Goal: Task Accomplishment & Management: Manage account settings

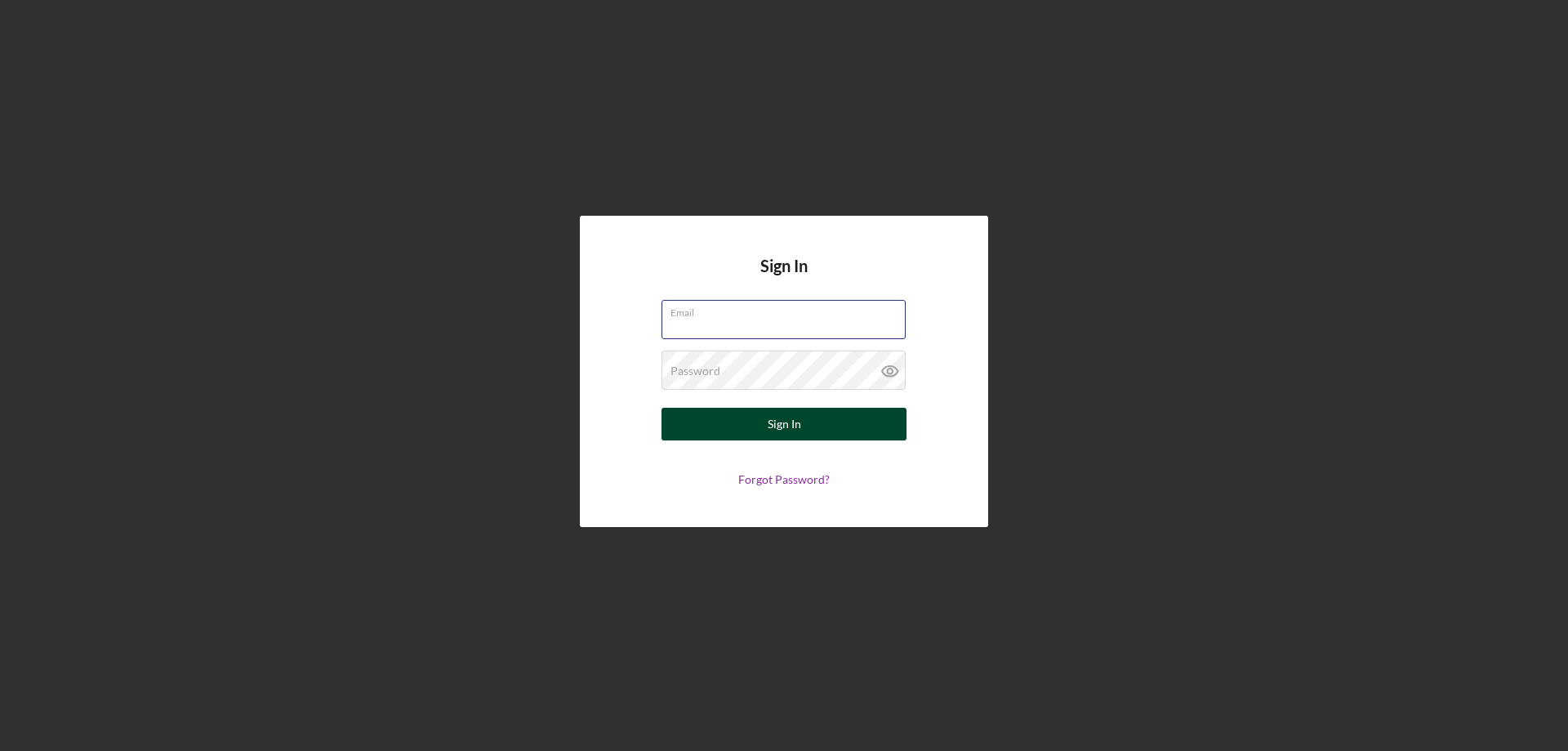
type input "[PERSON_NAME][EMAIL_ADDRESS][PERSON_NAME][DOMAIN_NAME]"
click at [740, 416] on button "Sign In" at bounding box center [784, 424] width 245 height 33
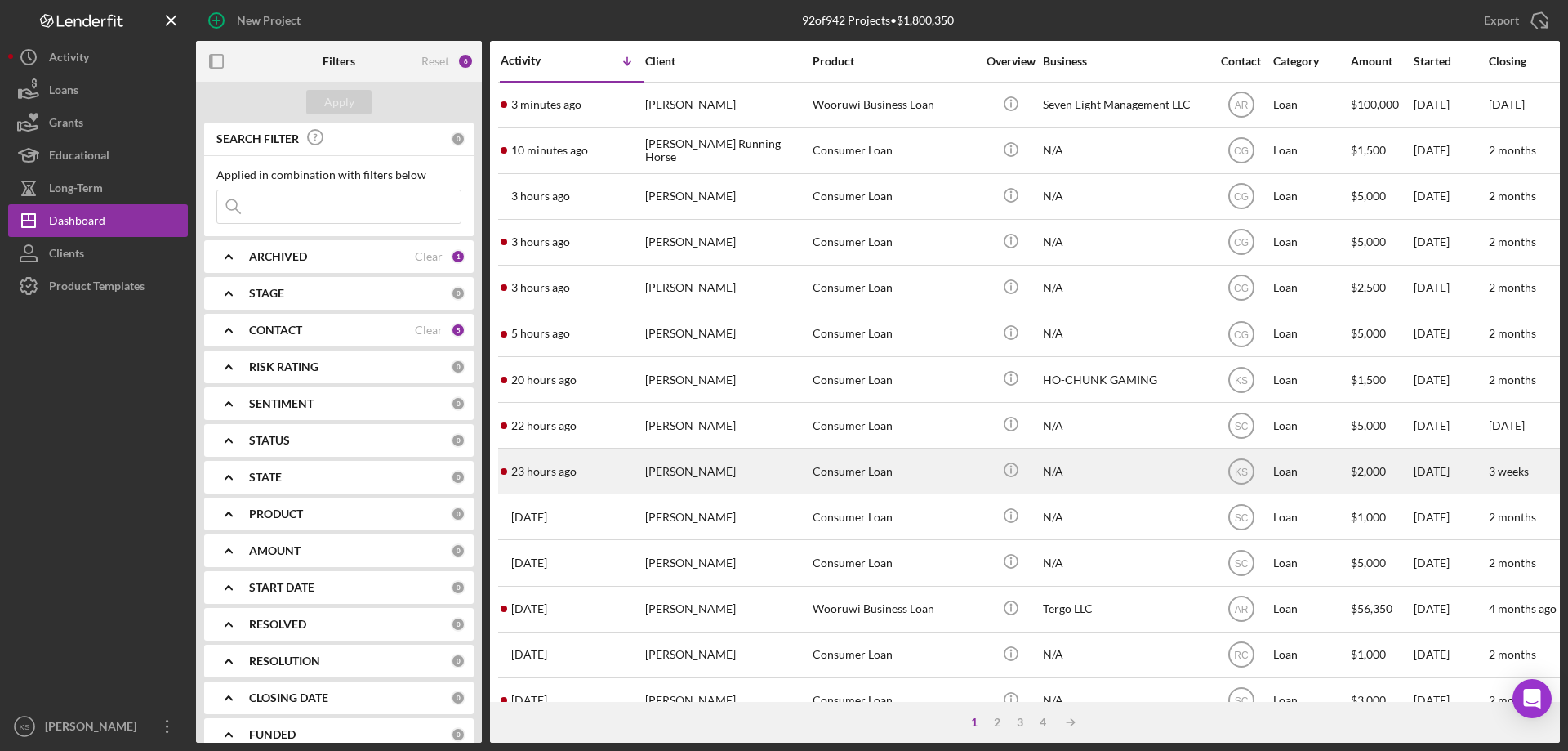
click at [806, 474] on div "[PERSON_NAME]" at bounding box center [726, 471] width 163 height 43
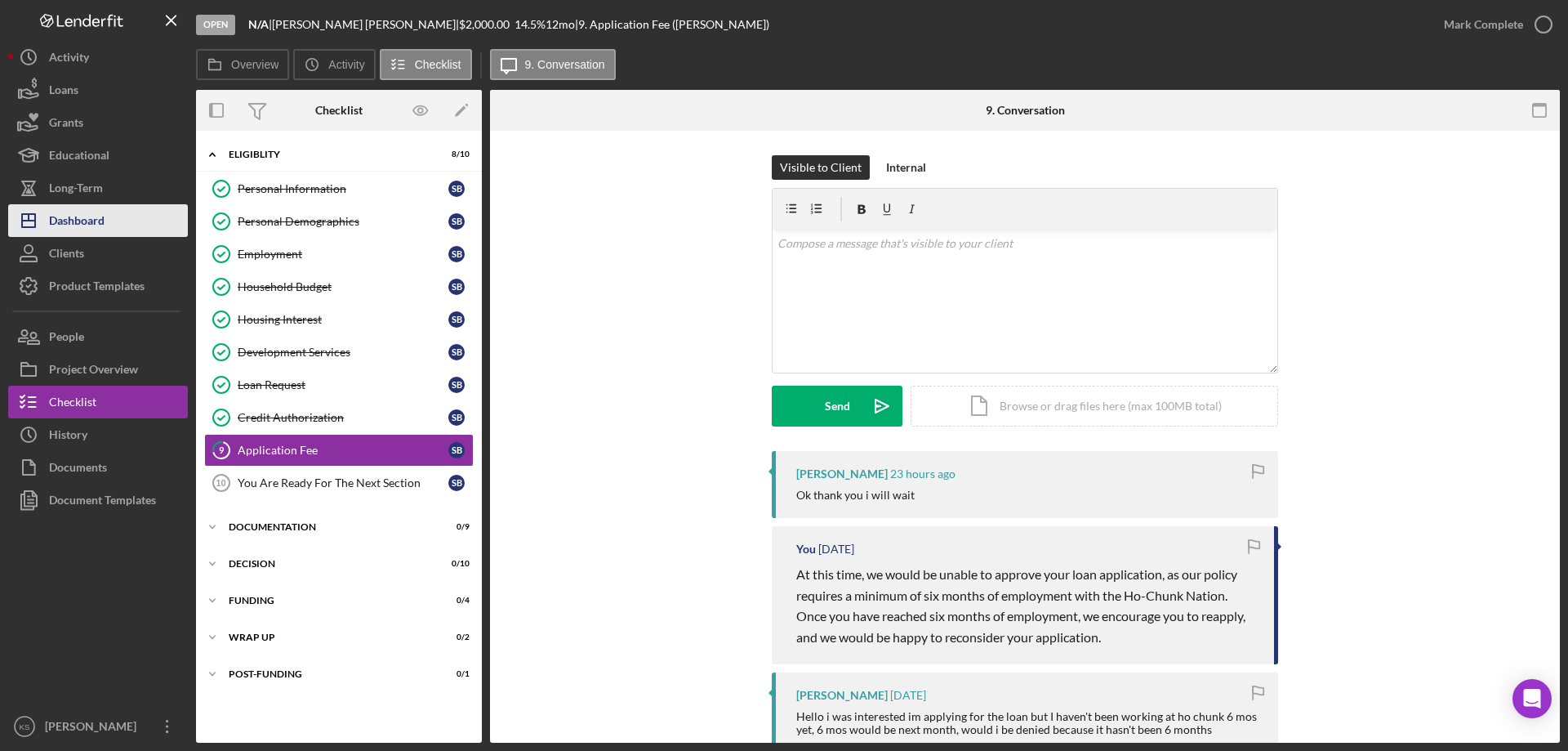
click at [104, 224] on div "Dashboard" at bounding box center [77, 223] width 56 height 37
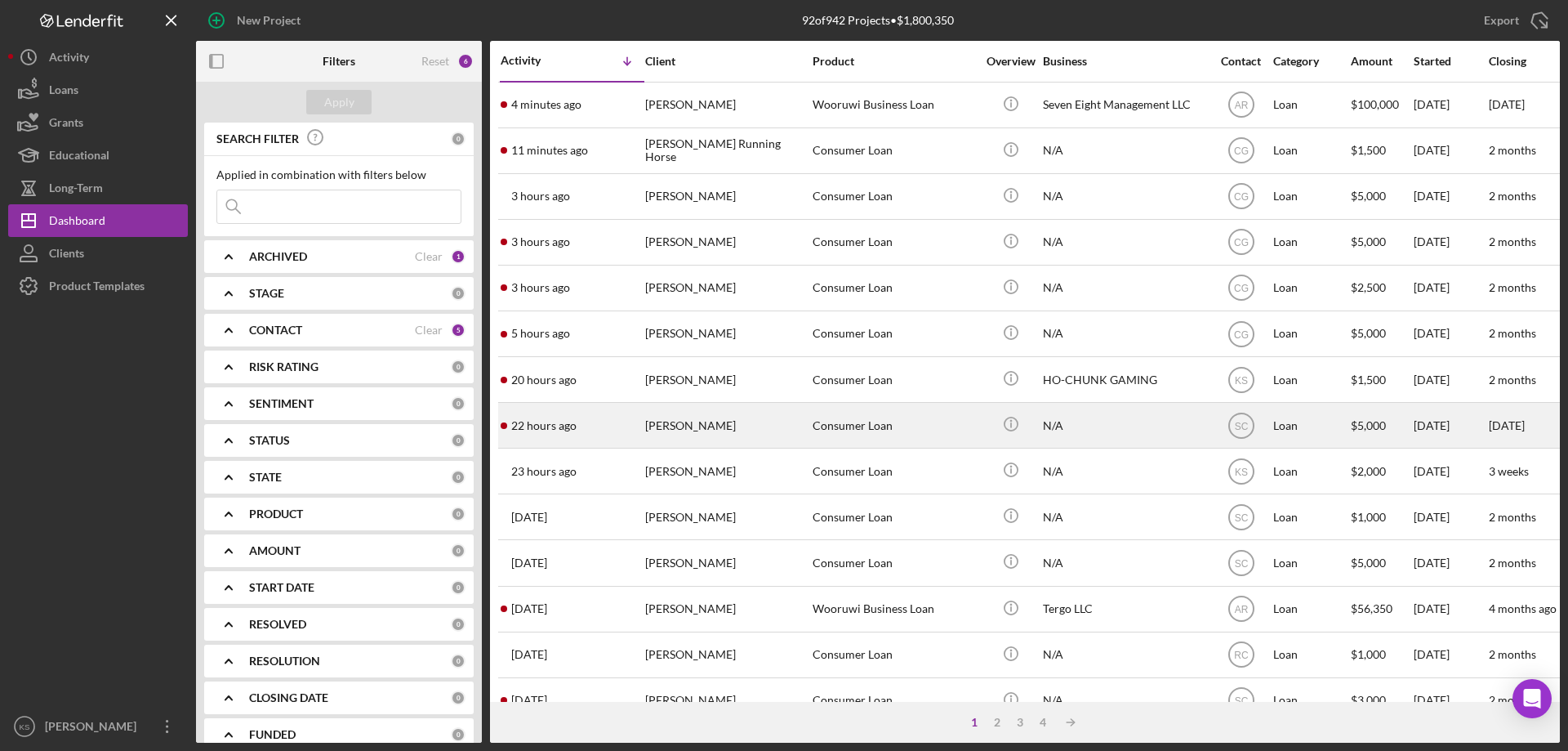
click at [697, 422] on div "[PERSON_NAME]" at bounding box center [726, 425] width 163 height 43
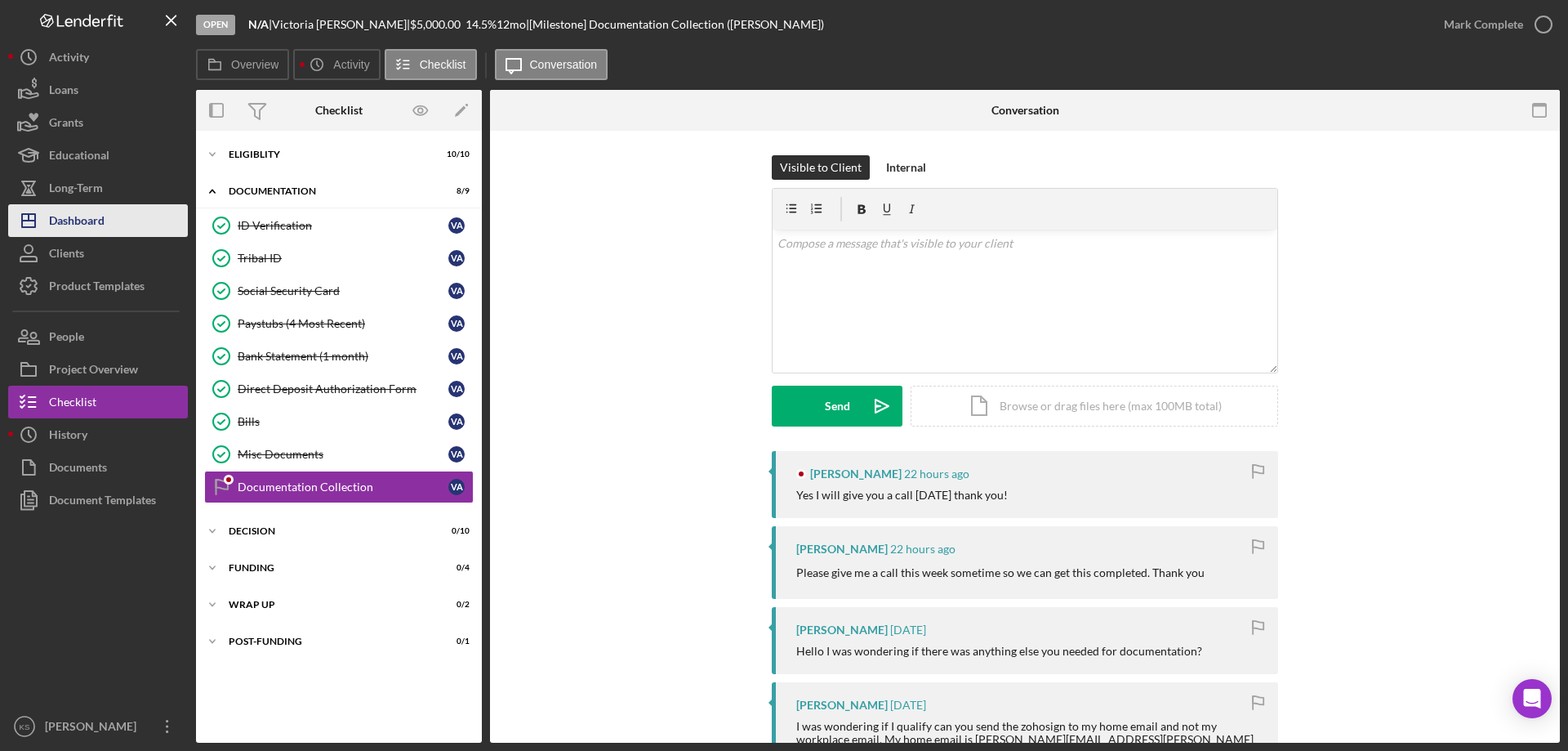
click at [106, 226] on button "Icon/Dashboard Dashboard" at bounding box center [98, 220] width 180 height 33
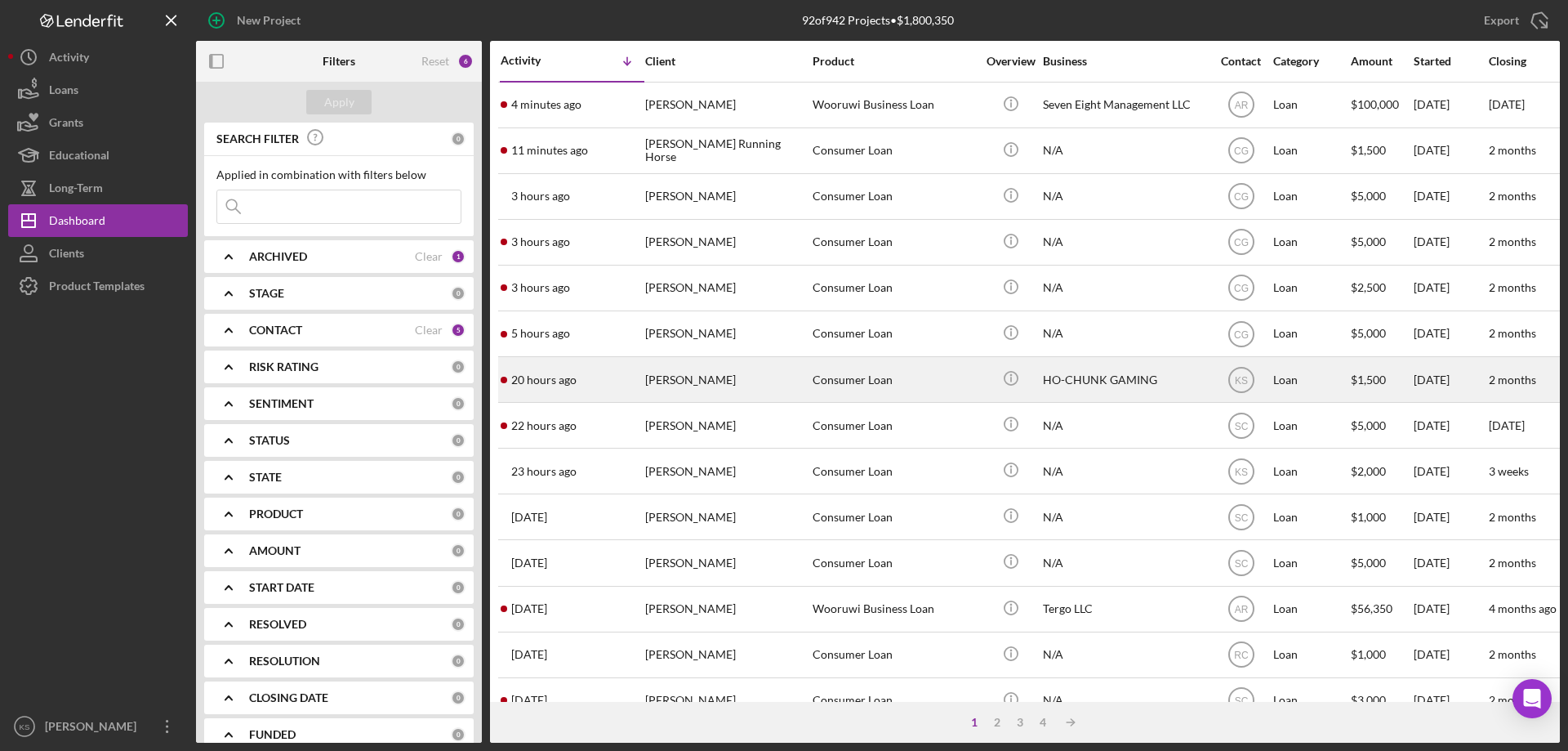
click at [729, 389] on div "[PERSON_NAME]" at bounding box center [726, 379] width 163 height 43
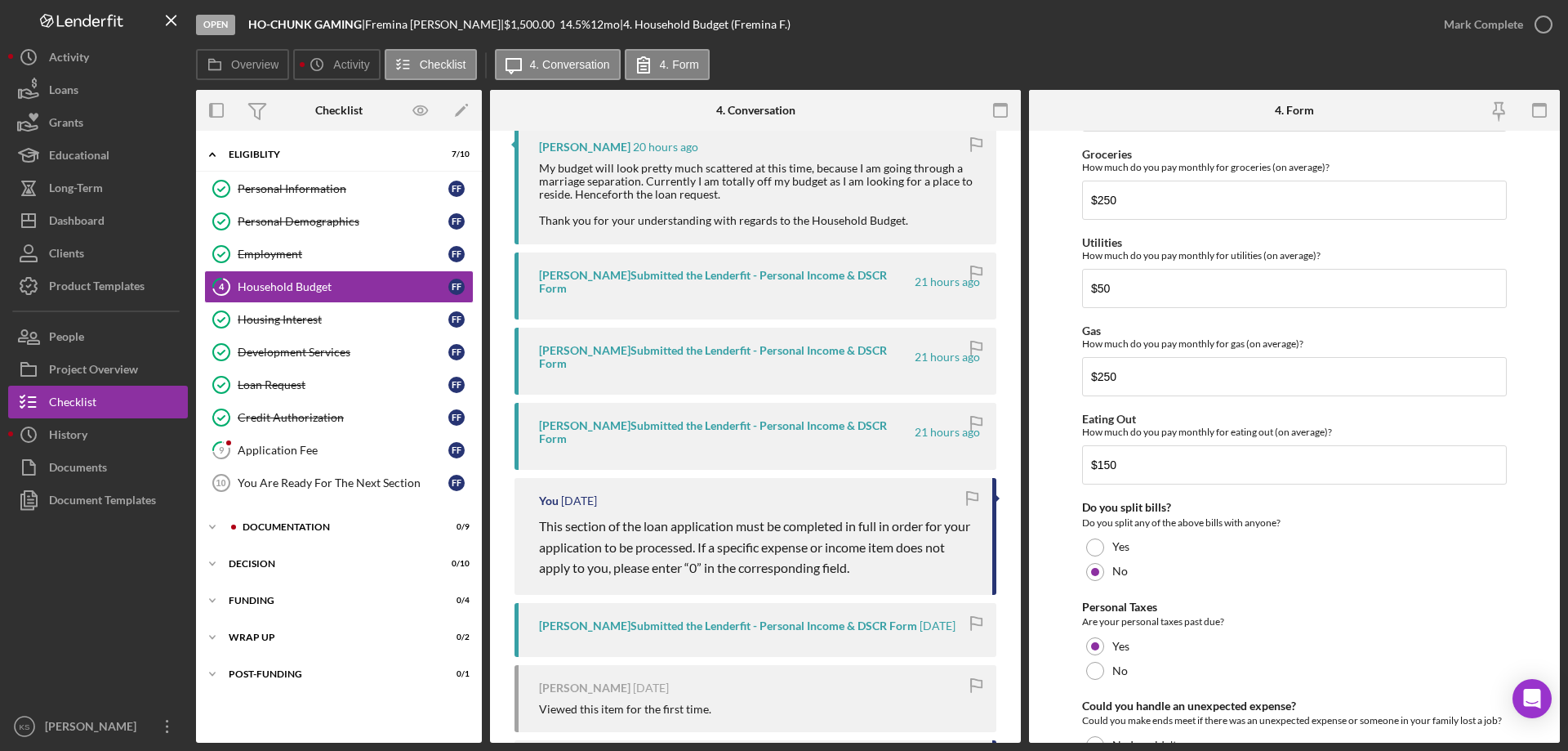
scroll to position [1059, 0]
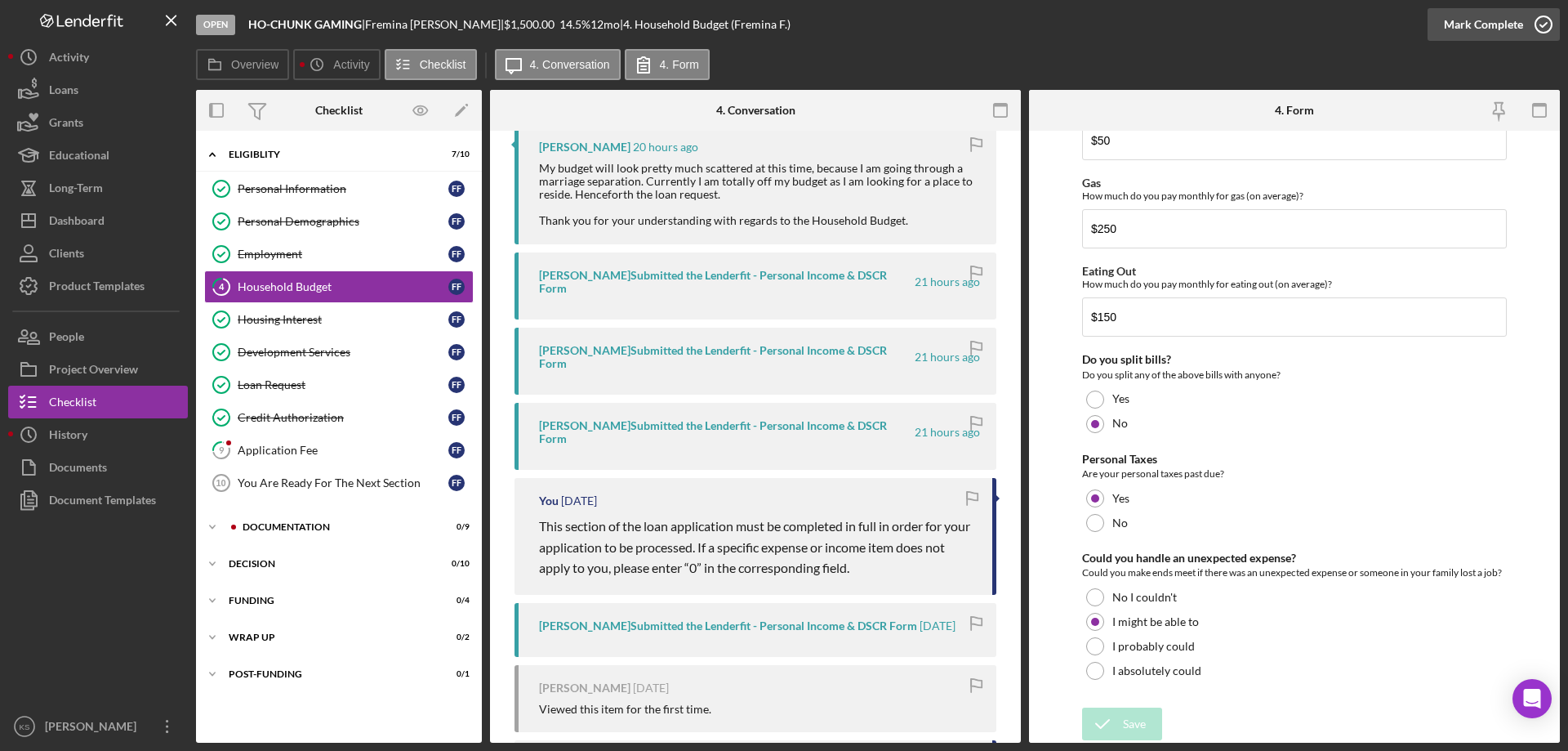
click at [1485, 34] on div "Mark Complete" at bounding box center [1484, 24] width 79 height 33
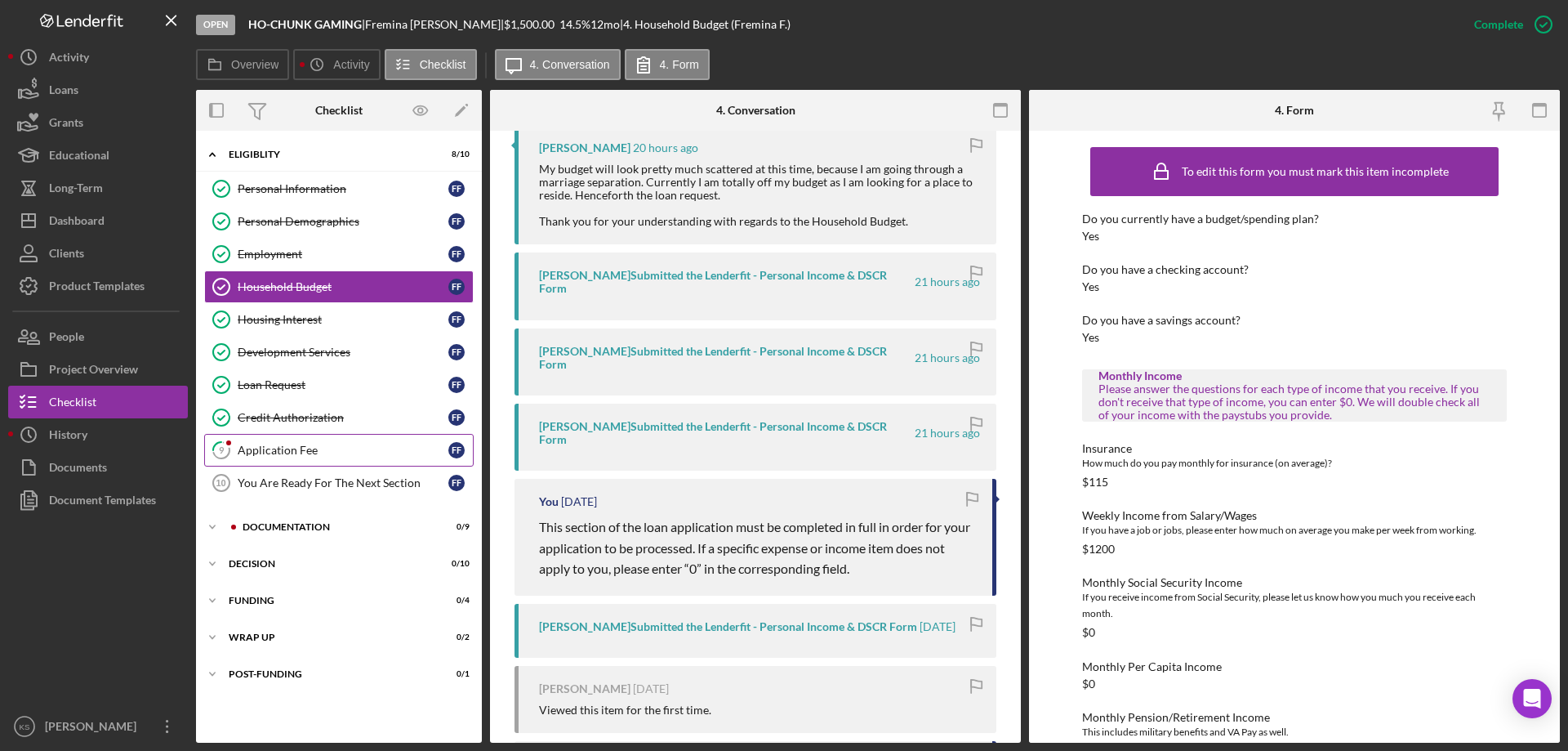
click at [311, 448] on div "Application Fee" at bounding box center [343, 449] width 211 height 13
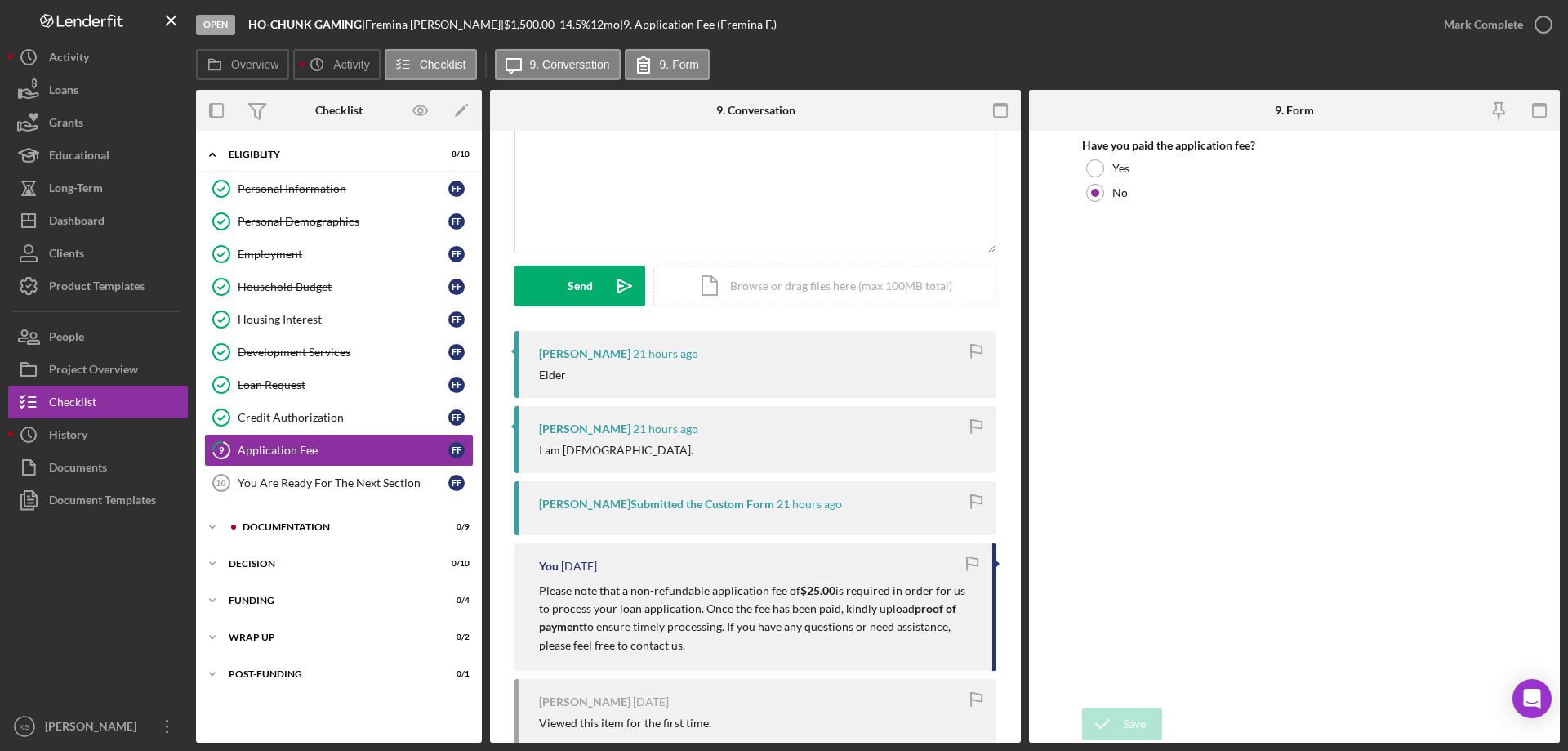
scroll to position [395, 0]
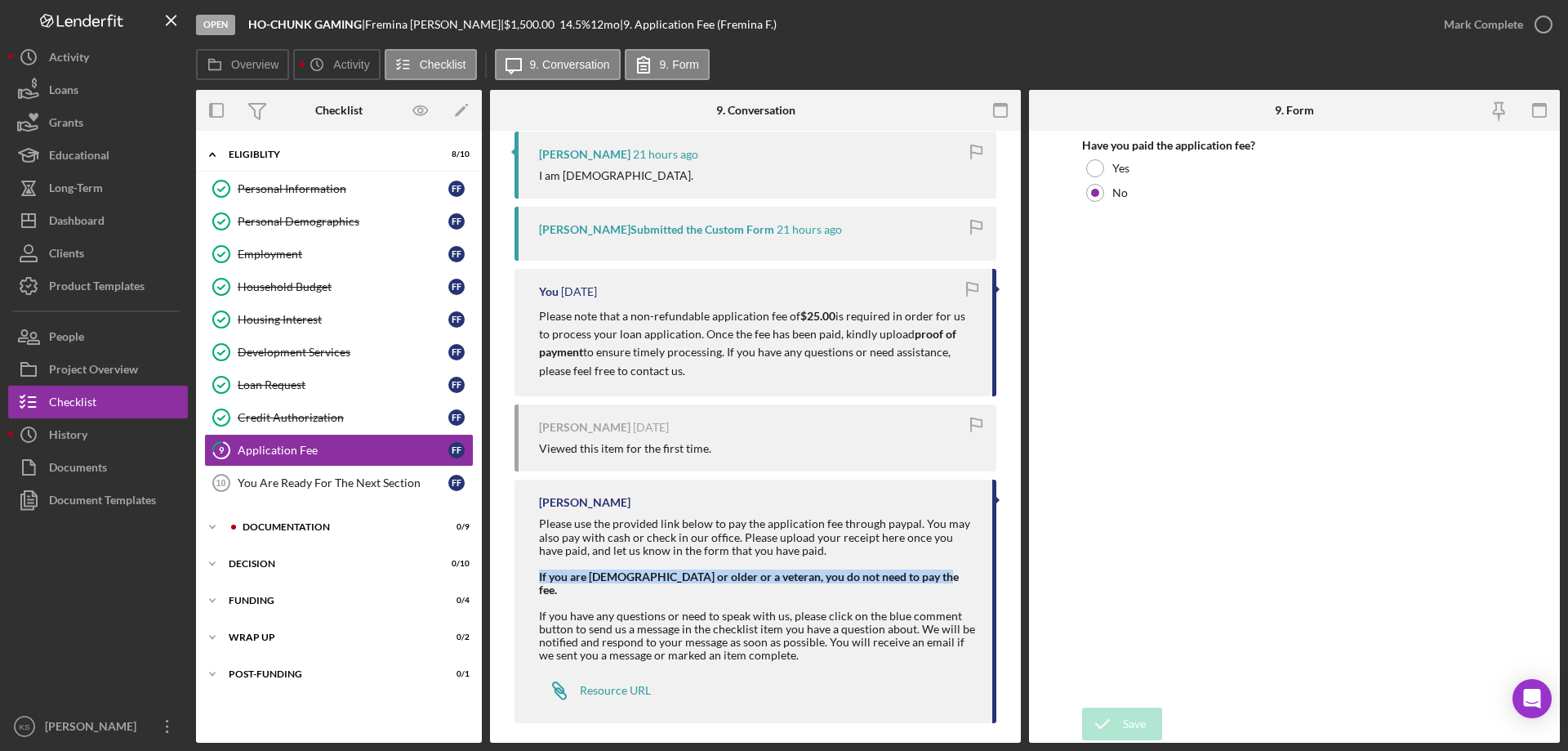
drag, startPoint x: 925, startPoint y: 574, endPoint x: 540, endPoint y: 574, distance: 385.0
click at [540, 574] on div "If you are [DEMOGRAPHIC_DATA] or older or a veteran, you do not need to pay the…" at bounding box center [757, 583] width 437 height 26
click at [787, 485] on div "[PERSON_NAME] Please use the provided link below to pay the application fee thr…" at bounding box center [755, 601] width 482 height 243
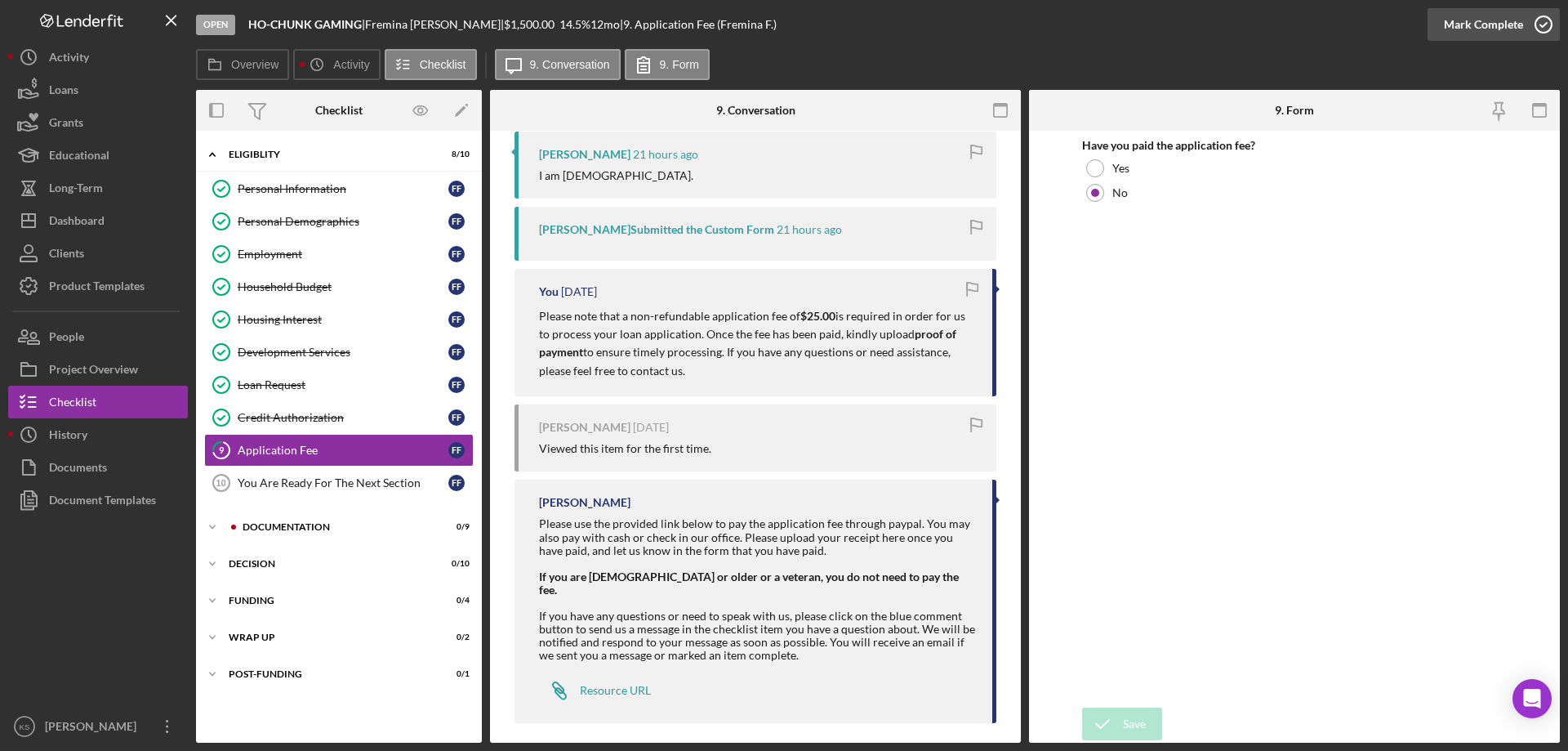
click at [1462, 30] on div "Mark Complete" at bounding box center [1484, 24] width 79 height 33
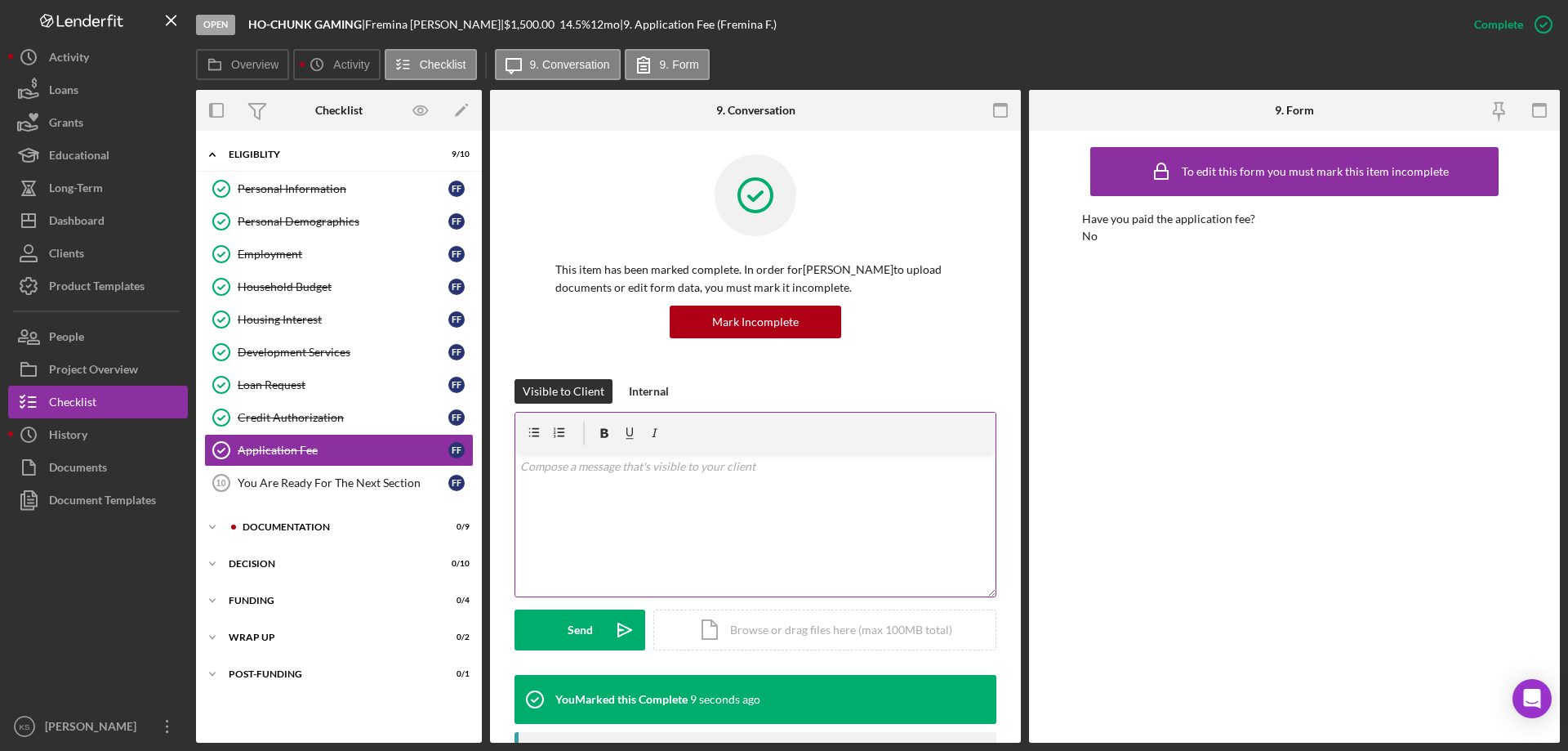
scroll to position [0, 0]
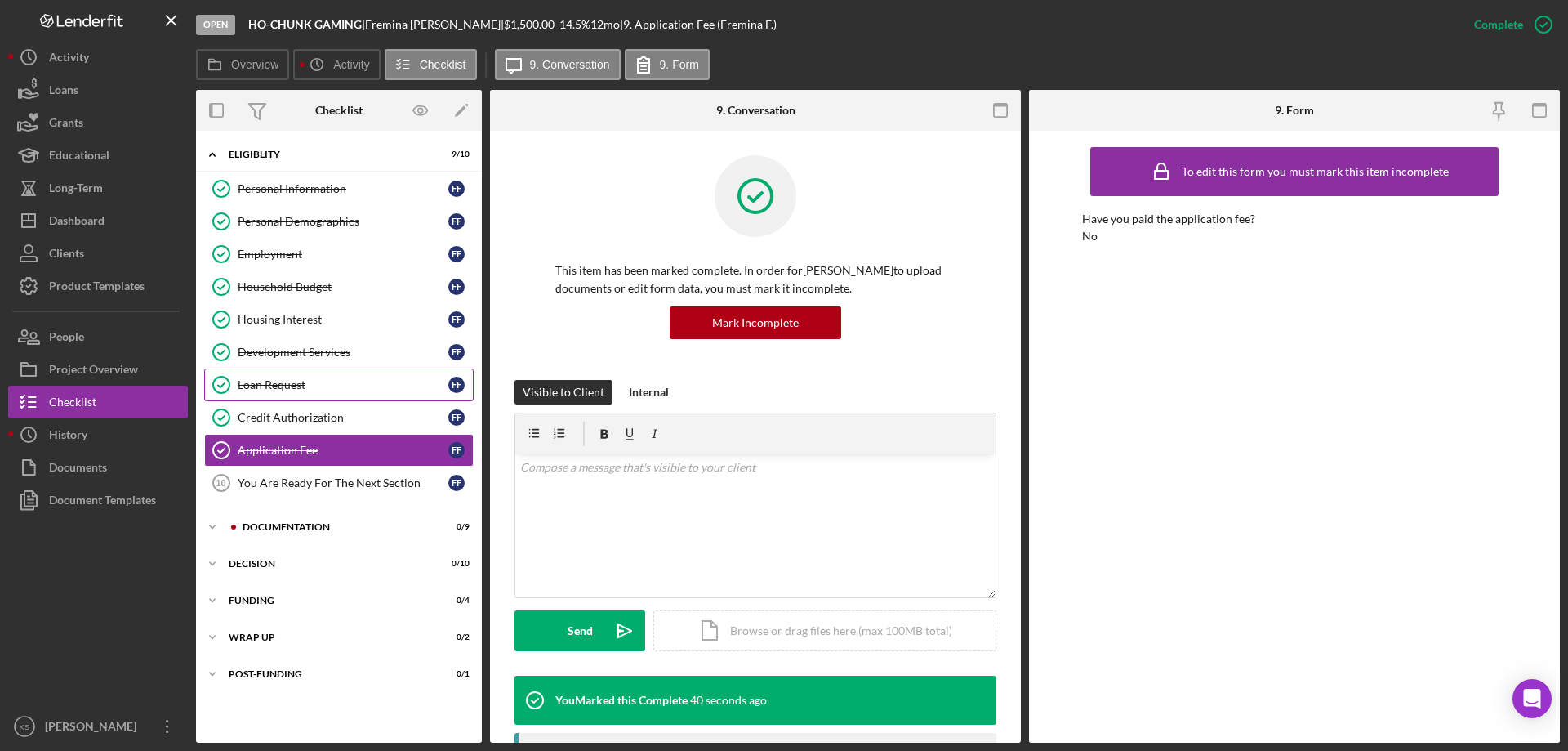
click at [323, 380] on div "Loan Request" at bounding box center [343, 384] width 211 height 13
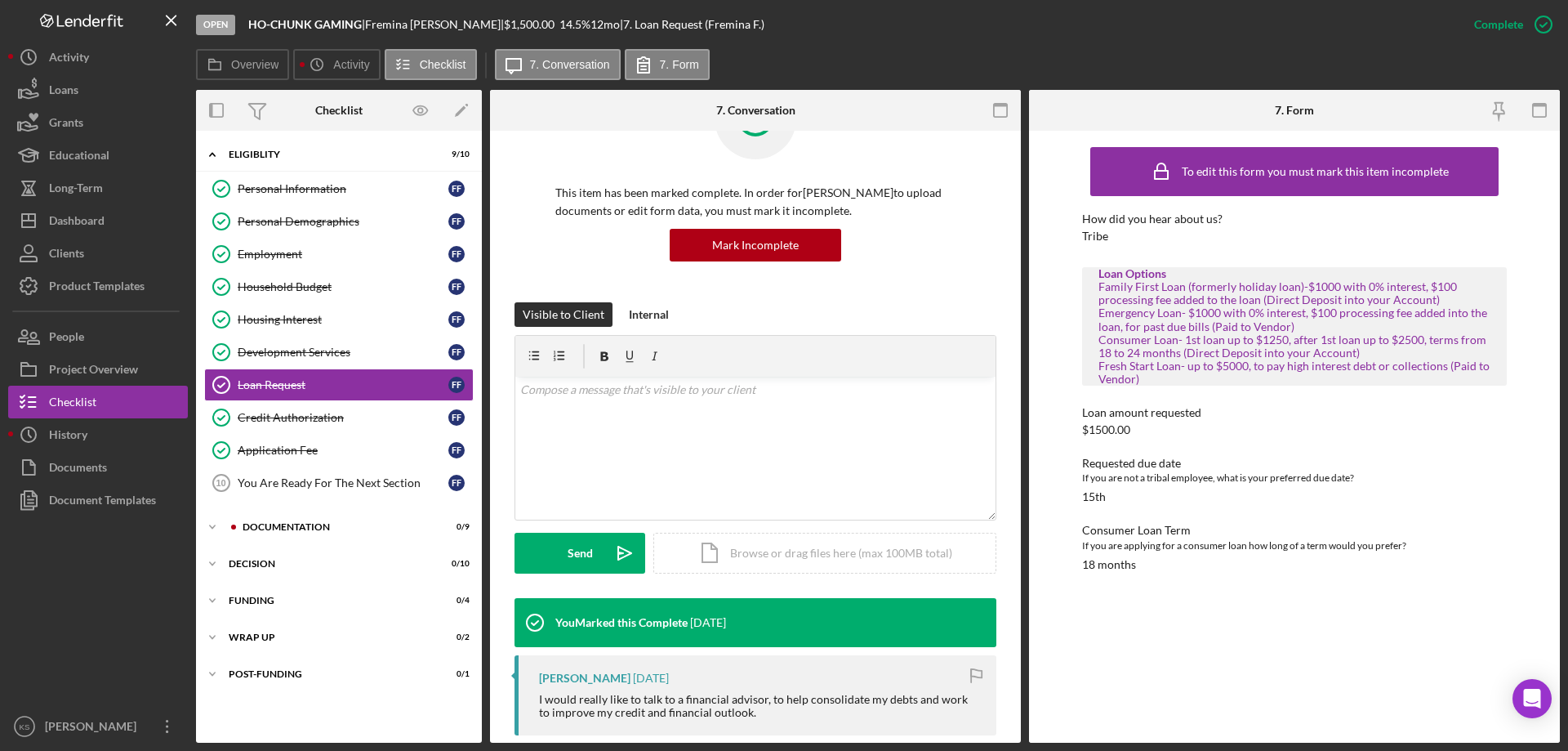
scroll to position [163, 0]
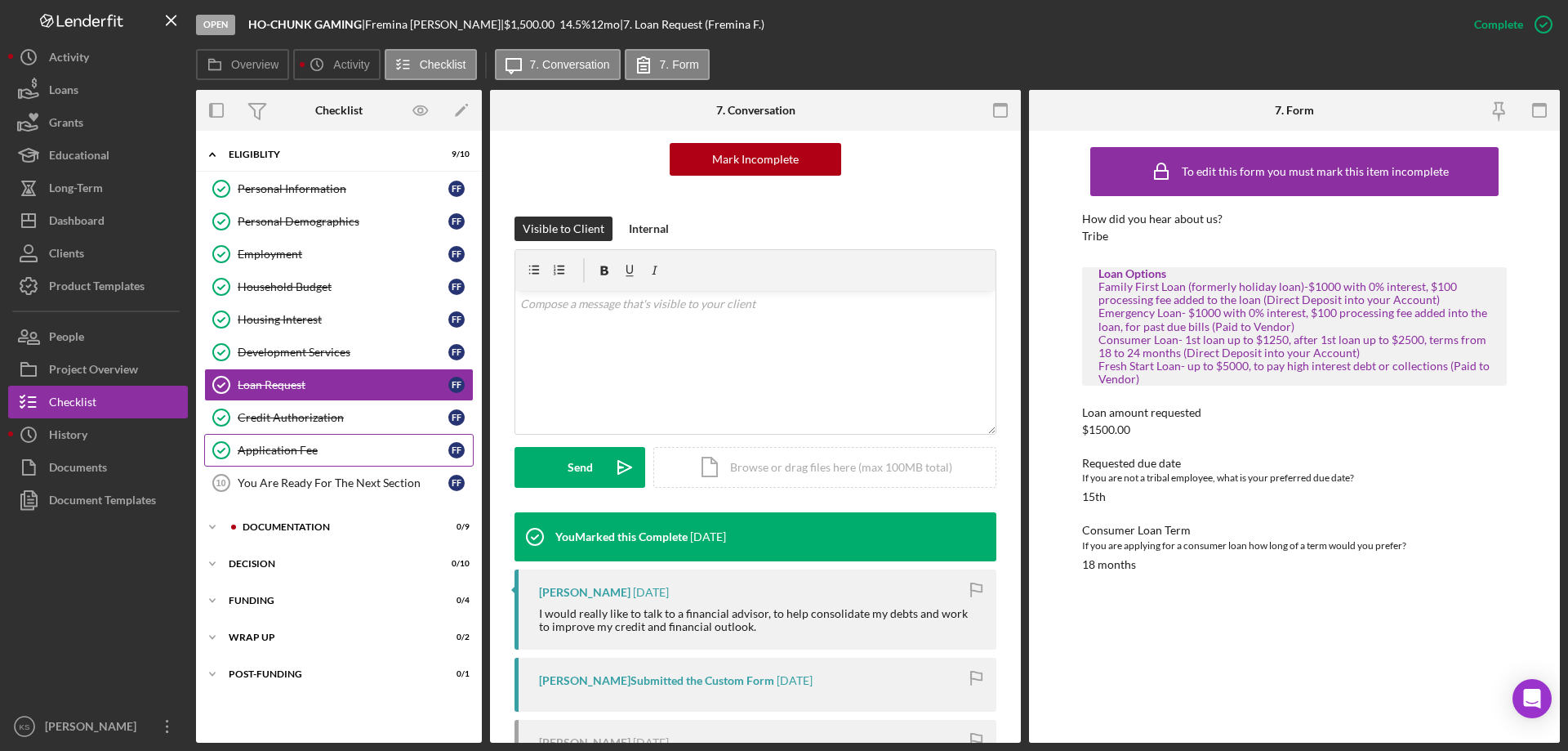
drag, startPoint x: 296, startPoint y: 354, endPoint x: 419, endPoint y: 460, distance: 162.4
drag, startPoint x: 419, startPoint y: 460, endPoint x: 628, endPoint y: 340, distance: 241.0
click at [628, 340] on div "v Color teal Color pink Remove color Add row above Add row below Add column bef…" at bounding box center [755, 362] width 480 height 143
click at [311, 453] on div "Application Fee" at bounding box center [343, 449] width 211 height 13
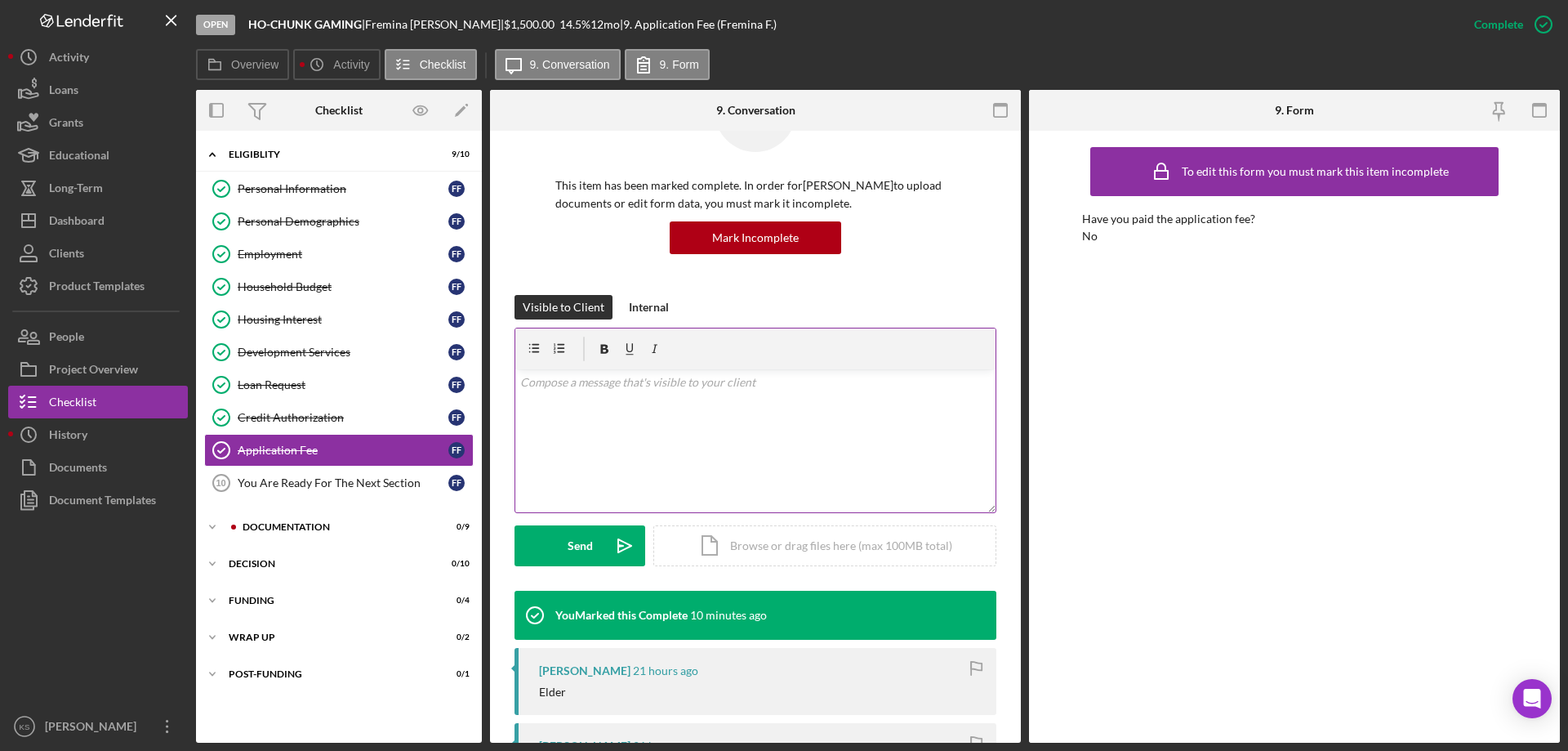
scroll to position [245, 0]
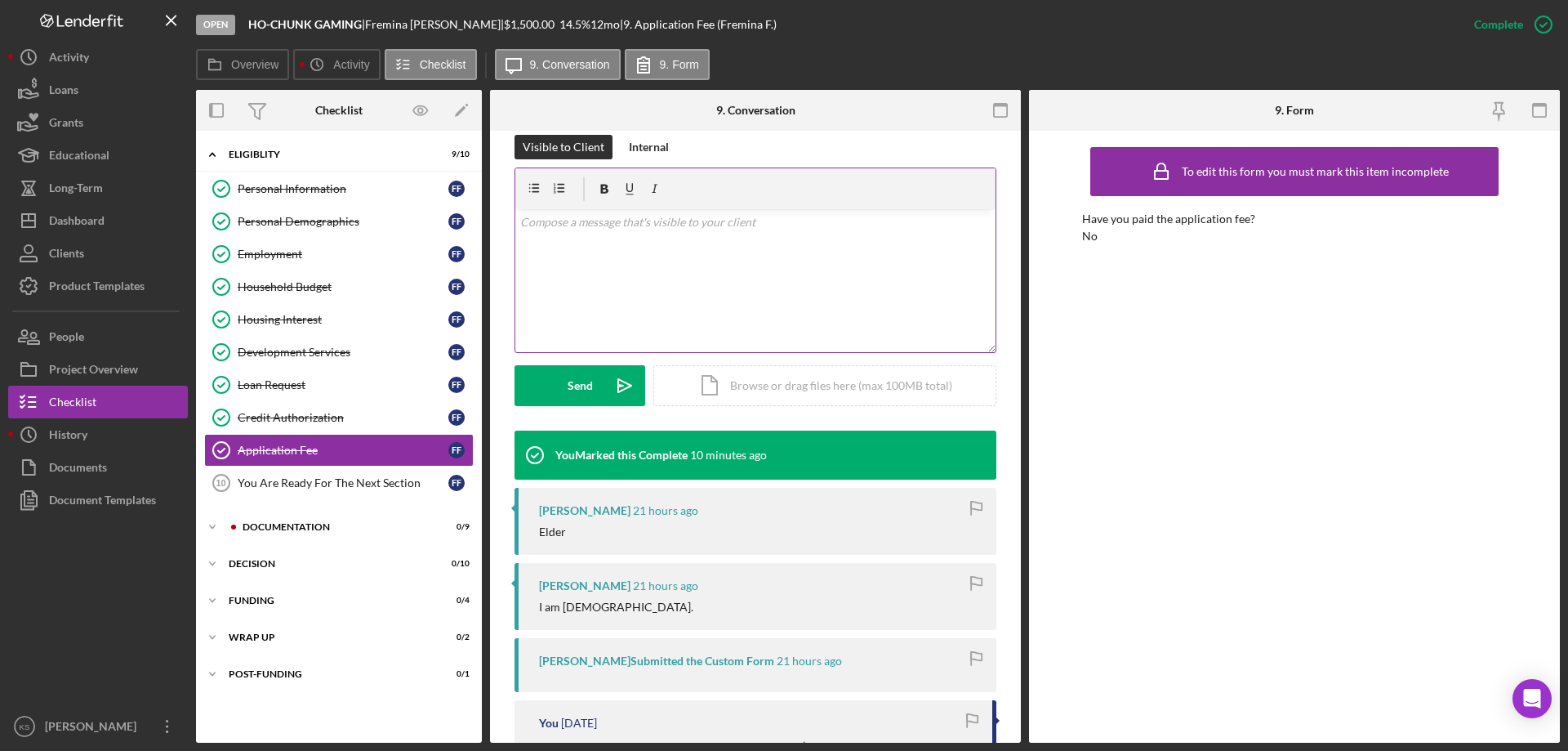
click at [705, 288] on div "v Color teal Color pink Remove color Add row above Add row below Add column bef…" at bounding box center [755, 280] width 480 height 143
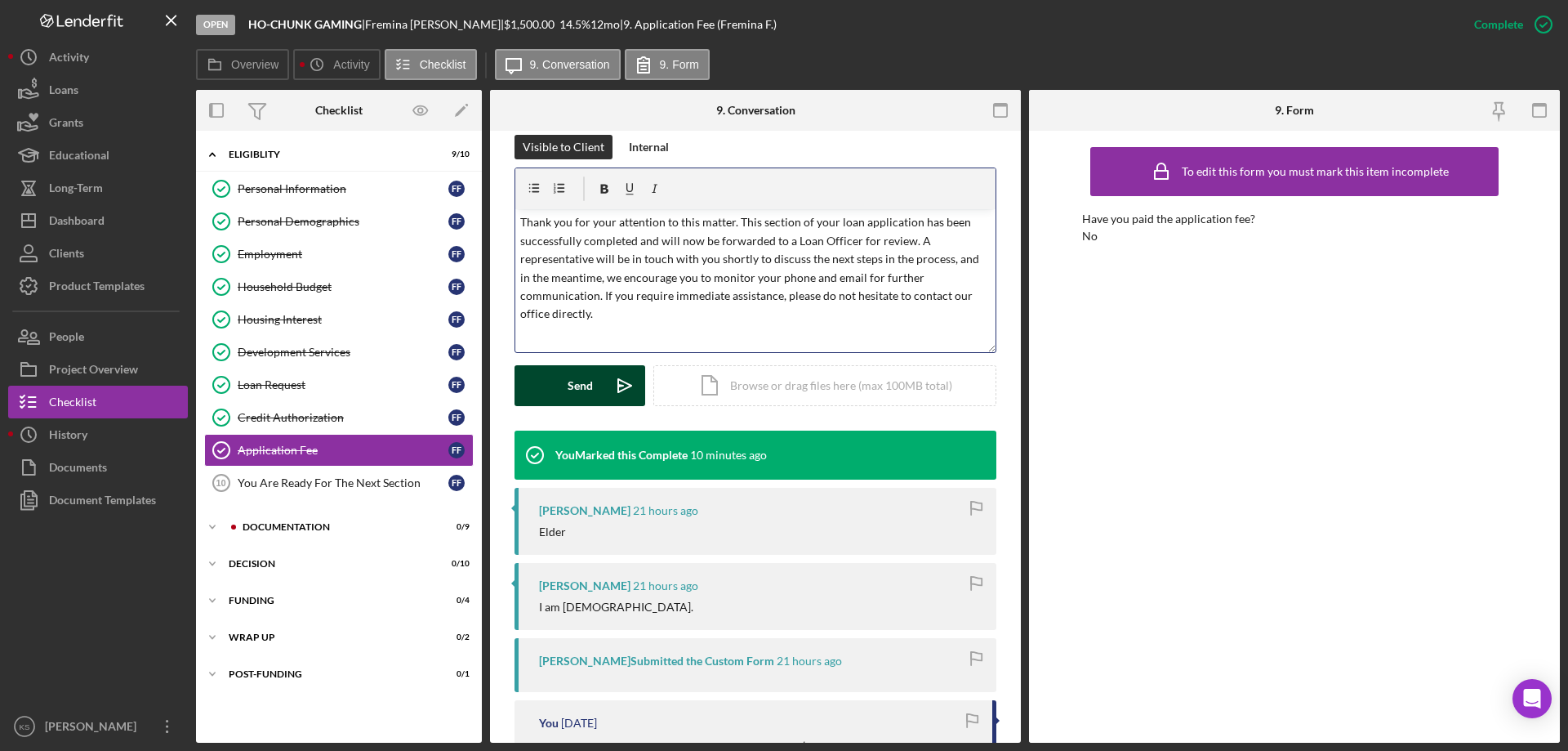
click at [557, 385] on button "Send Icon/icon-invite-send" at bounding box center [579, 385] width 131 height 41
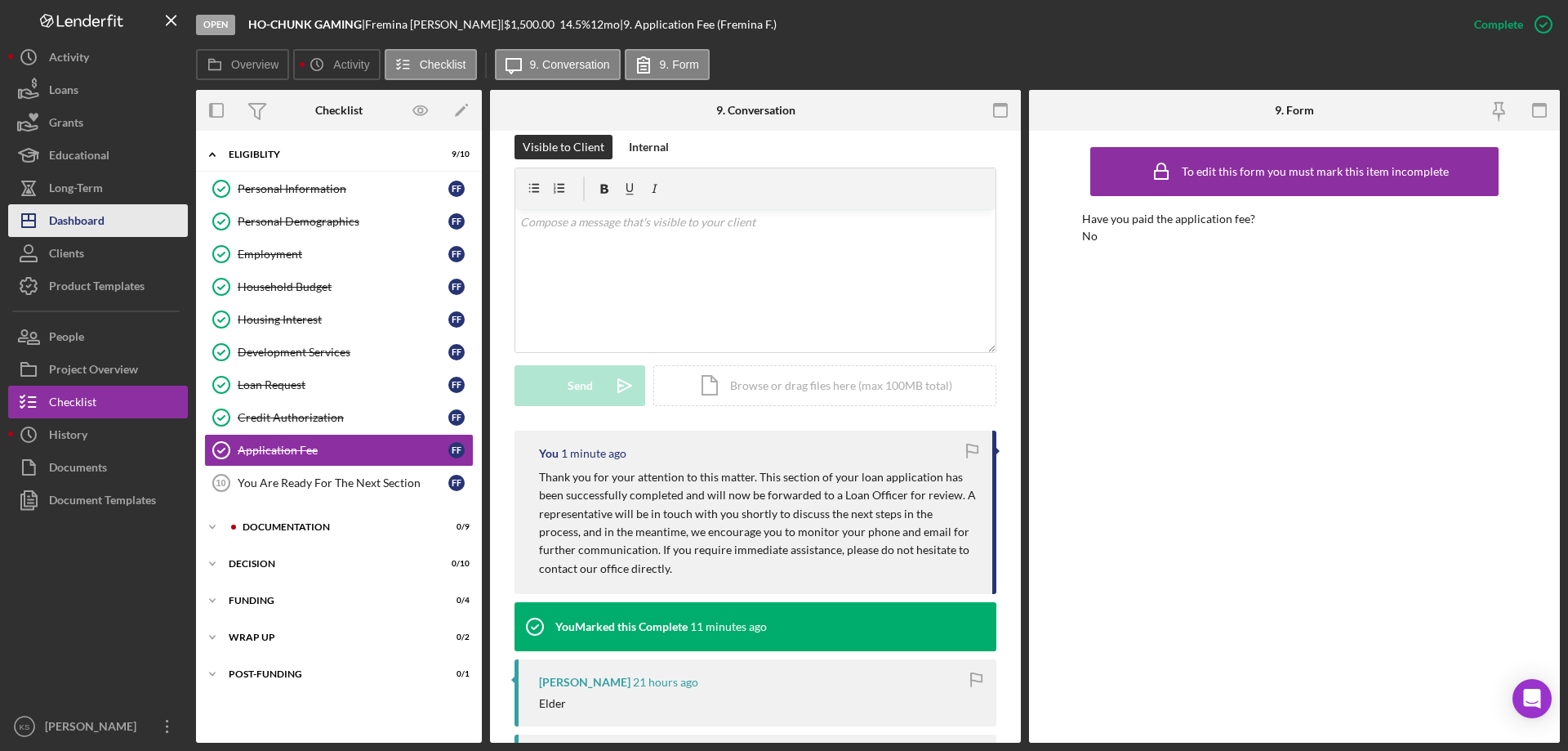
click at [103, 216] on div "Dashboard" at bounding box center [77, 223] width 56 height 37
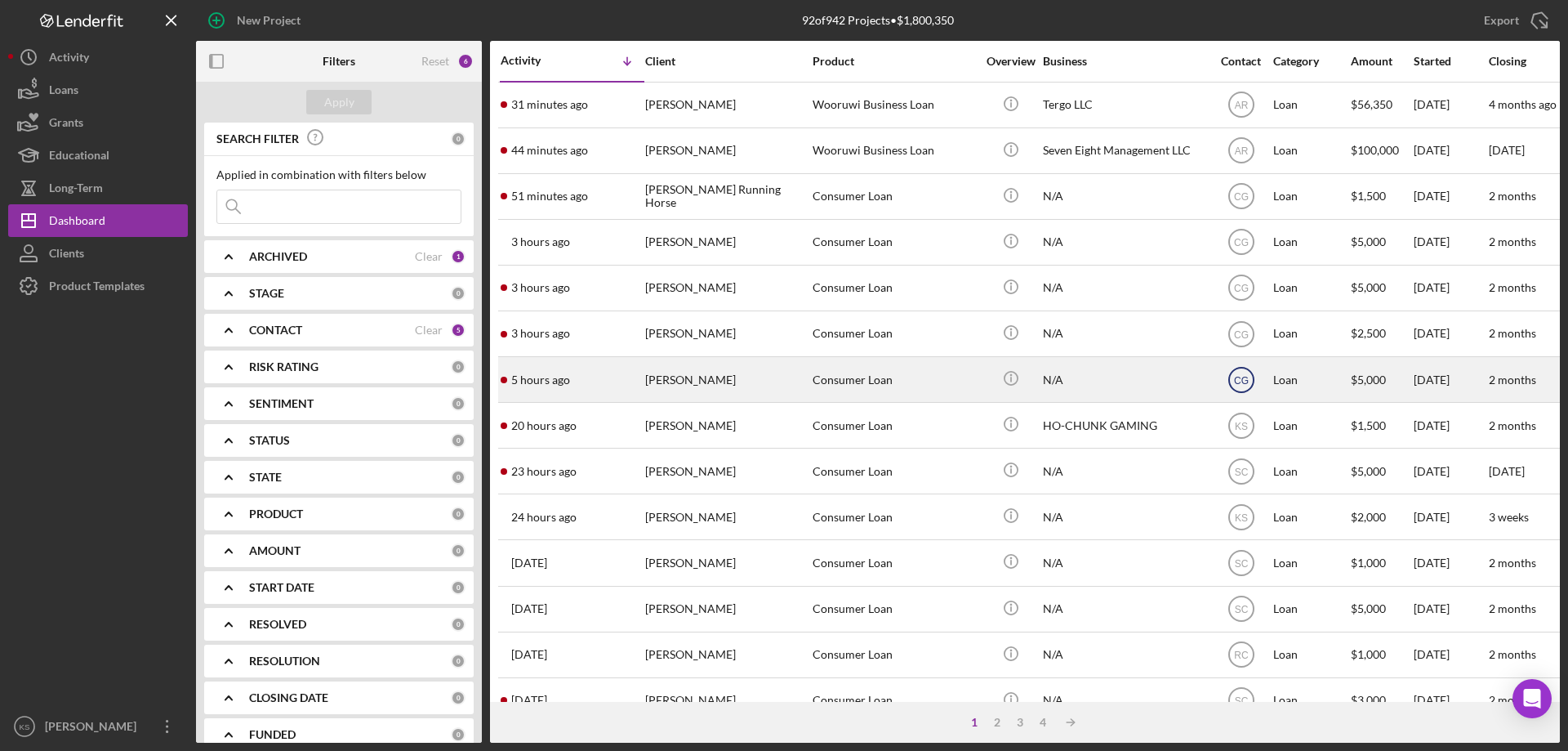
click at [1245, 373] on icon "CG" at bounding box center [1241, 380] width 41 height 41
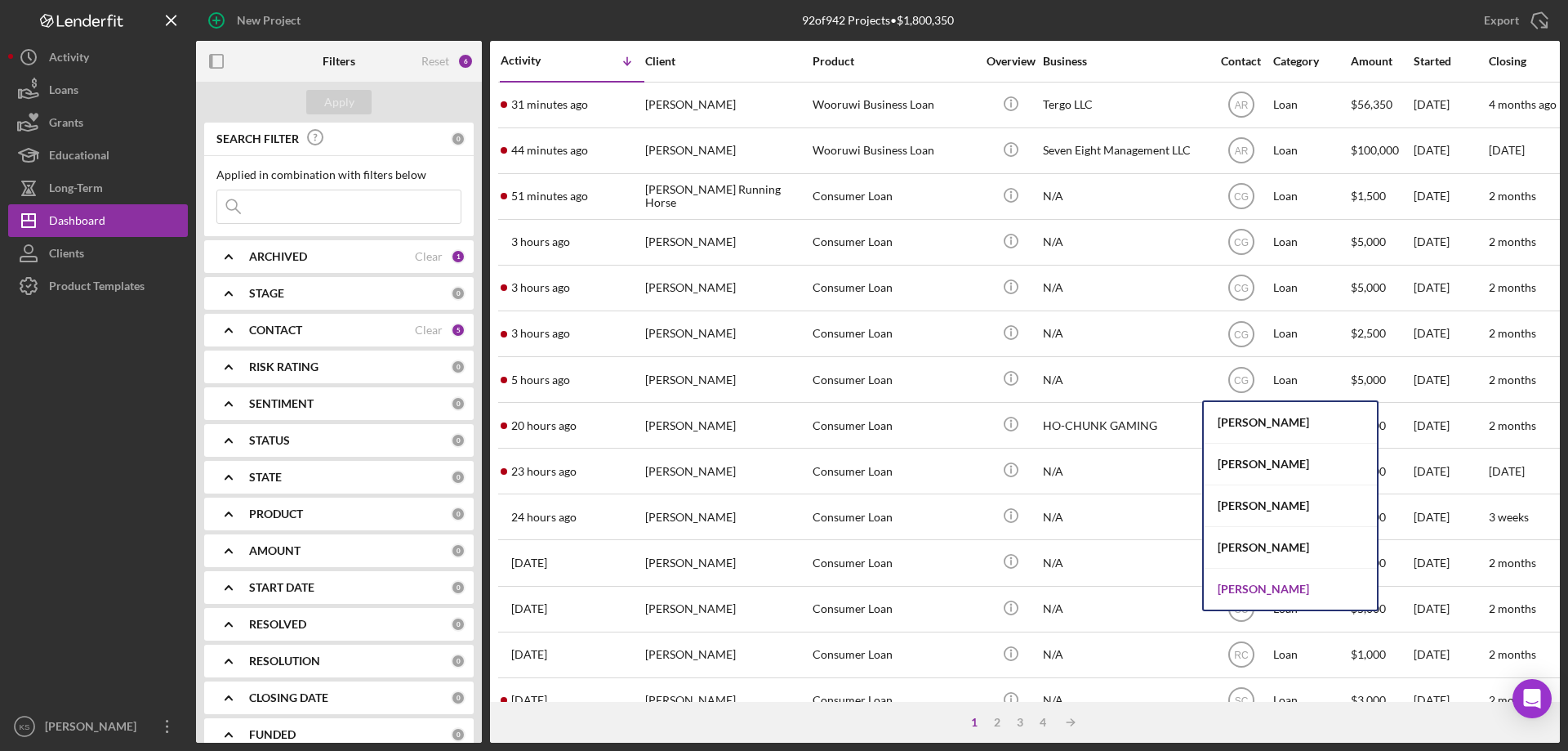
click at [1247, 586] on div "[PERSON_NAME]" at bounding box center [1290, 589] width 173 height 41
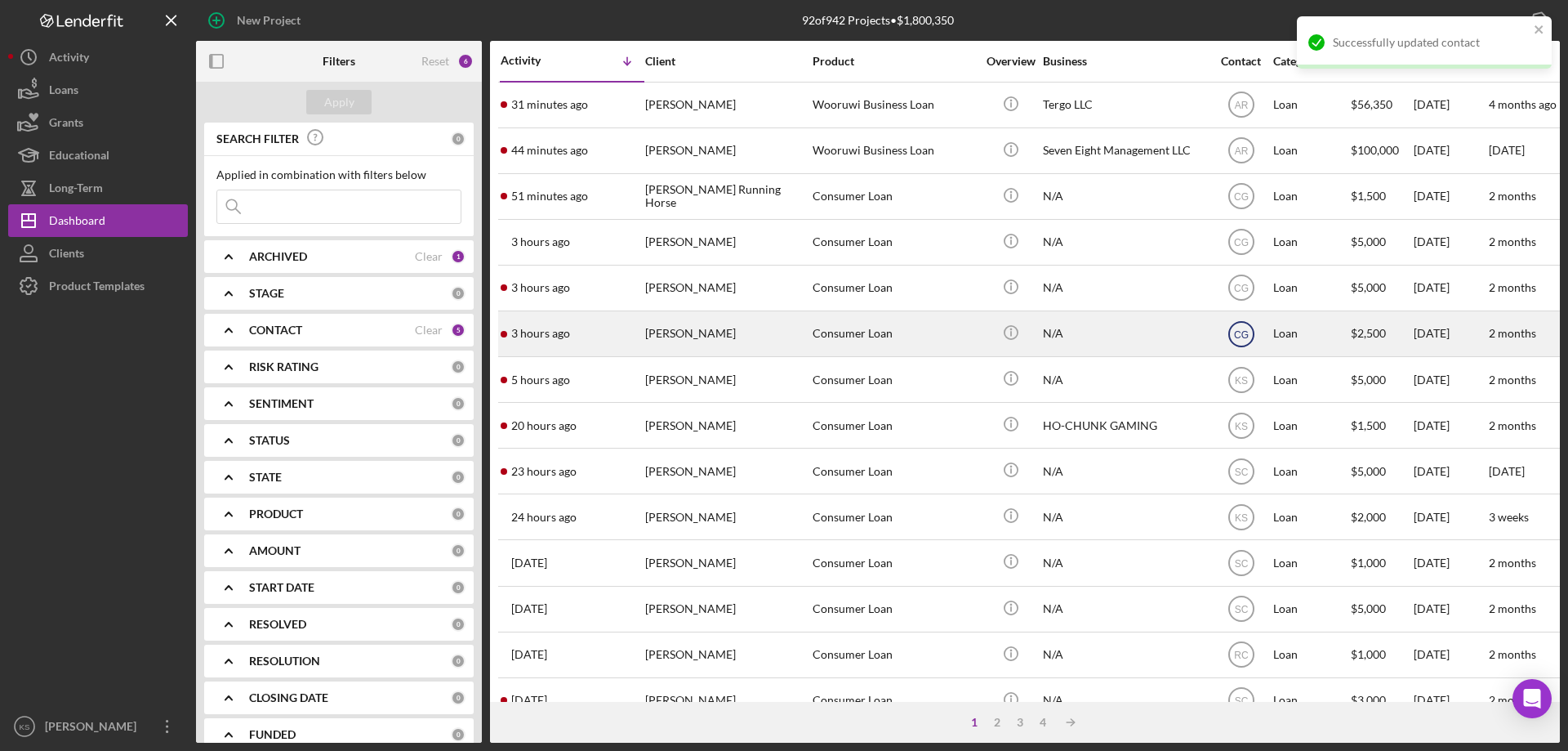
click at [1247, 112] on text "CG" at bounding box center [1240, 106] width 14 height 12
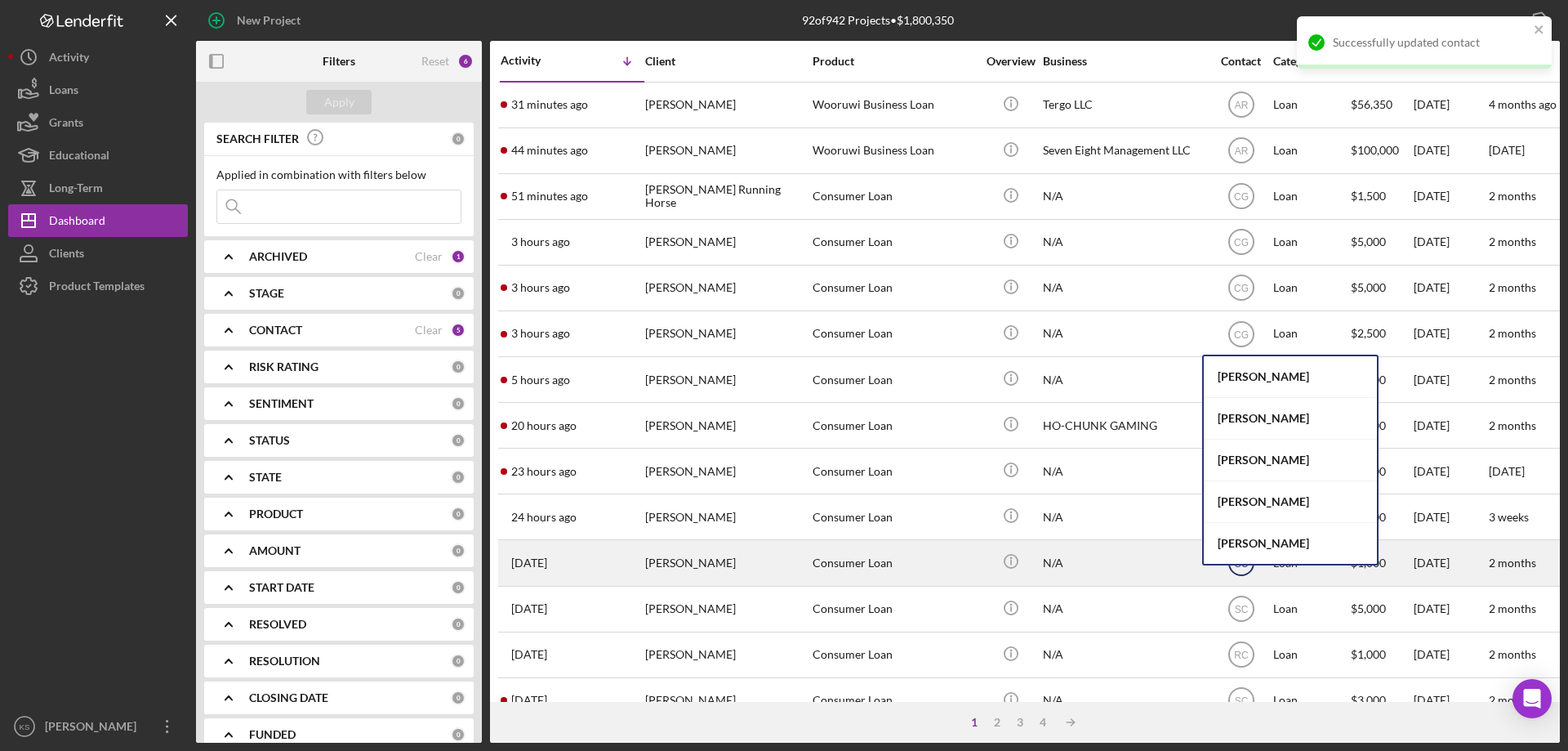
click at [1247, 542] on div "[PERSON_NAME]" at bounding box center [1290, 543] width 173 height 41
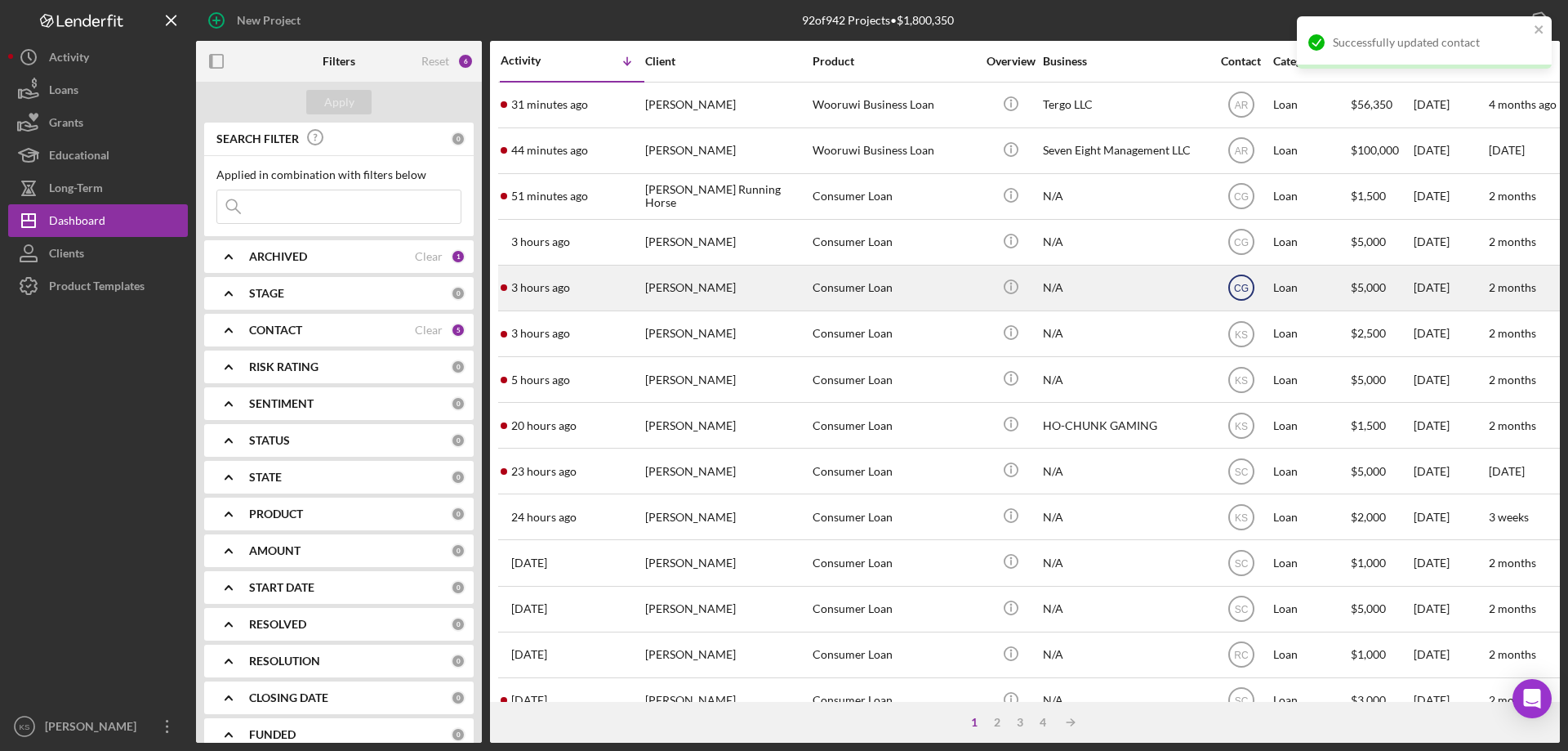
click at [1246, 112] on text "CG" at bounding box center [1240, 106] width 14 height 12
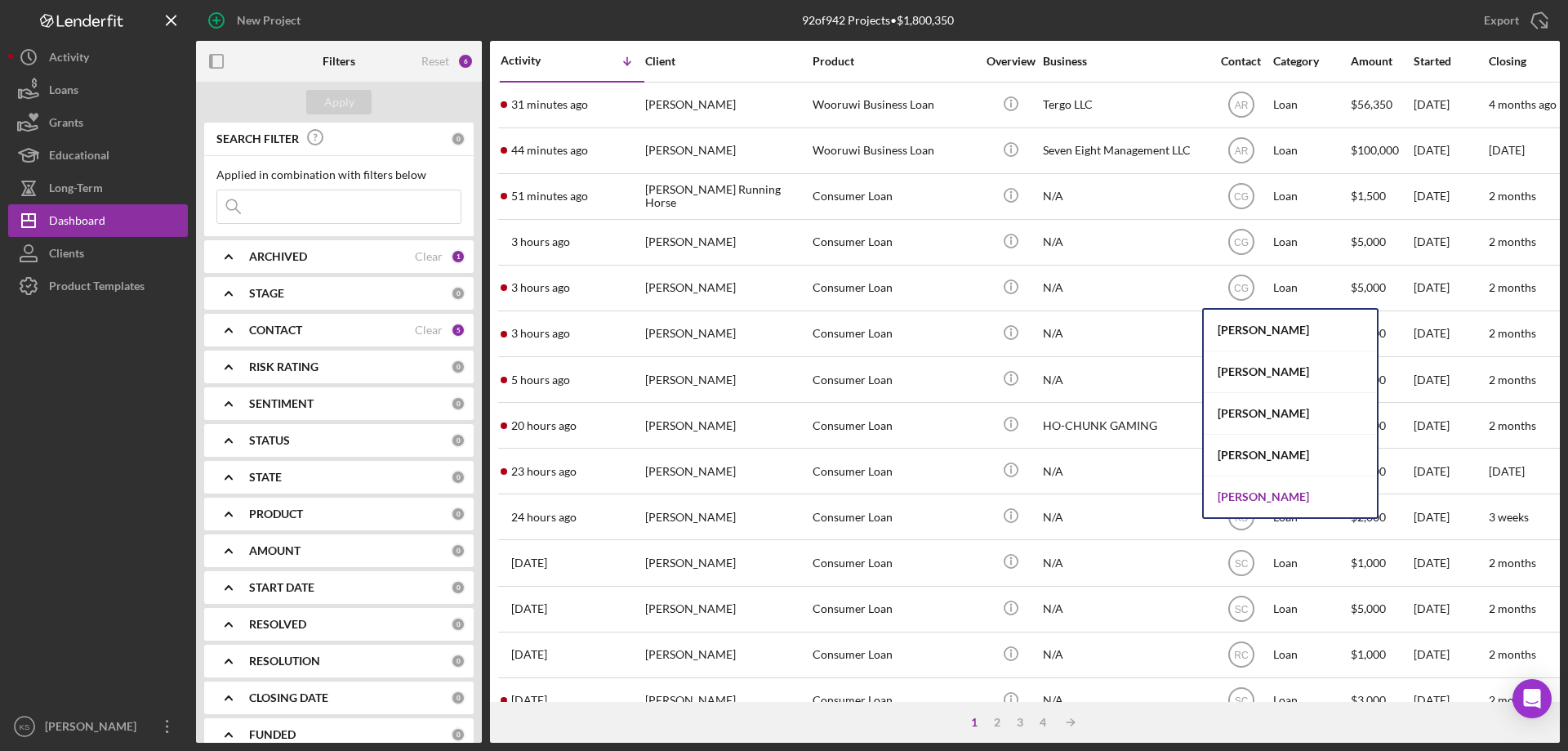
click at [1256, 490] on div "[PERSON_NAME]" at bounding box center [1290, 497] width 173 height 41
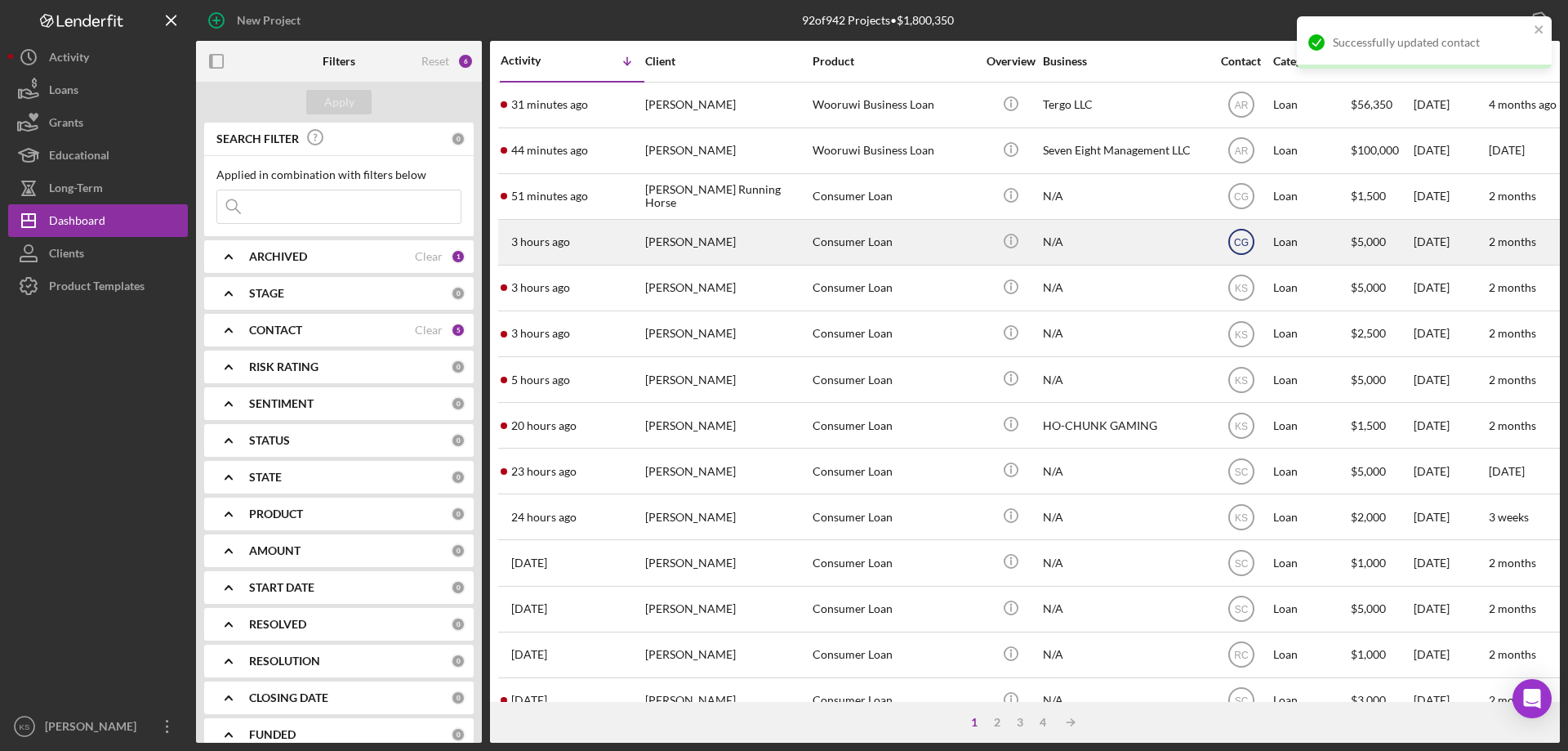
click at [1242, 248] on icon "CG" at bounding box center [1241, 242] width 41 height 41
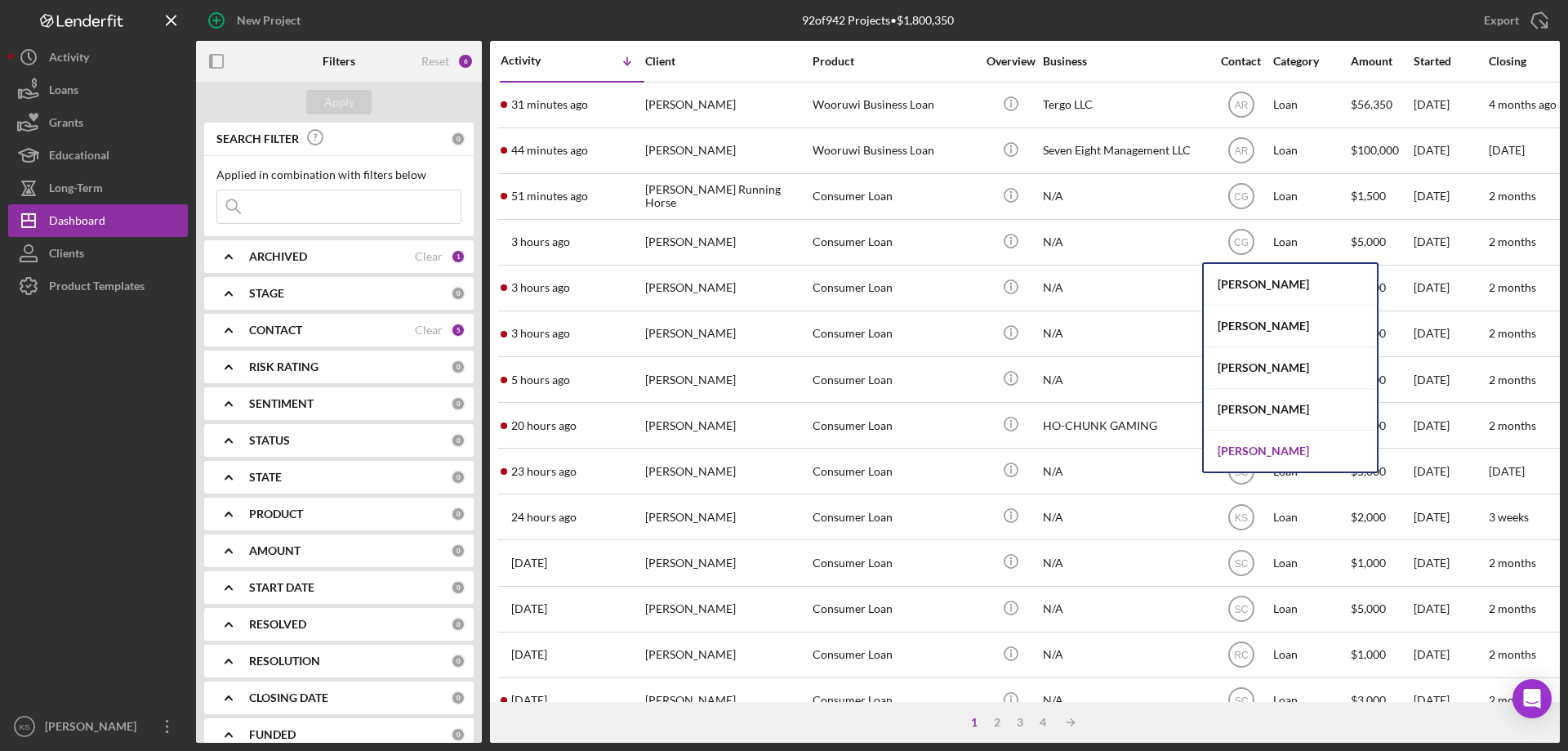
click at [1251, 444] on div "[PERSON_NAME]" at bounding box center [1290, 451] width 173 height 41
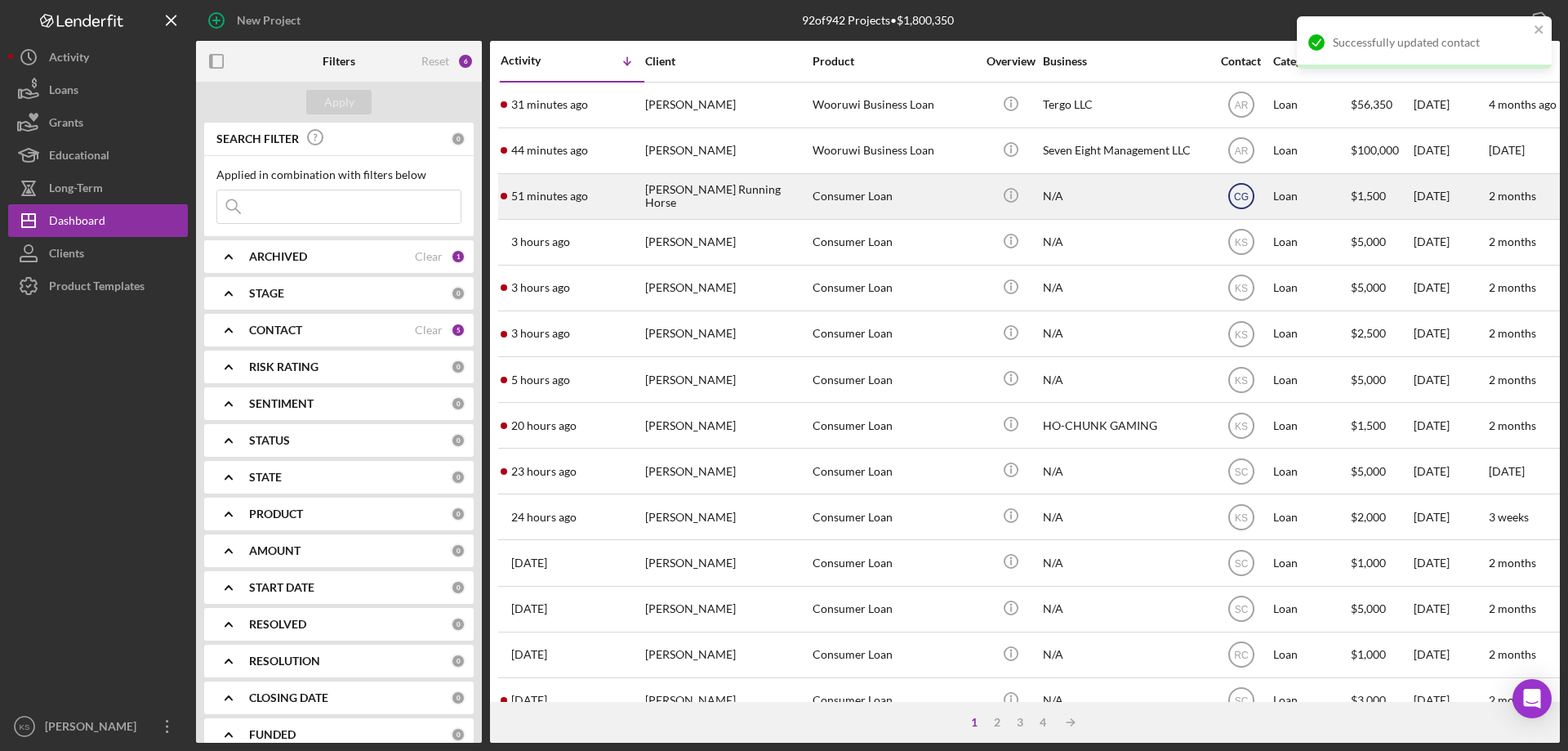
click at [1240, 204] on icon "CG" at bounding box center [1241, 196] width 41 height 41
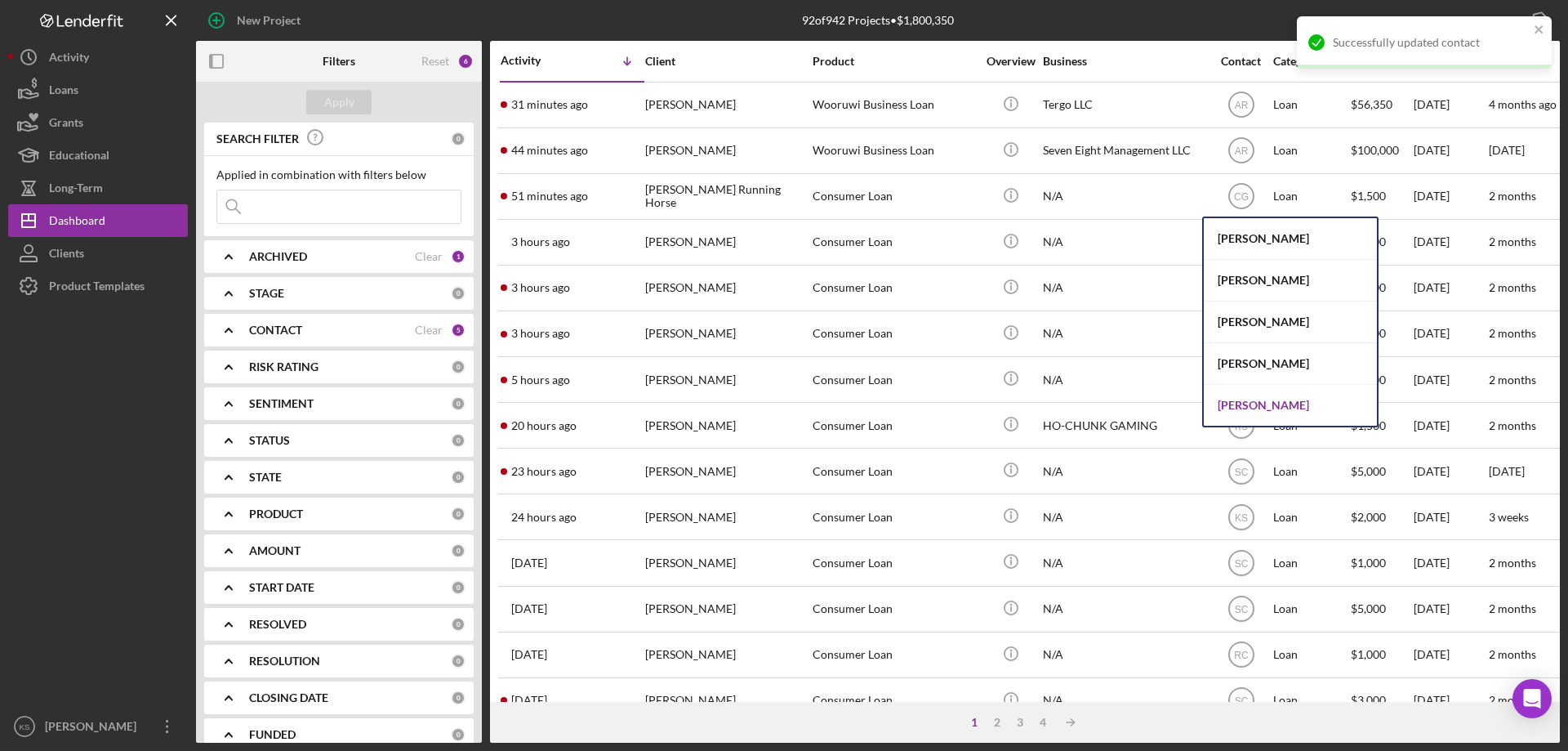
click at [1246, 410] on div "[PERSON_NAME]" at bounding box center [1290, 405] width 173 height 41
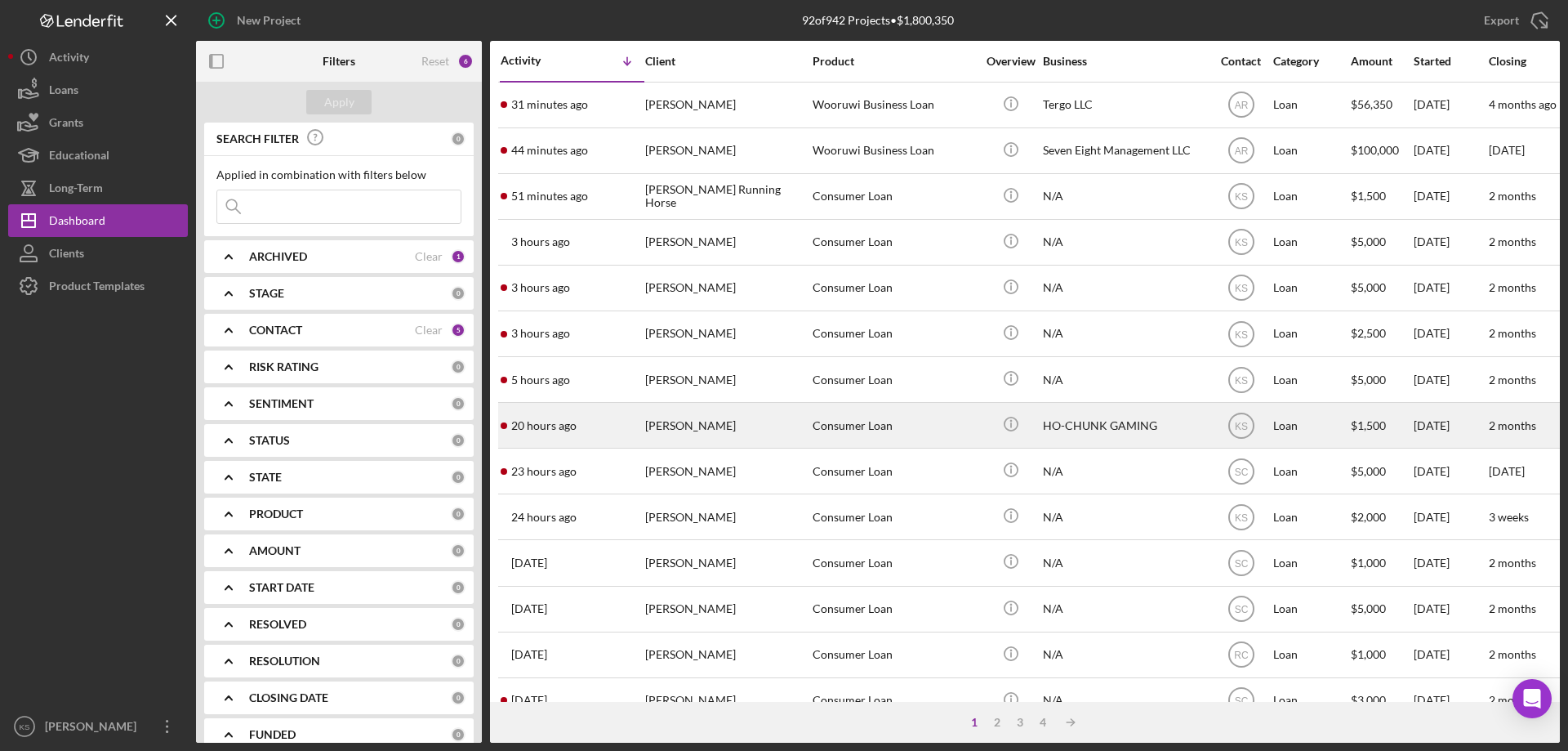
click at [847, 432] on div "Consumer Loan" at bounding box center [893, 425] width 163 height 43
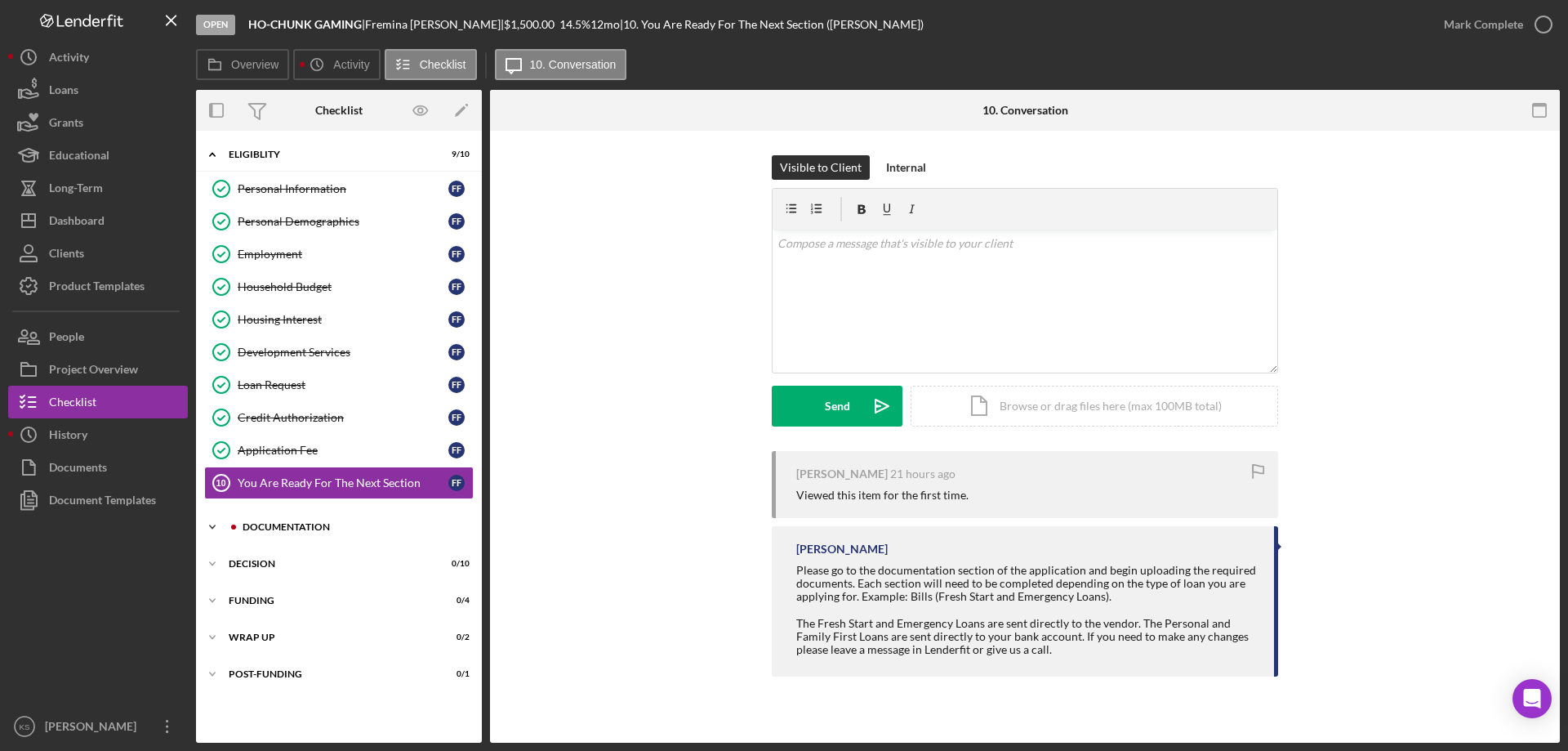
click at [296, 523] on div "Documentation" at bounding box center [351, 527] width 219 height 10
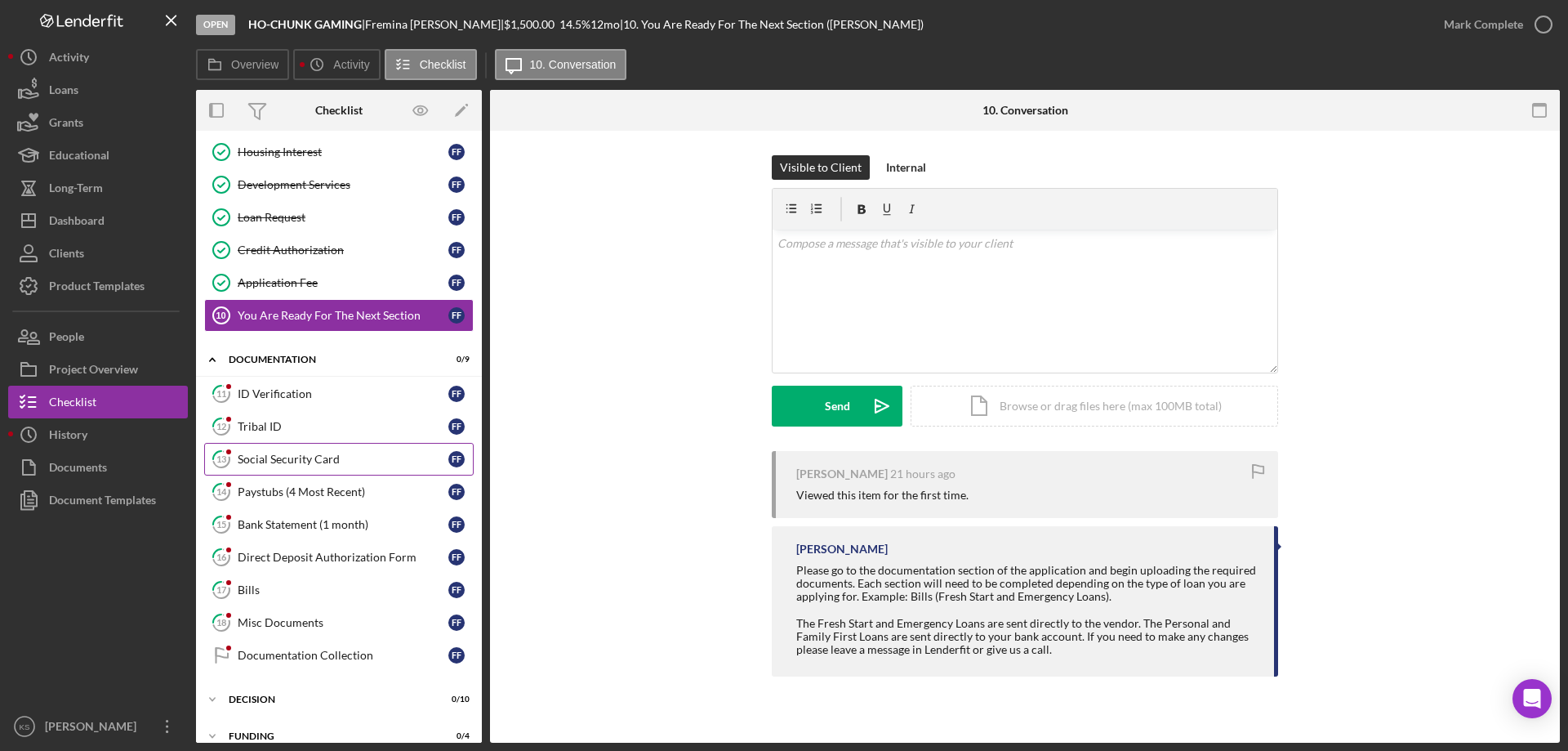
scroll to position [245, 0]
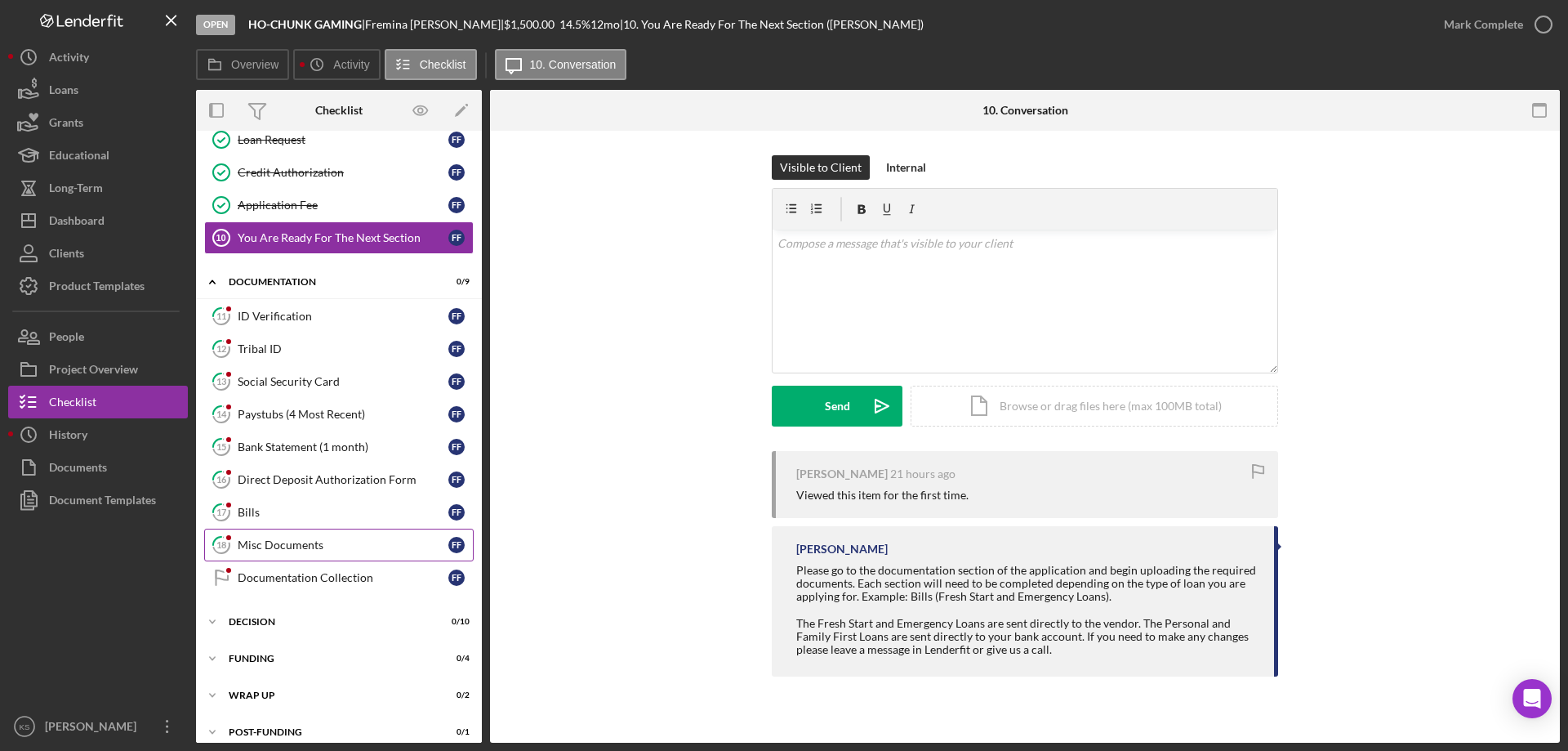
click at [278, 546] on div "Misc Documents" at bounding box center [343, 544] width 211 height 13
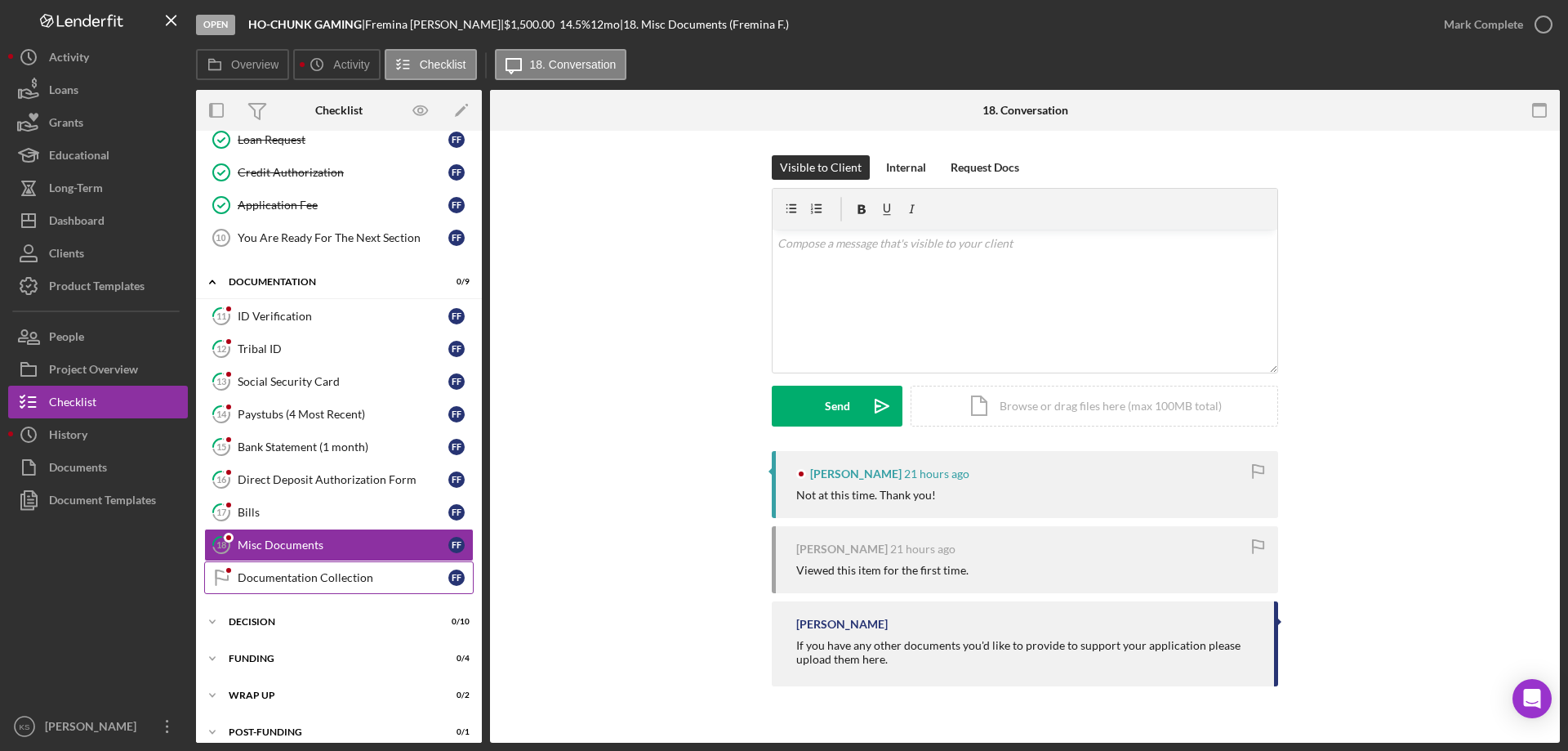
click at [265, 573] on div "Documentation Collection" at bounding box center [343, 577] width 211 height 13
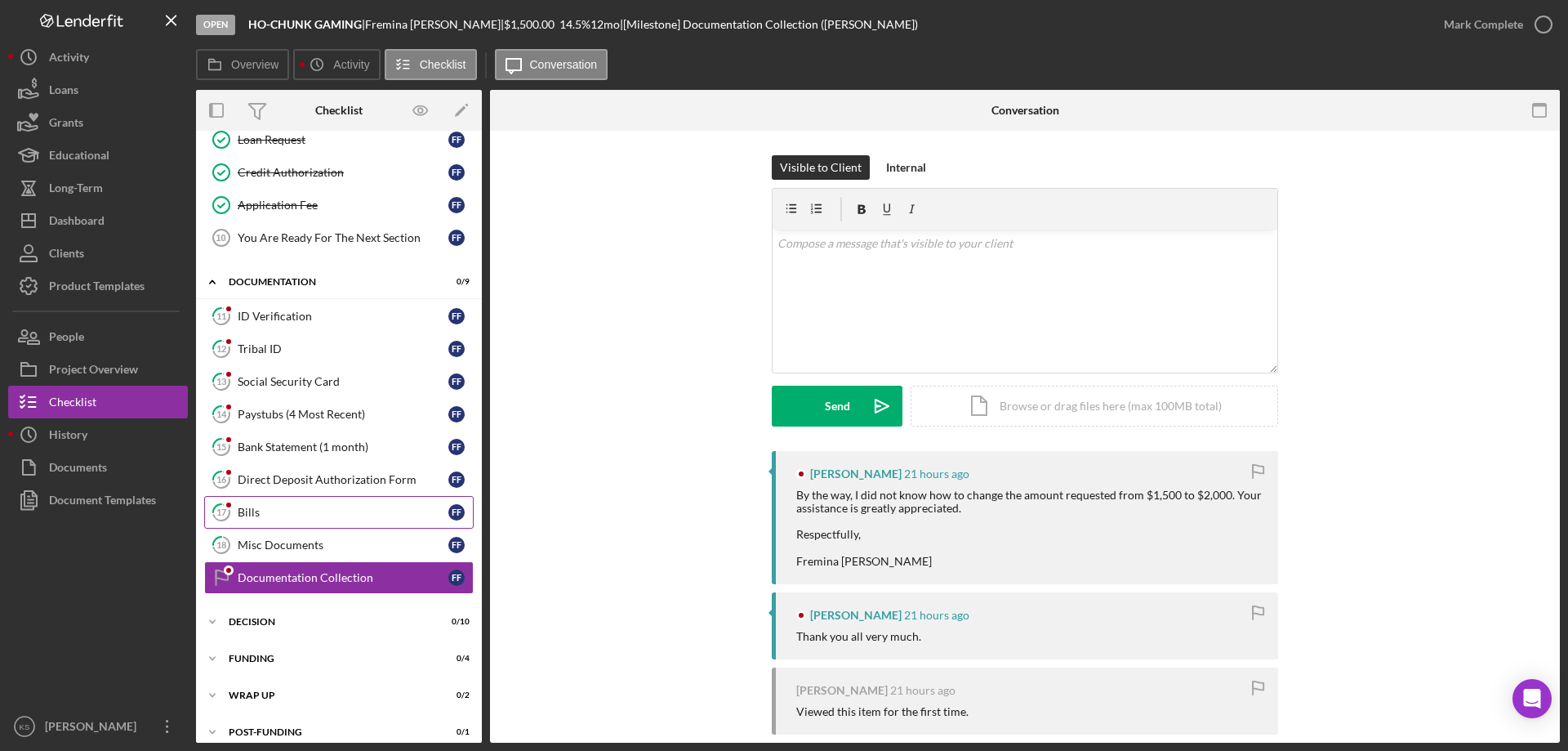
click at [265, 516] on div "Bills" at bounding box center [343, 512] width 211 height 13
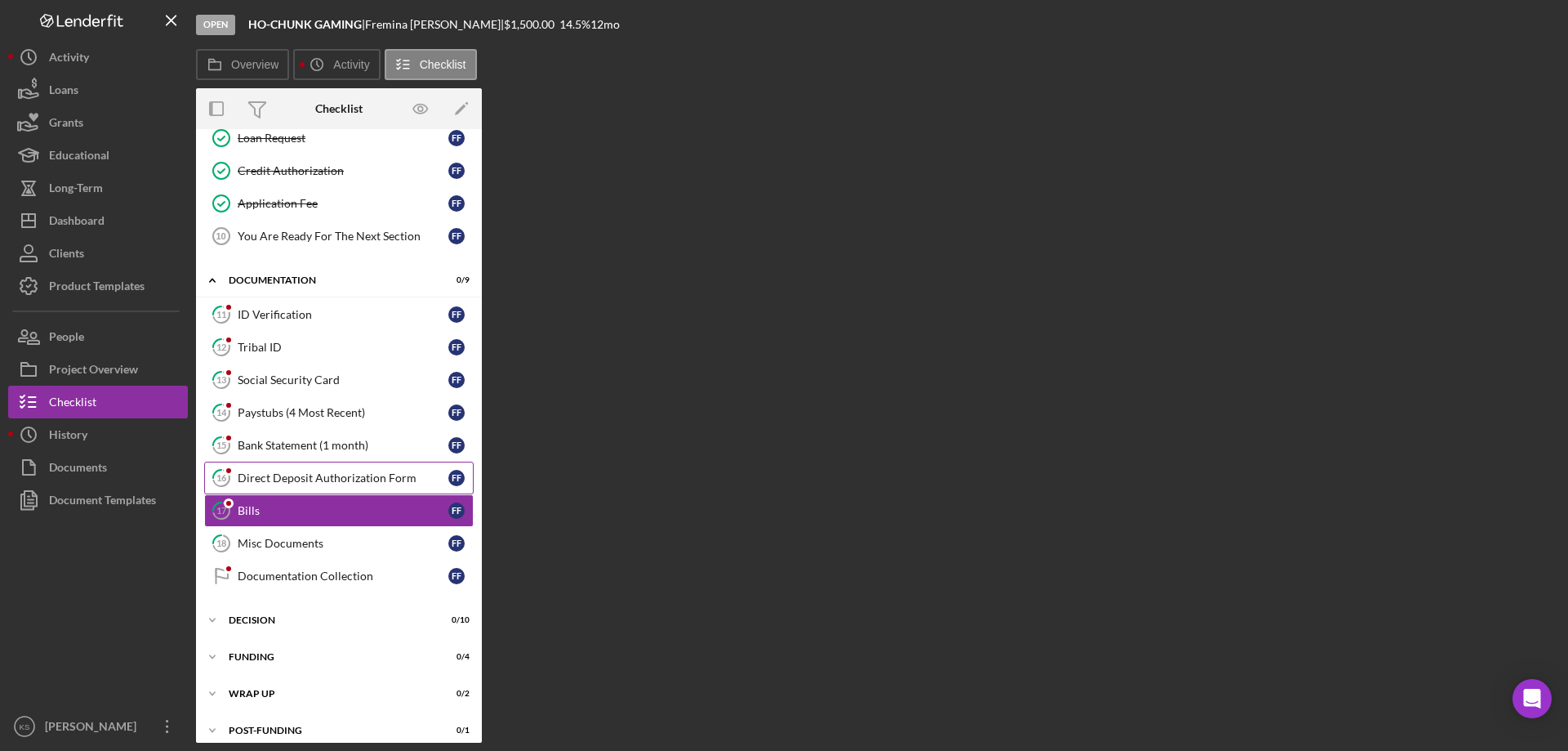
click at [274, 478] on div "Direct Deposit Authorization Form" at bounding box center [343, 477] width 211 height 13
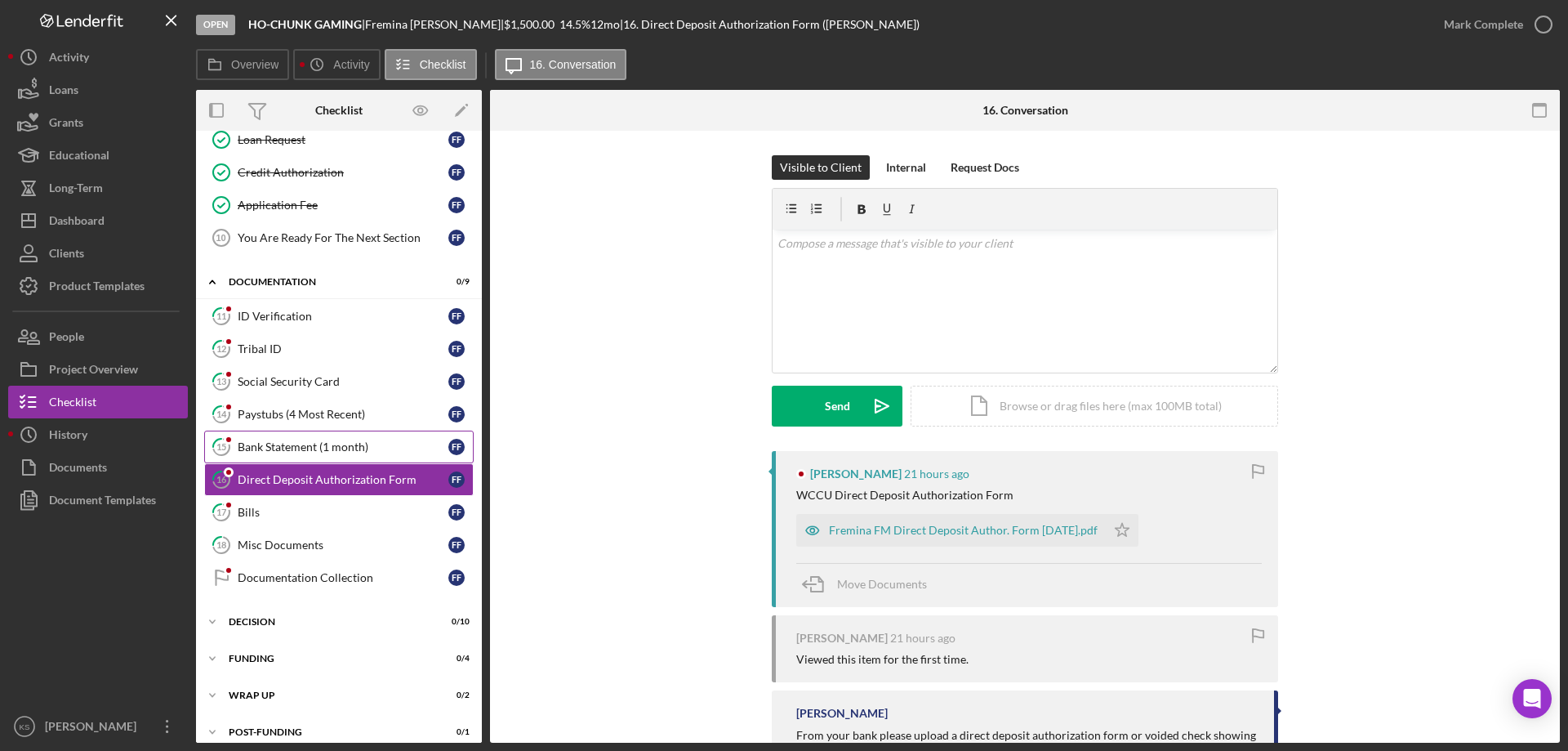
click at [280, 448] on div "Bank Statement (1 month)" at bounding box center [343, 446] width 211 height 13
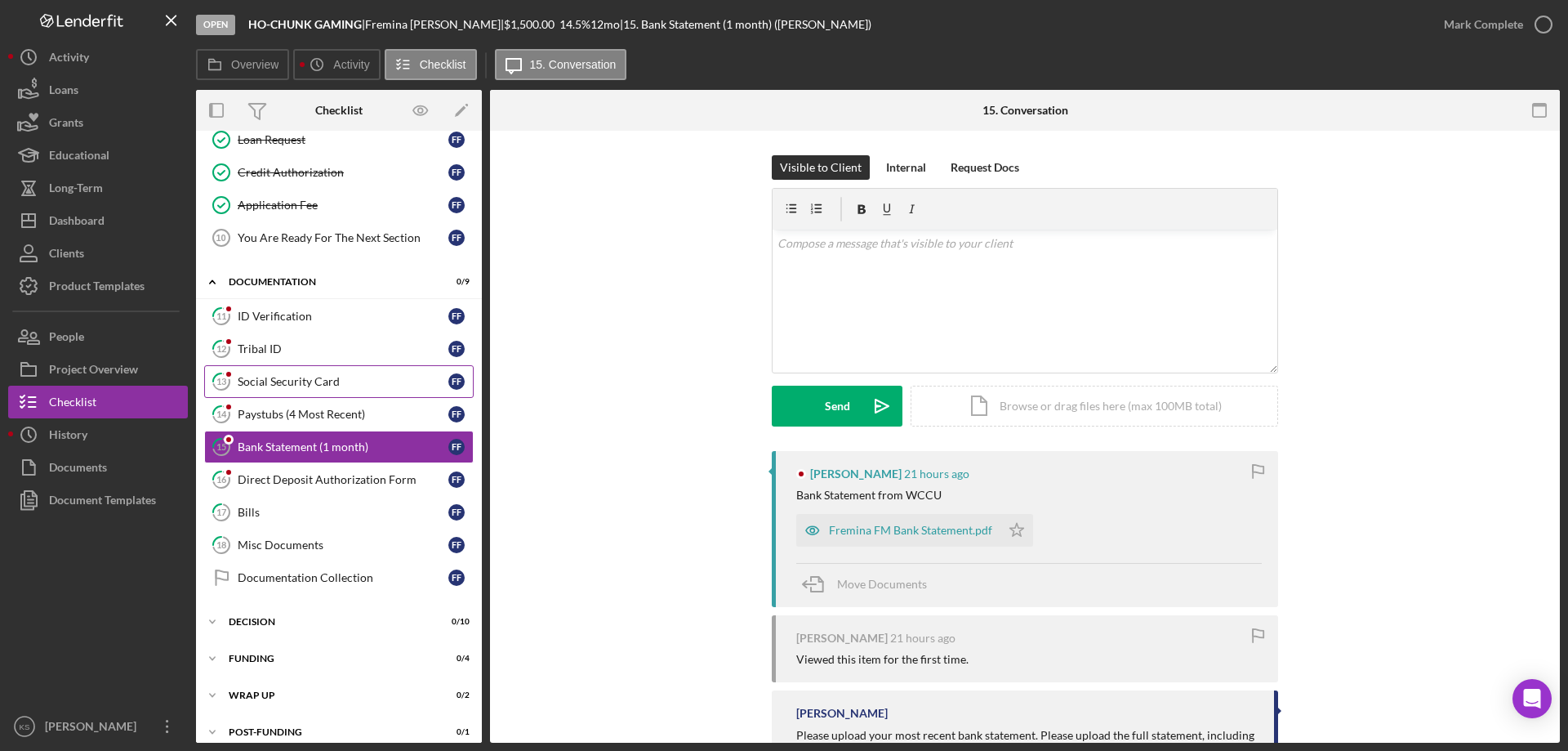
drag, startPoint x: 279, startPoint y: 418, endPoint x: 278, endPoint y: 392, distance: 26.0
click at [279, 416] on div "Paystubs (4 Most Recent)" at bounding box center [343, 414] width 211 height 13
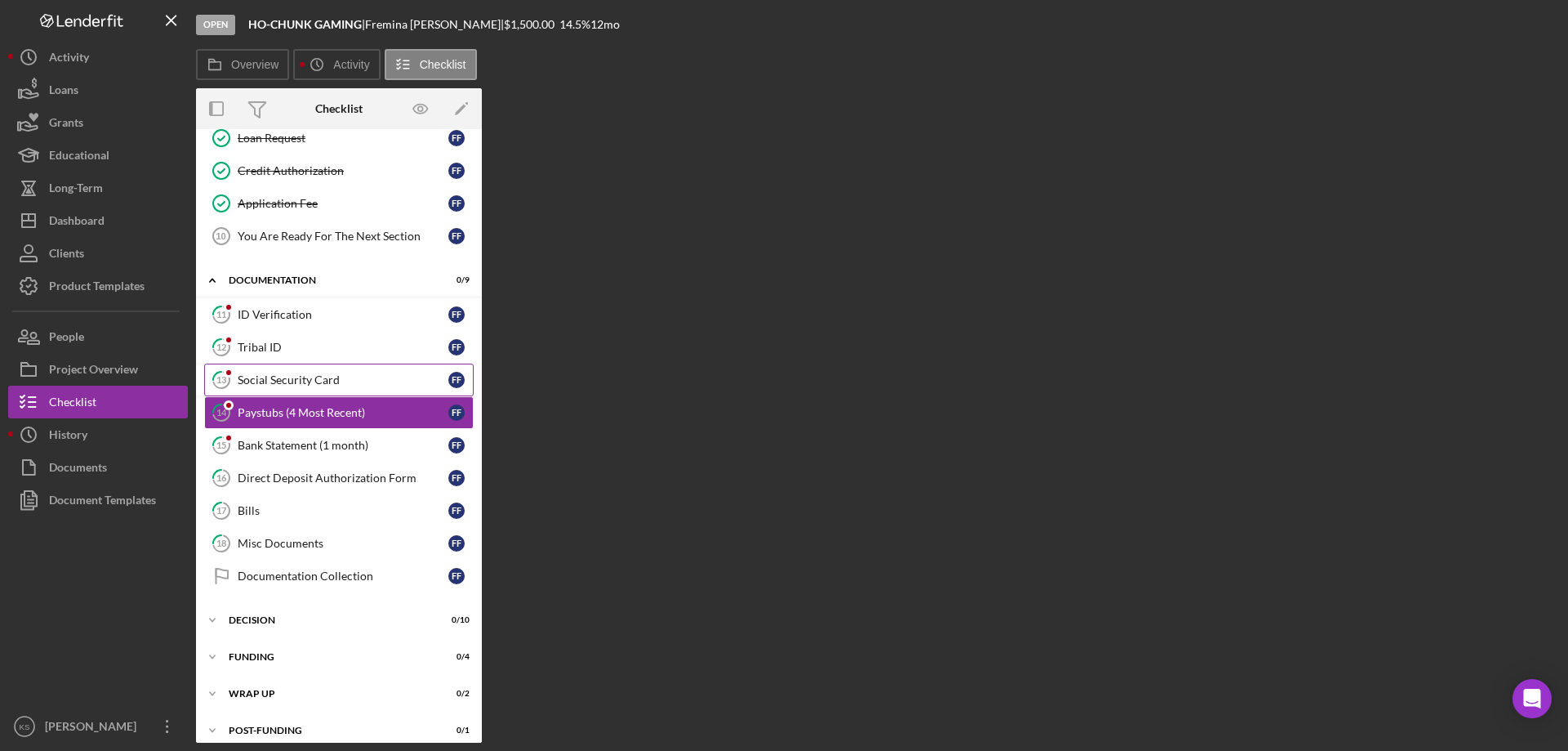
drag, startPoint x: 278, startPoint y: 390, endPoint x: 275, endPoint y: 364, distance: 26.2
click at [278, 389] on link "13 Social Security Card F F" at bounding box center [339, 379] width 269 height 33
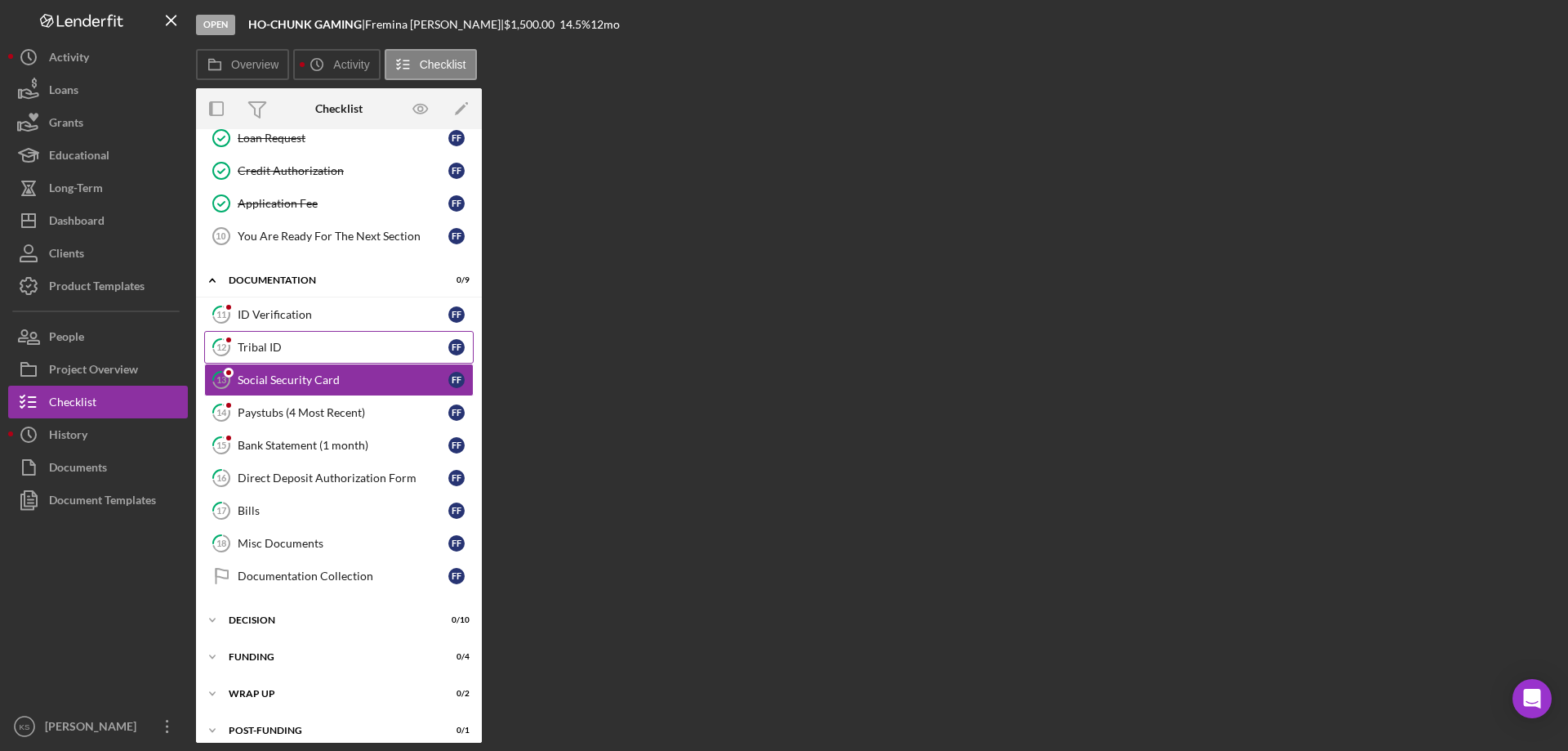
click at [272, 354] on div "Tribal ID" at bounding box center [343, 346] width 211 height 13
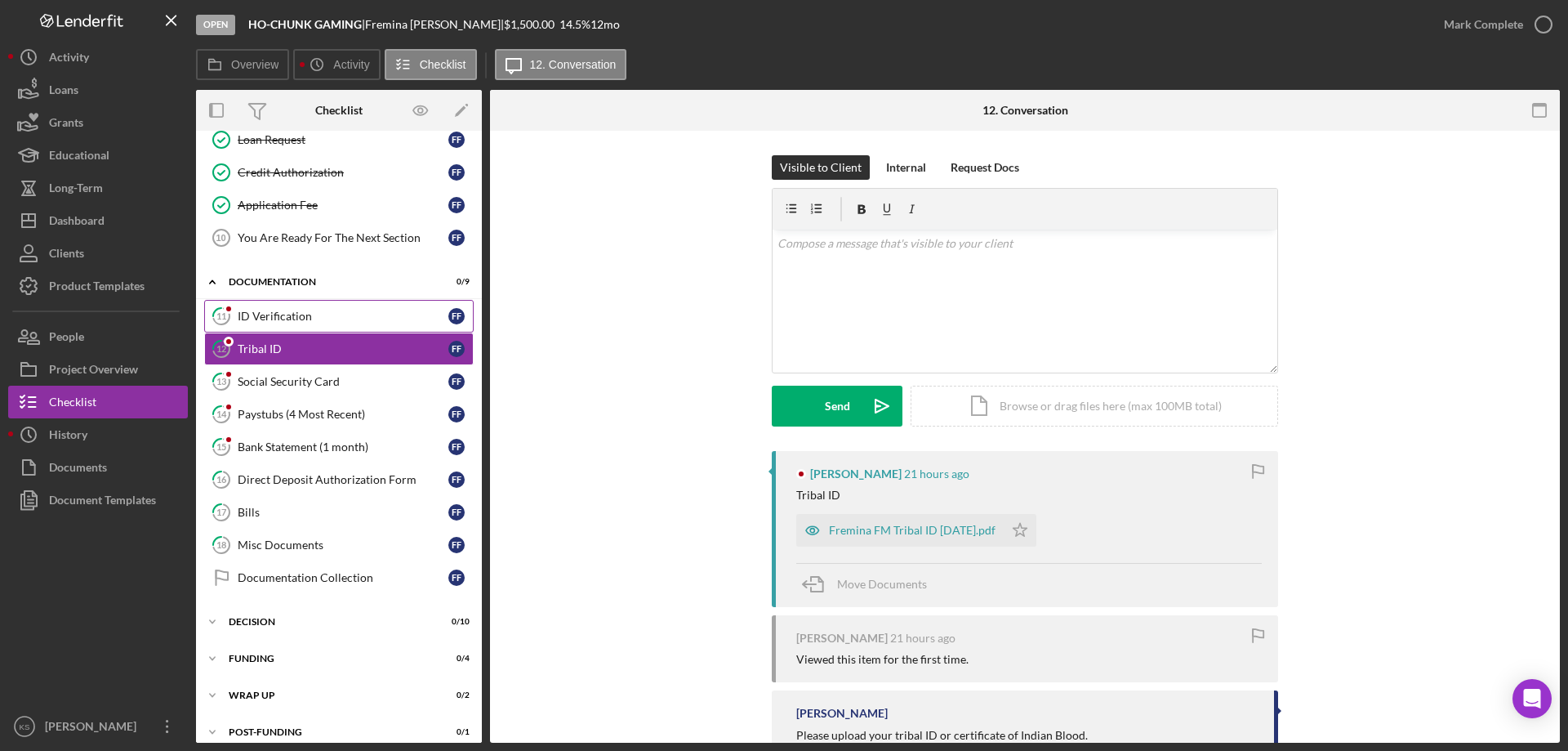
click at [274, 317] on div "ID Verification" at bounding box center [343, 316] width 211 height 13
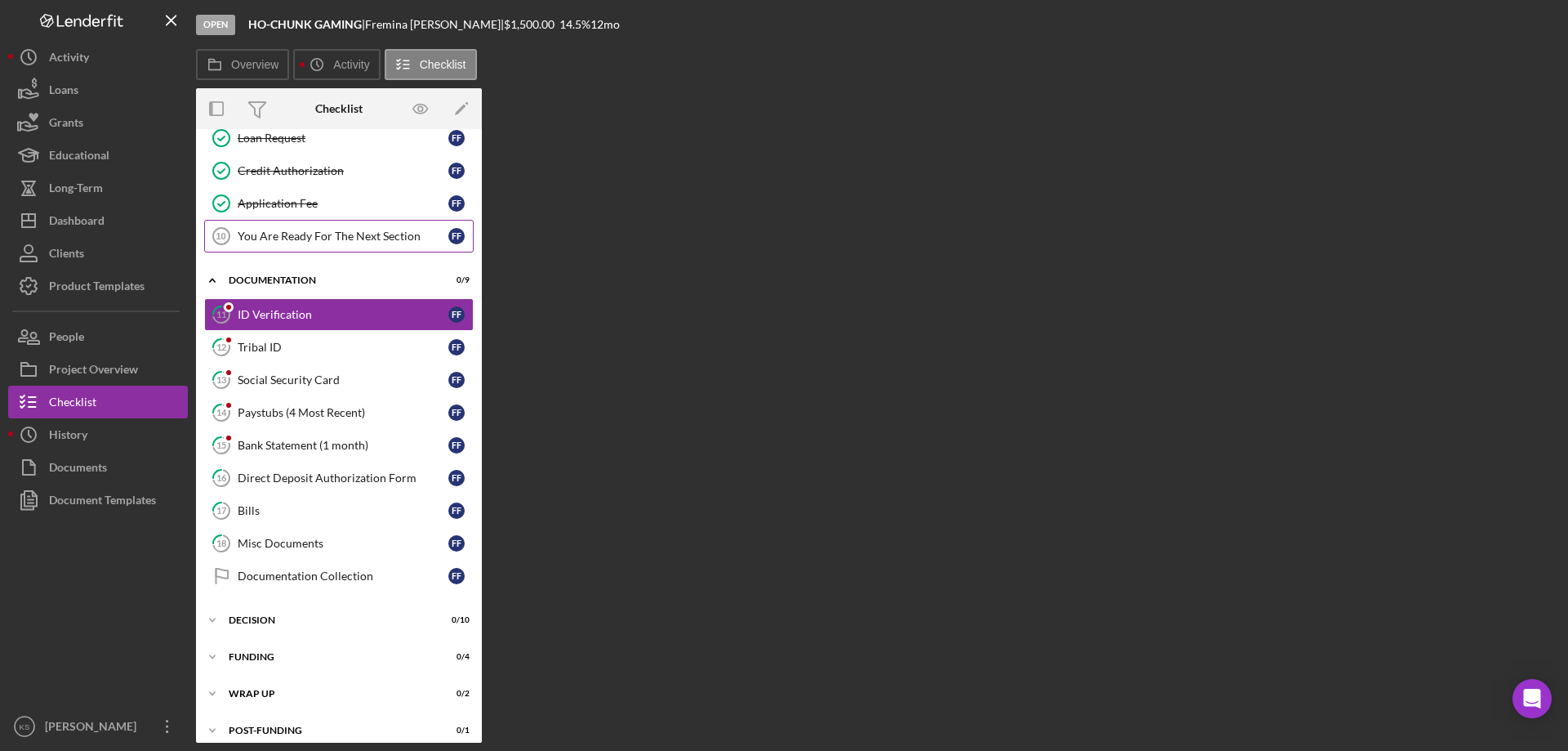
click at [298, 247] on link "You Are Ready For The Next Section 10 You Are Ready For The Next Section F F" at bounding box center [339, 236] width 269 height 33
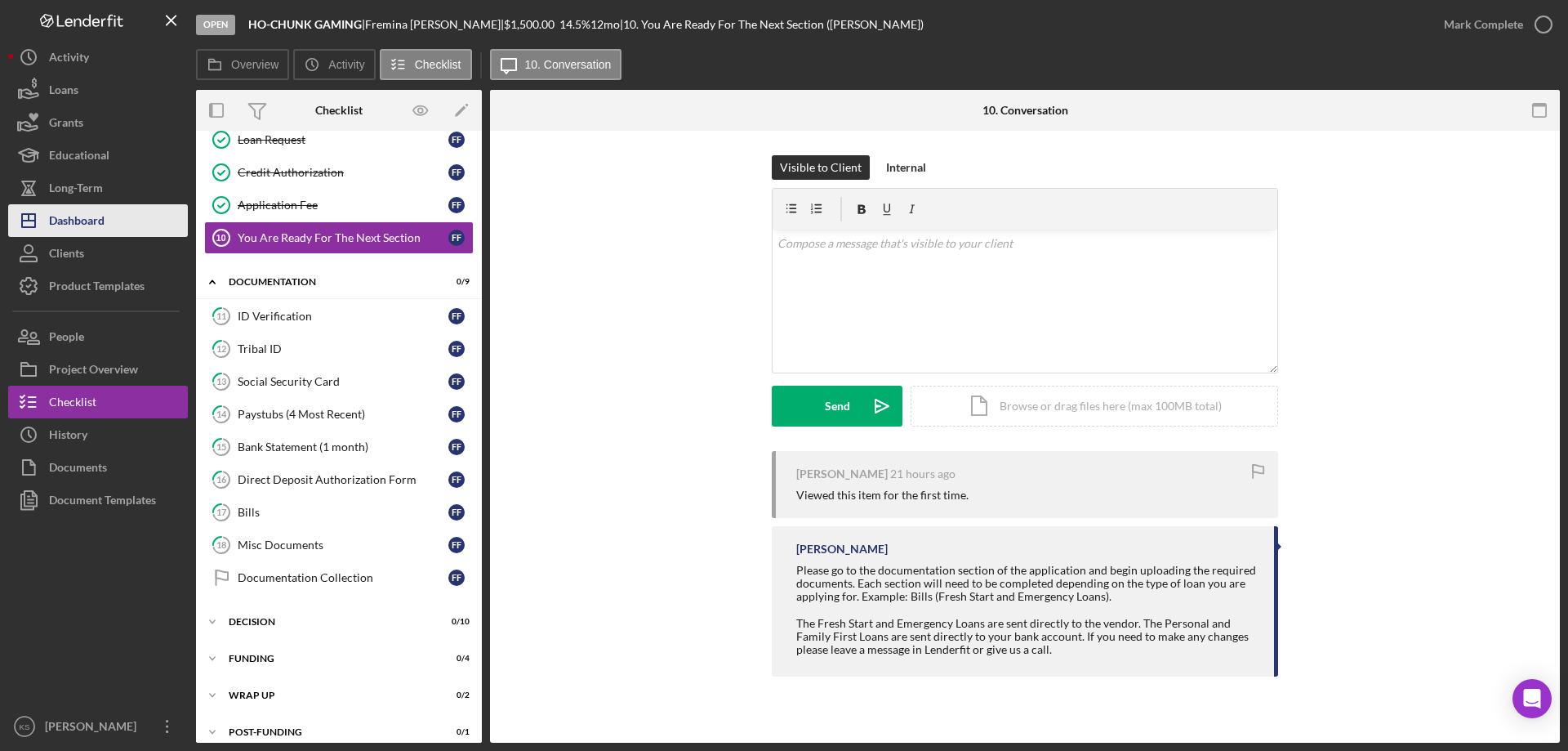
click at [79, 215] on div "Dashboard" at bounding box center [77, 223] width 56 height 37
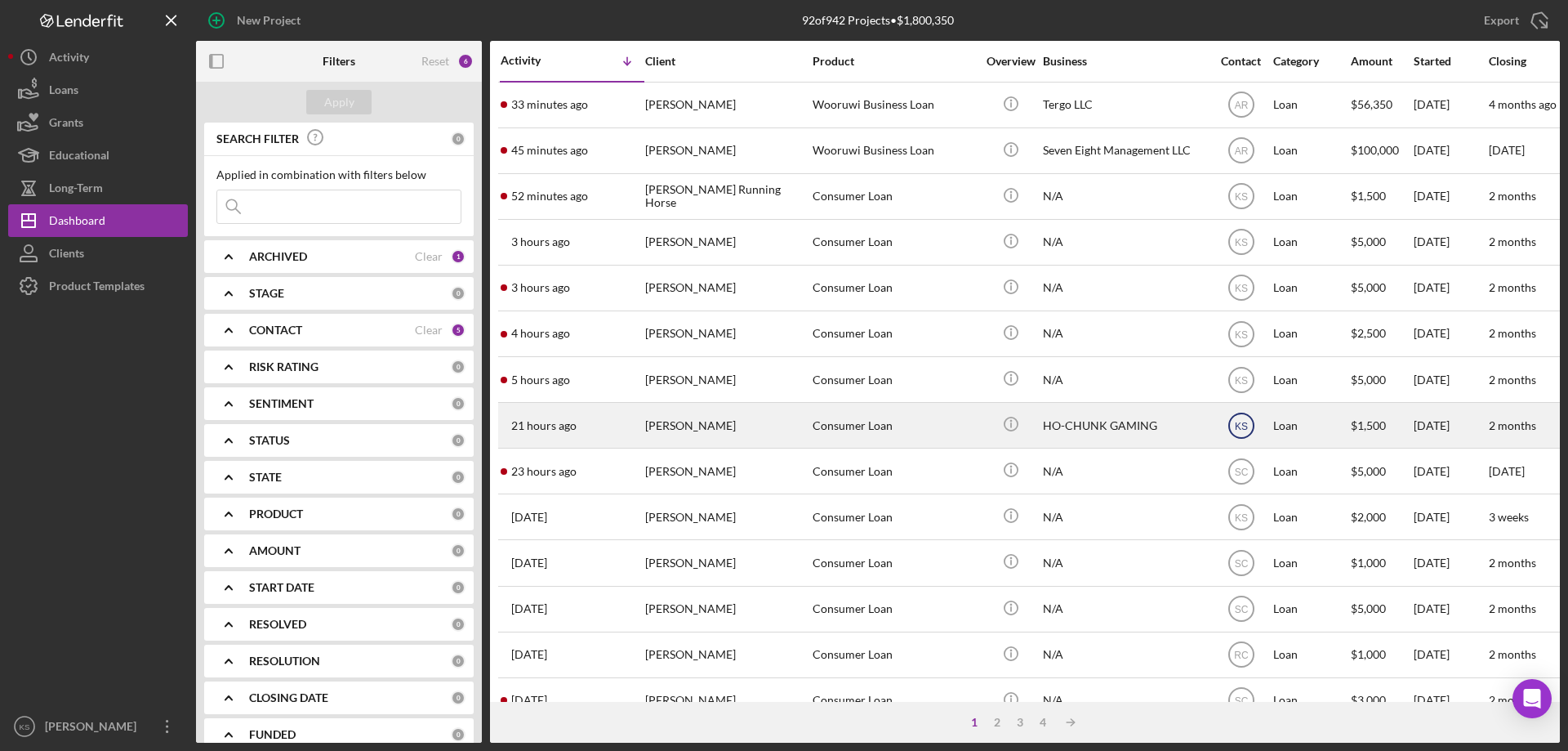
click at [1238, 112] on text "KS" at bounding box center [1240, 106] width 14 height 12
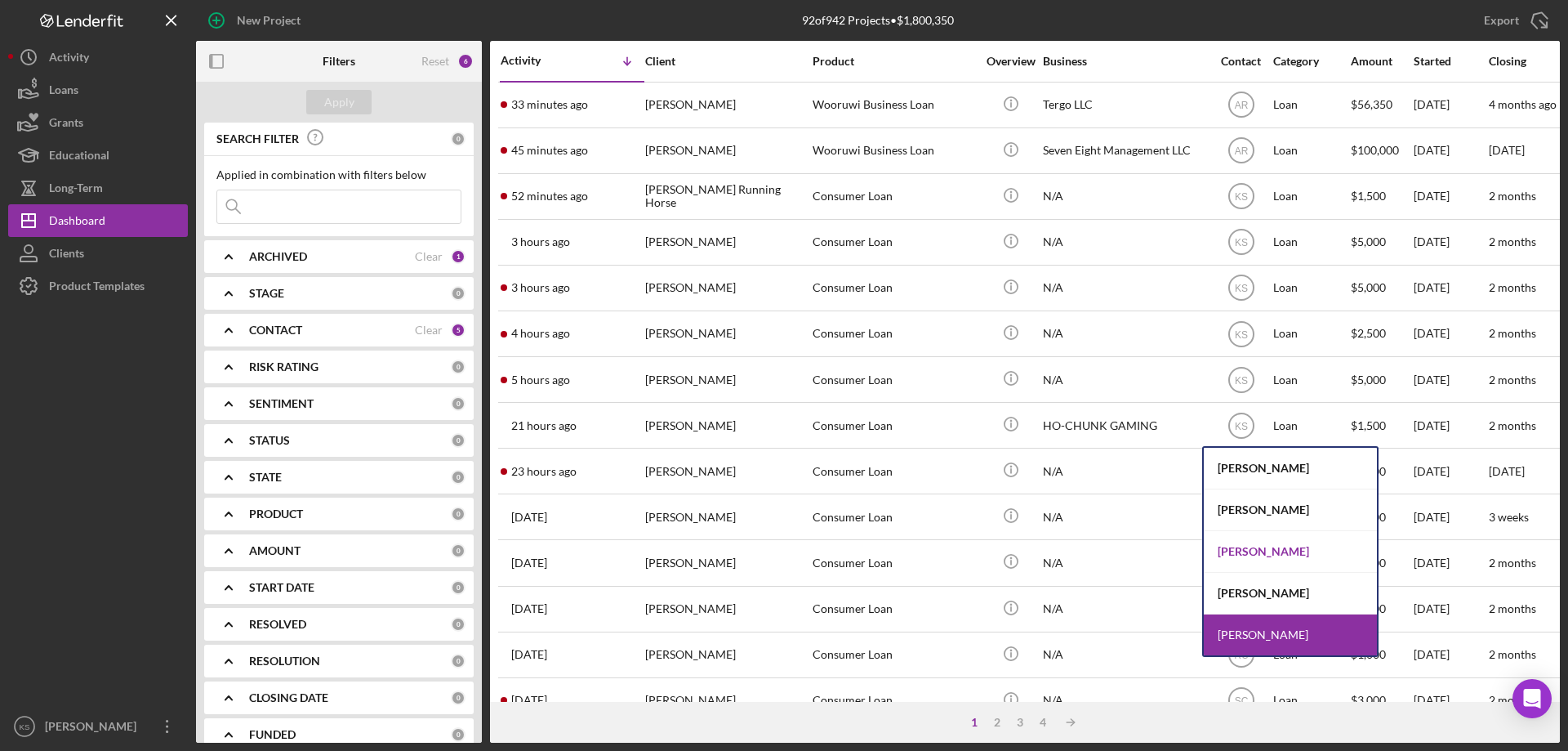
click at [1254, 549] on div "[PERSON_NAME]" at bounding box center [1290, 552] width 173 height 41
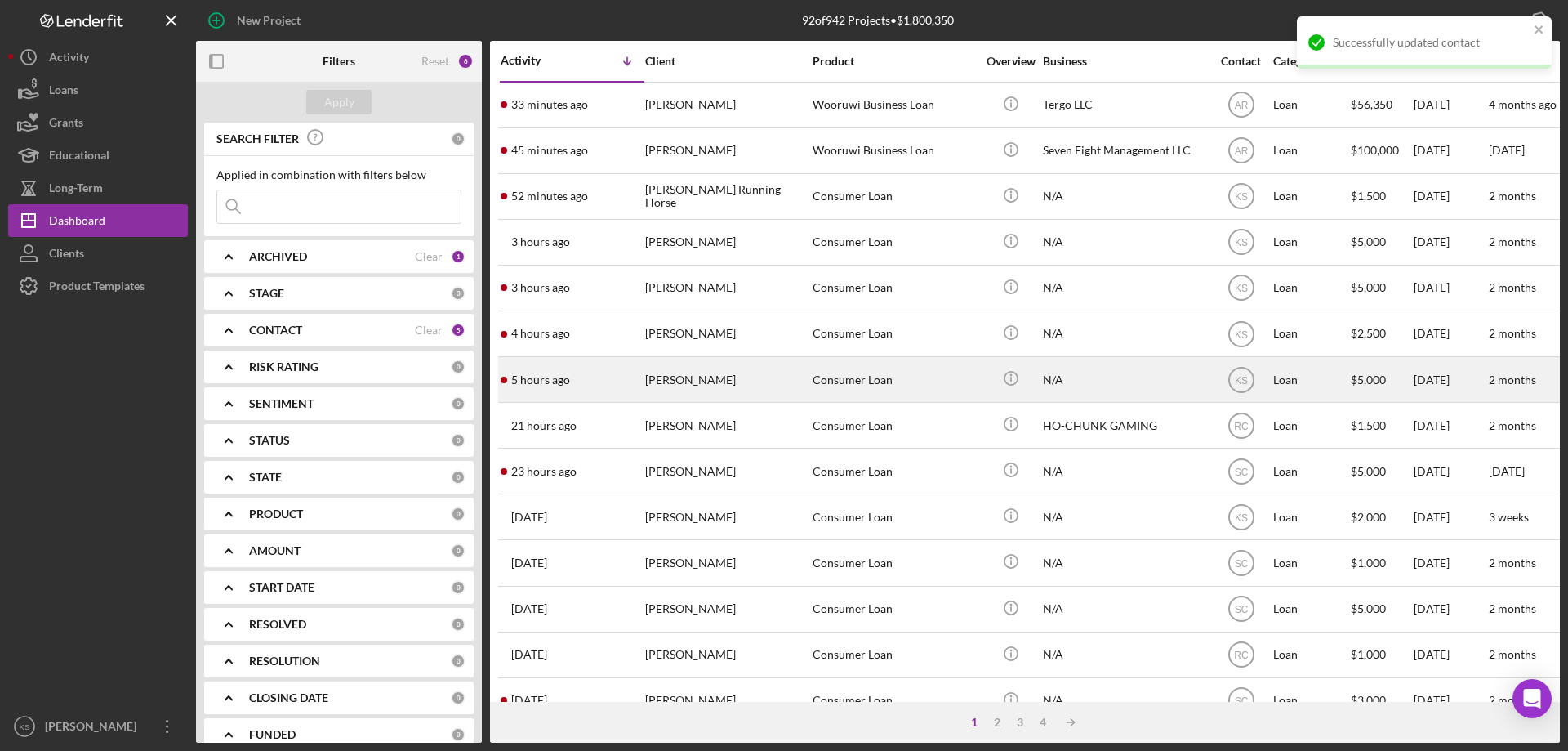
click at [1105, 385] on div "N/A" at bounding box center [1124, 379] width 163 height 43
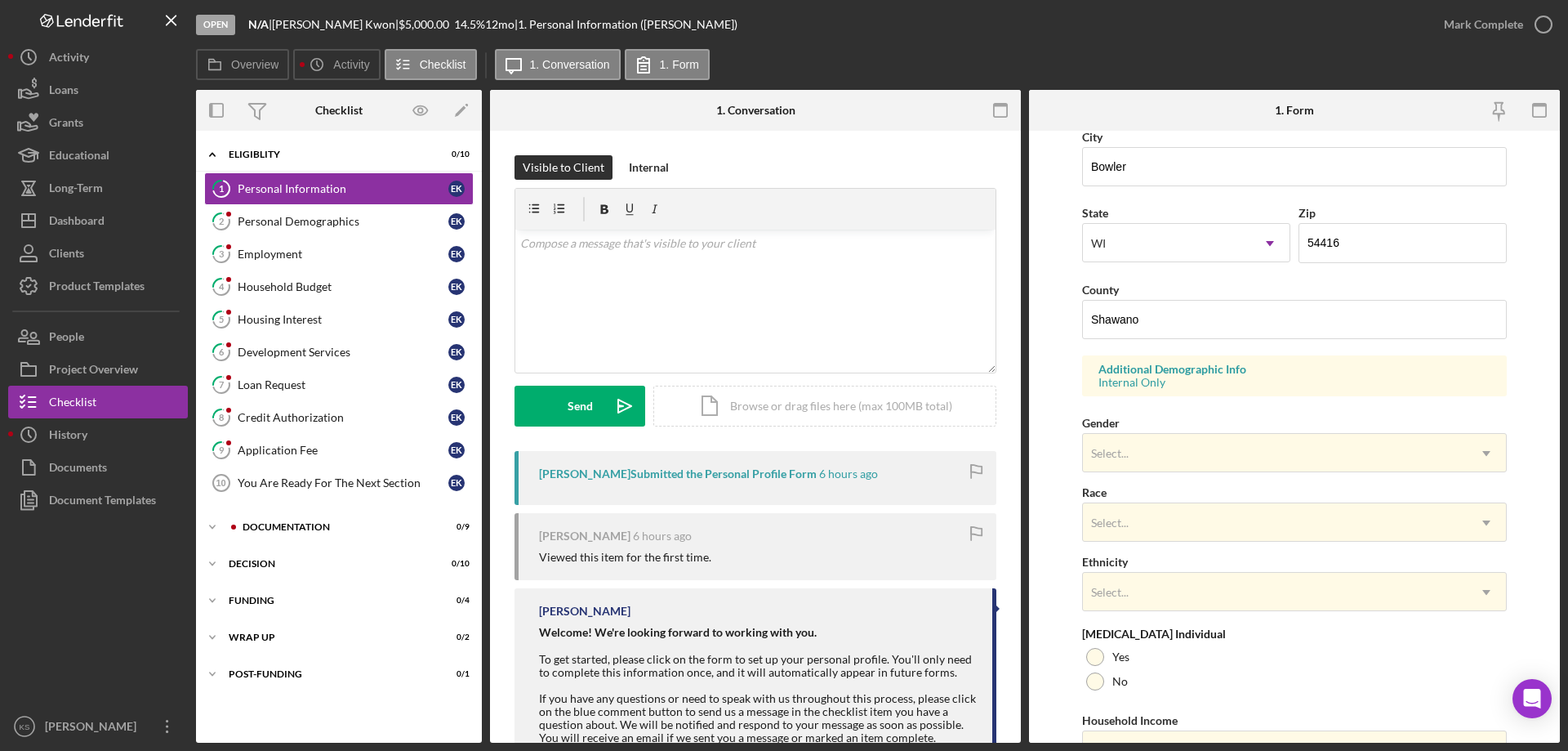
scroll to position [409, 0]
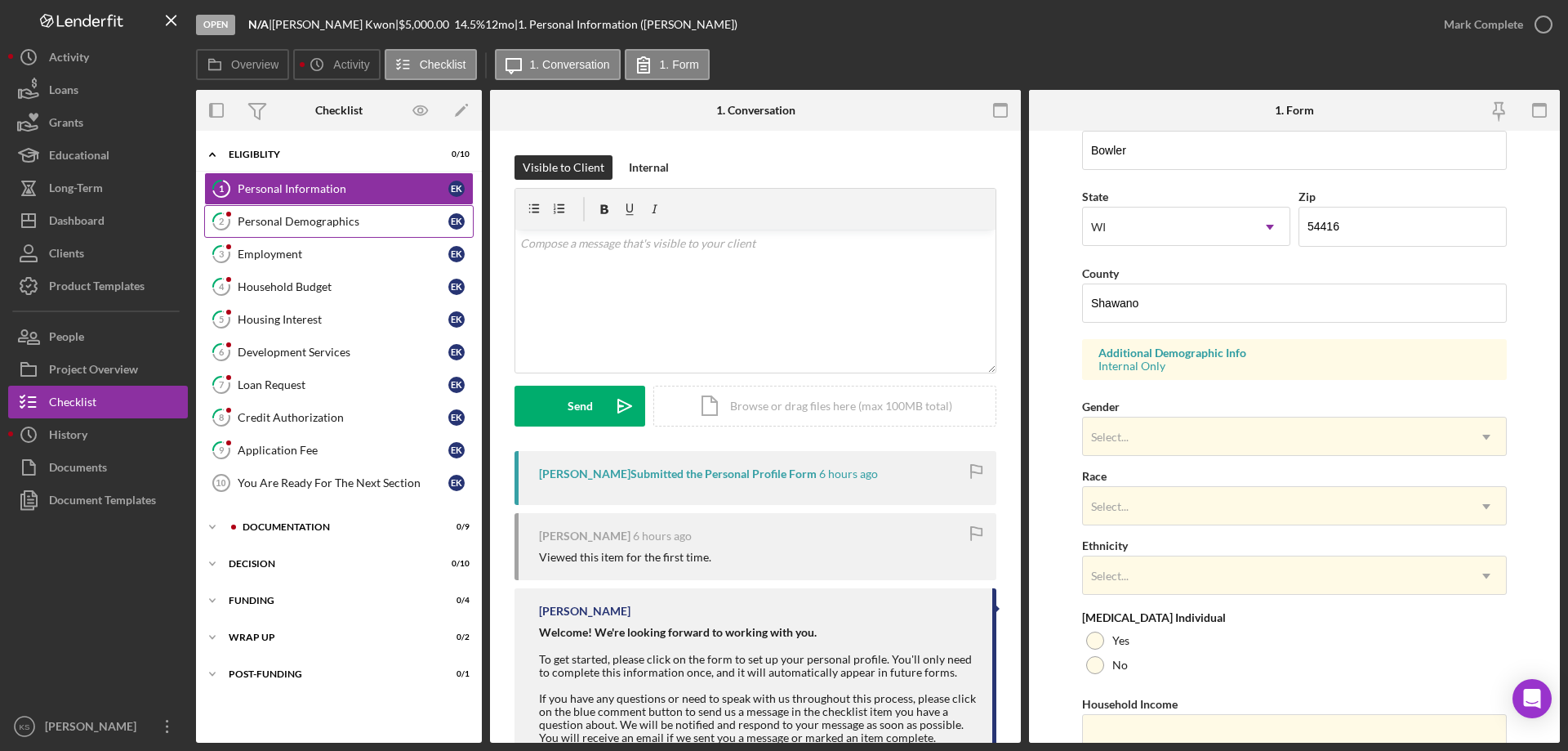
click at [324, 230] on link "2 Personal Demographics E K" at bounding box center [339, 221] width 269 height 33
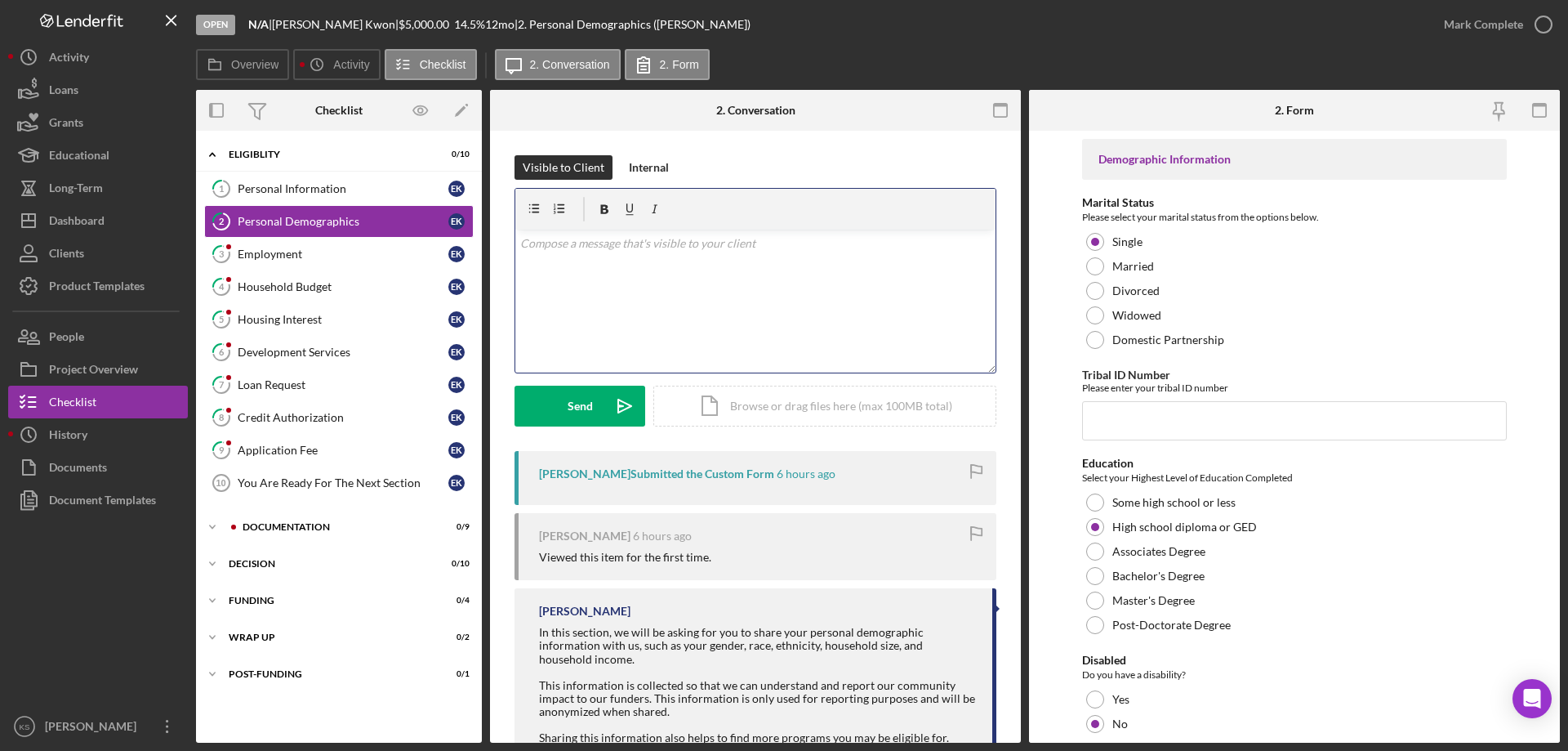
click at [741, 258] on div "v Color teal Color pink Remove color Add row above Add row below Add column bef…" at bounding box center [755, 301] width 480 height 143
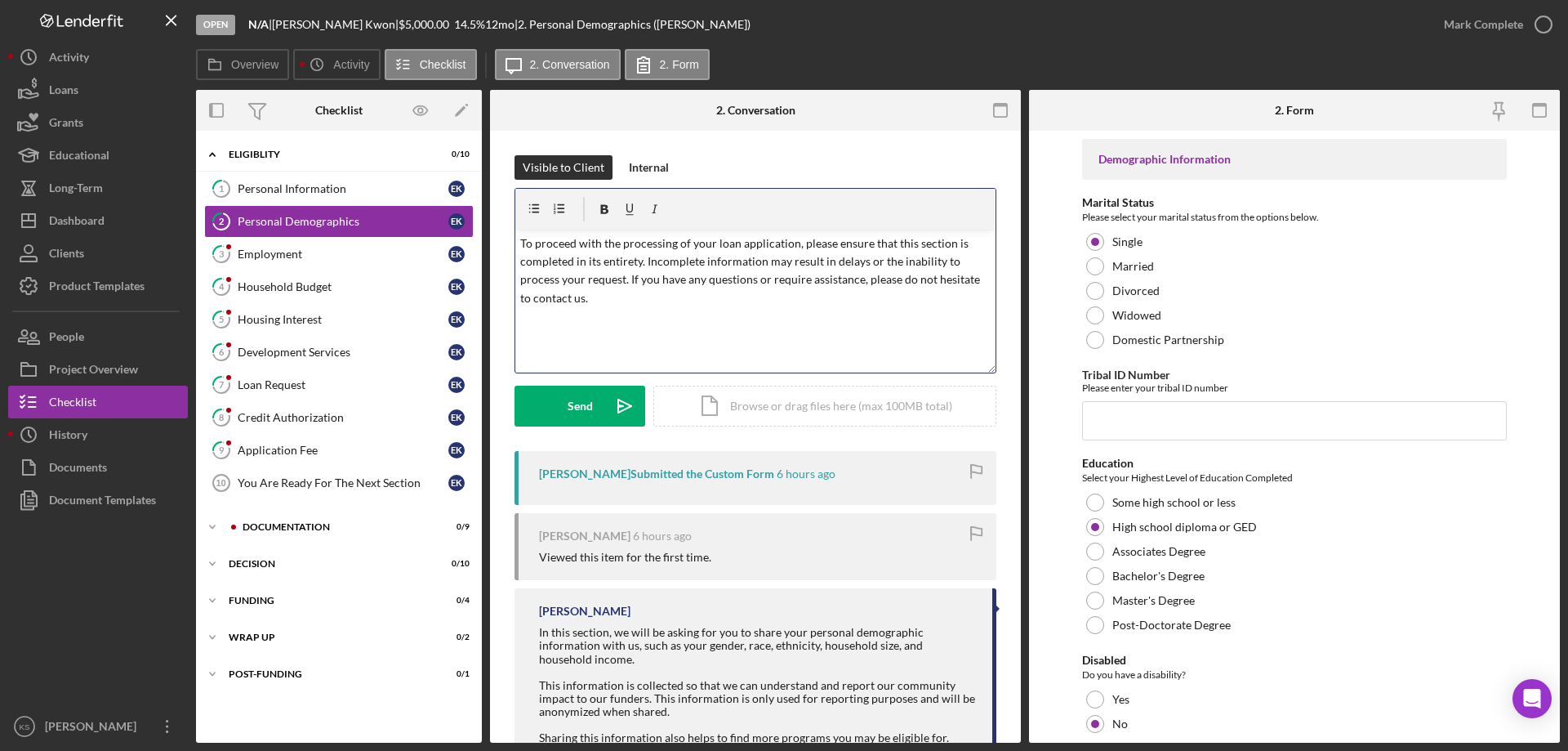
click at [627, 280] on p "To proceed with the processing of your loan application, please ensure that thi…" at bounding box center [756, 271] width 471 height 73
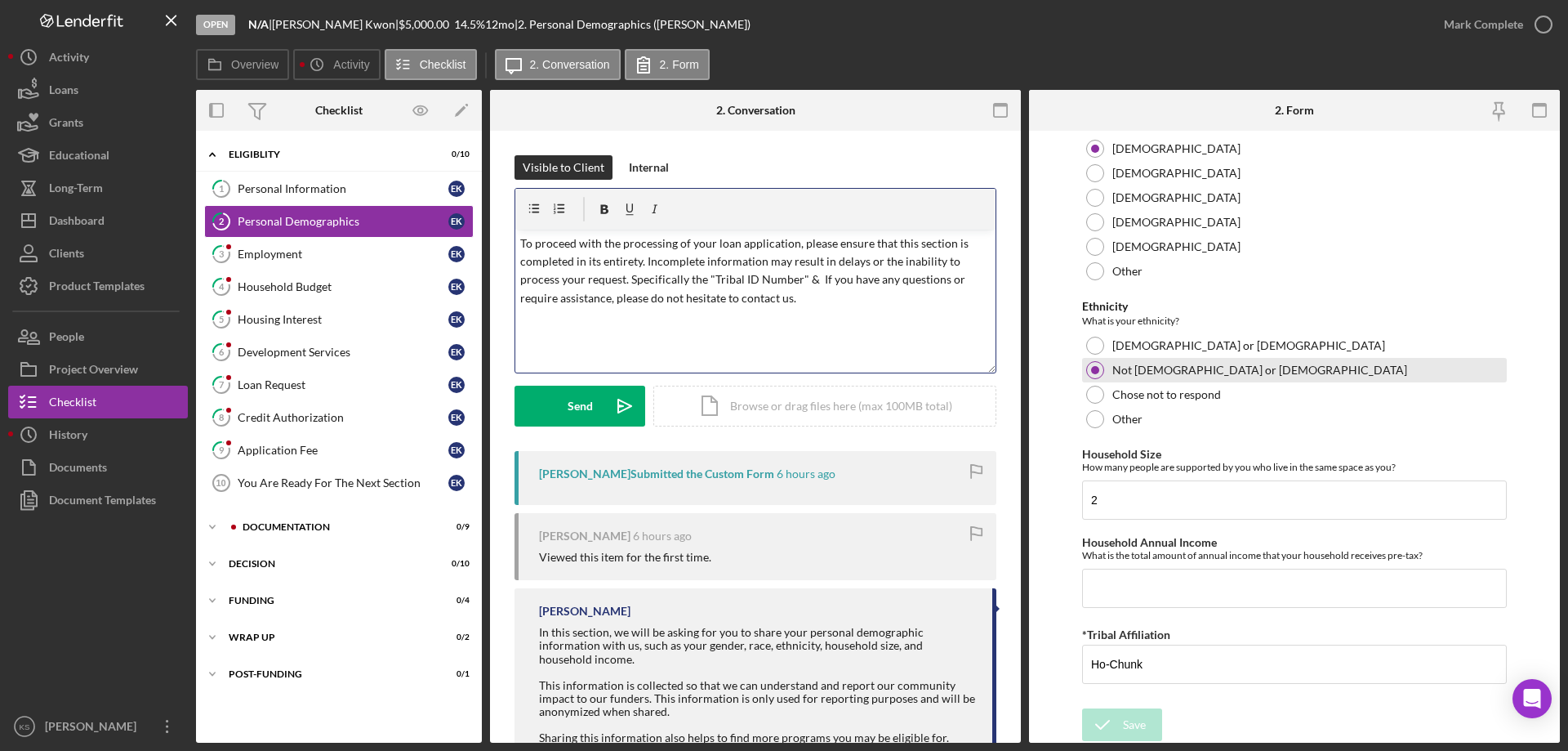
scroll to position [897, 0]
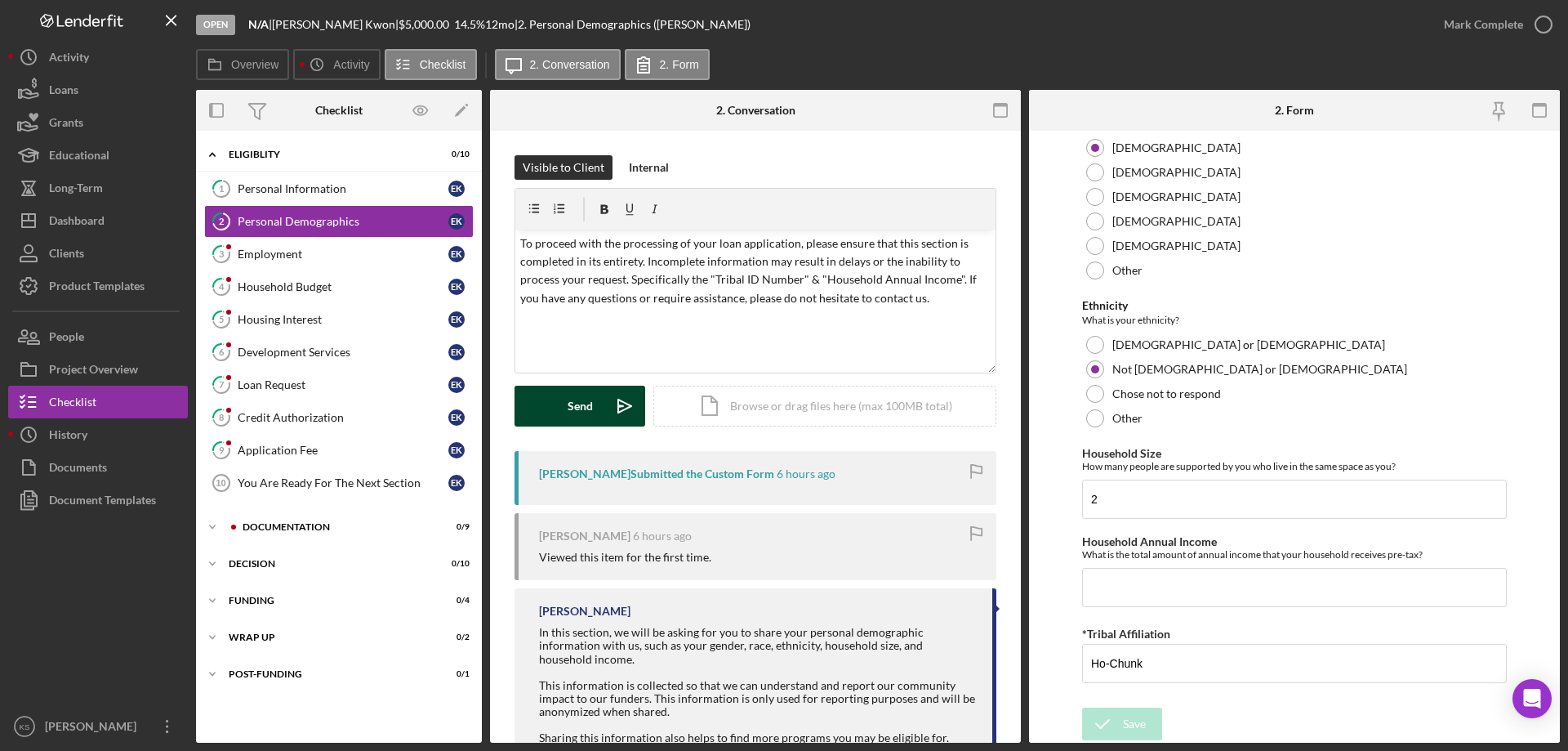
click at [572, 405] on div "Send" at bounding box center [580, 405] width 25 height 41
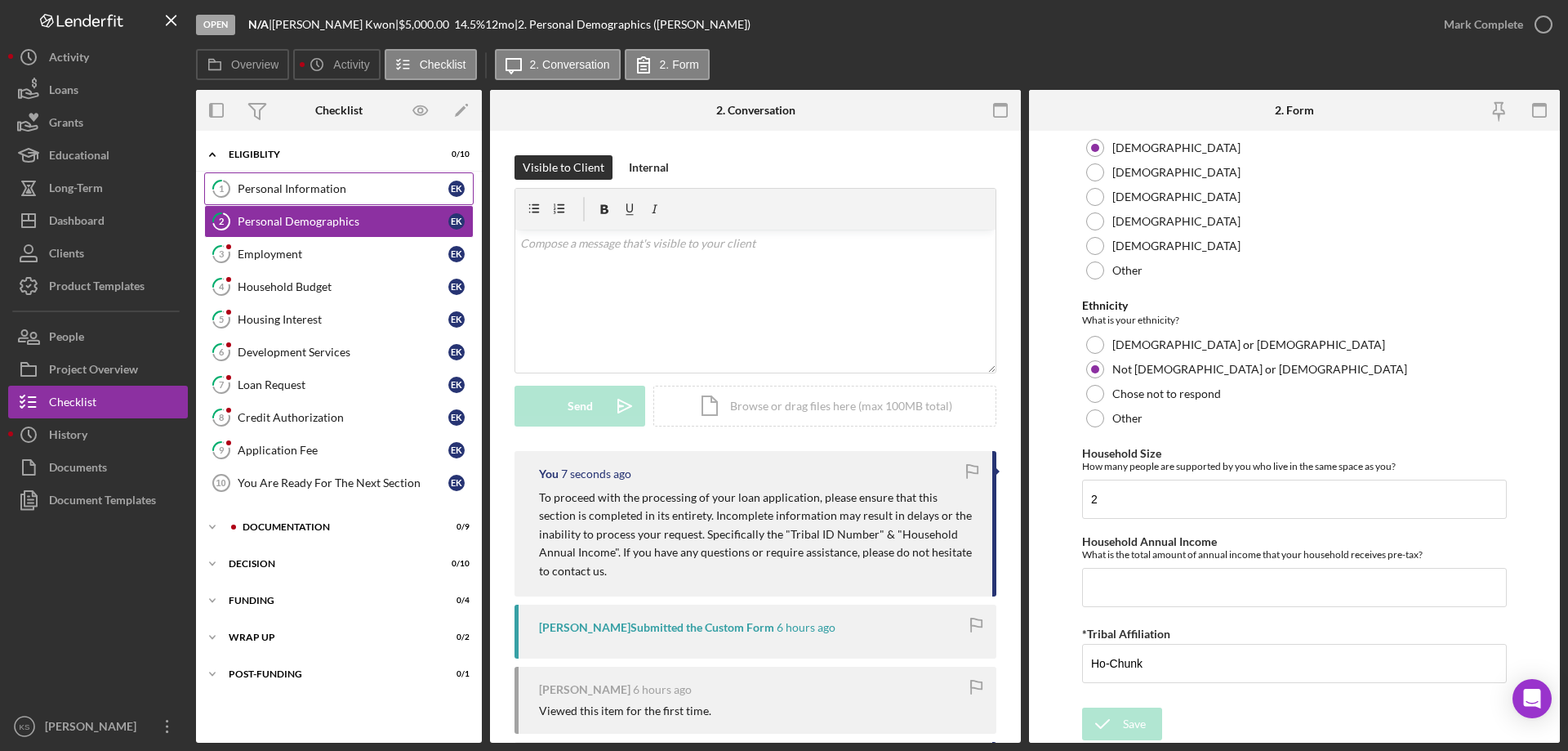
click at [350, 190] on div "Personal Information" at bounding box center [343, 188] width 211 height 13
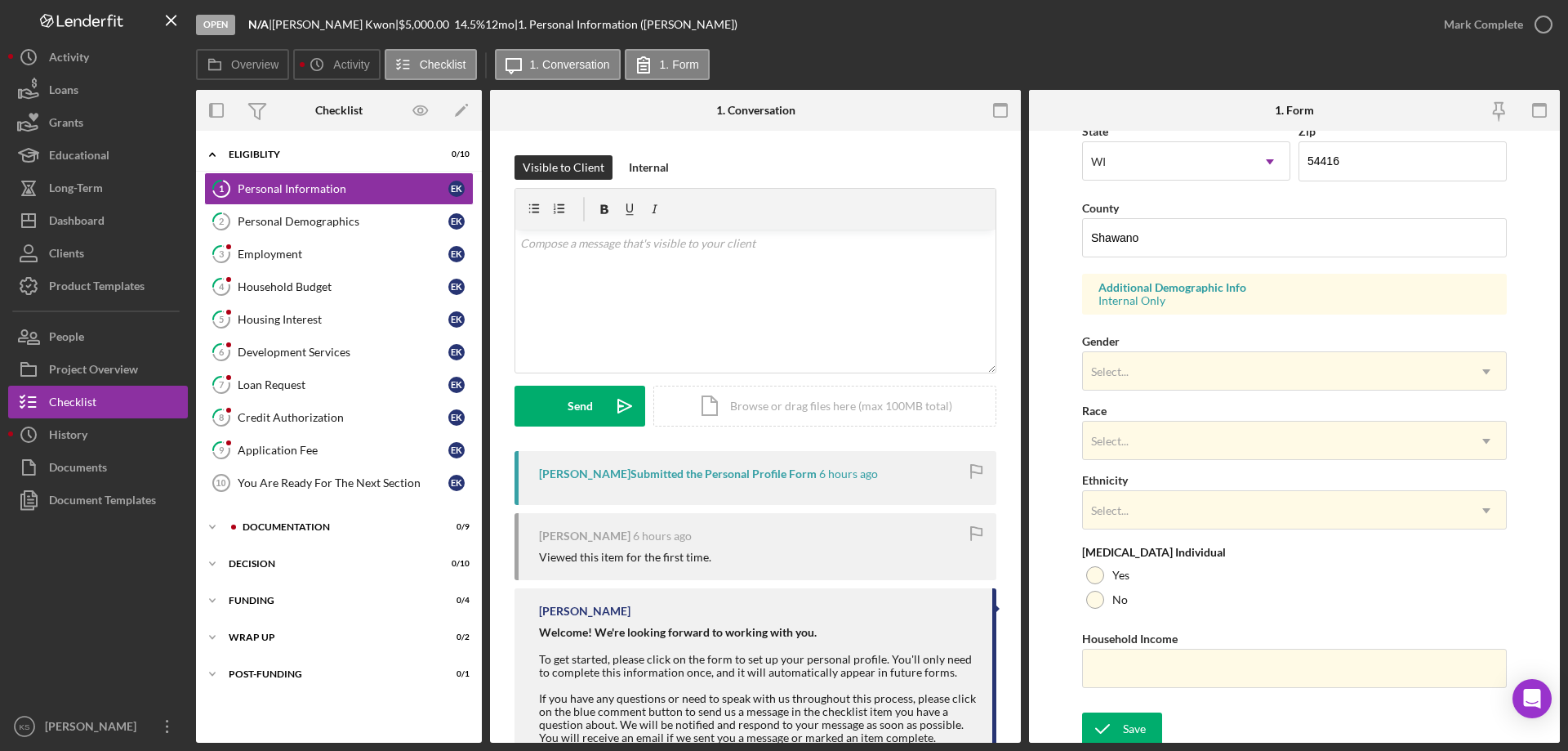
scroll to position [479, 0]
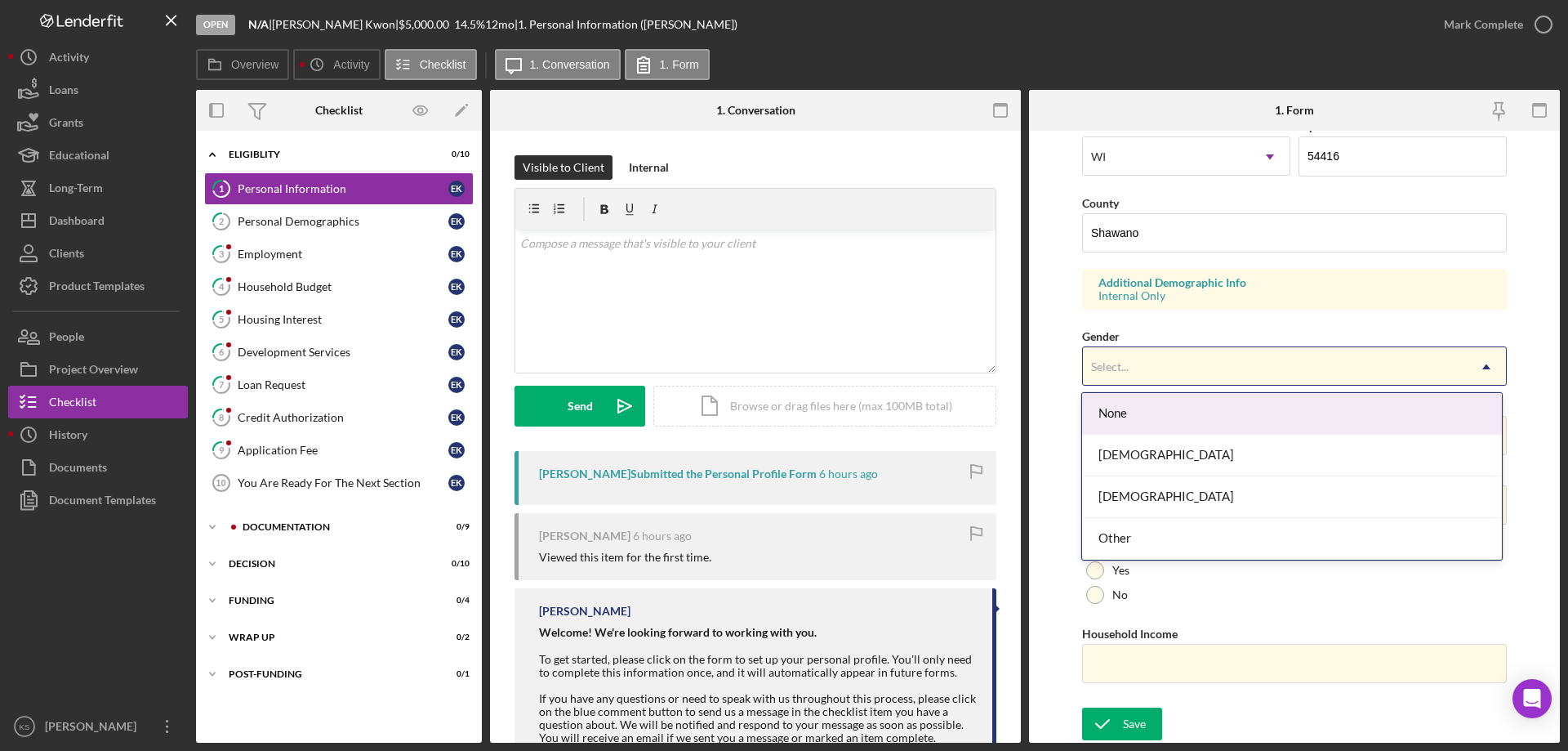
click at [1220, 371] on div "Select..." at bounding box center [1274, 367] width 384 height 37
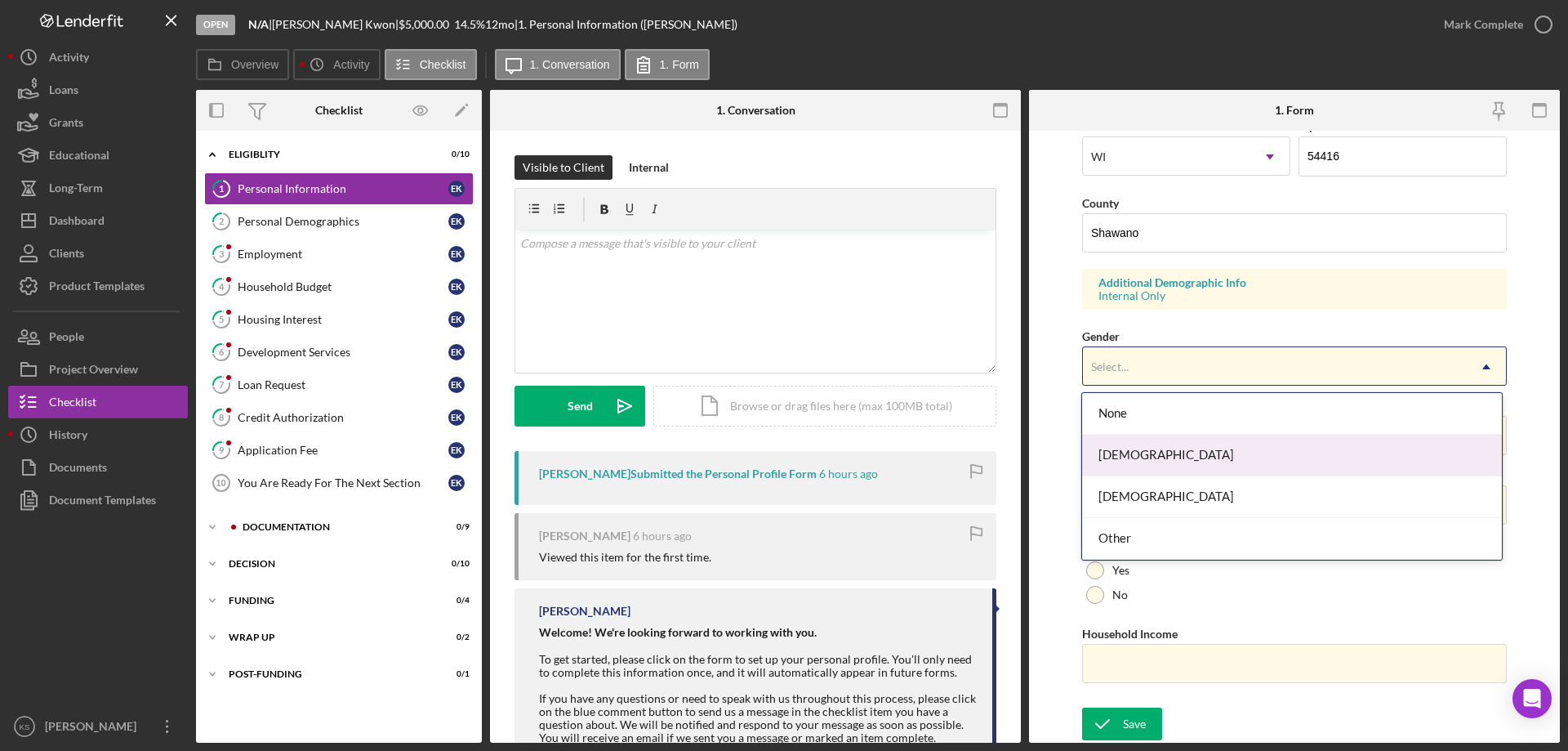
click at [1179, 468] on div "[DEMOGRAPHIC_DATA]" at bounding box center [1291, 455] width 419 height 41
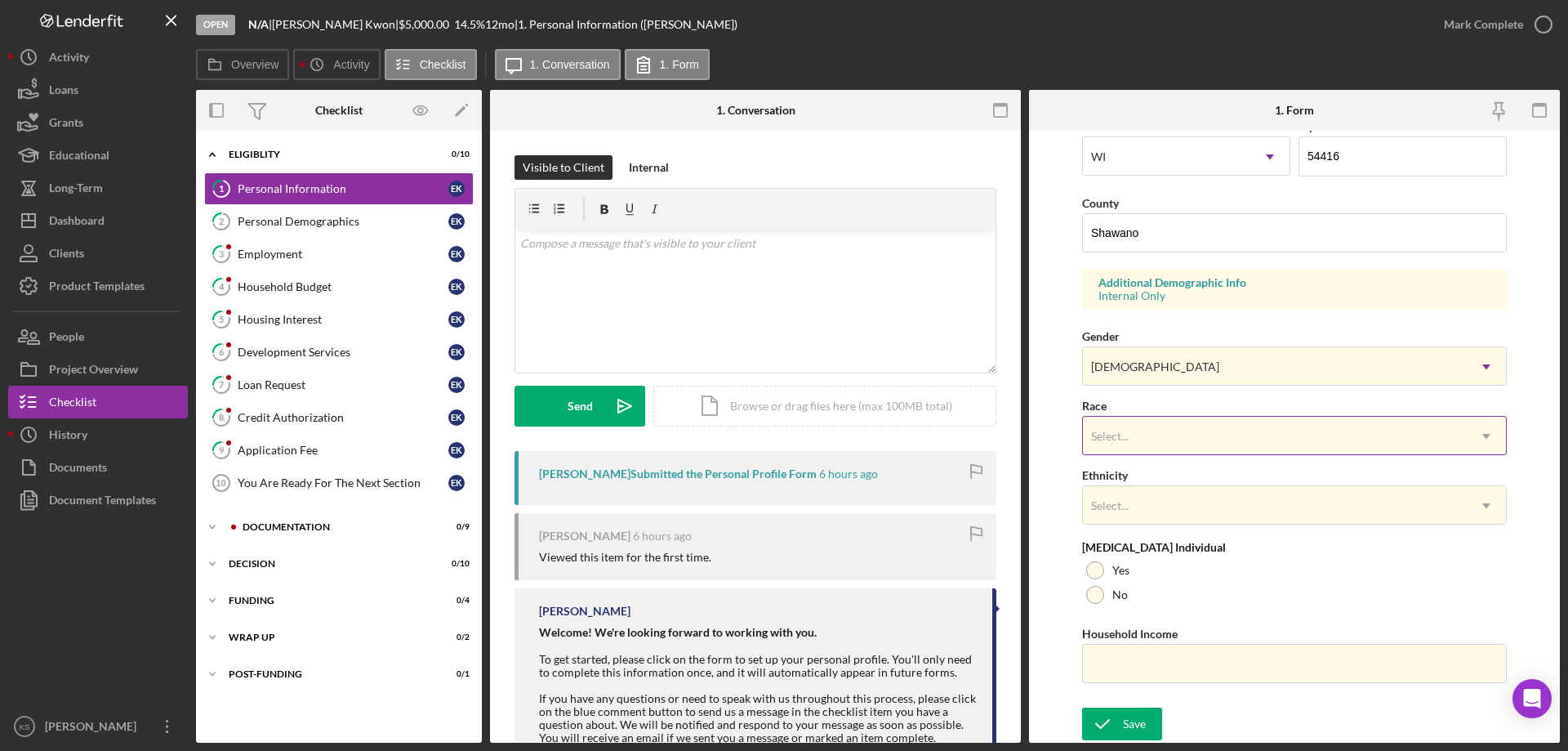
click at [1171, 448] on div "Select..." at bounding box center [1274, 436] width 384 height 37
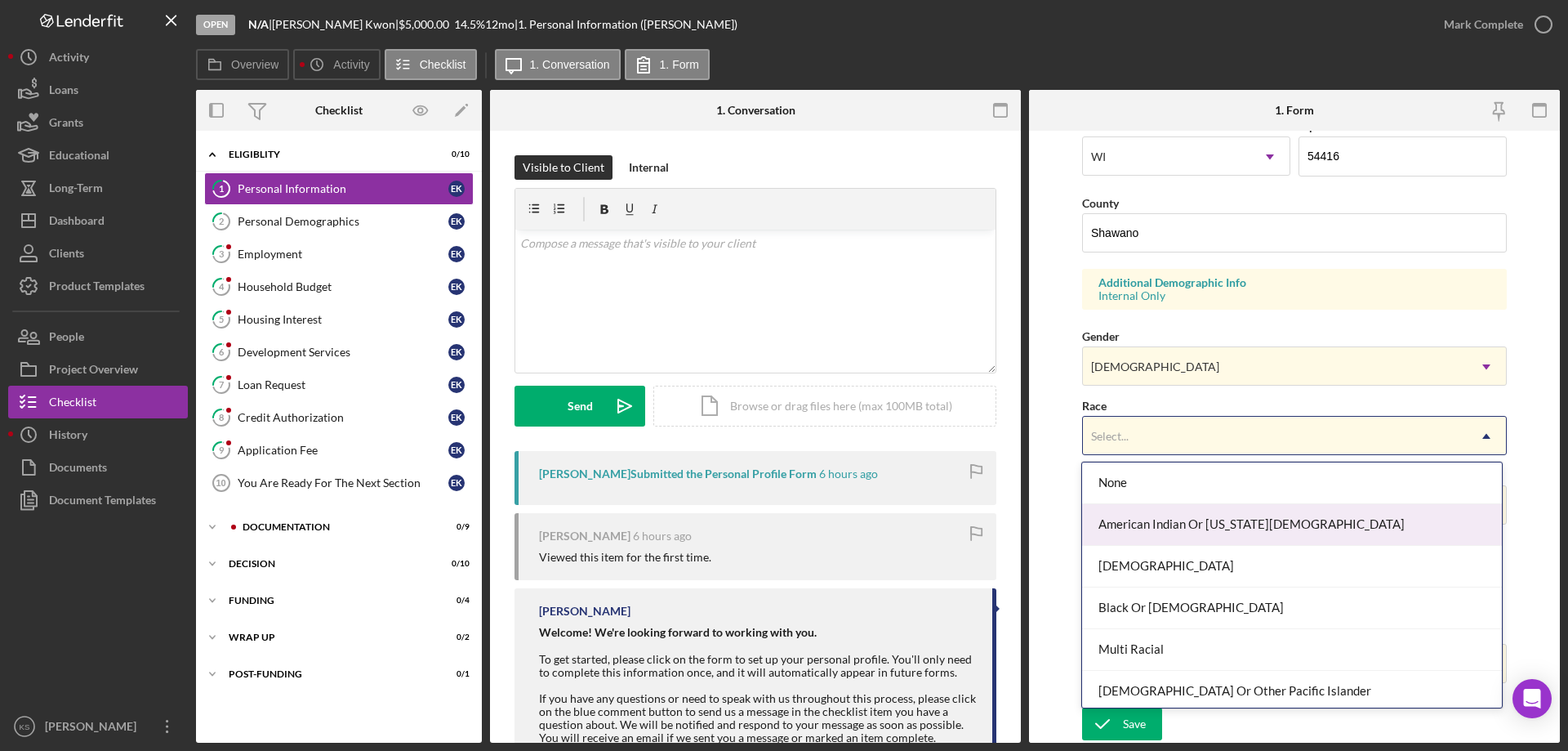
click at [1196, 525] on div "American Indian Or [US_STATE][DEMOGRAPHIC_DATA]" at bounding box center [1291, 525] width 419 height 41
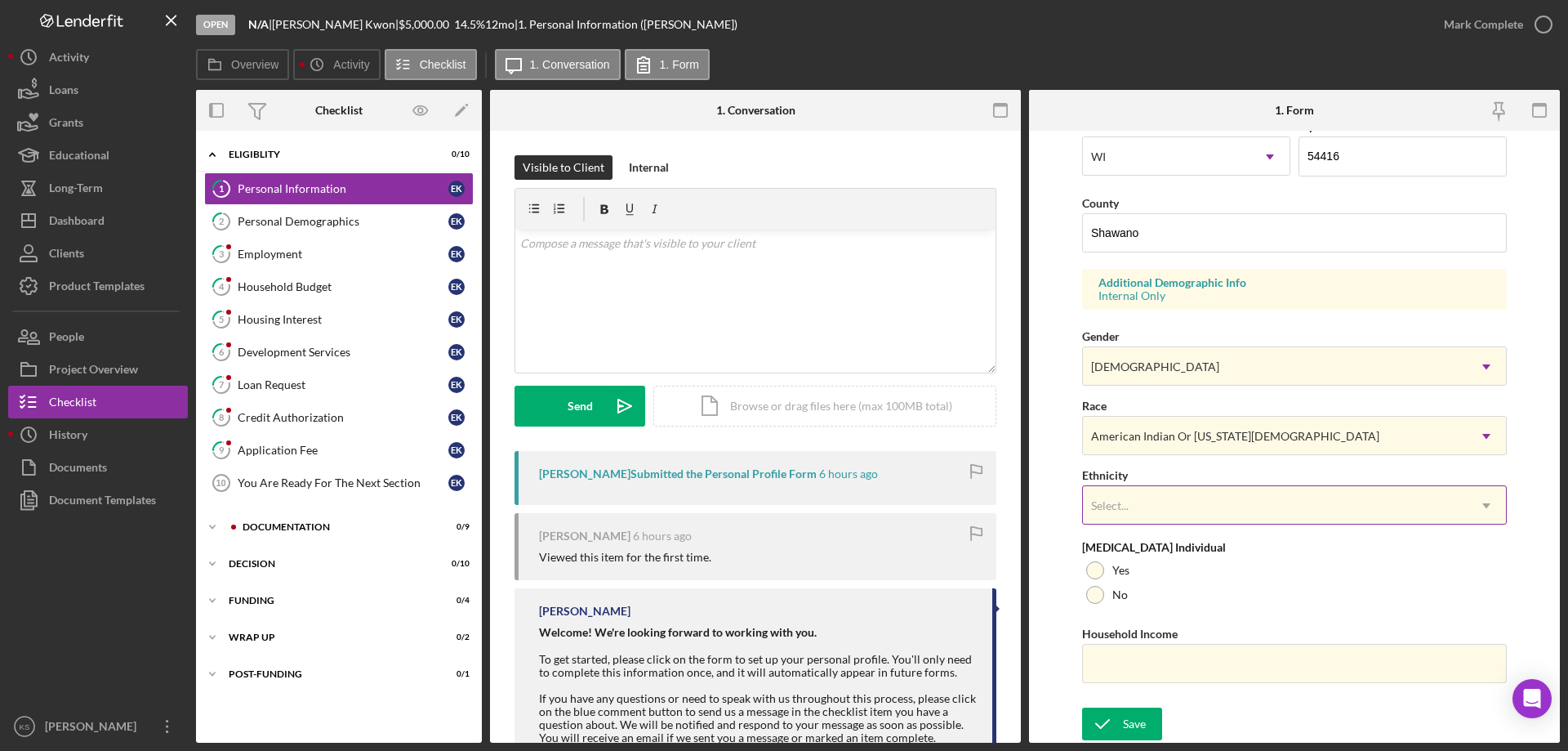
click at [1196, 521] on div "Select..." at bounding box center [1274, 505] width 384 height 37
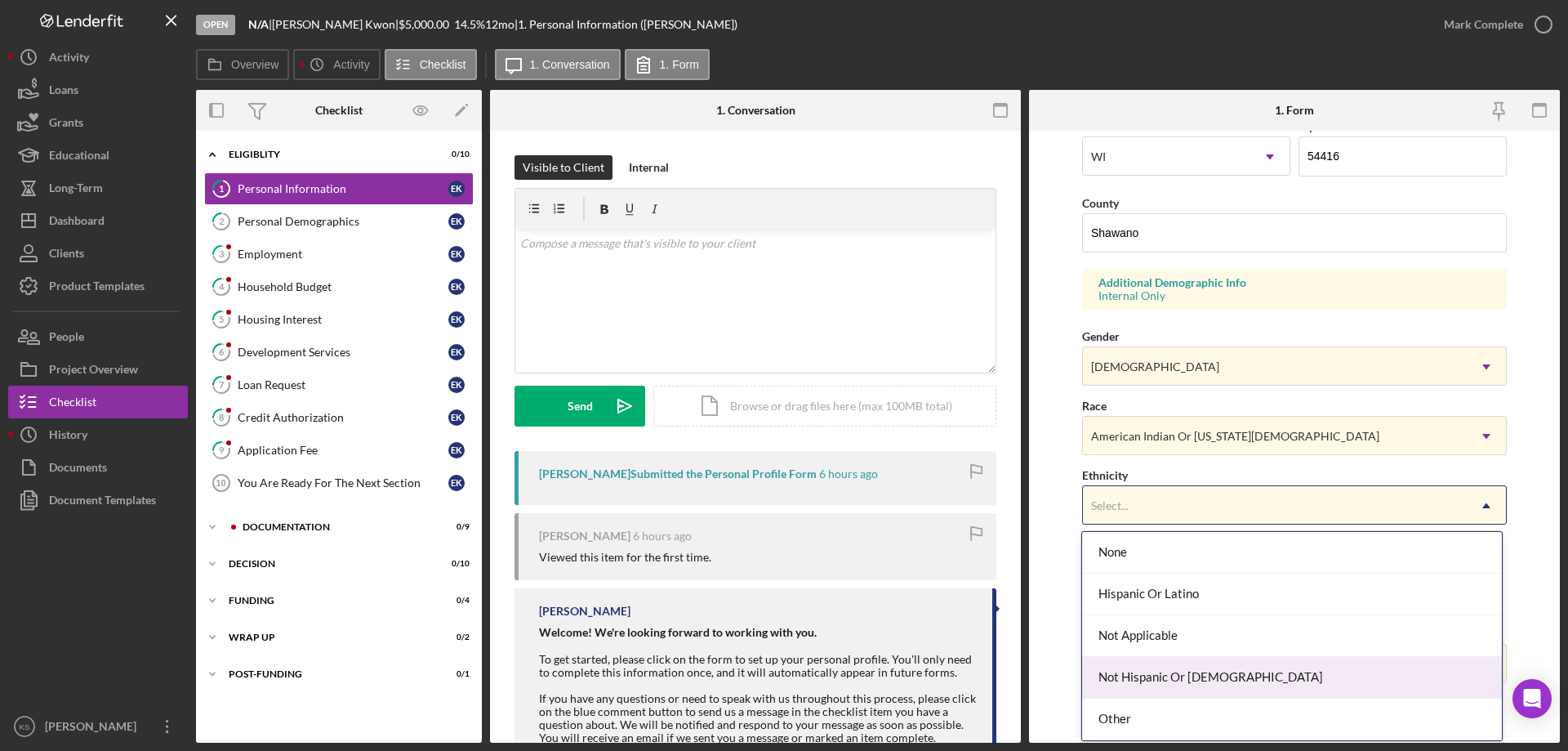
click at [1165, 668] on div "Not Hispanic Or [DEMOGRAPHIC_DATA]" at bounding box center [1291, 678] width 419 height 41
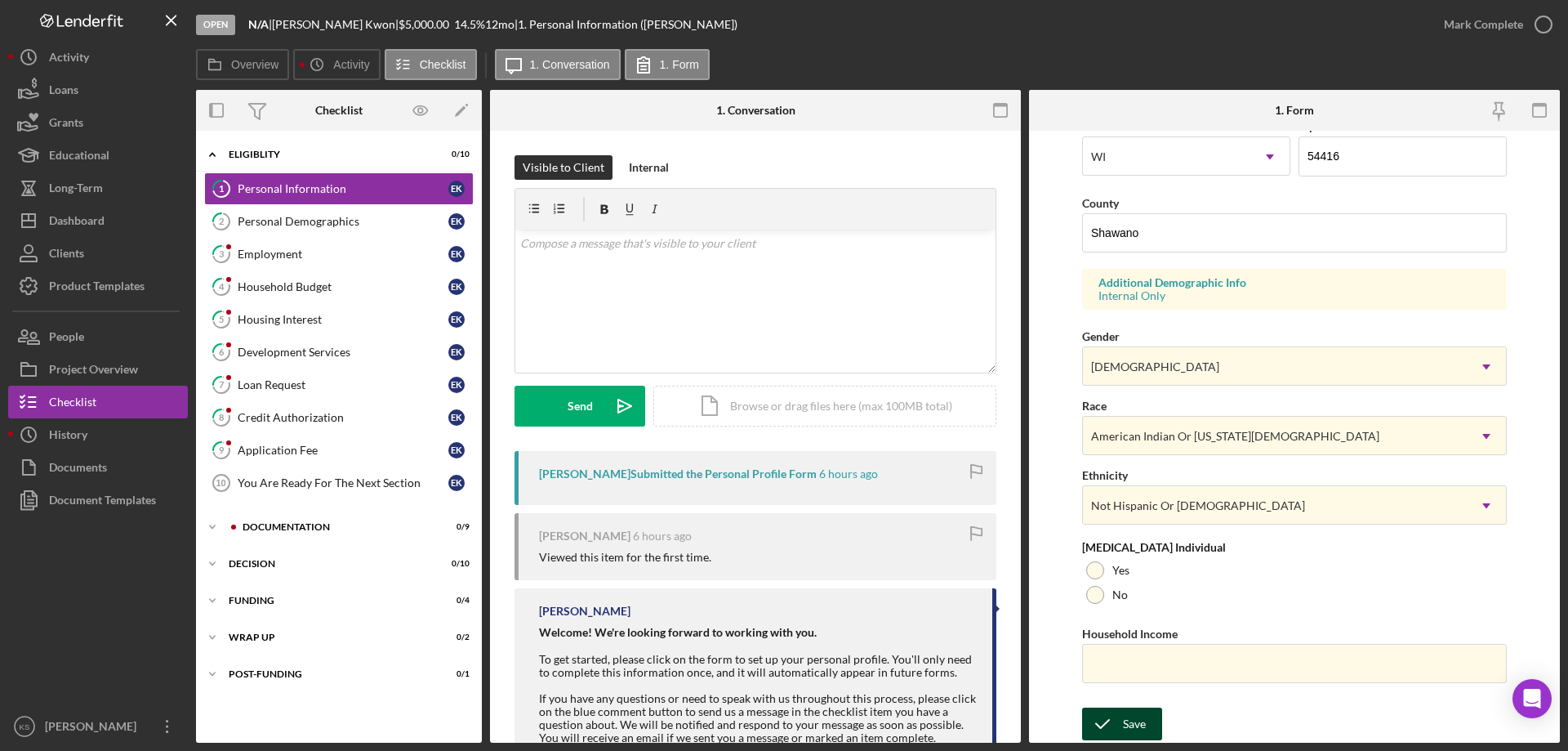
click at [1117, 710] on icon "submit" at bounding box center [1102, 724] width 41 height 41
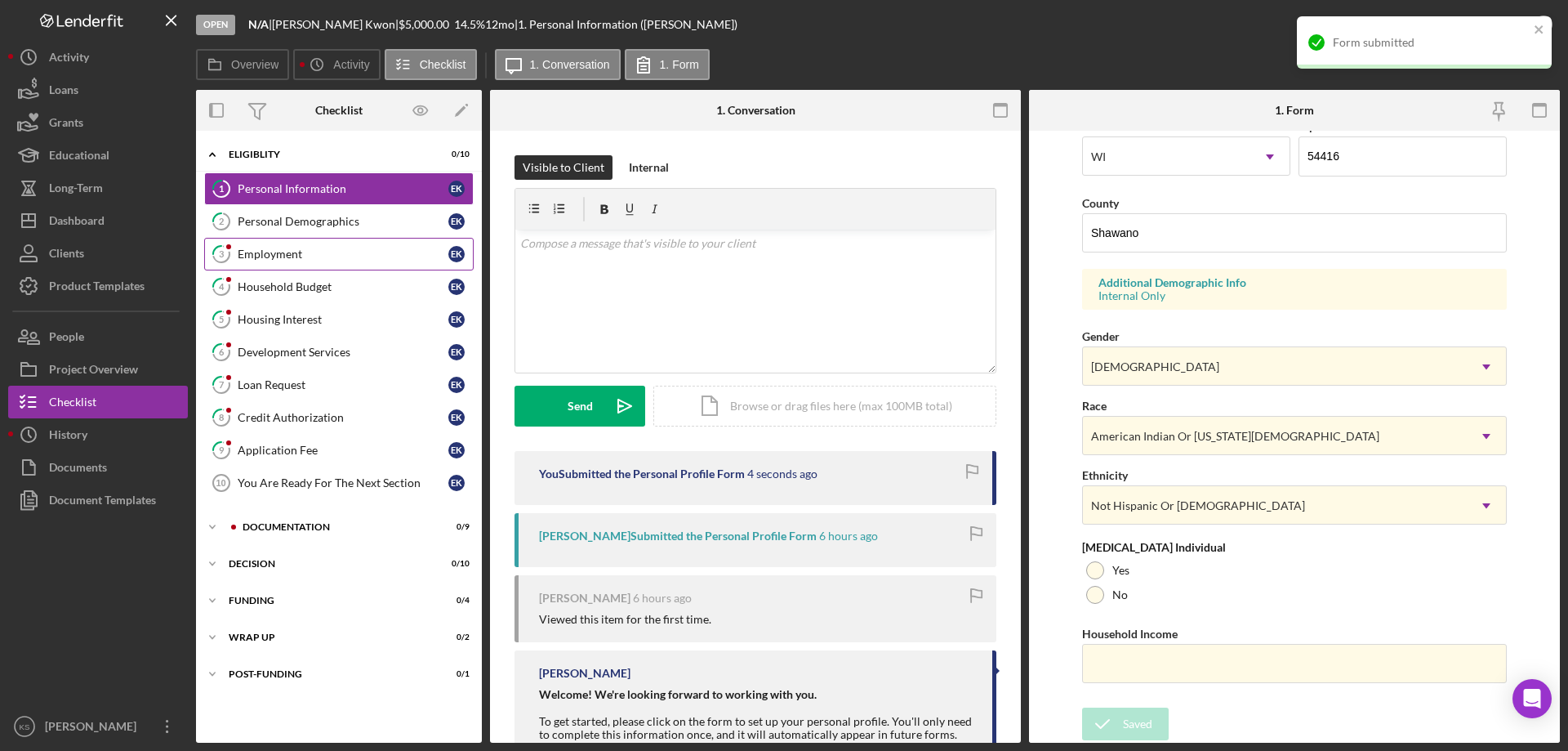
click at [247, 246] on link "3 Employment E K" at bounding box center [339, 253] width 269 height 33
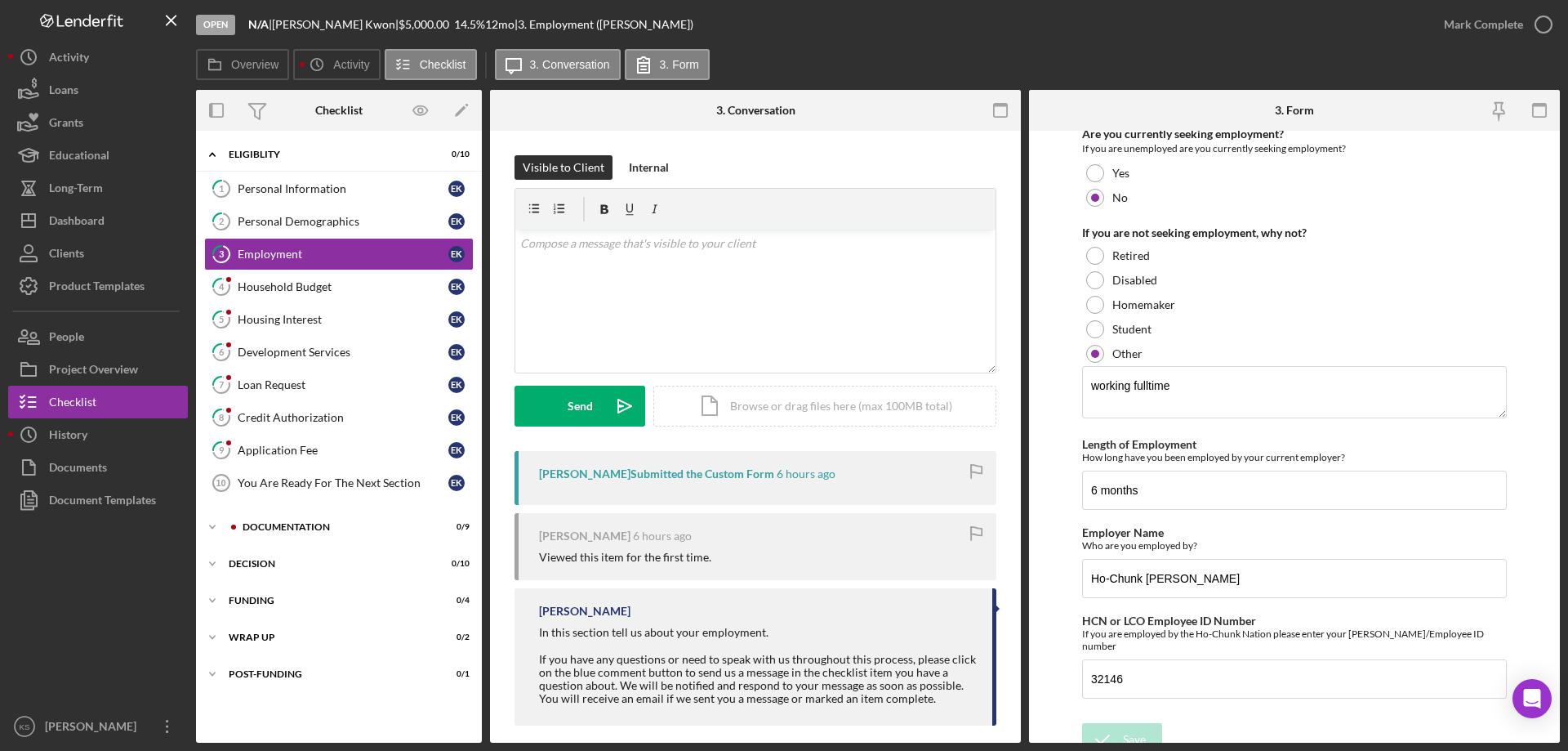
scroll to position [171, 0]
click at [1478, 33] on div "Mark Complete" at bounding box center [1484, 24] width 79 height 33
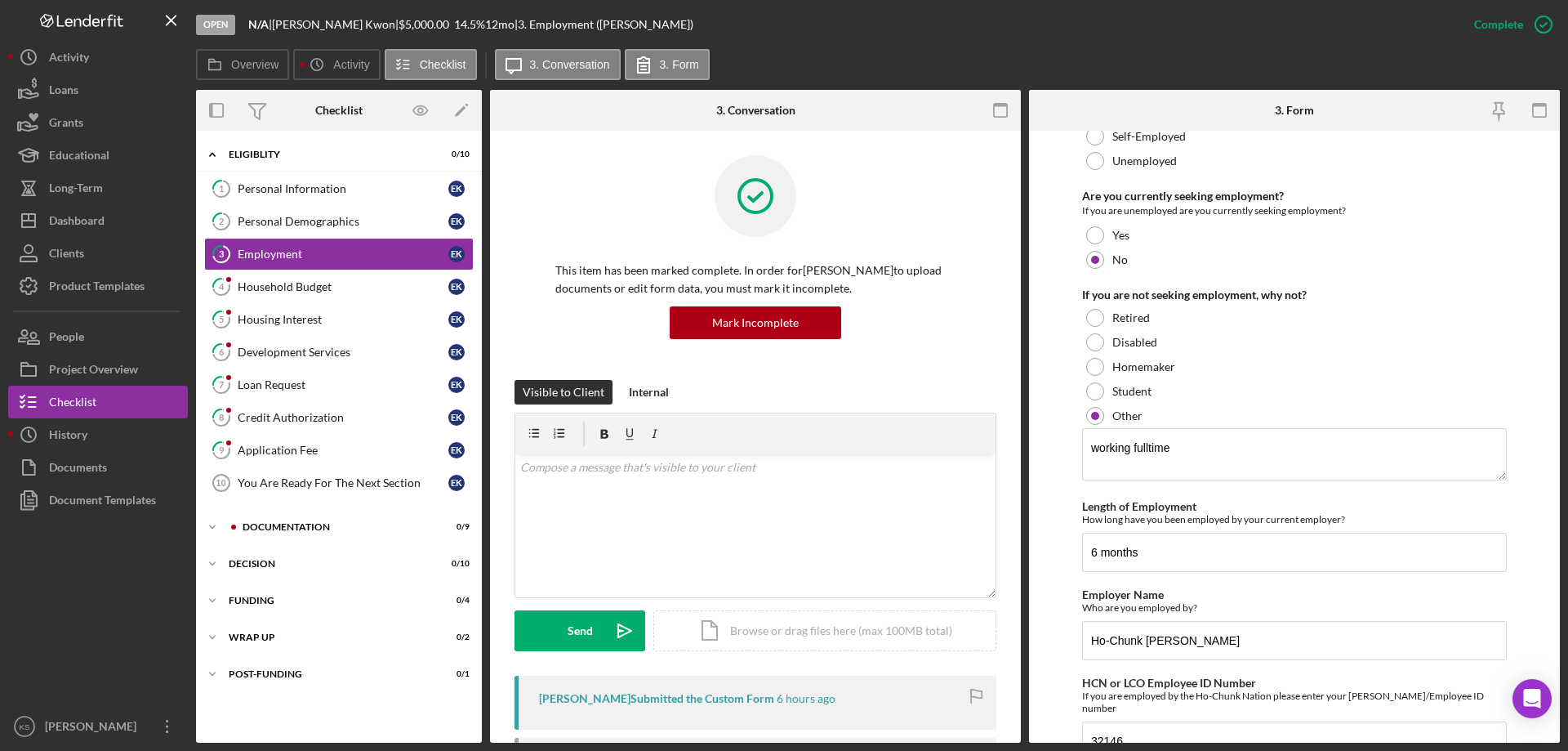
scroll to position [236, 0]
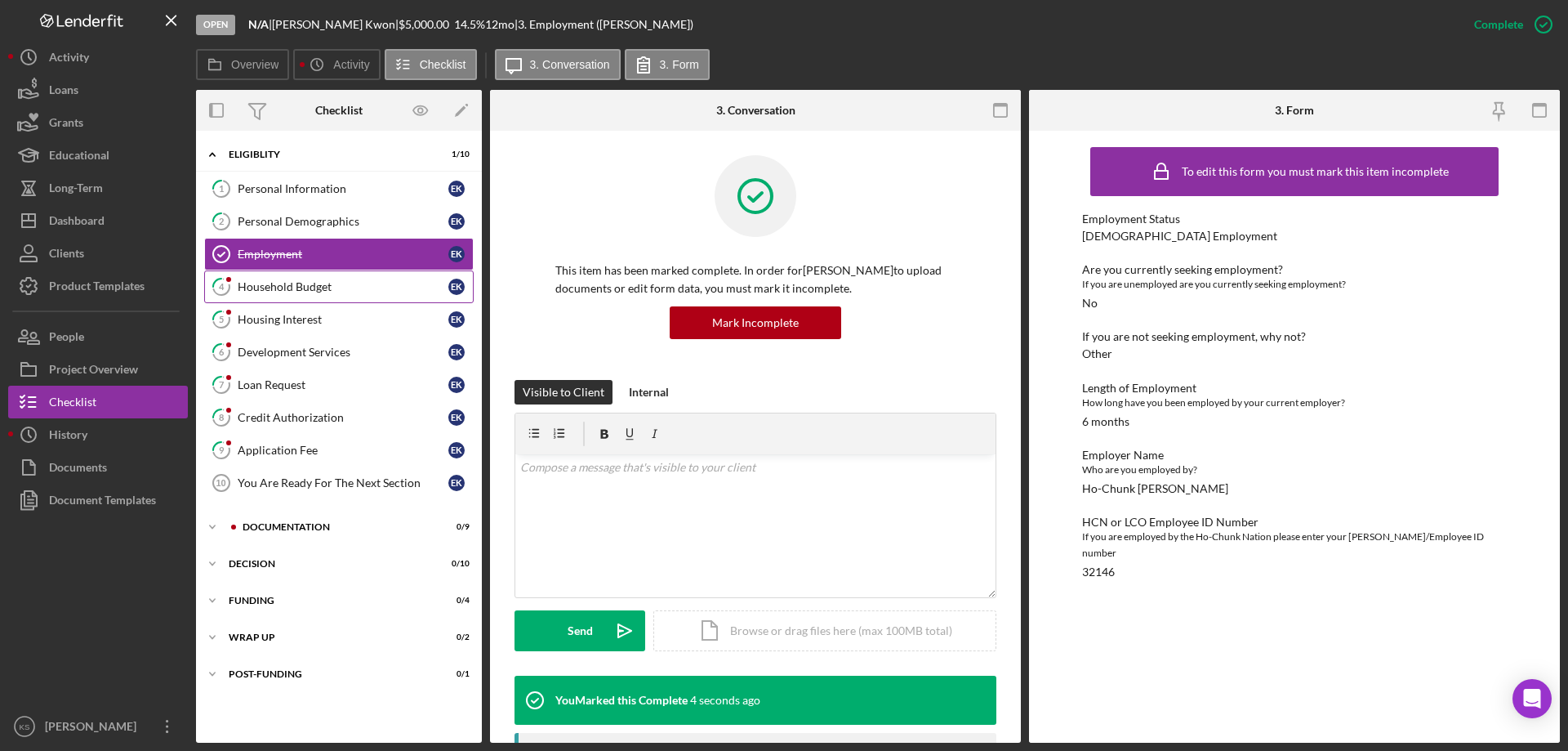
click at [311, 287] on div "Household Budget" at bounding box center [343, 286] width 211 height 13
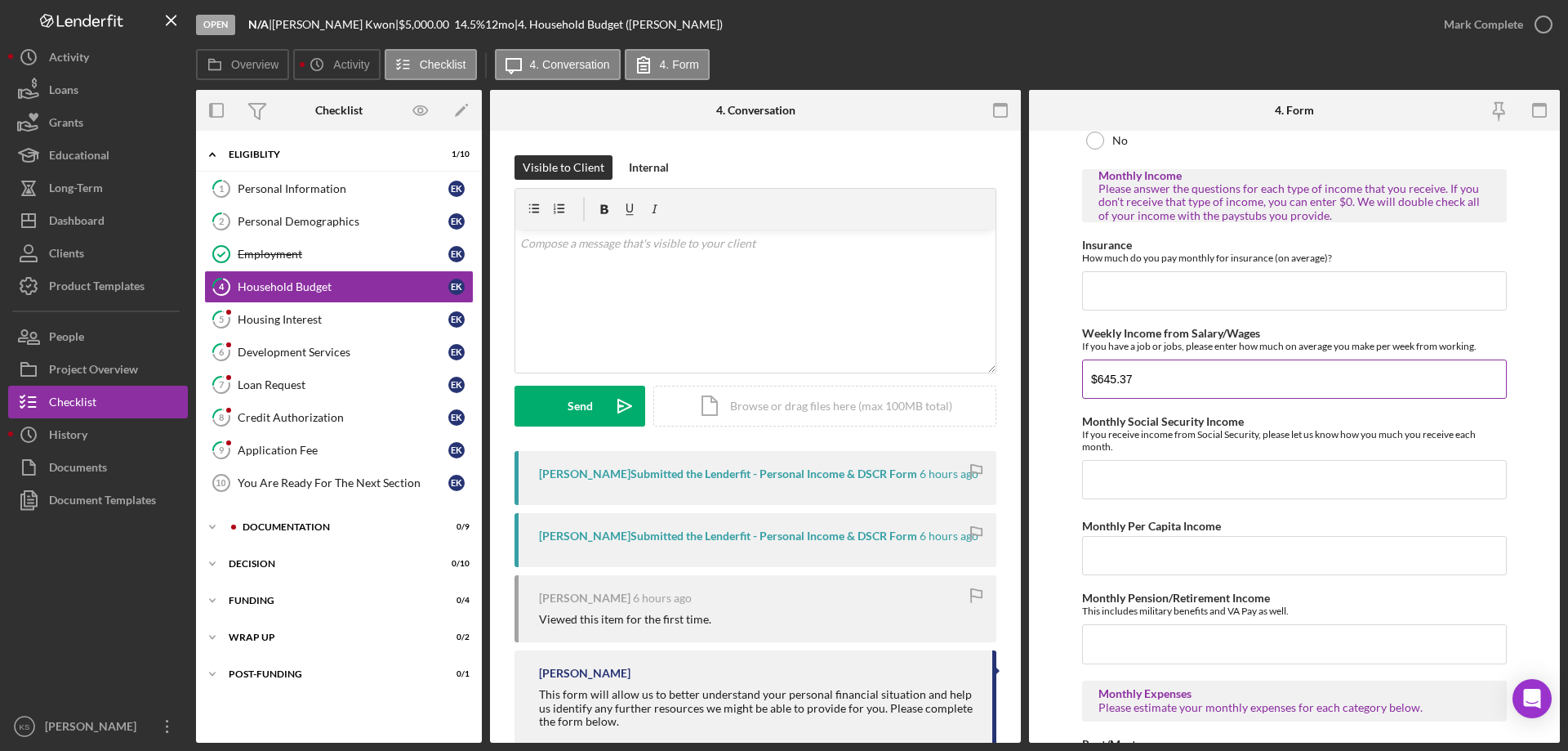
scroll to position [245, 0]
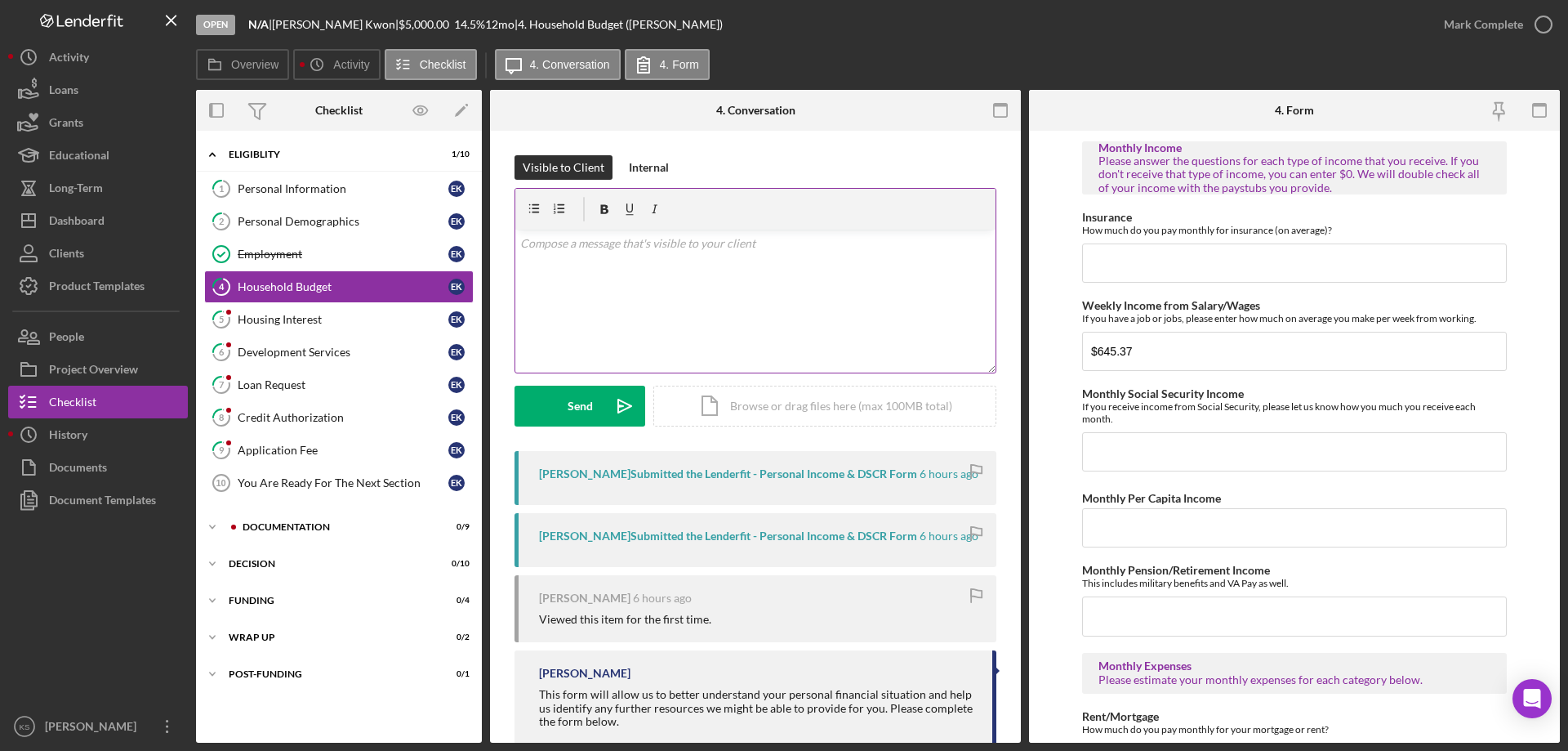
click at [632, 286] on div "v Color teal Color pink Remove color Add row above Add row below Add column bef…" at bounding box center [755, 301] width 480 height 143
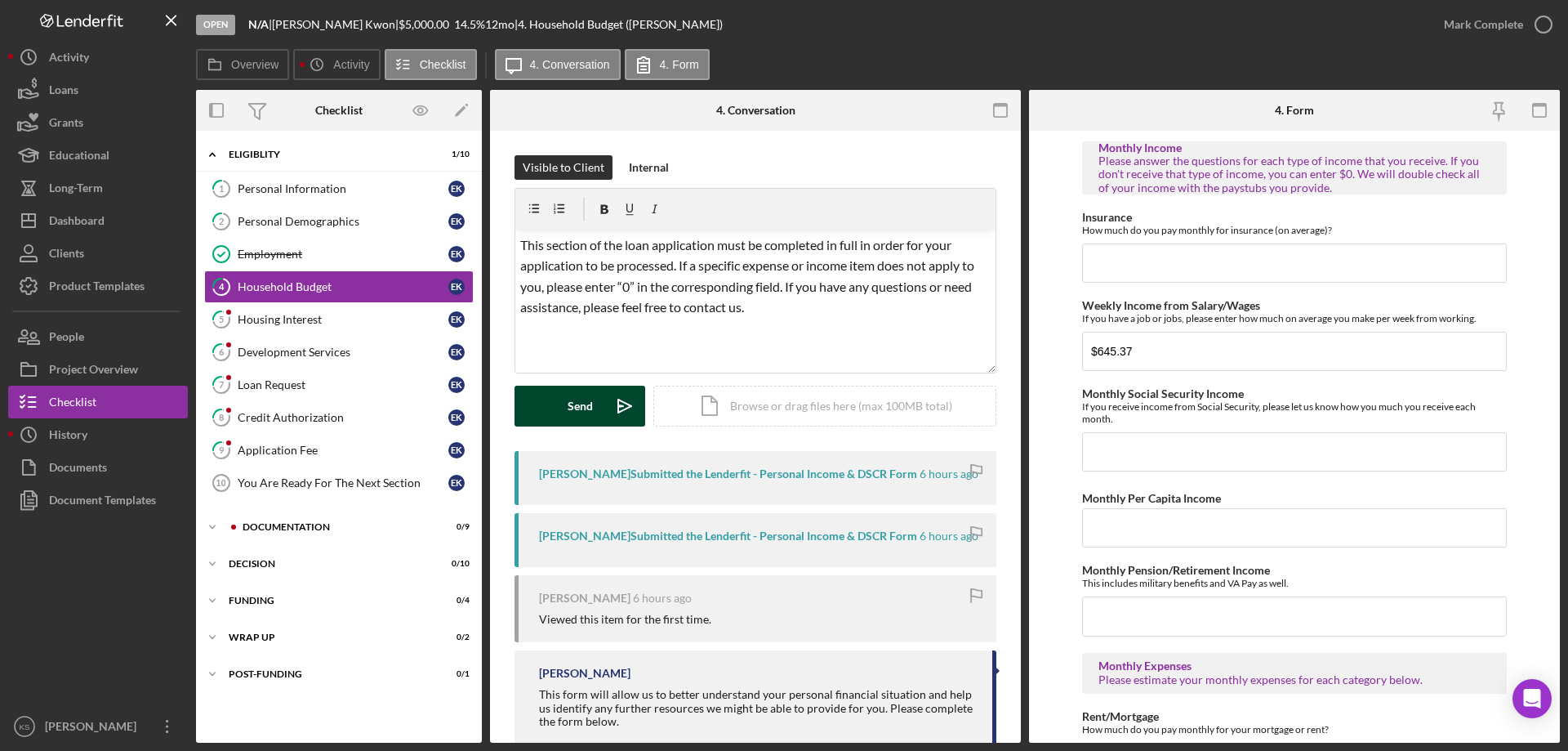
click at [581, 408] on div "Send" at bounding box center [580, 405] width 25 height 41
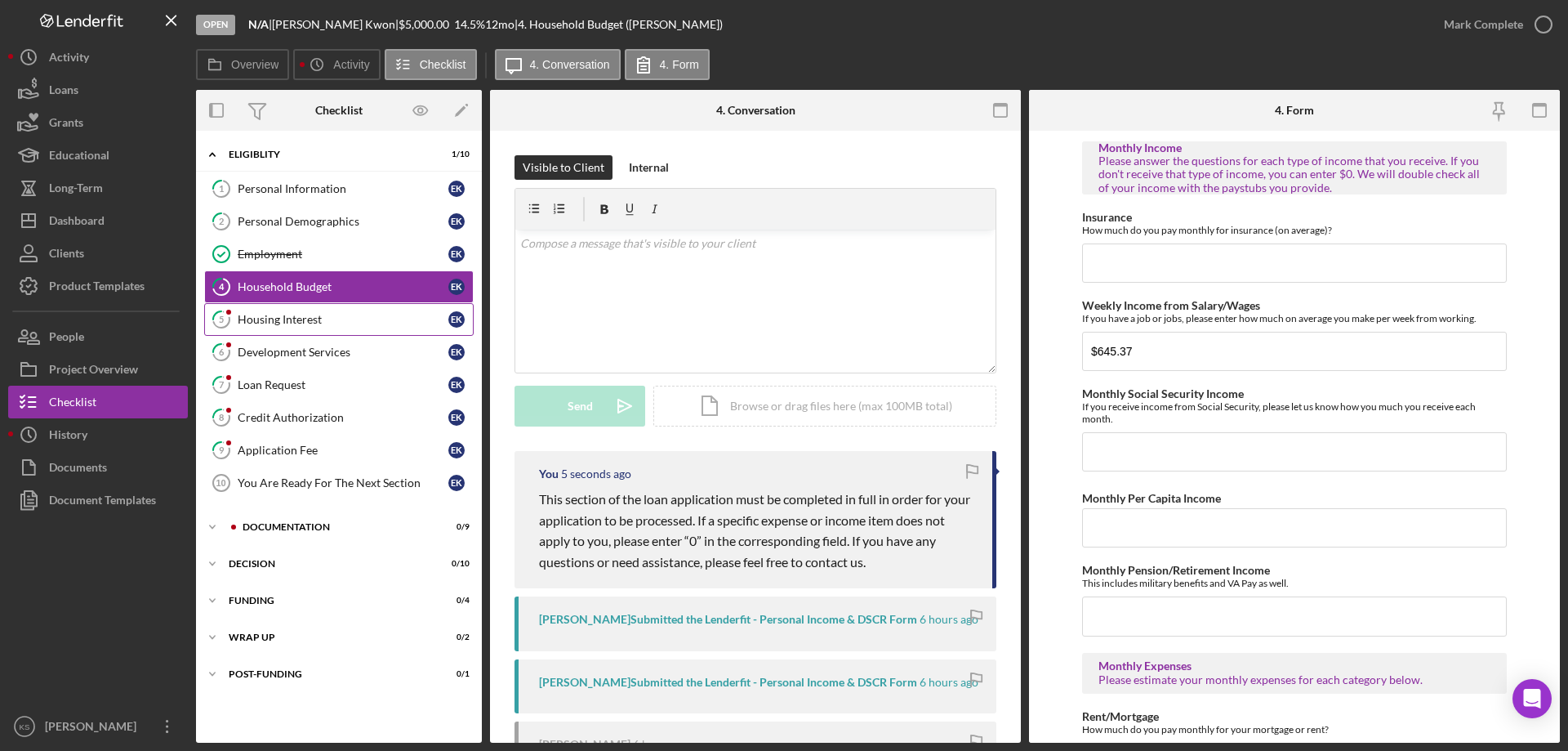
click at [291, 316] on div "Housing Interest" at bounding box center [343, 318] width 211 height 13
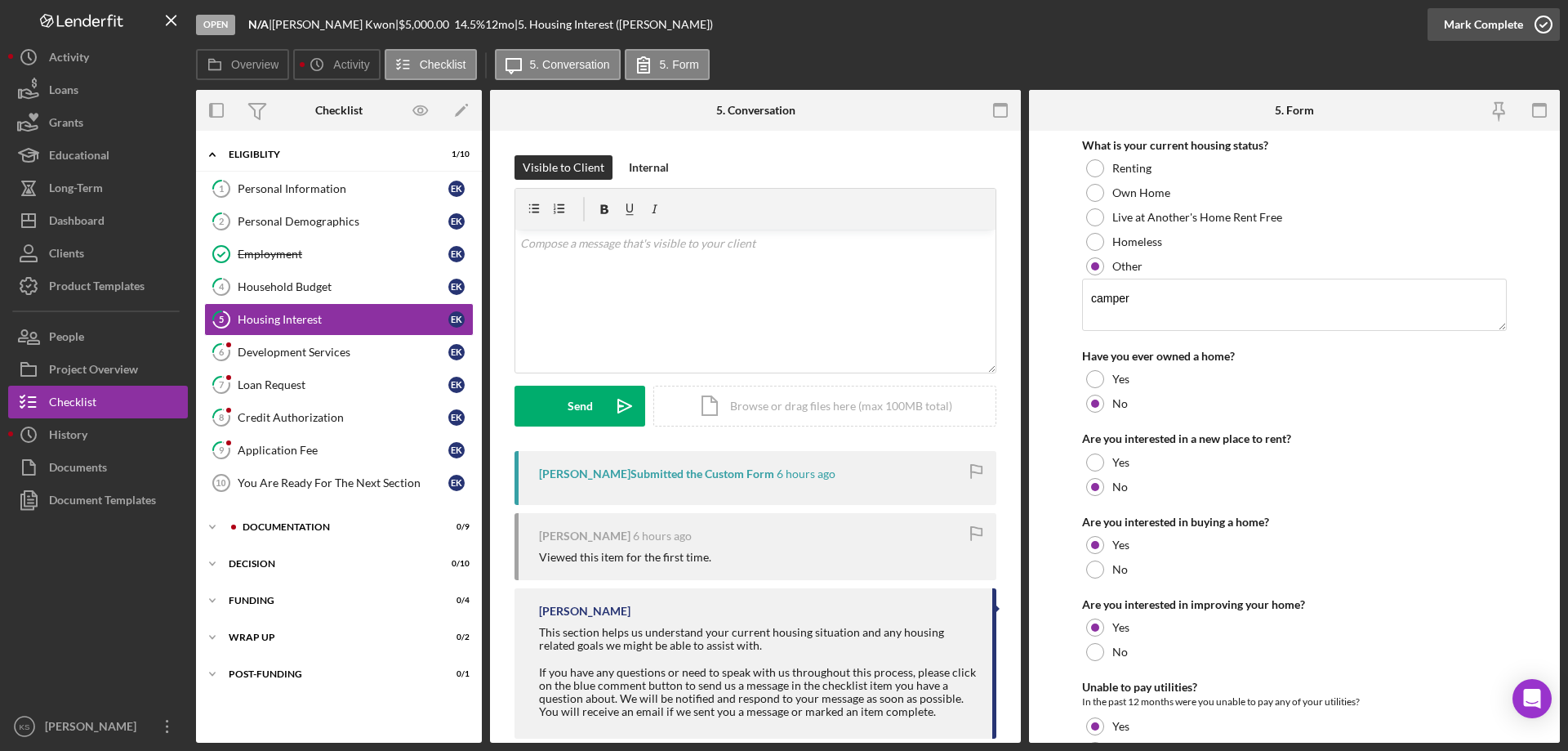
click at [1512, 30] on div "Mark Complete" at bounding box center [1484, 24] width 79 height 33
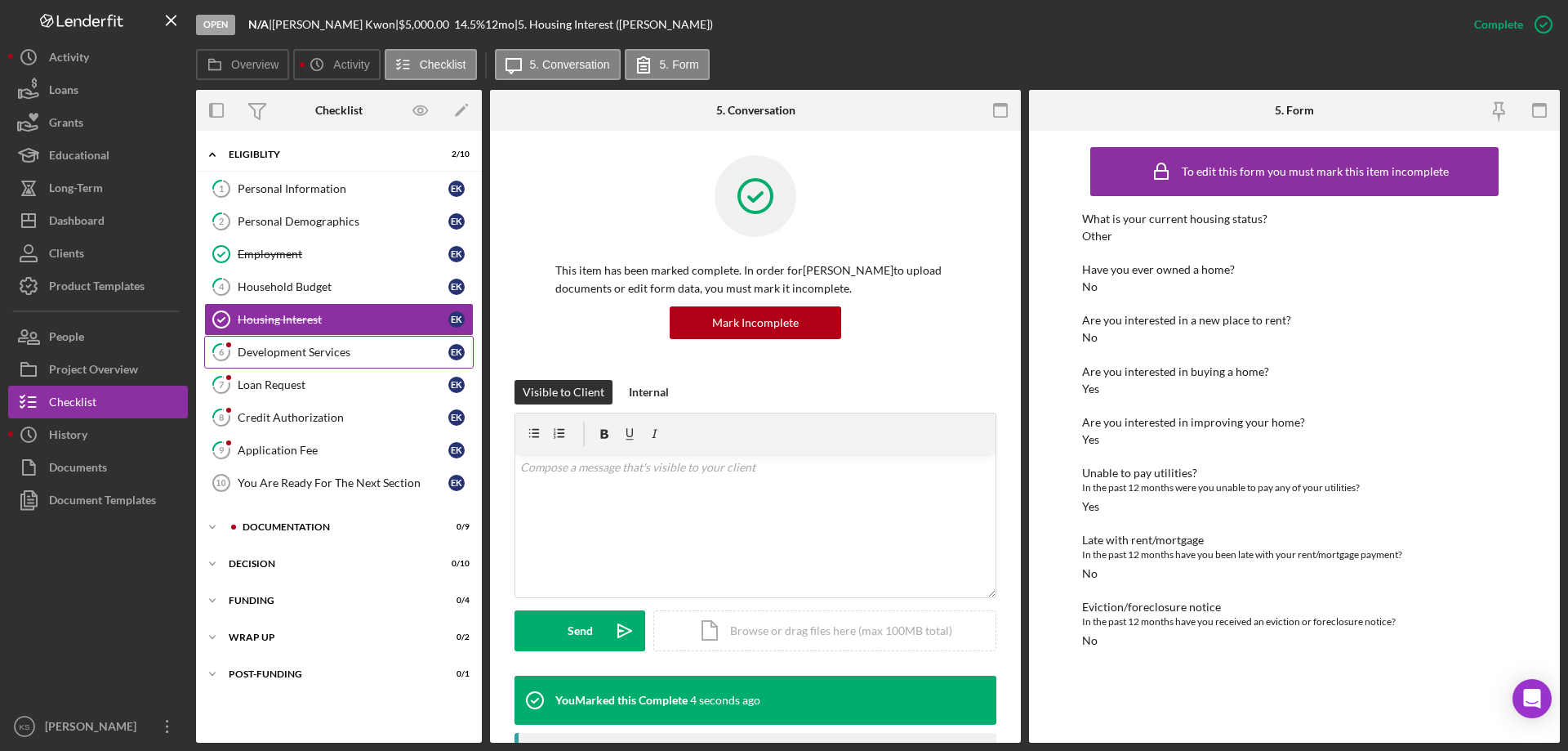
click at [356, 358] on div "Development Services" at bounding box center [343, 351] width 211 height 13
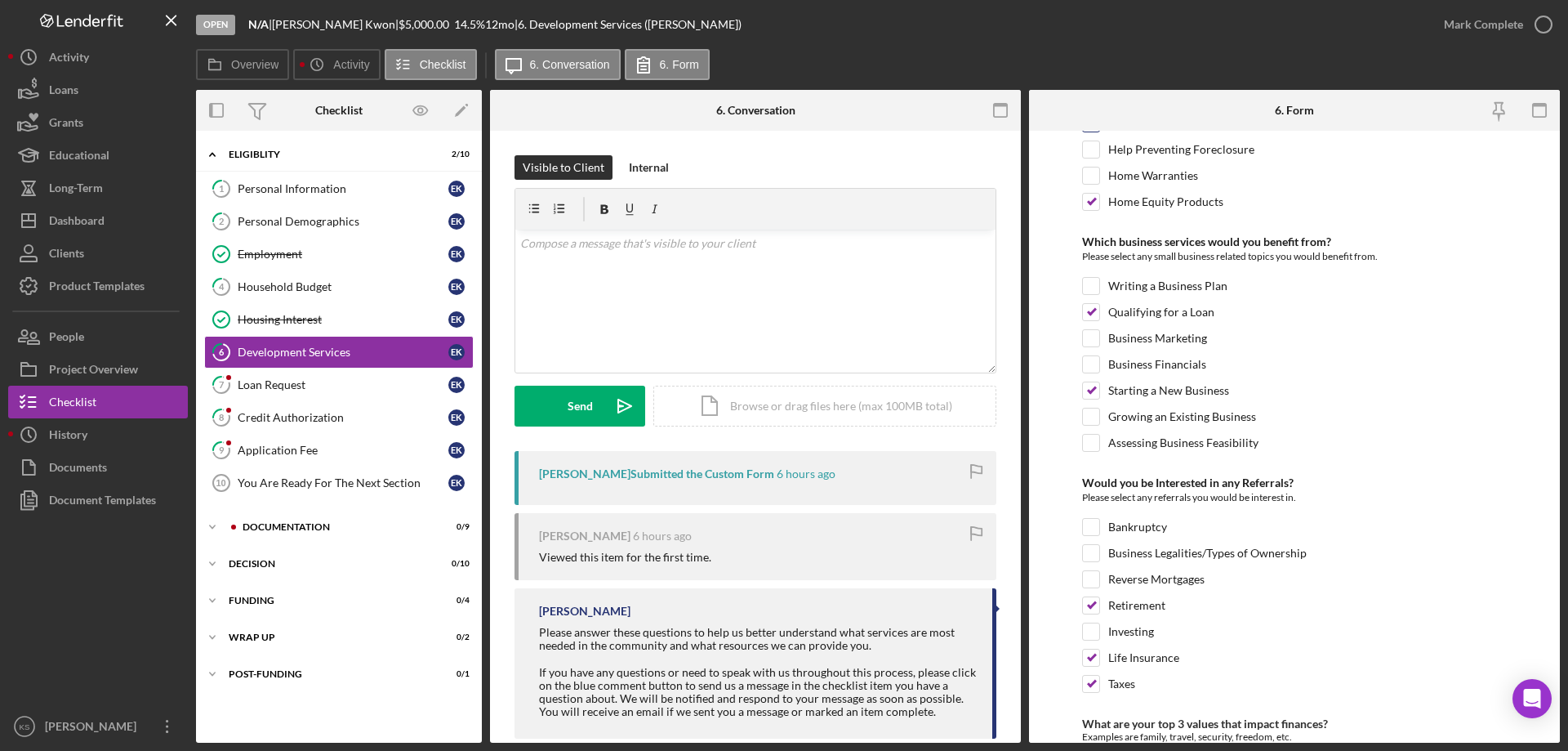
scroll to position [685, 0]
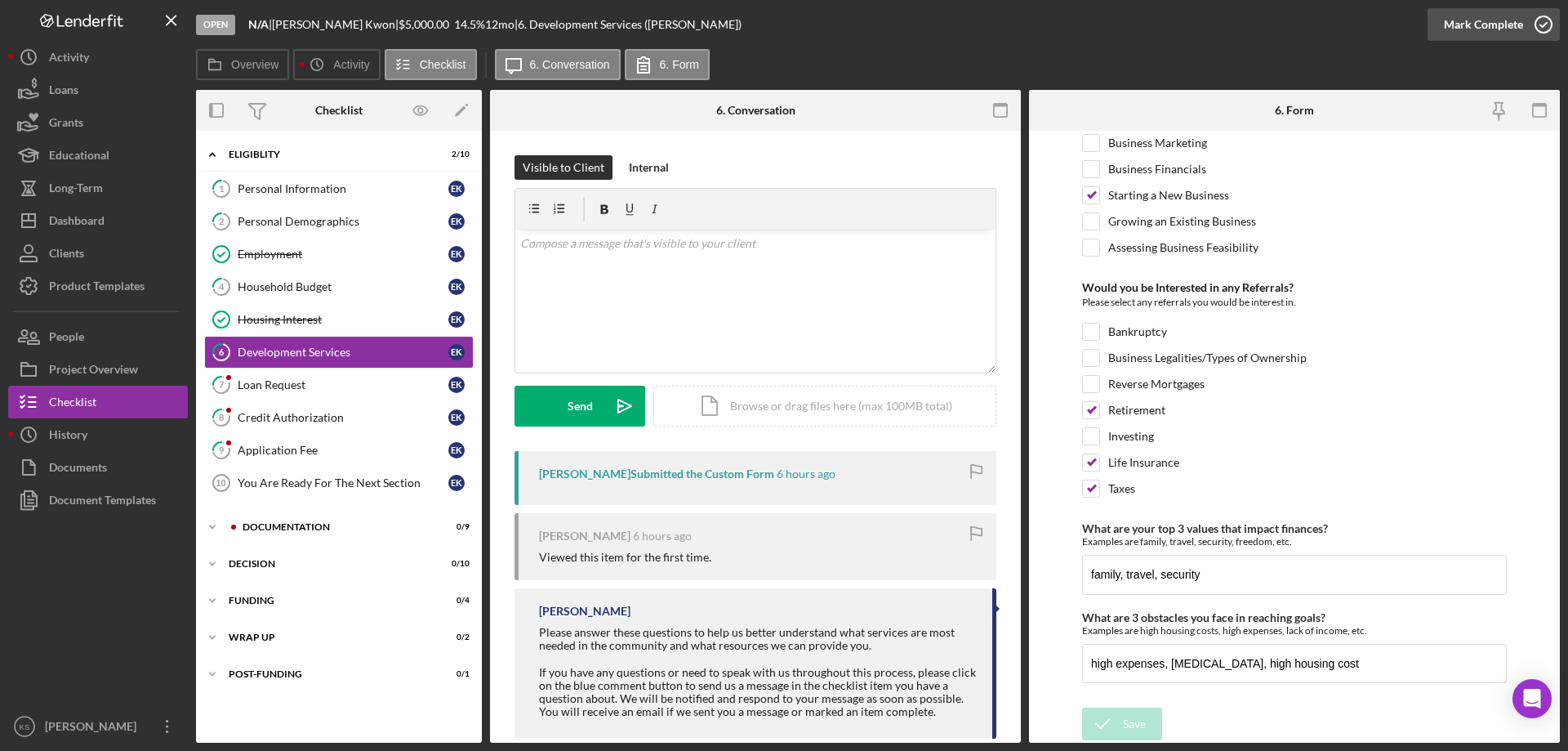
click at [1480, 18] on div "Mark Complete" at bounding box center [1484, 24] width 79 height 33
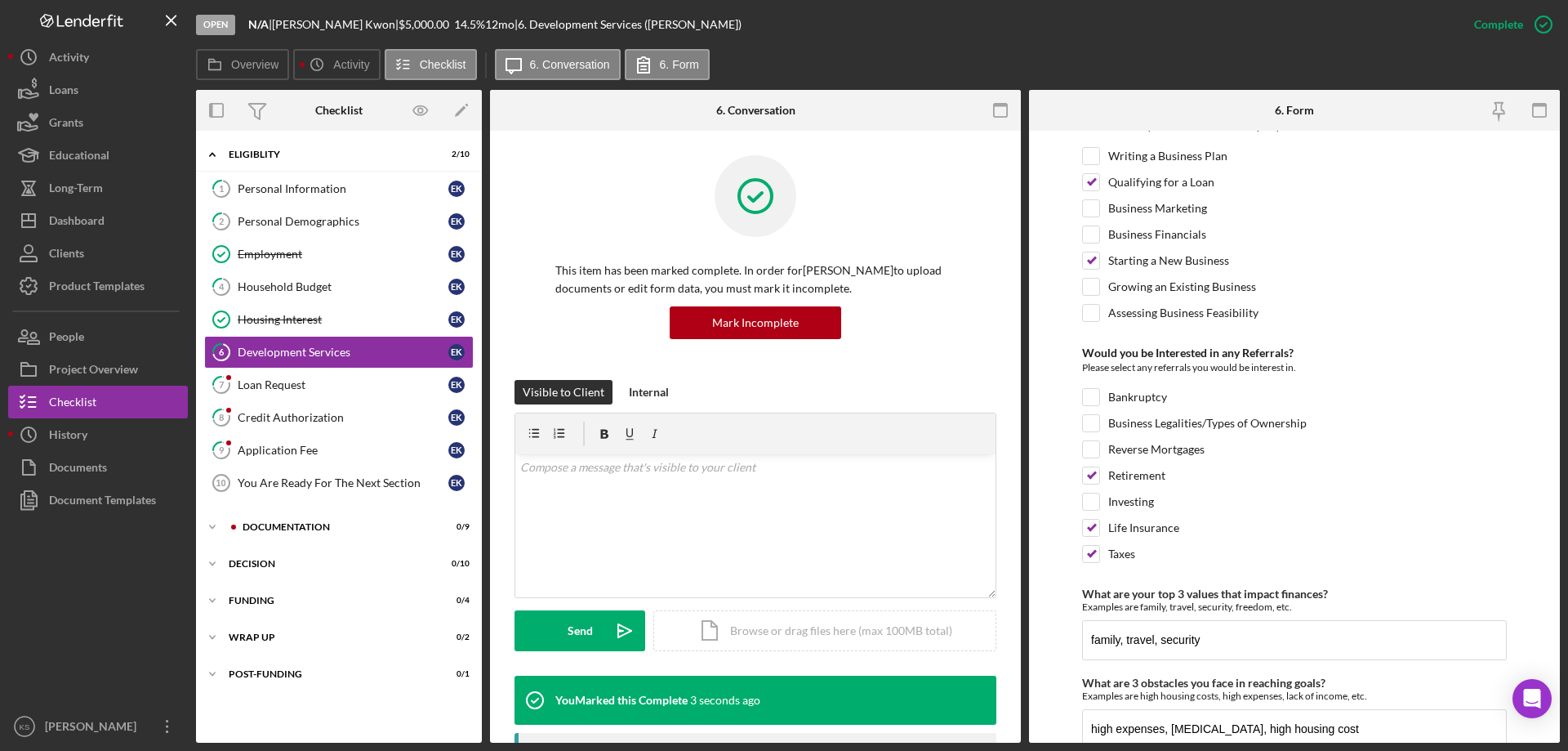
scroll to position [751, 0]
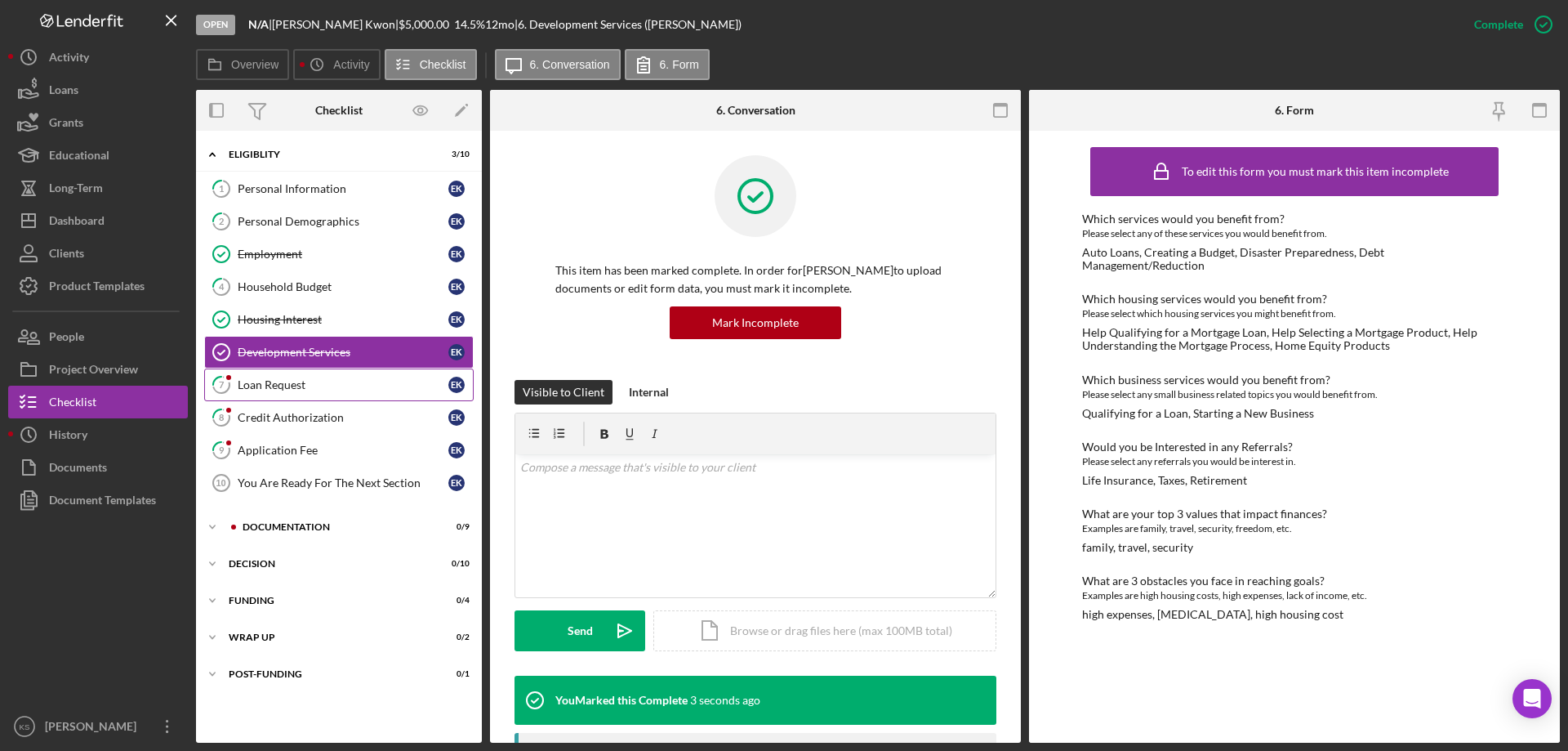
click at [261, 381] on div "Loan Request" at bounding box center [343, 384] width 211 height 13
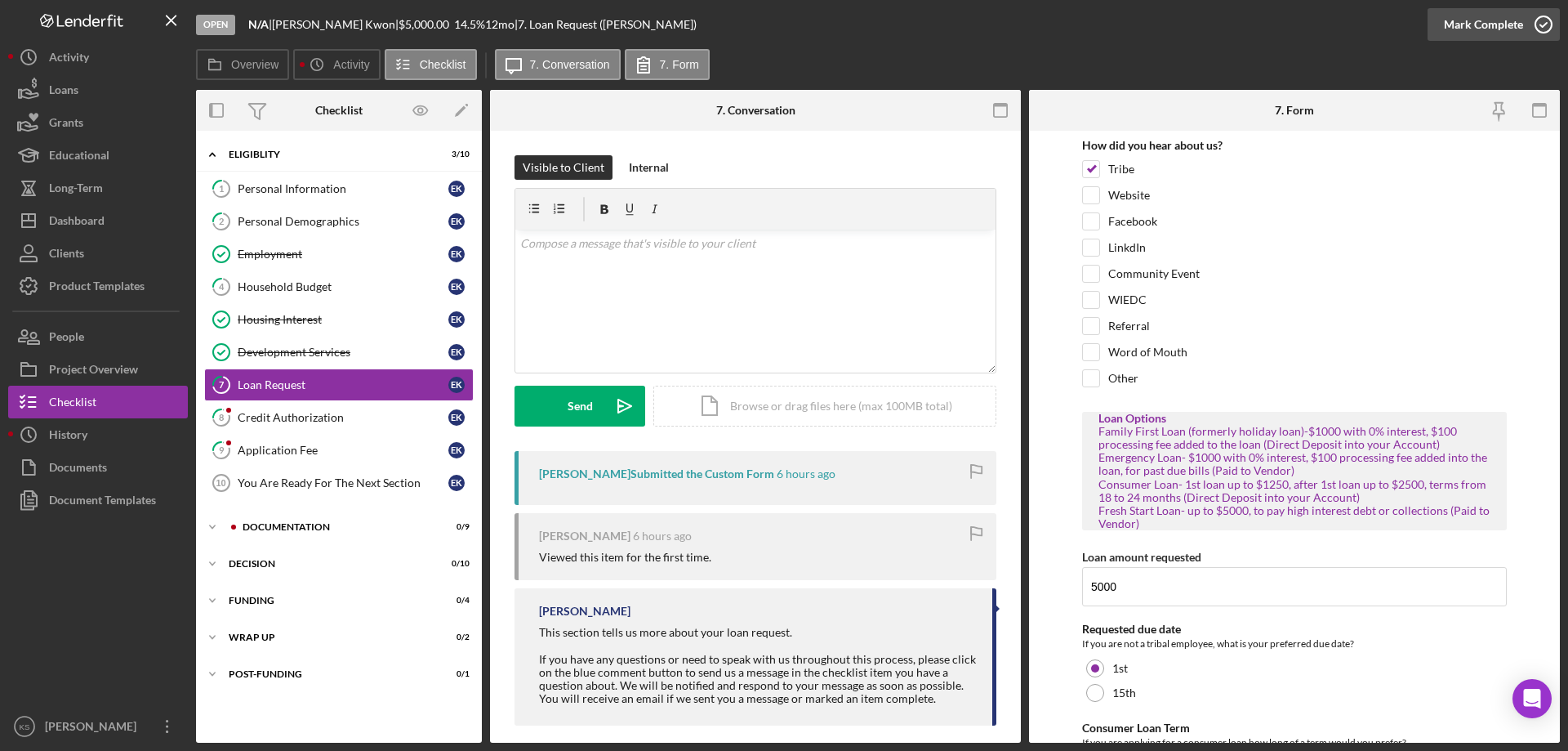
click at [1484, 22] on div "Mark Complete" at bounding box center [1484, 24] width 79 height 33
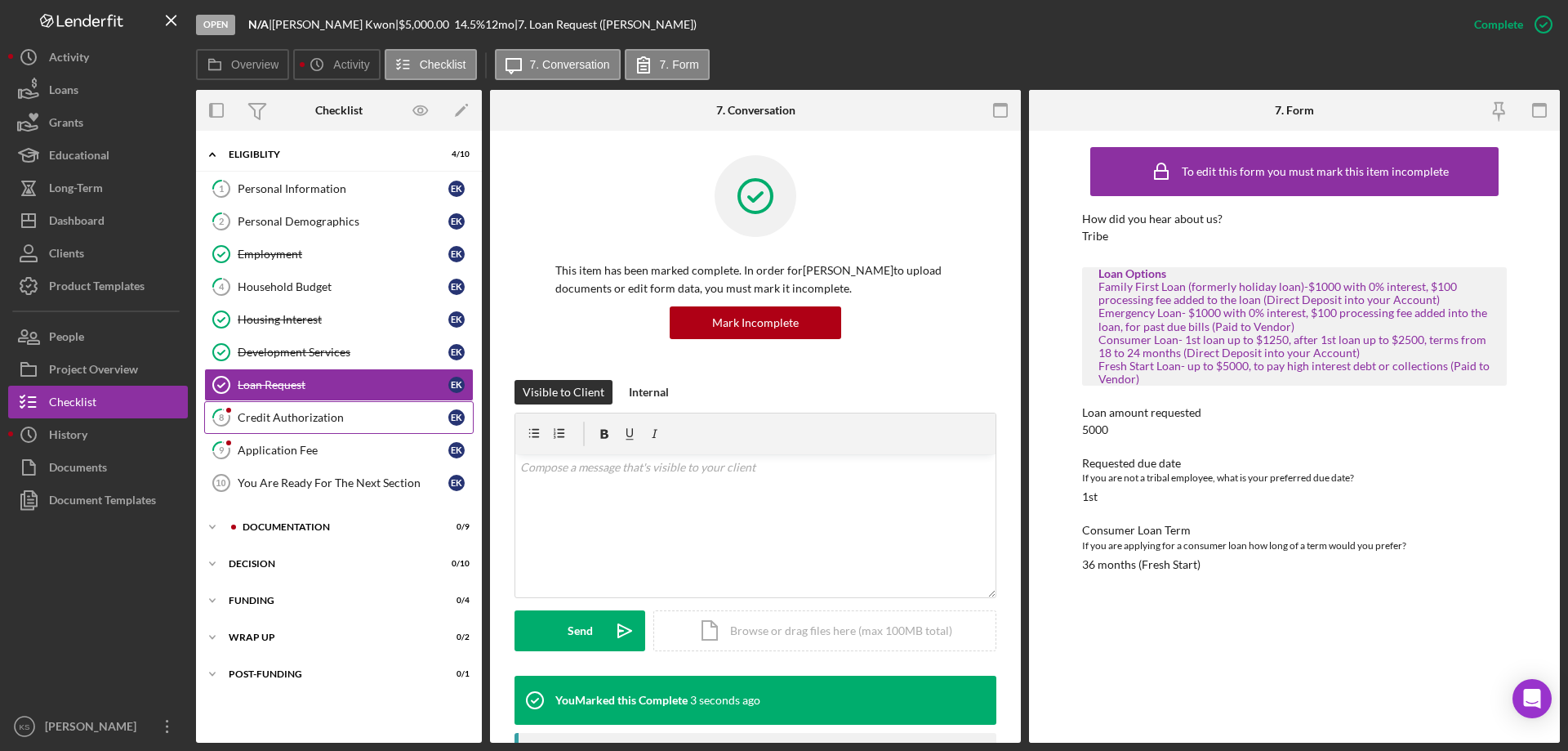
click at [299, 411] on div "Credit Authorization" at bounding box center [343, 416] width 211 height 13
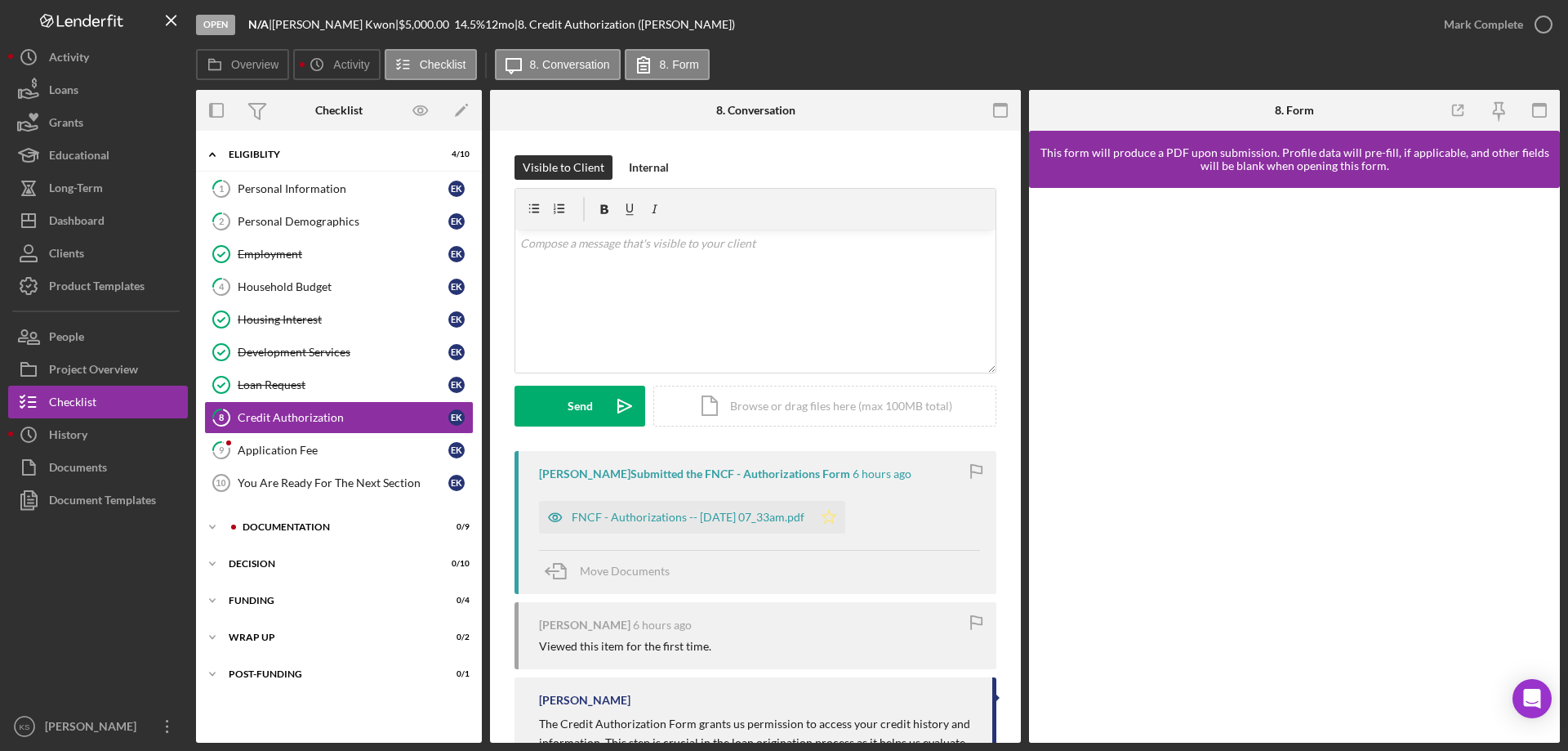
click at [836, 514] on polygon "button" at bounding box center [829, 515] width 14 height 13
click at [1481, 21] on div "Mark Complete" at bounding box center [1484, 24] width 79 height 33
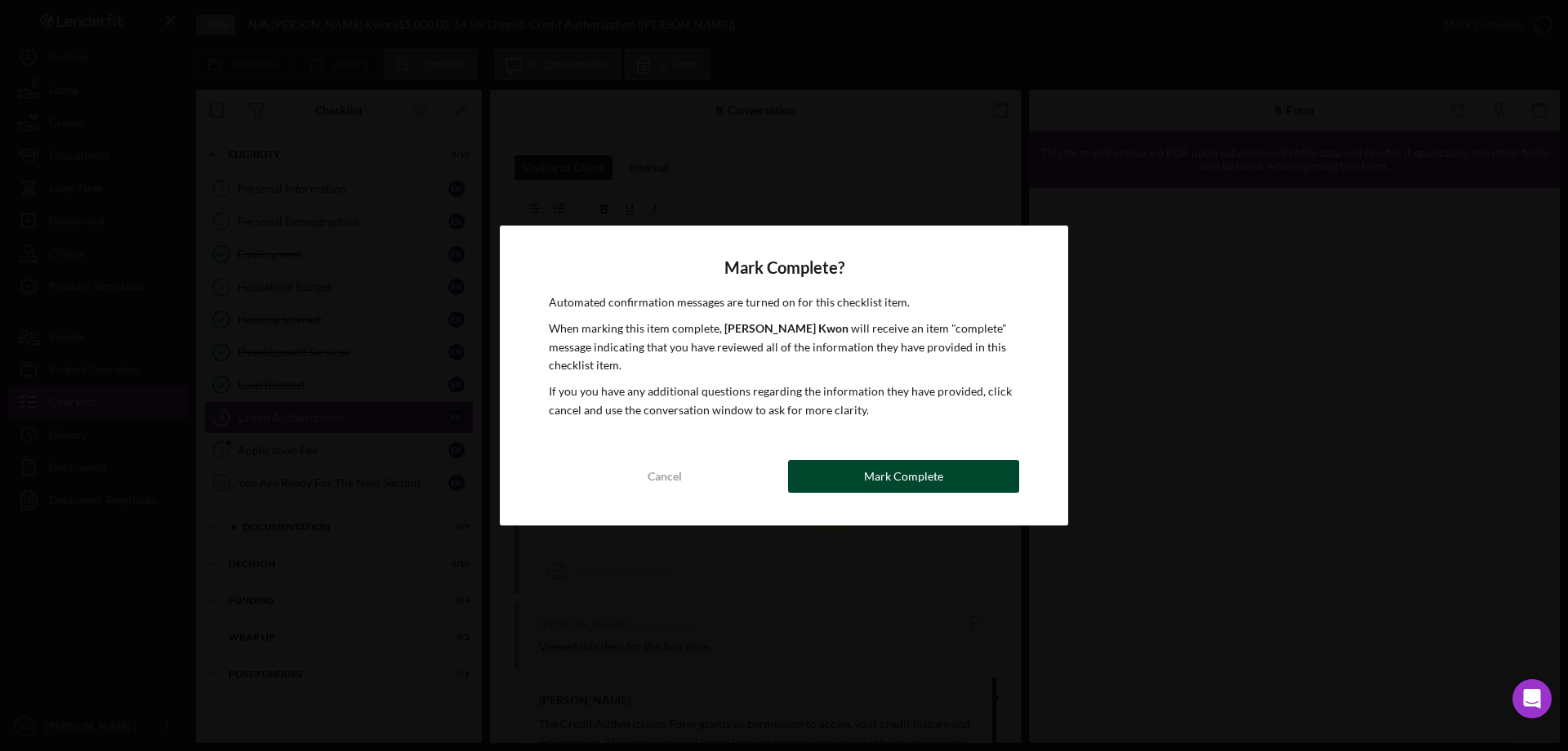
click at [929, 486] on div "Mark Complete" at bounding box center [903, 476] width 79 height 33
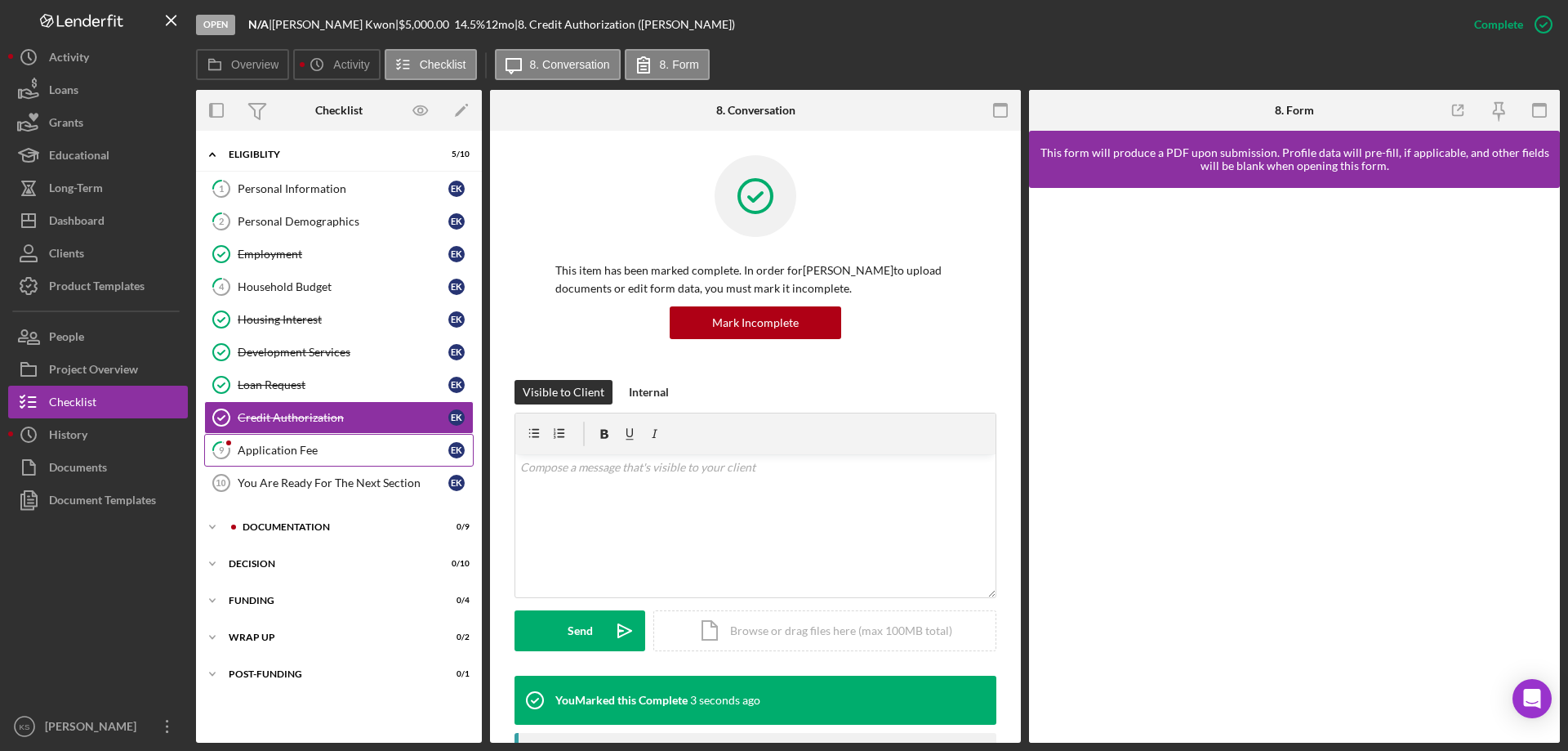
click at [374, 454] on div "Application Fee" at bounding box center [343, 449] width 211 height 13
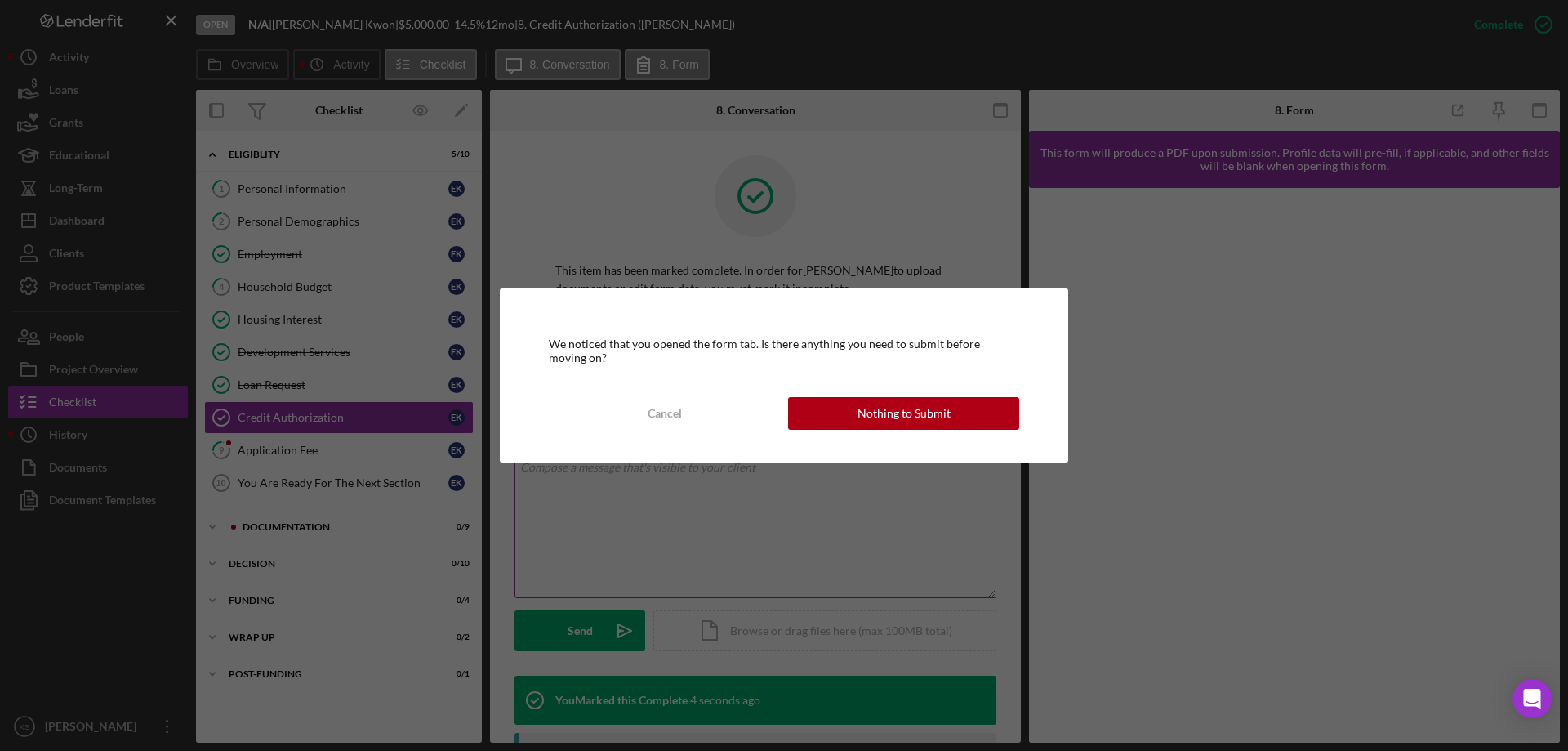
click at [882, 415] on div "Nothing to Submit" at bounding box center [903, 413] width 93 height 33
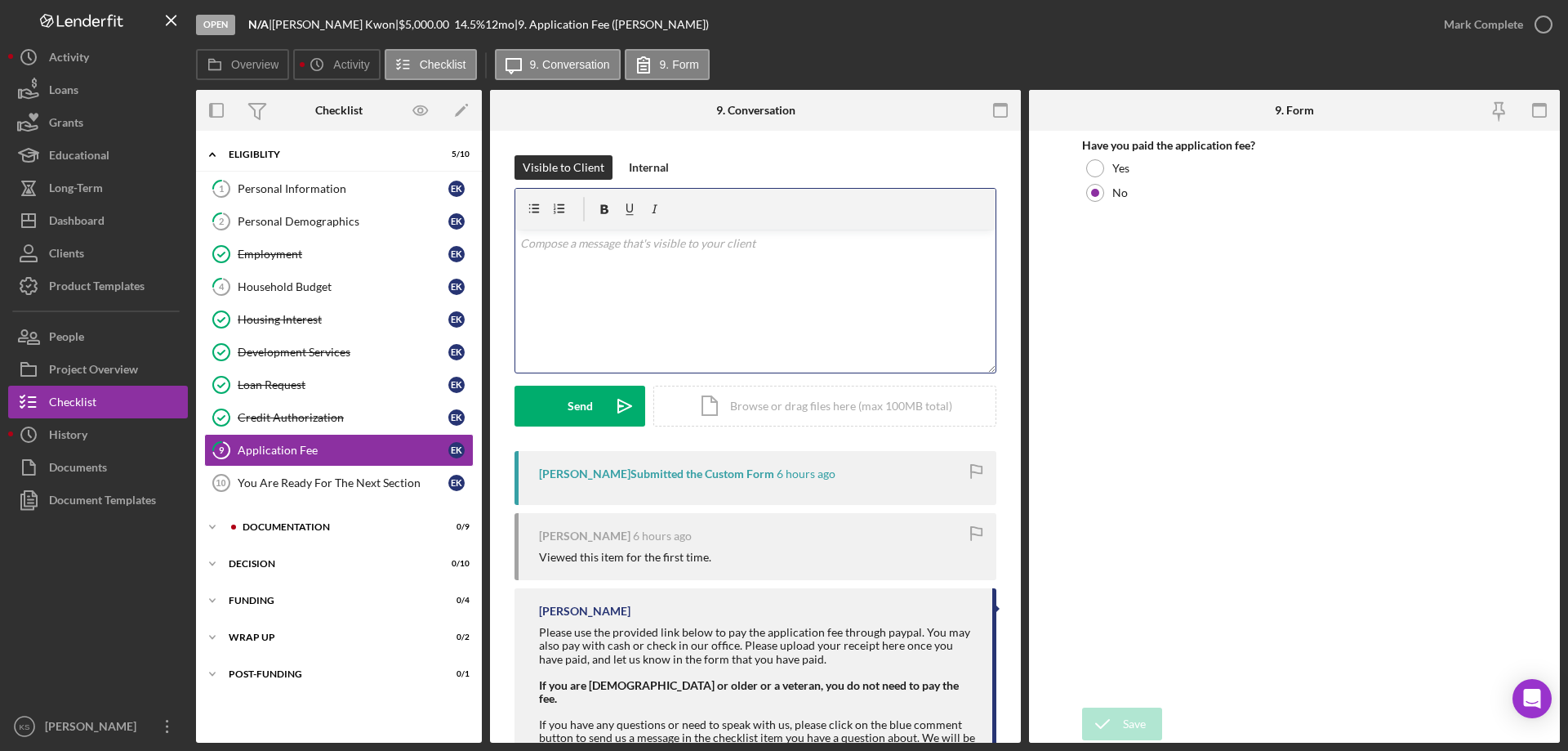
click at [654, 304] on div "v Color teal Color pink Remove color Add row above Add row below Add column bef…" at bounding box center [755, 301] width 480 height 143
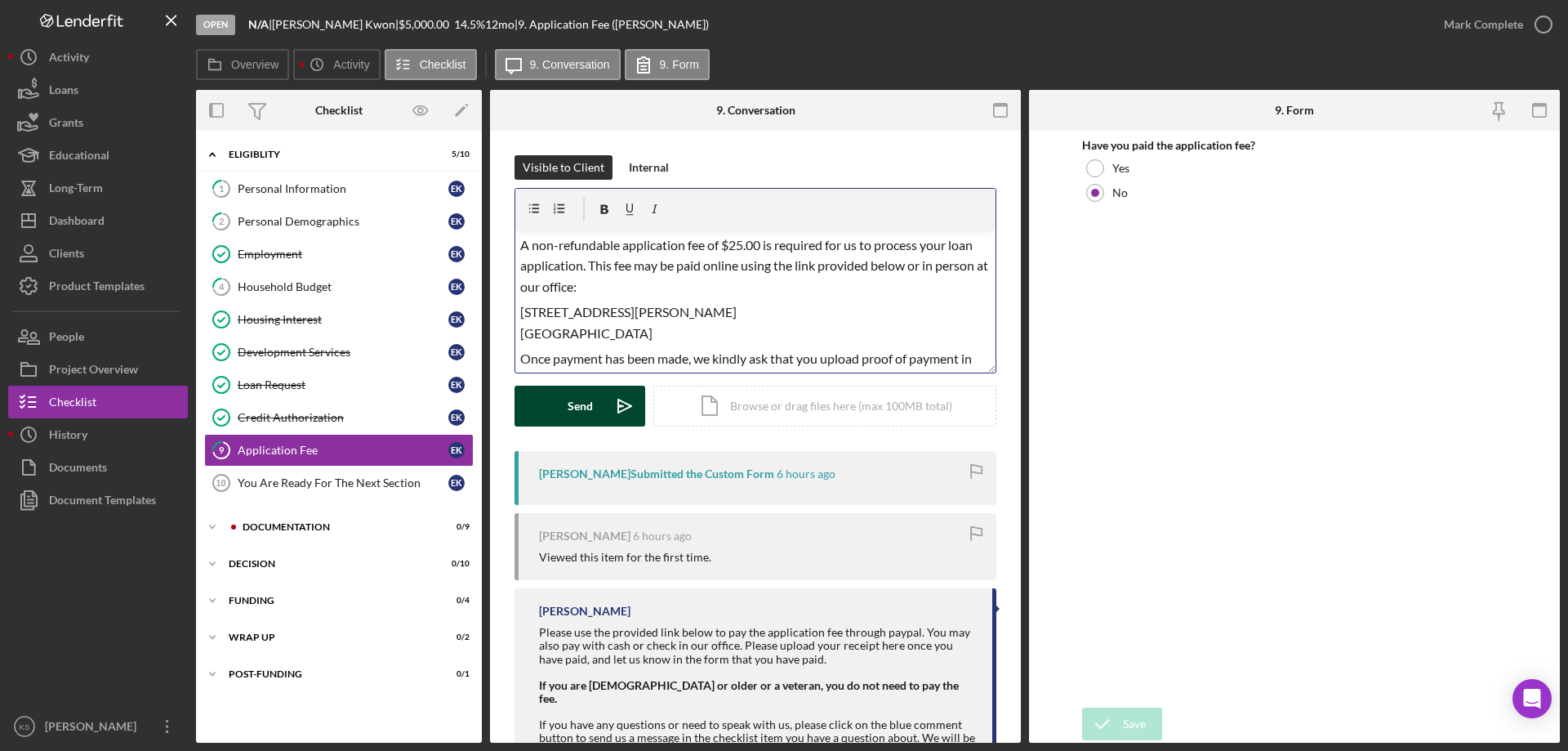
click at [578, 403] on div "Send" at bounding box center [580, 405] width 25 height 41
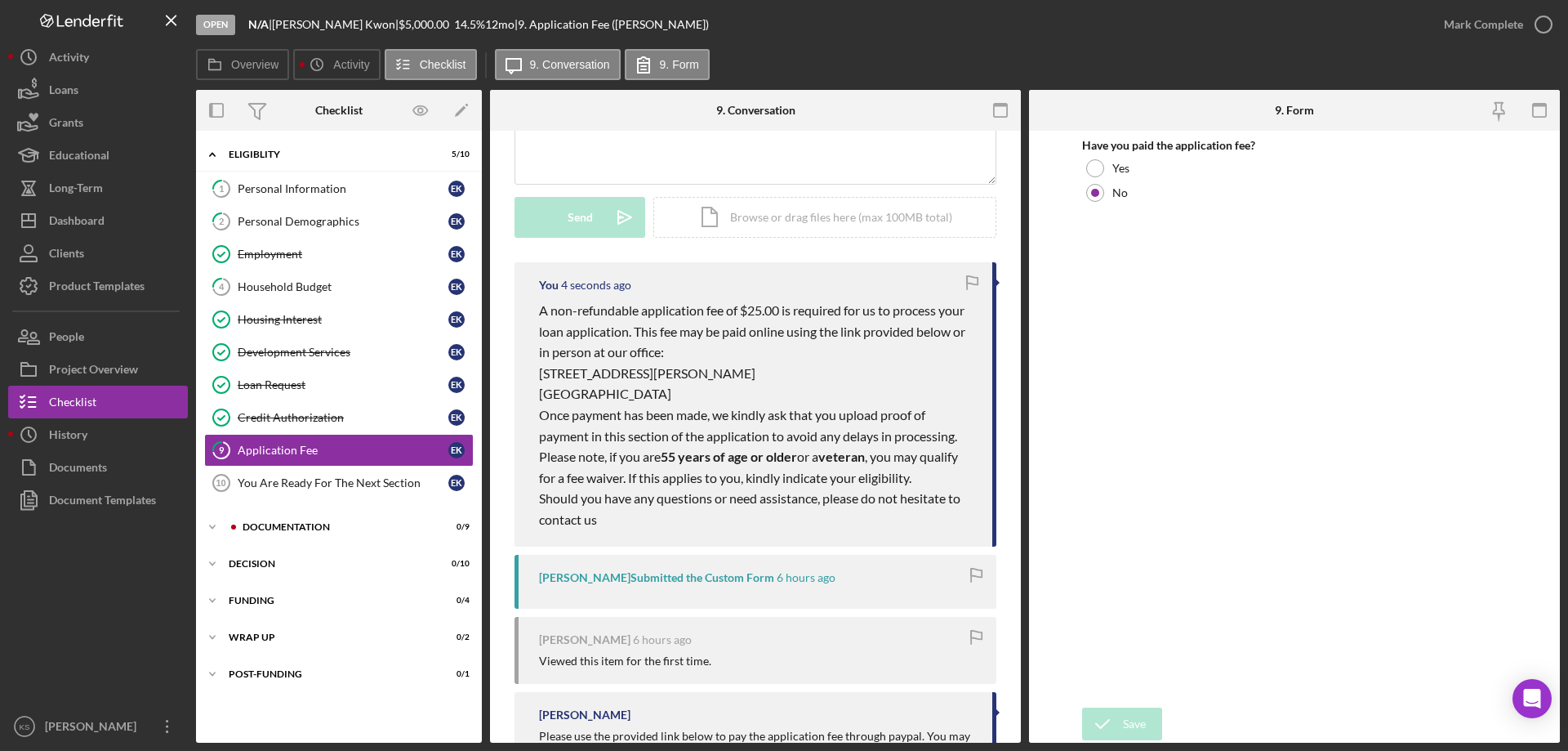
scroll to position [245, 0]
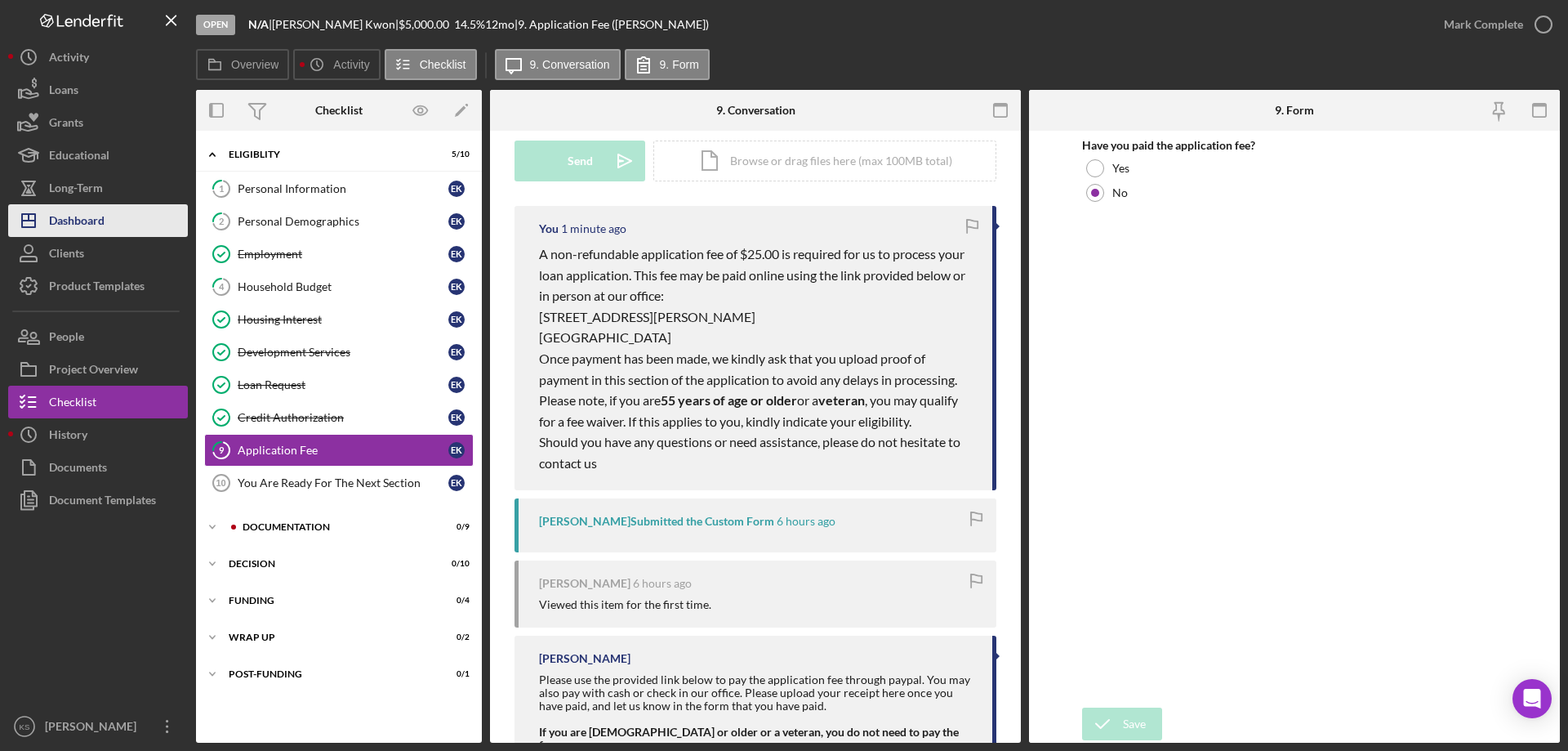
click at [113, 220] on button "Icon/Dashboard Dashboard" at bounding box center [98, 220] width 180 height 33
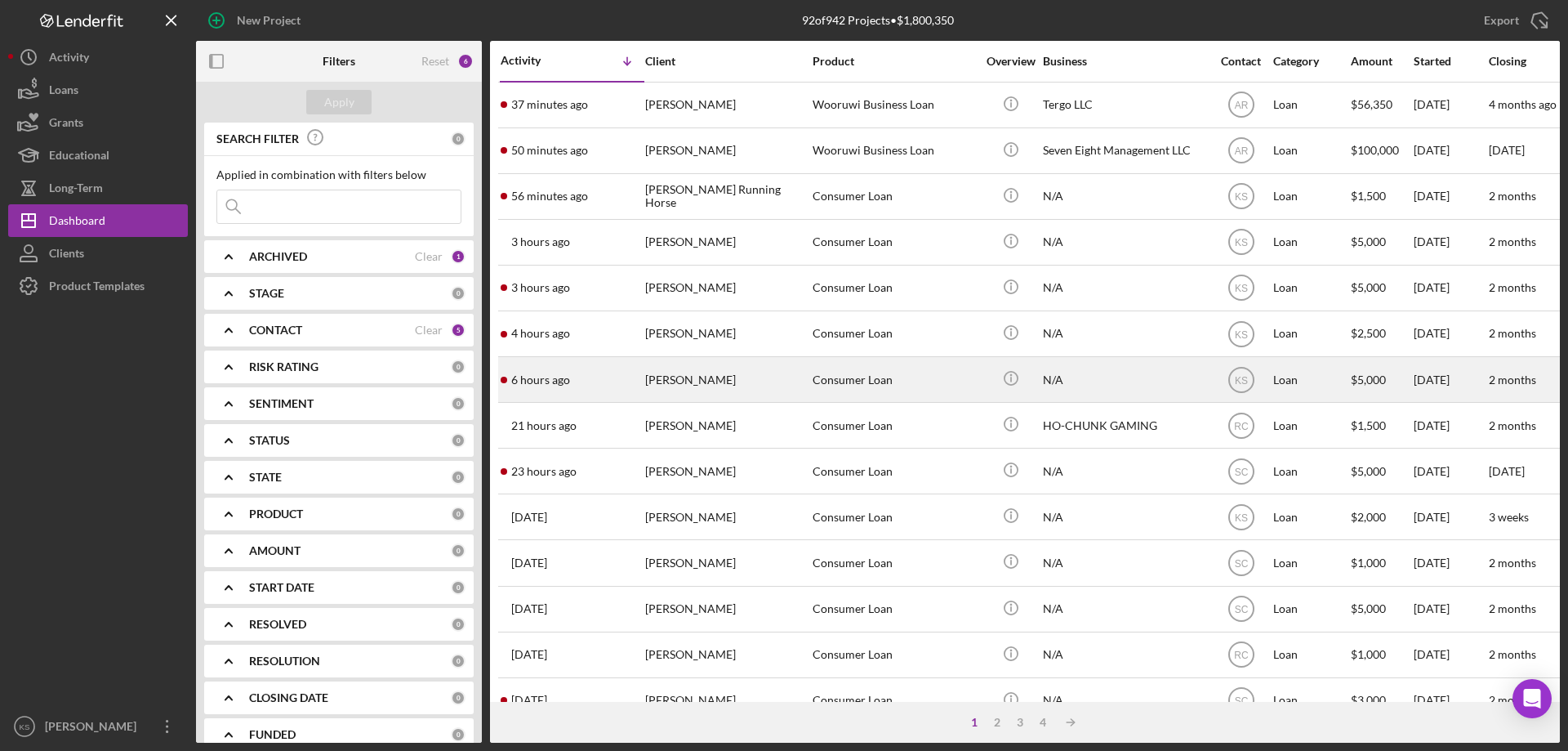
click at [774, 385] on div "[PERSON_NAME]" at bounding box center [726, 379] width 163 height 43
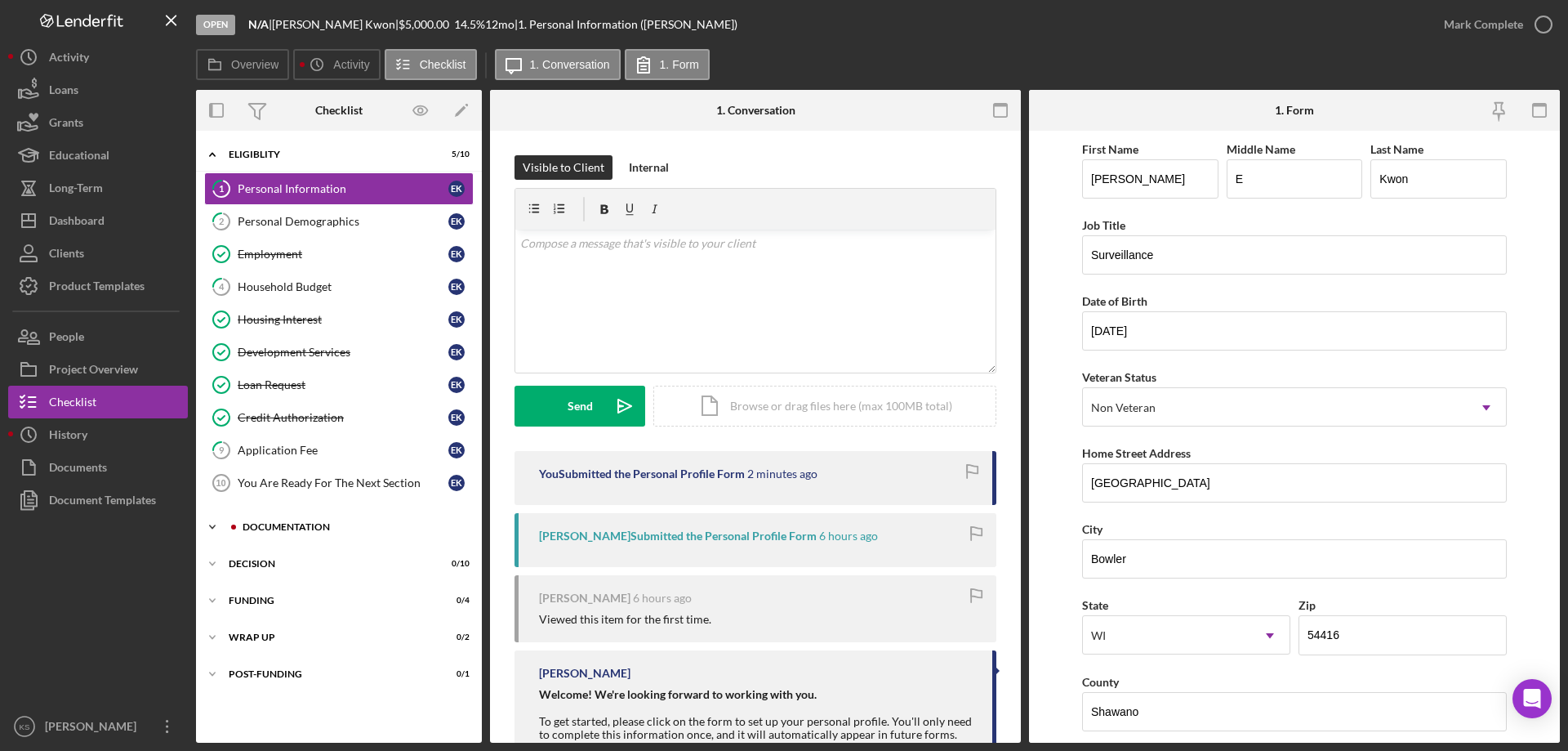
click at [315, 535] on div "Icon/Expander Documentation 0 / 9" at bounding box center [339, 526] width 285 height 33
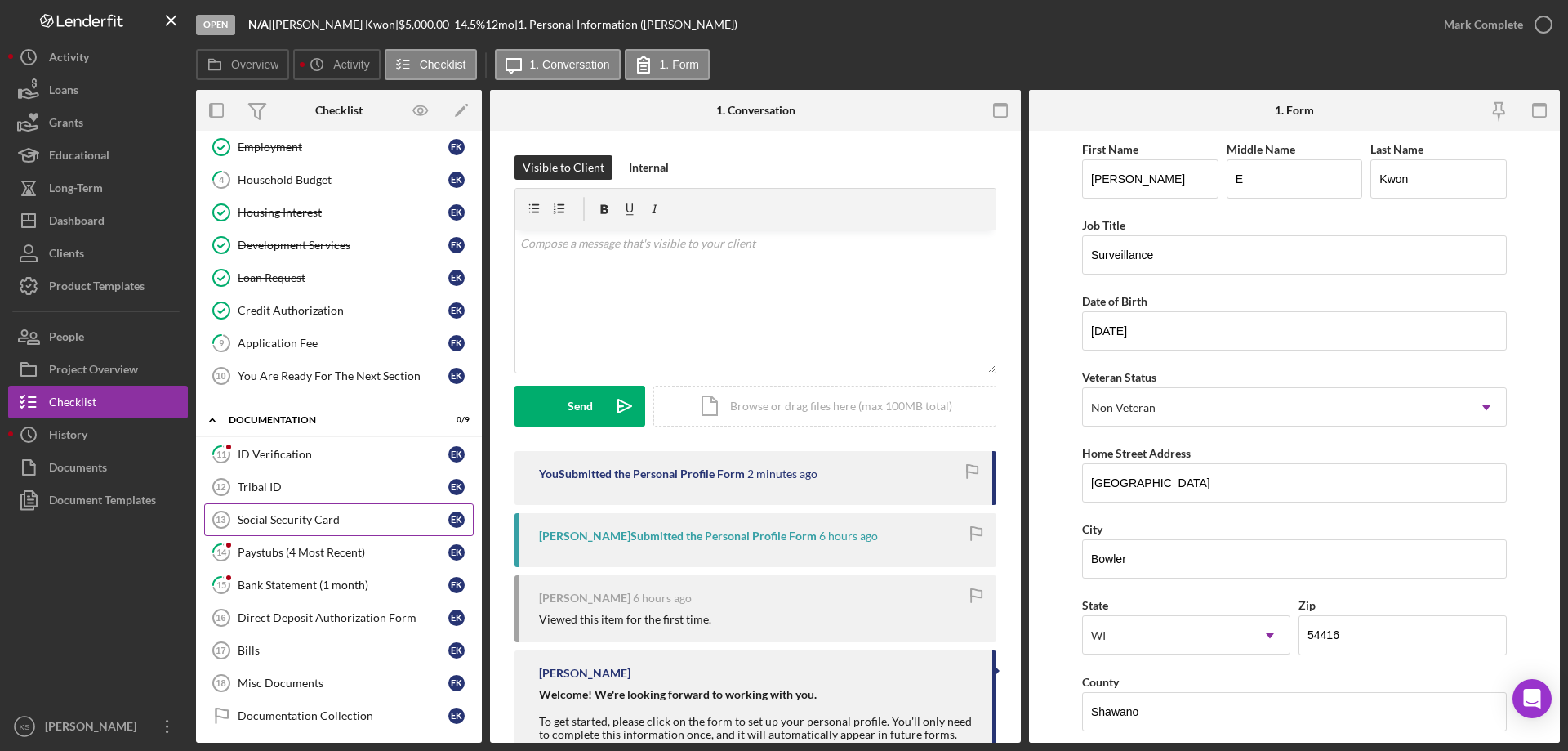
scroll to position [163, 0]
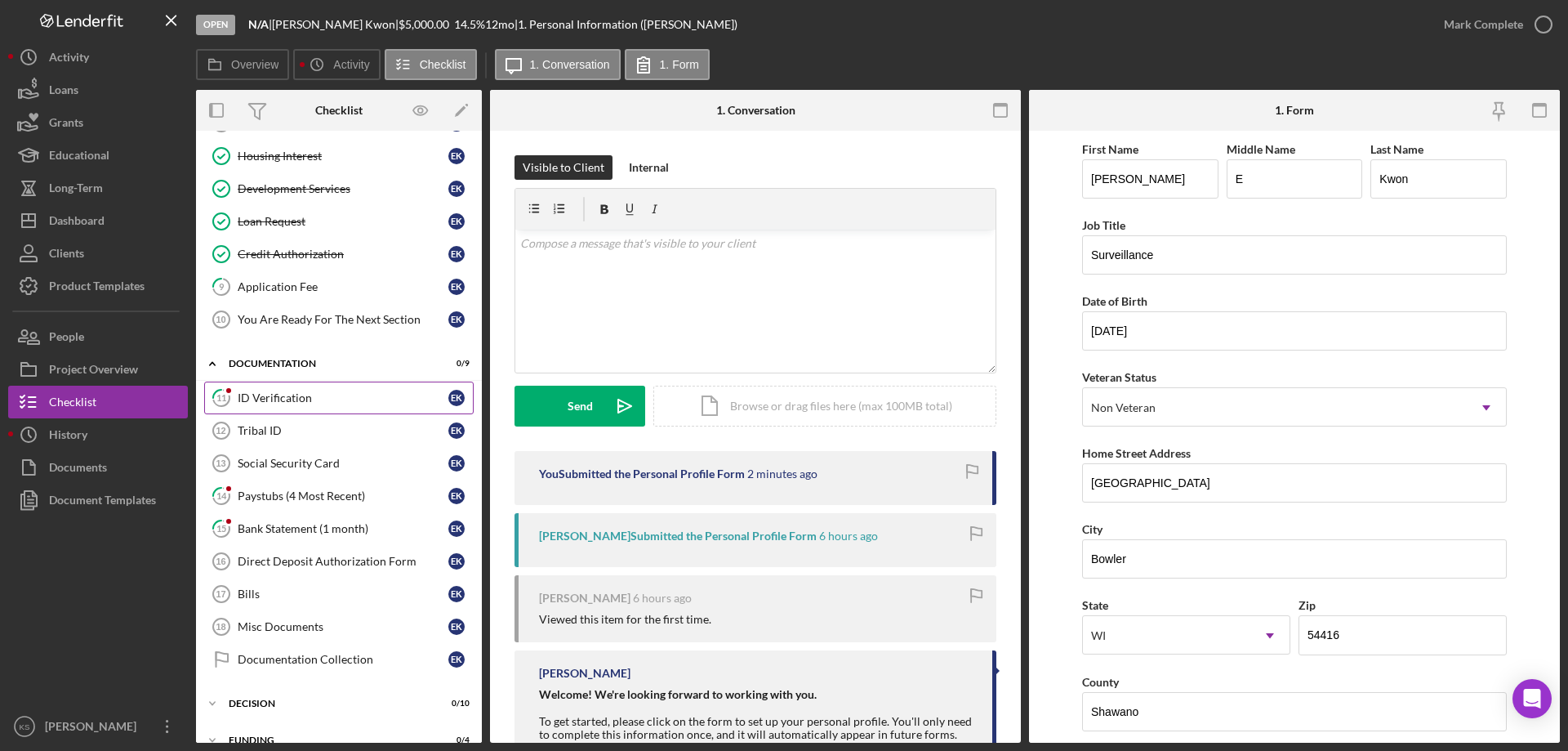
click at [288, 397] on div "ID Verification" at bounding box center [343, 397] width 211 height 13
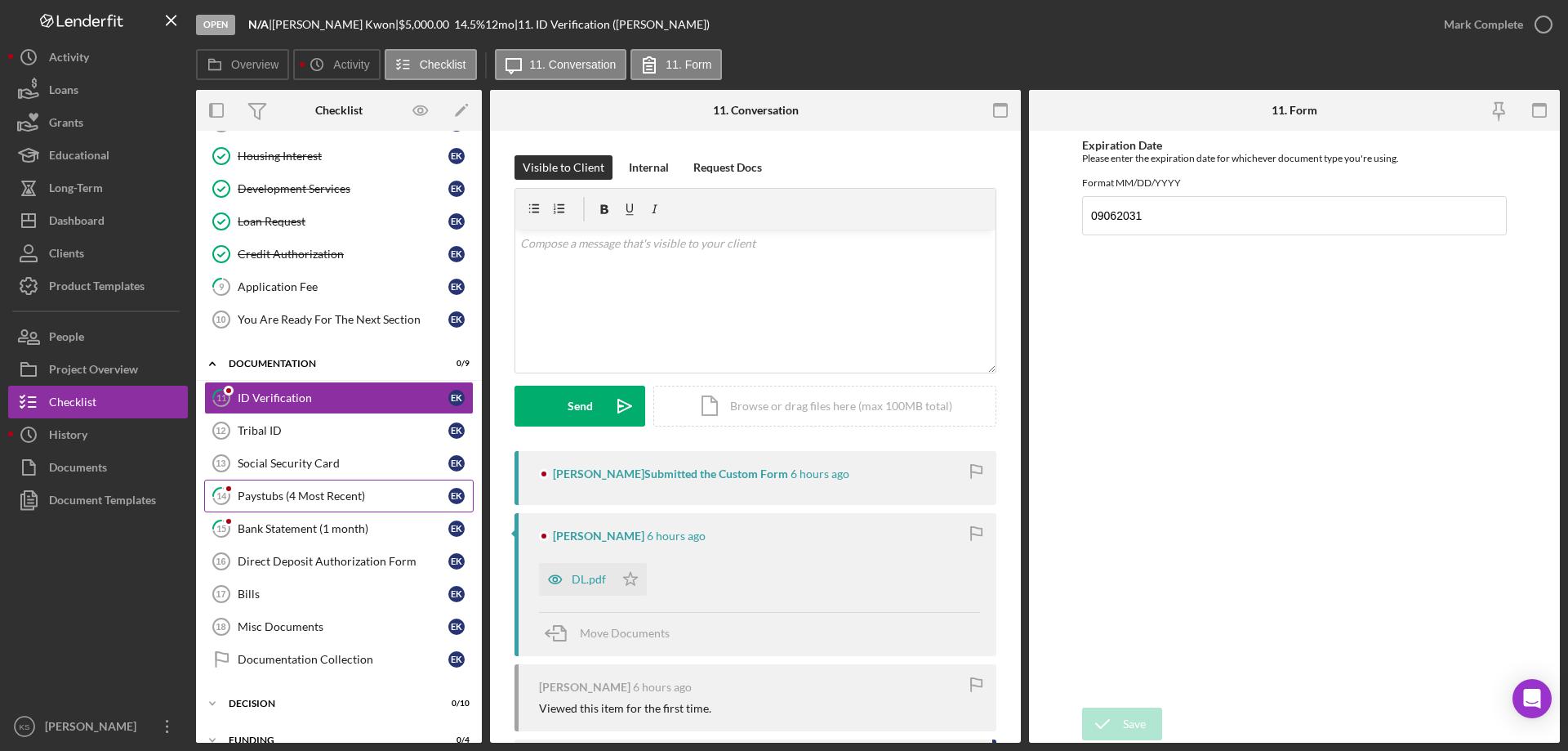
click at [275, 501] on div "Paystubs (4 Most Recent)" at bounding box center [343, 495] width 211 height 13
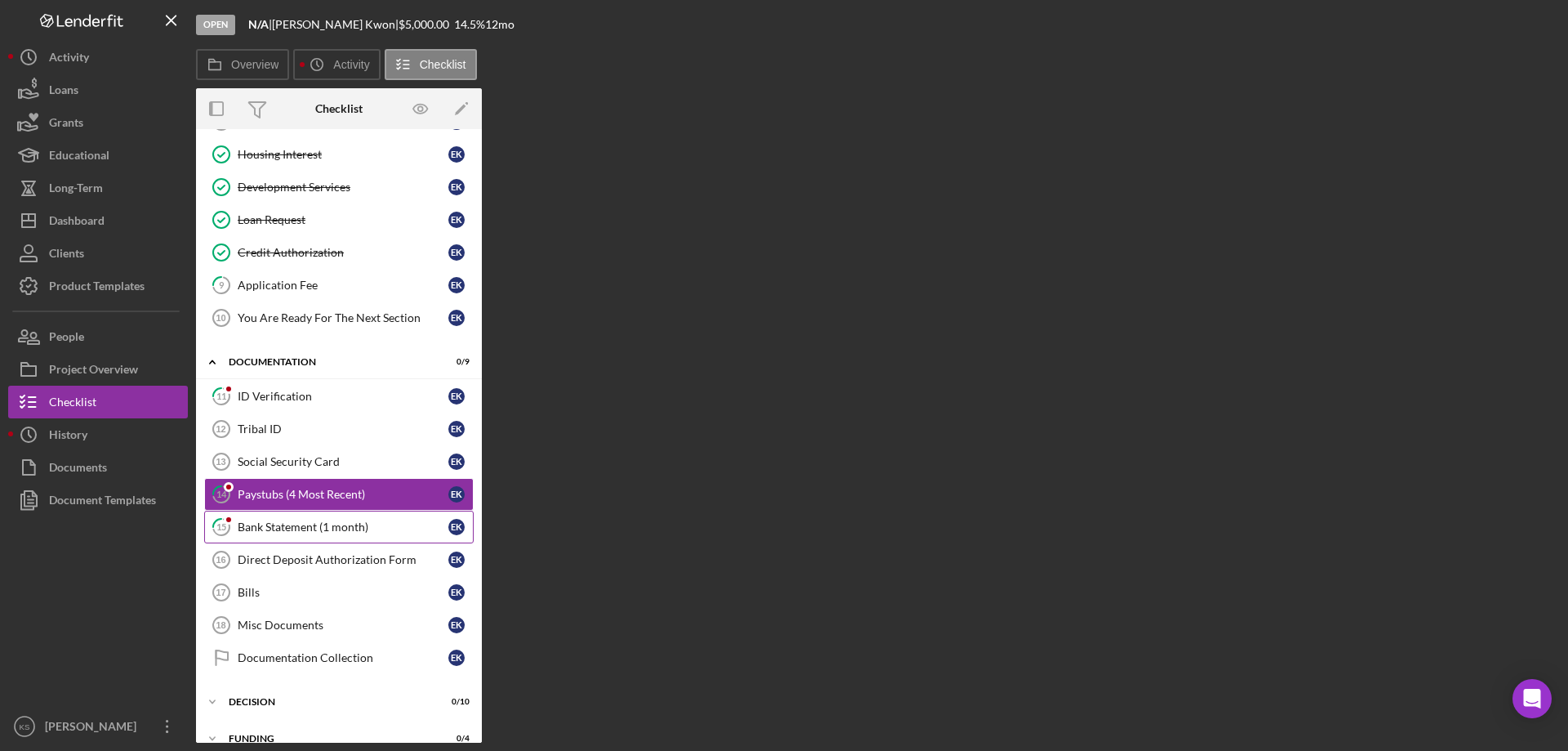
drag, startPoint x: 274, startPoint y: 520, endPoint x: 274, endPoint y: 537, distance: 17.0
click at [274, 520] on div "Bank Statement (1 month)" at bounding box center [343, 526] width 211 height 13
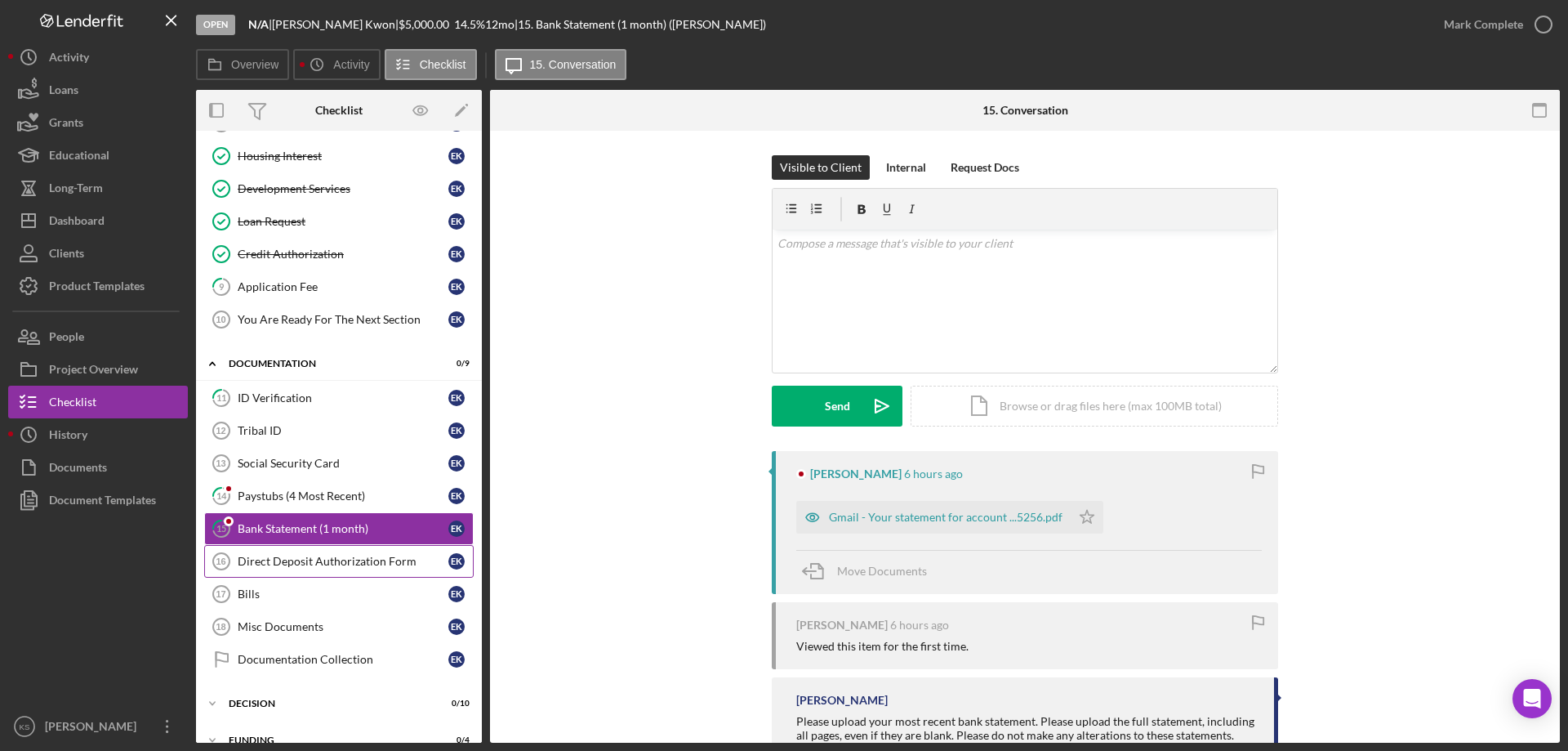
click at [274, 559] on div "Direct Deposit Authorization Form" at bounding box center [343, 561] width 211 height 13
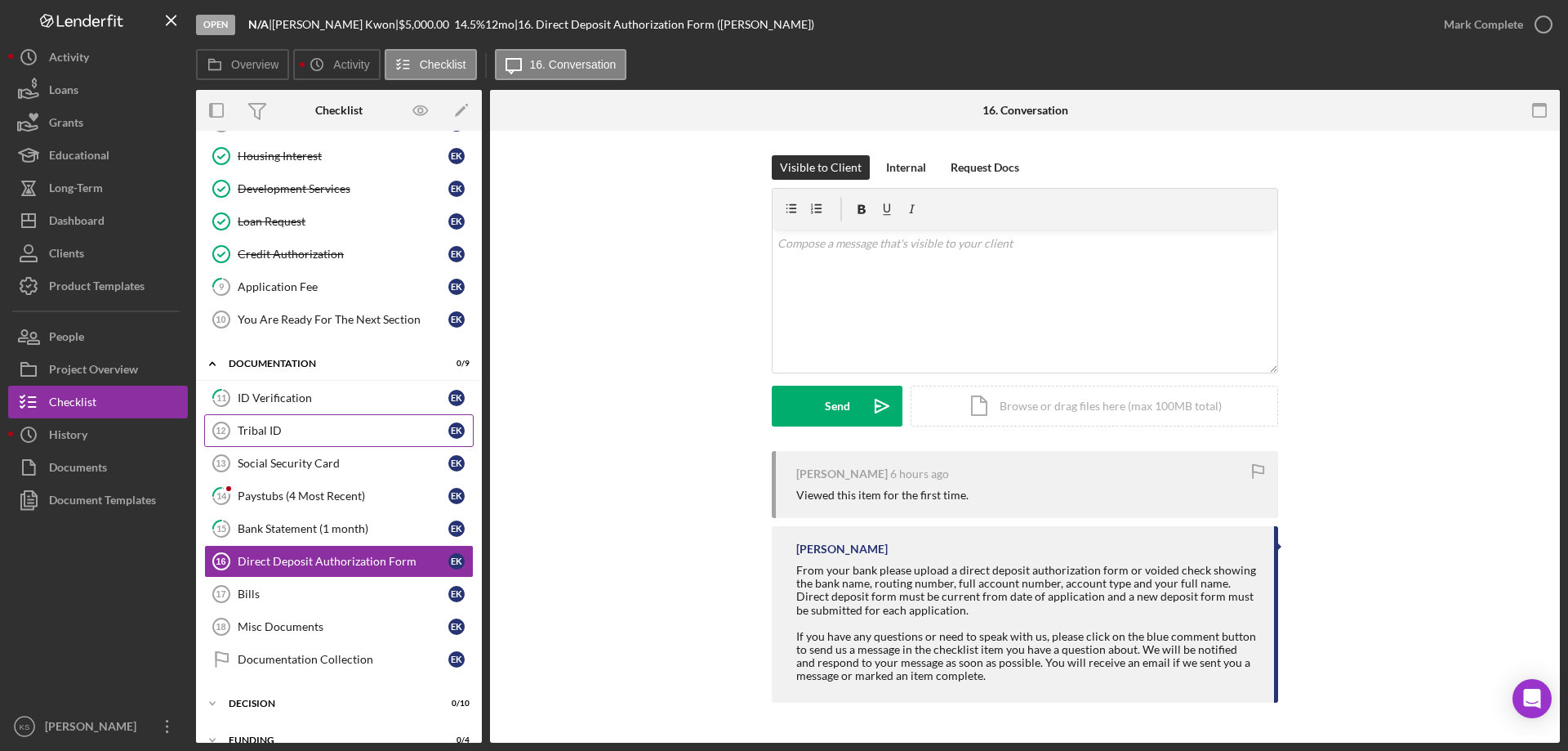
click at [302, 440] on link "Tribal ID 12 Tribal ID E K" at bounding box center [339, 430] width 269 height 33
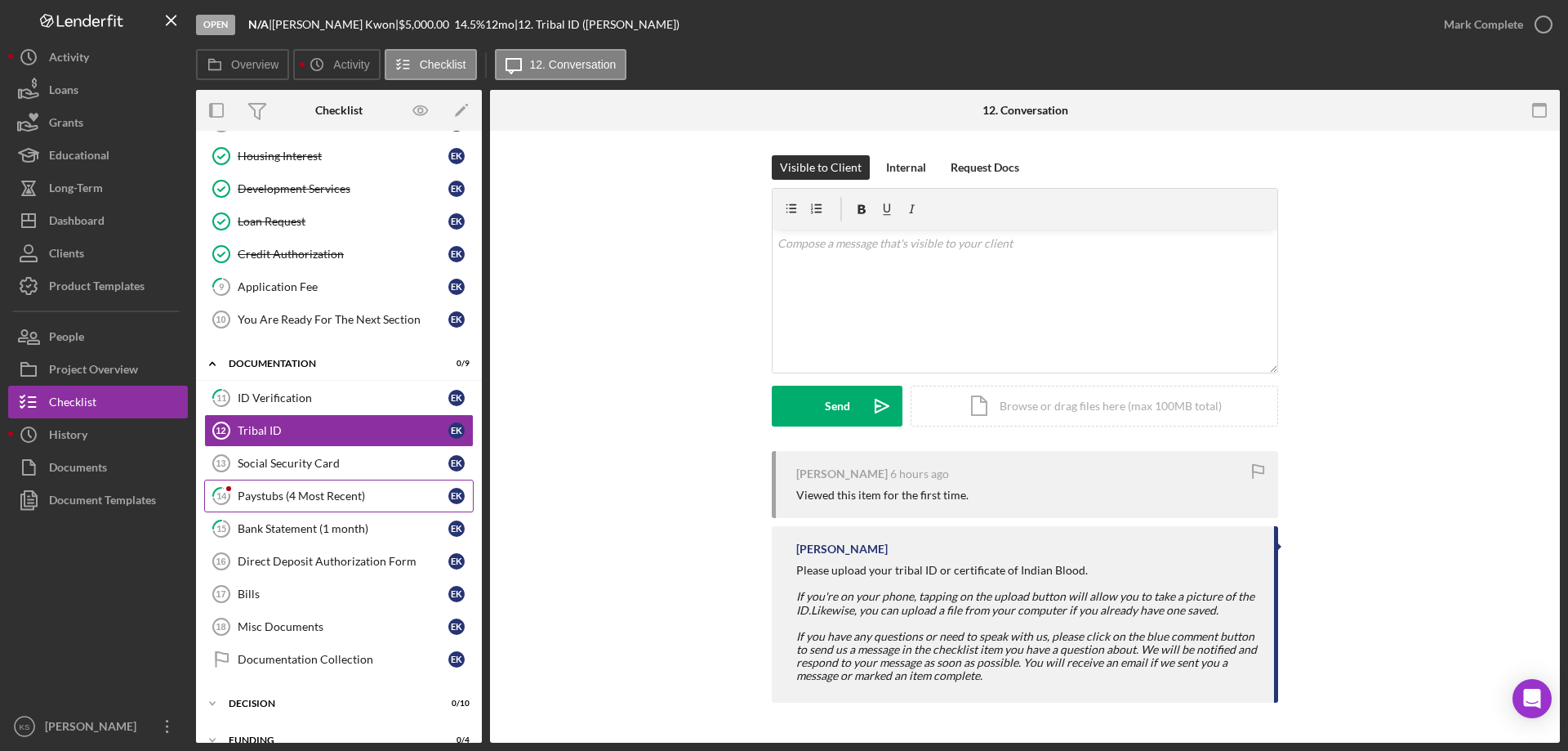
click at [276, 491] on div "Paystubs (4 Most Recent)" at bounding box center [343, 495] width 211 height 13
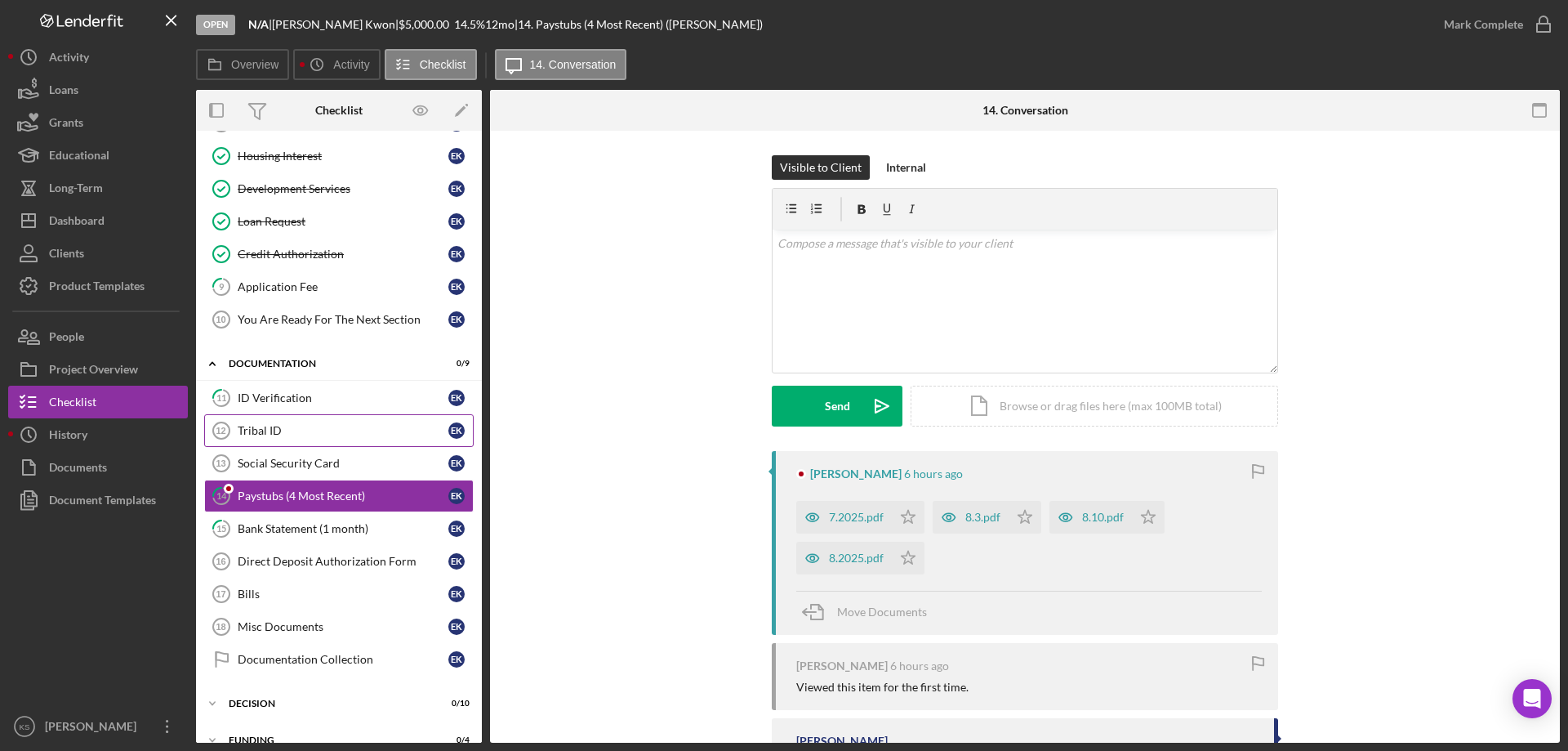
click at [281, 439] on link "Tribal ID 12 Tribal ID E K" at bounding box center [339, 430] width 269 height 33
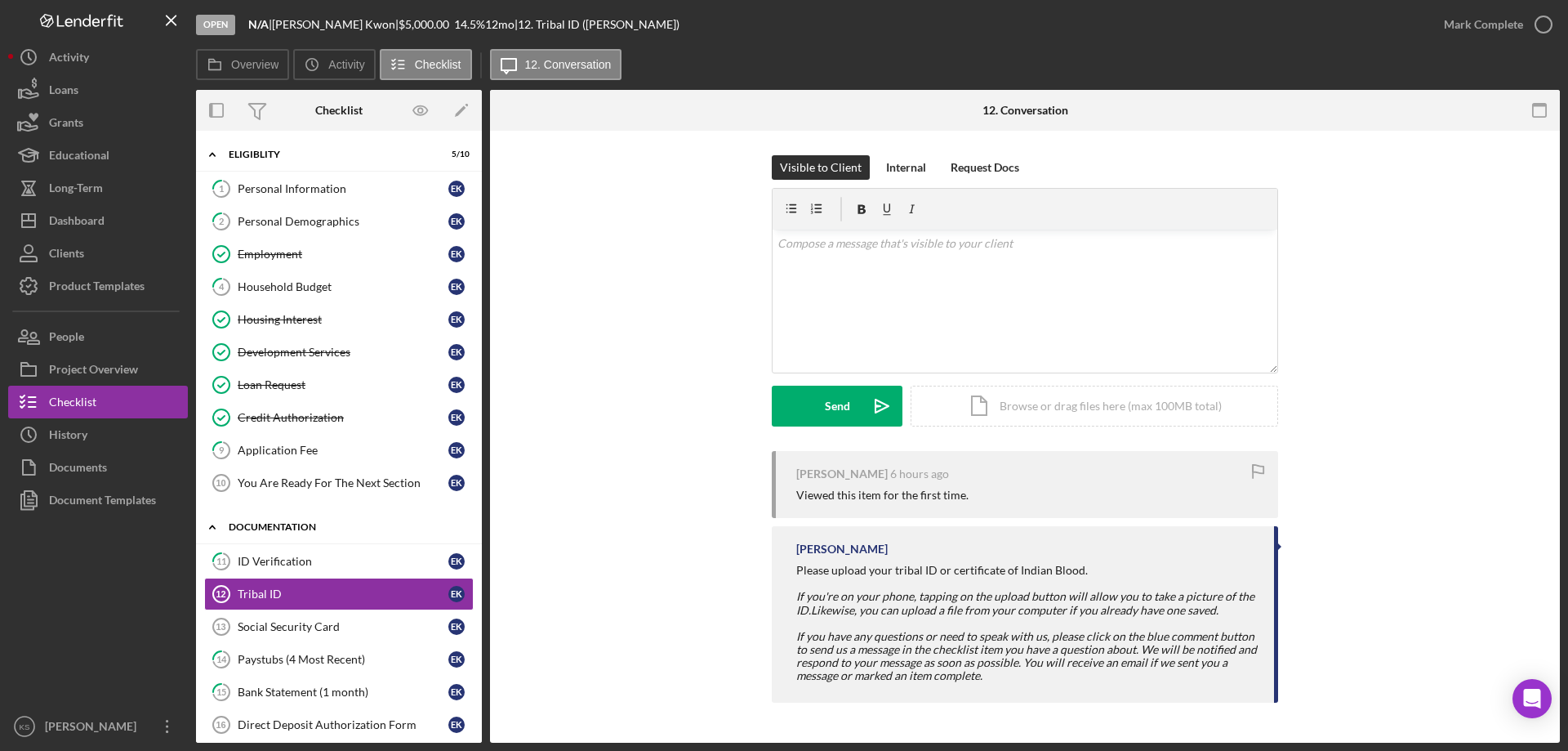
click at [220, 524] on icon "Icon/Expander" at bounding box center [212, 526] width 33 height 33
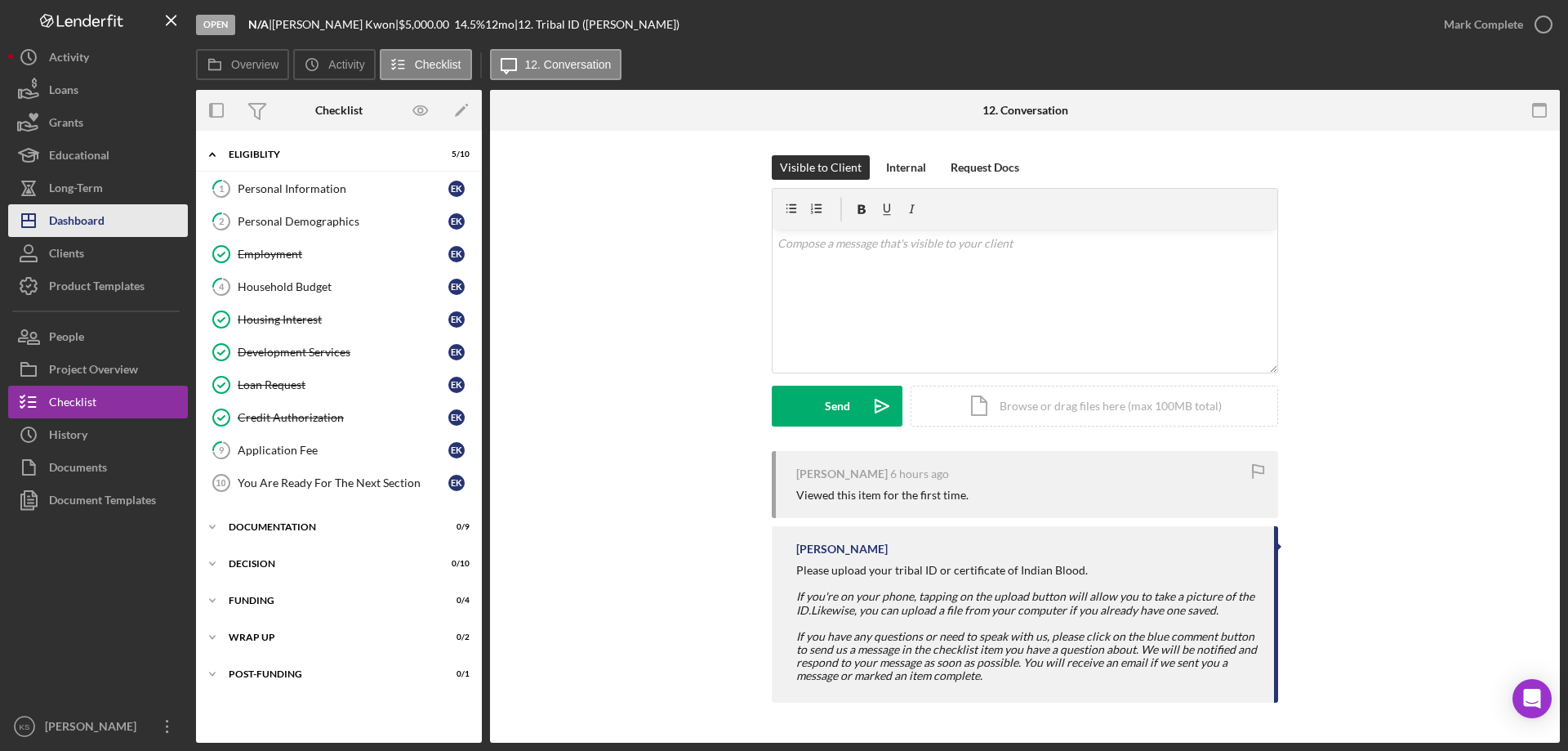
click at [98, 226] on div "Dashboard" at bounding box center [77, 223] width 56 height 37
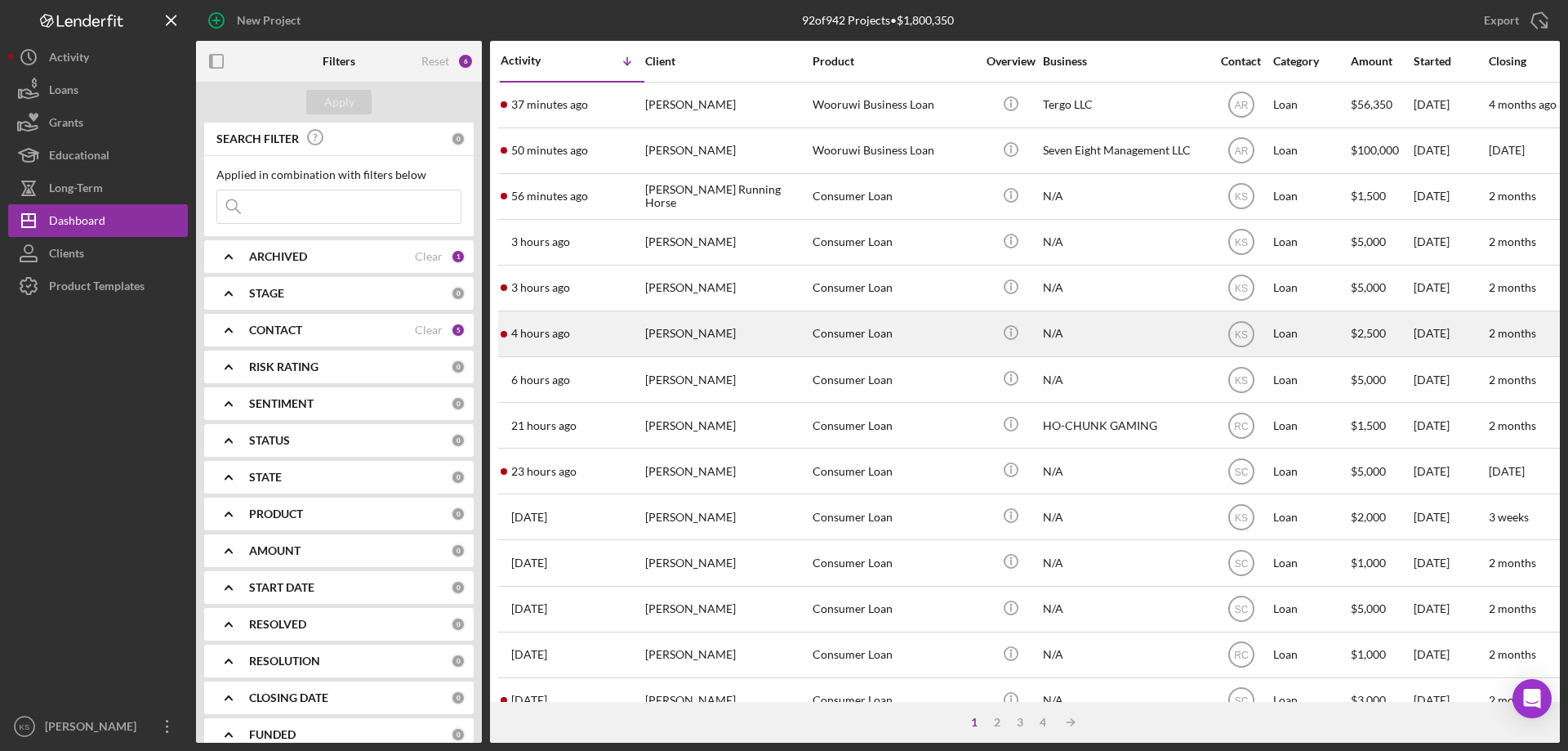
click at [728, 343] on div "[PERSON_NAME]" at bounding box center [726, 333] width 163 height 43
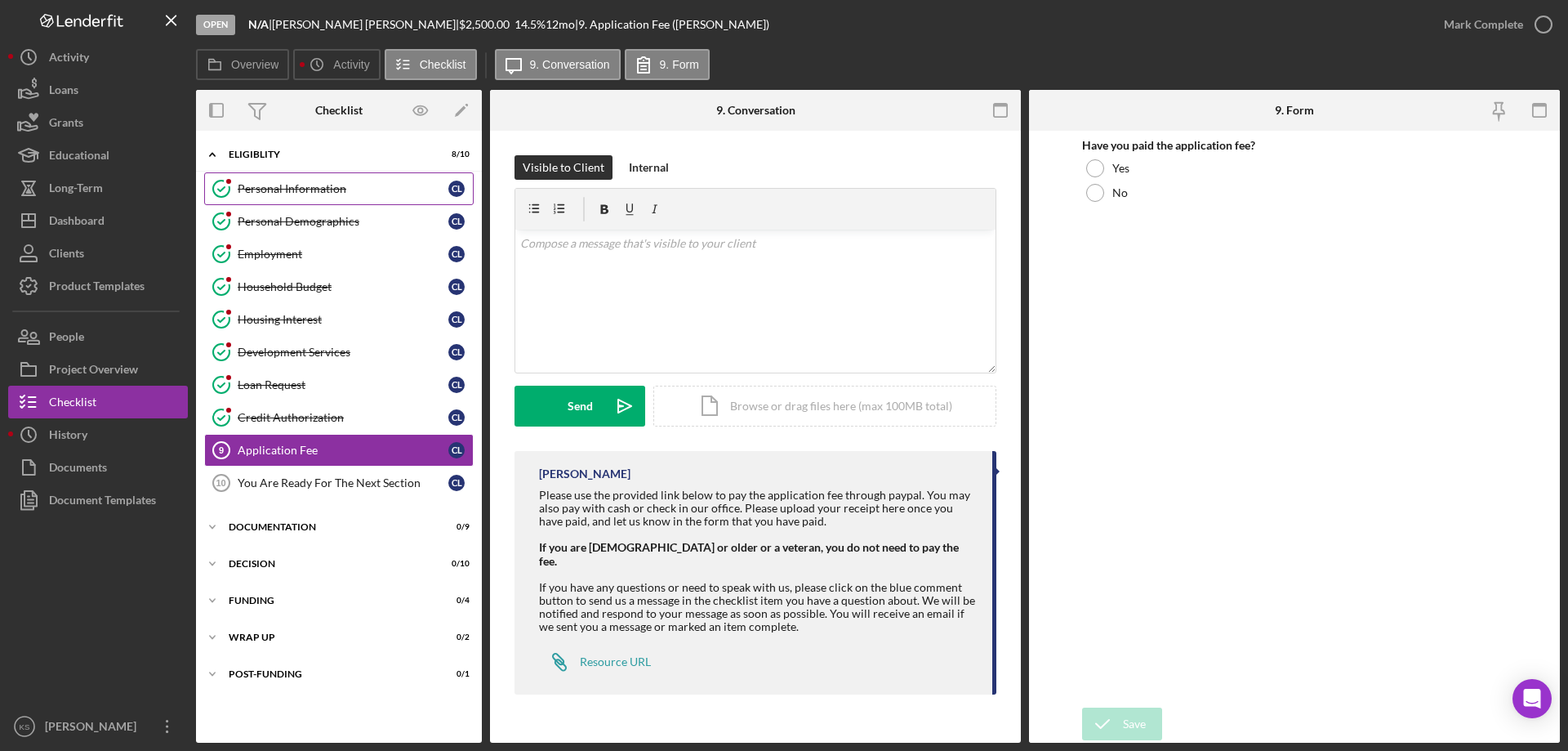
click at [346, 199] on link "Personal Information Personal Information C L" at bounding box center [339, 188] width 269 height 33
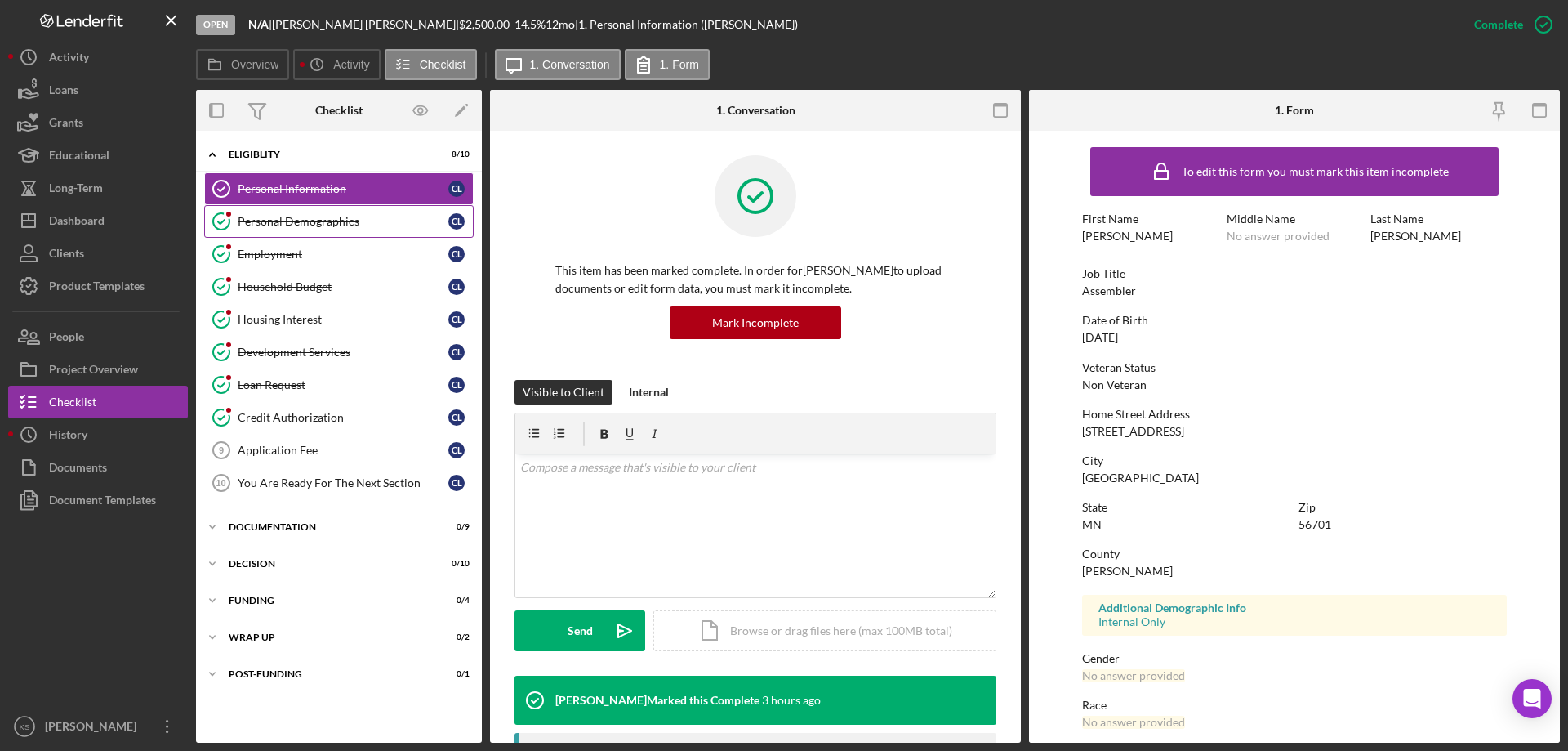
click at [309, 226] on div "Personal Demographics" at bounding box center [343, 220] width 211 height 13
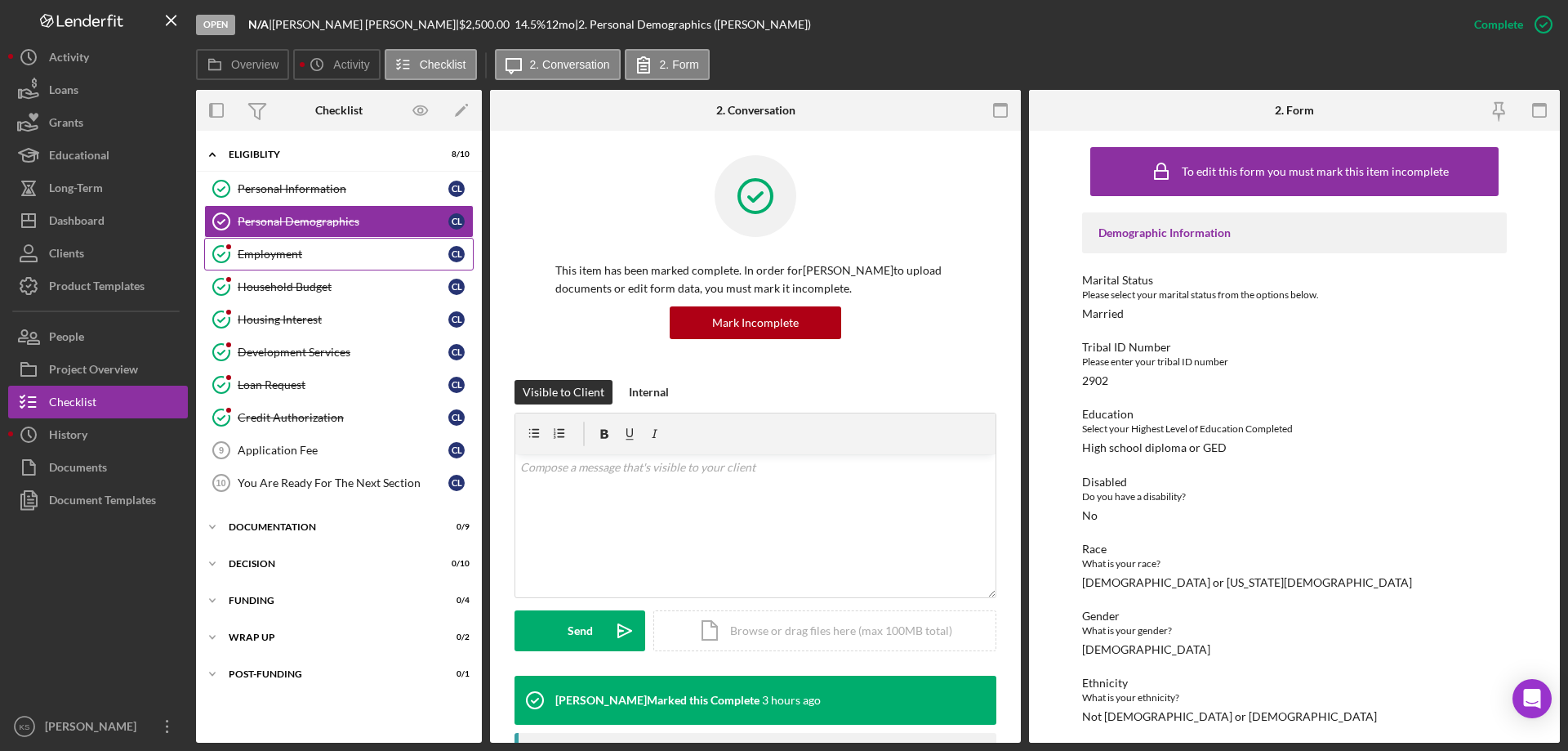
click at [295, 248] on div "Employment" at bounding box center [343, 253] width 211 height 13
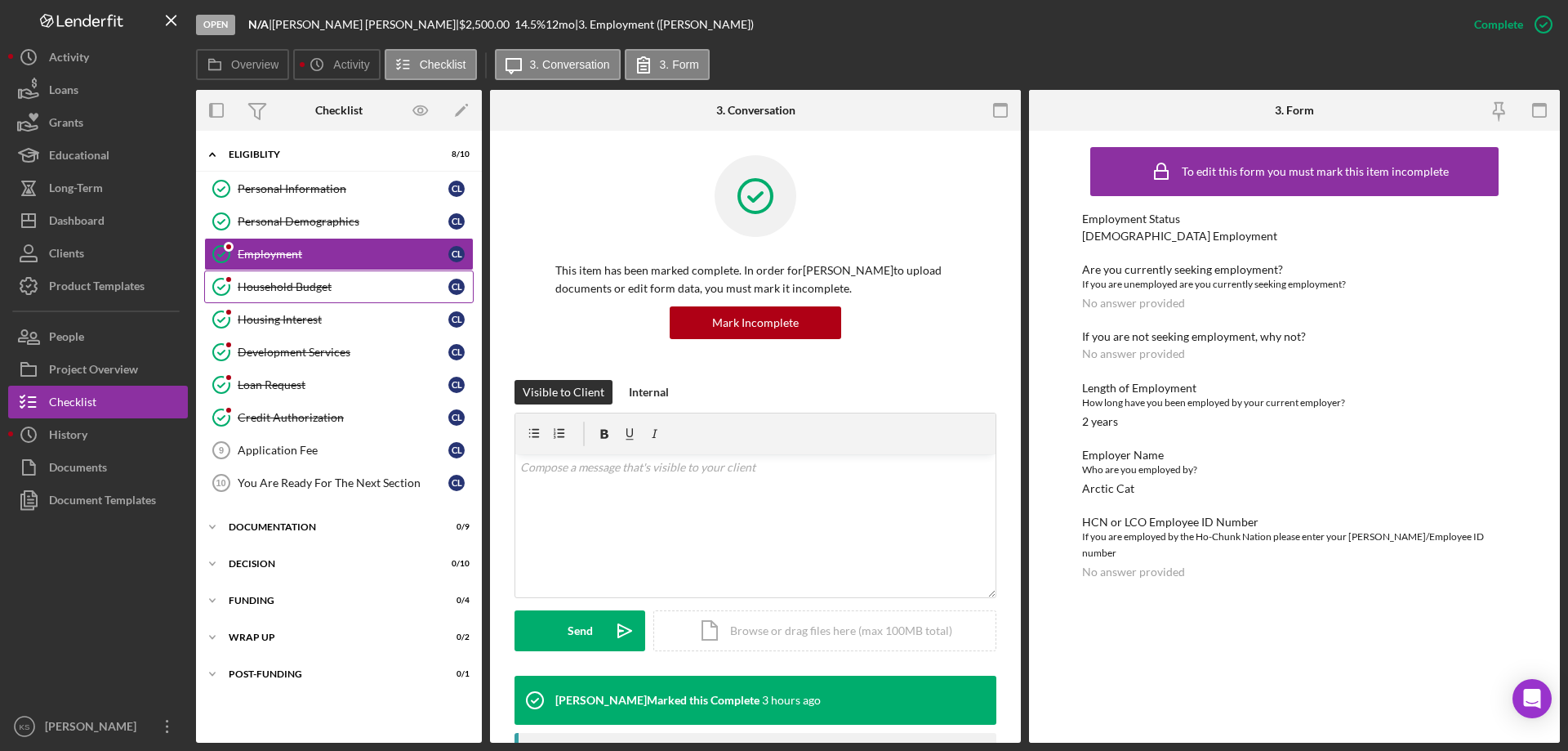
click at [285, 287] on div "Household Budget" at bounding box center [343, 286] width 211 height 13
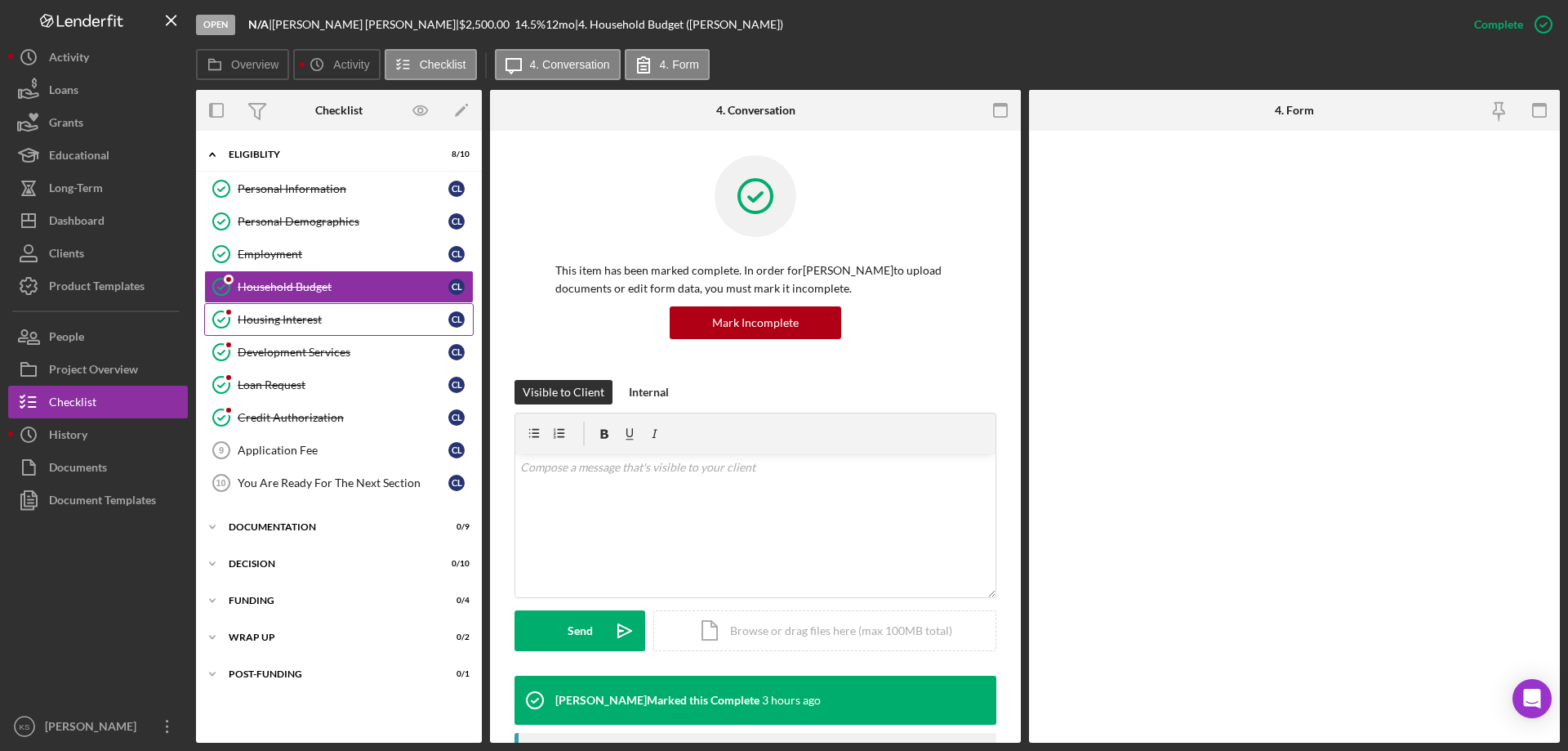
click at [276, 313] on div "Housing Interest" at bounding box center [343, 318] width 211 height 13
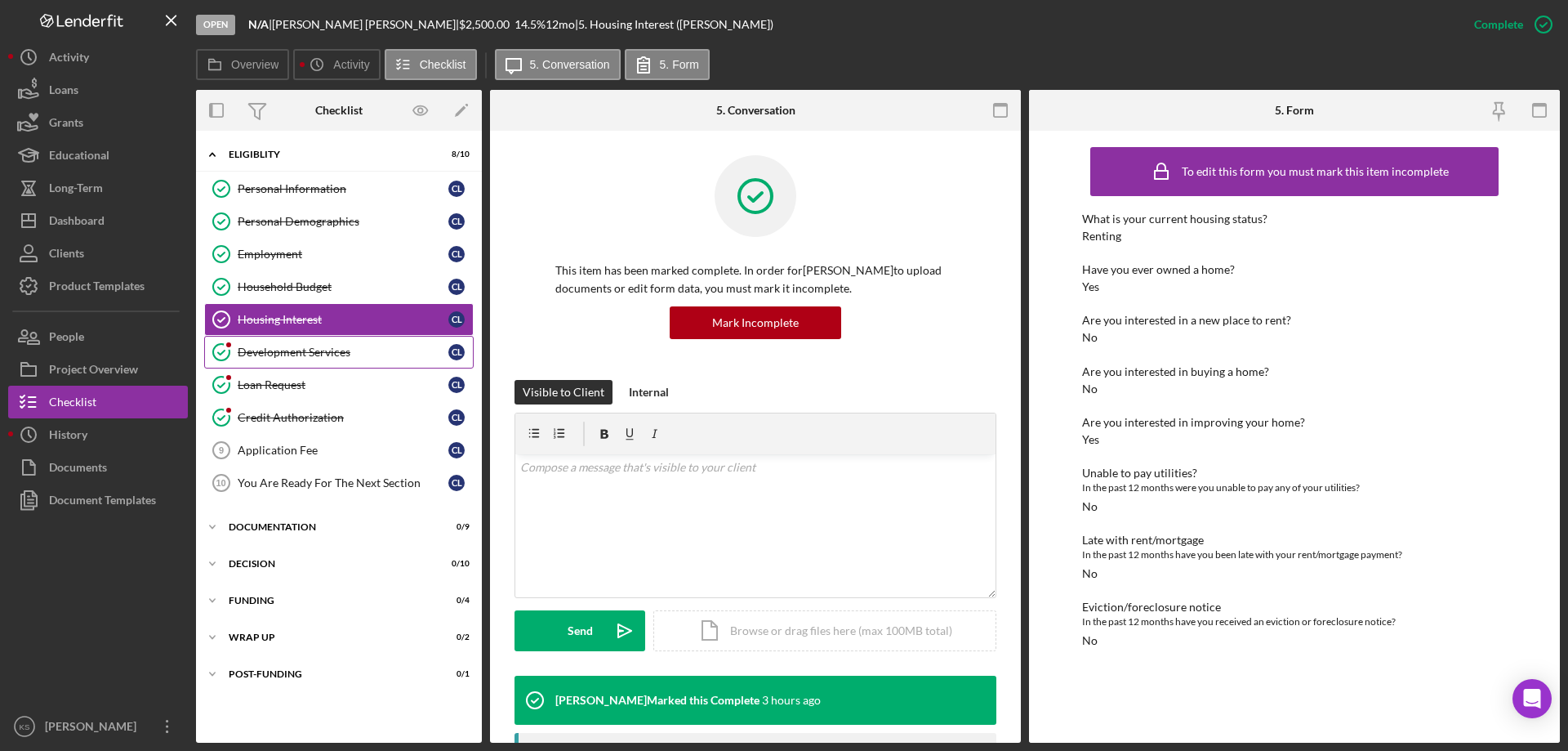
click at [273, 362] on link "Development Services Development Services C L" at bounding box center [339, 351] width 269 height 33
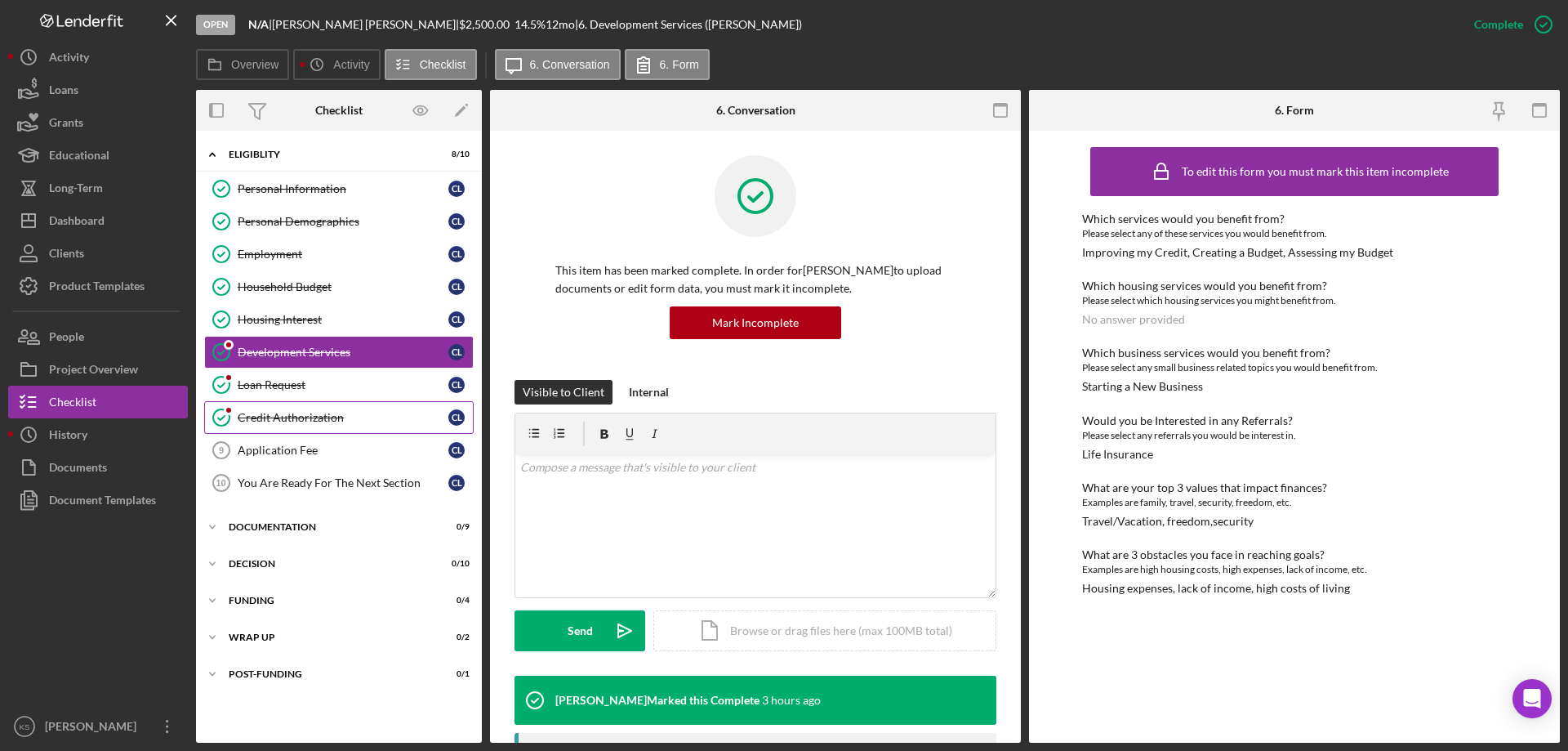
drag, startPoint x: 269, startPoint y: 387, endPoint x: 269, endPoint y: 401, distance: 14.0
click at [269, 389] on div "Loan Request" at bounding box center [343, 384] width 211 height 13
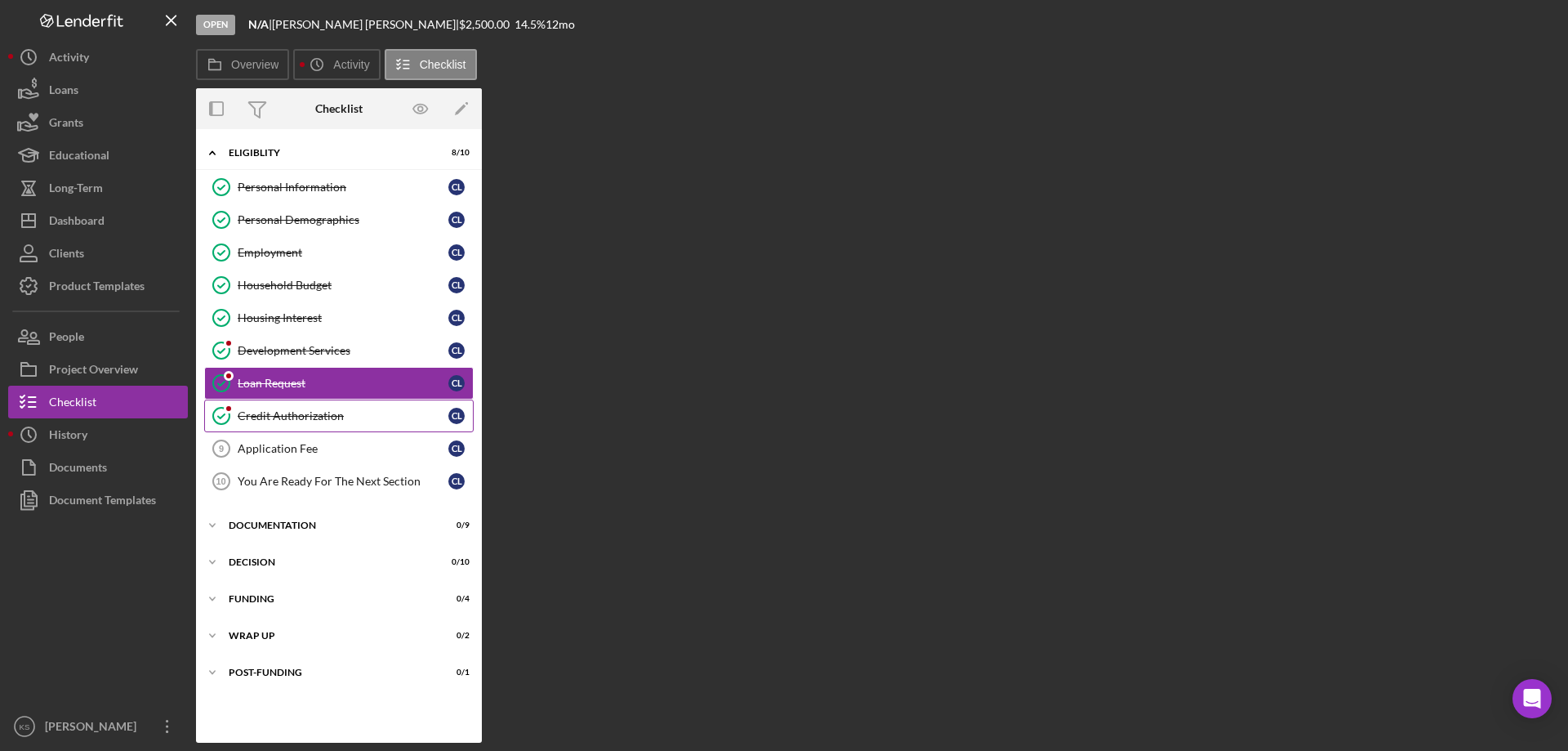
click at [270, 406] on link "Credit Authorization Credit Authorization C L" at bounding box center [339, 416] width 269 height 33
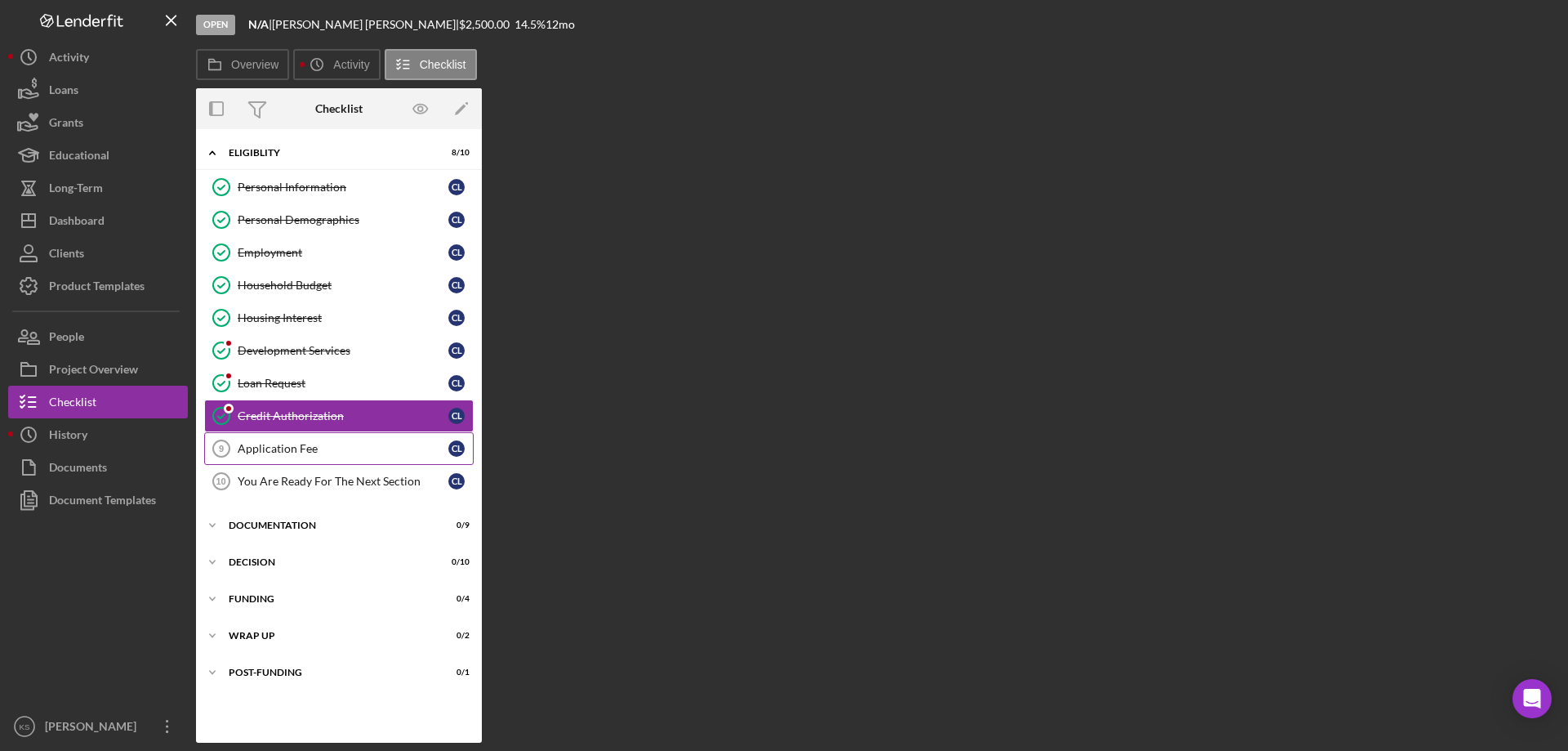
click at [279, 436] on link "Application Fee 9 Application Fee C L" at bounding box center [339, 449] width 269 height 33
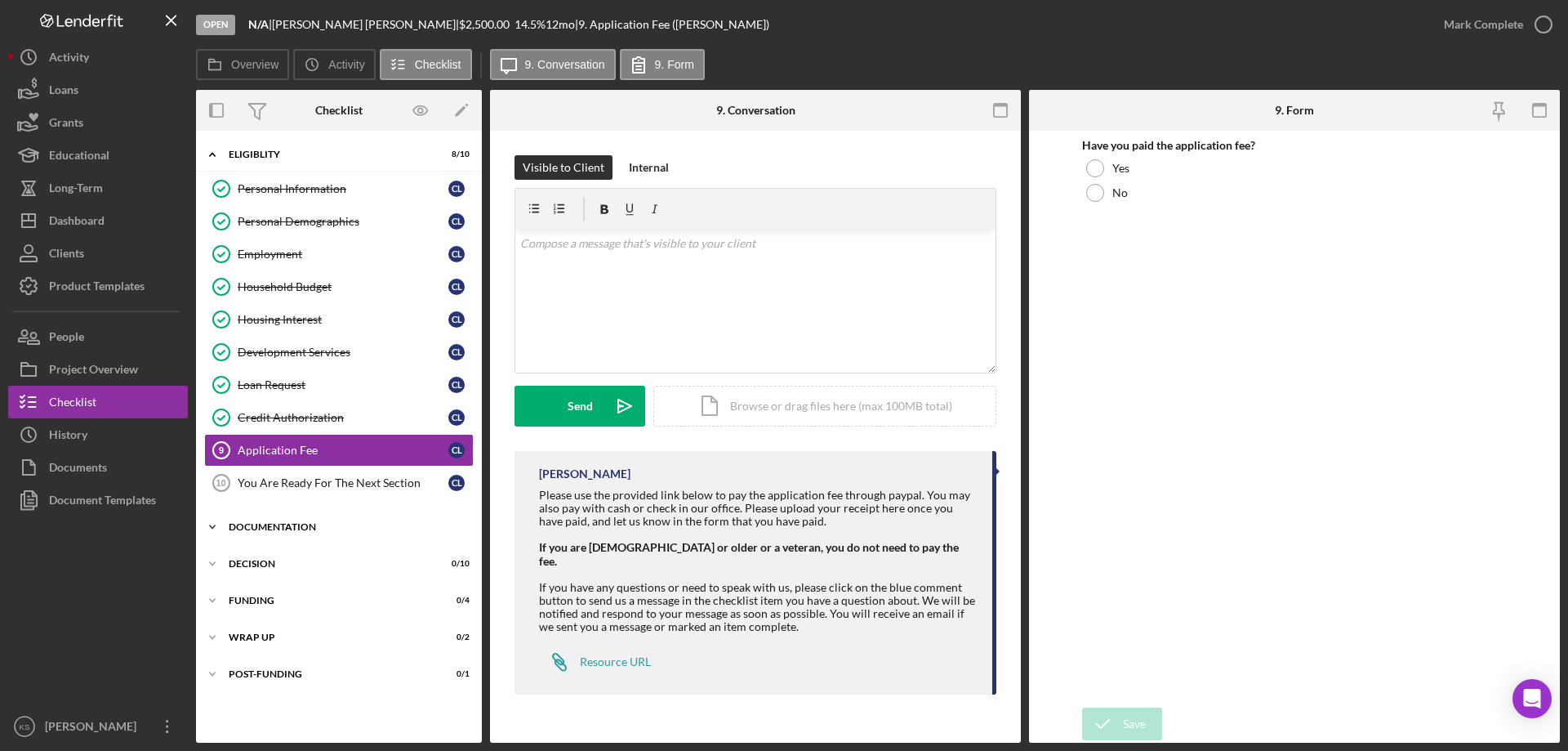
click at [258, 529] on div "Documentation" at bounding box center [345, 527] width 233 height 10
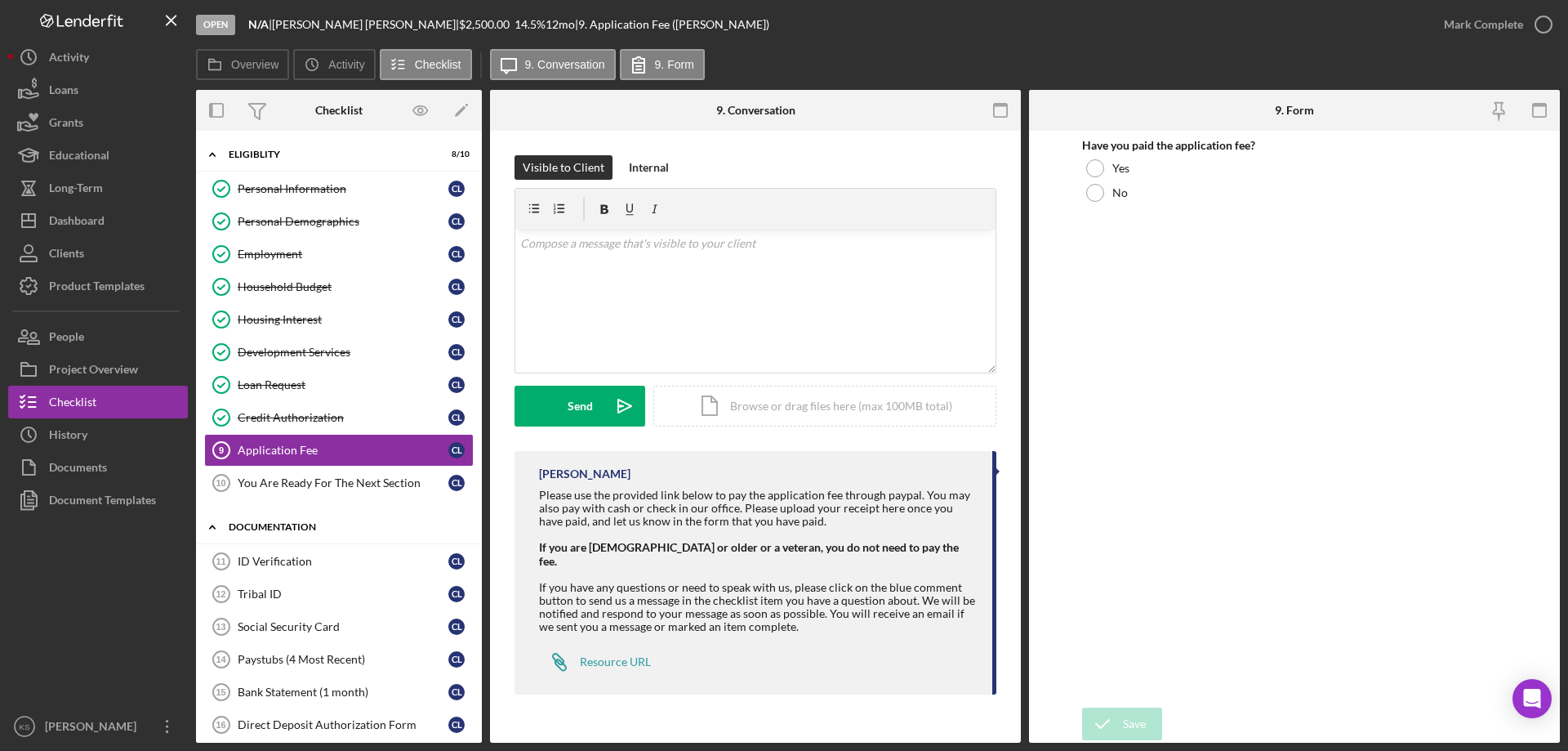
click at [258, 529] on div "Documentation" at bounding box center [345, 527] width 233 height 10
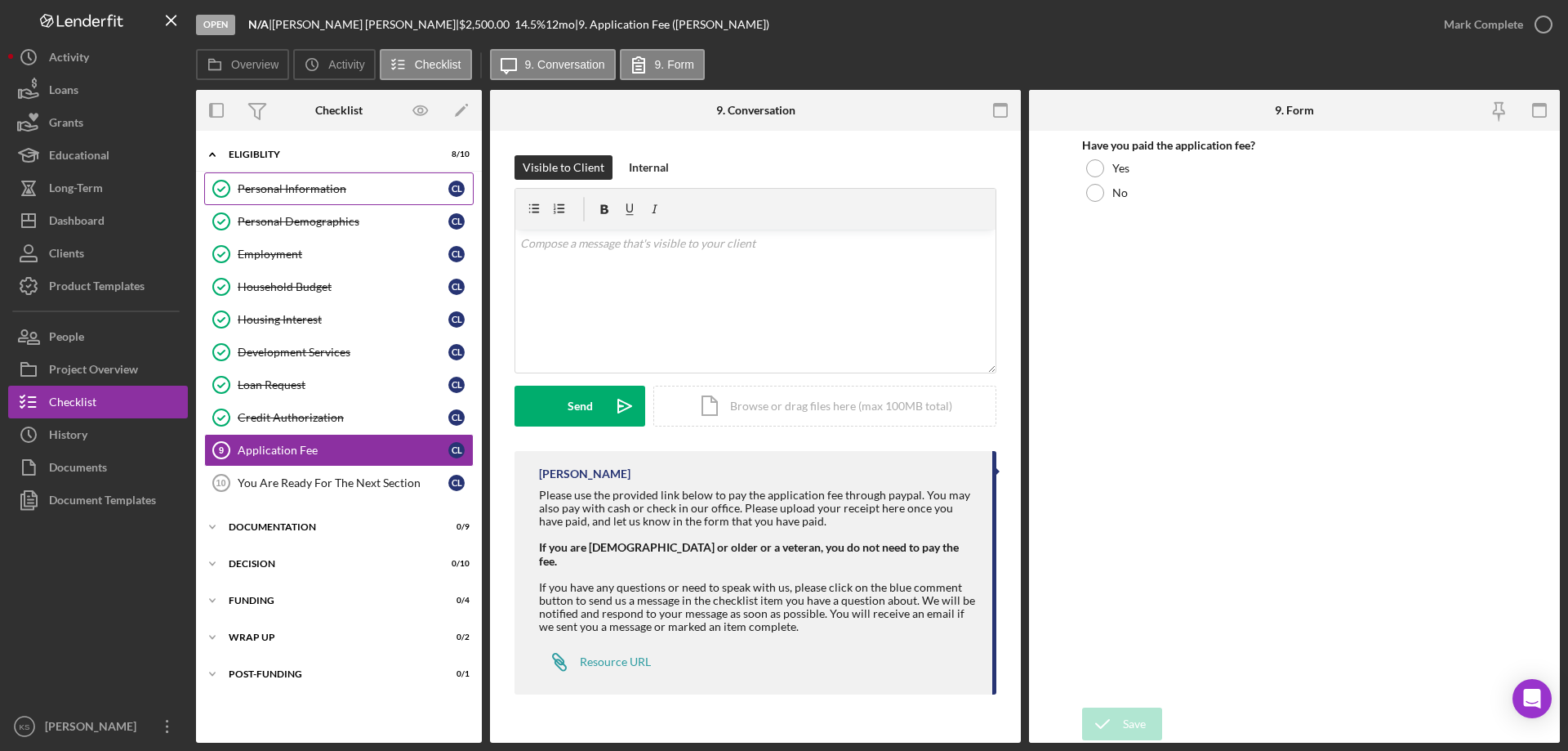
click at [280, 185] on div "Personal Information" at bounding box center [343, 188] width 211 height 13
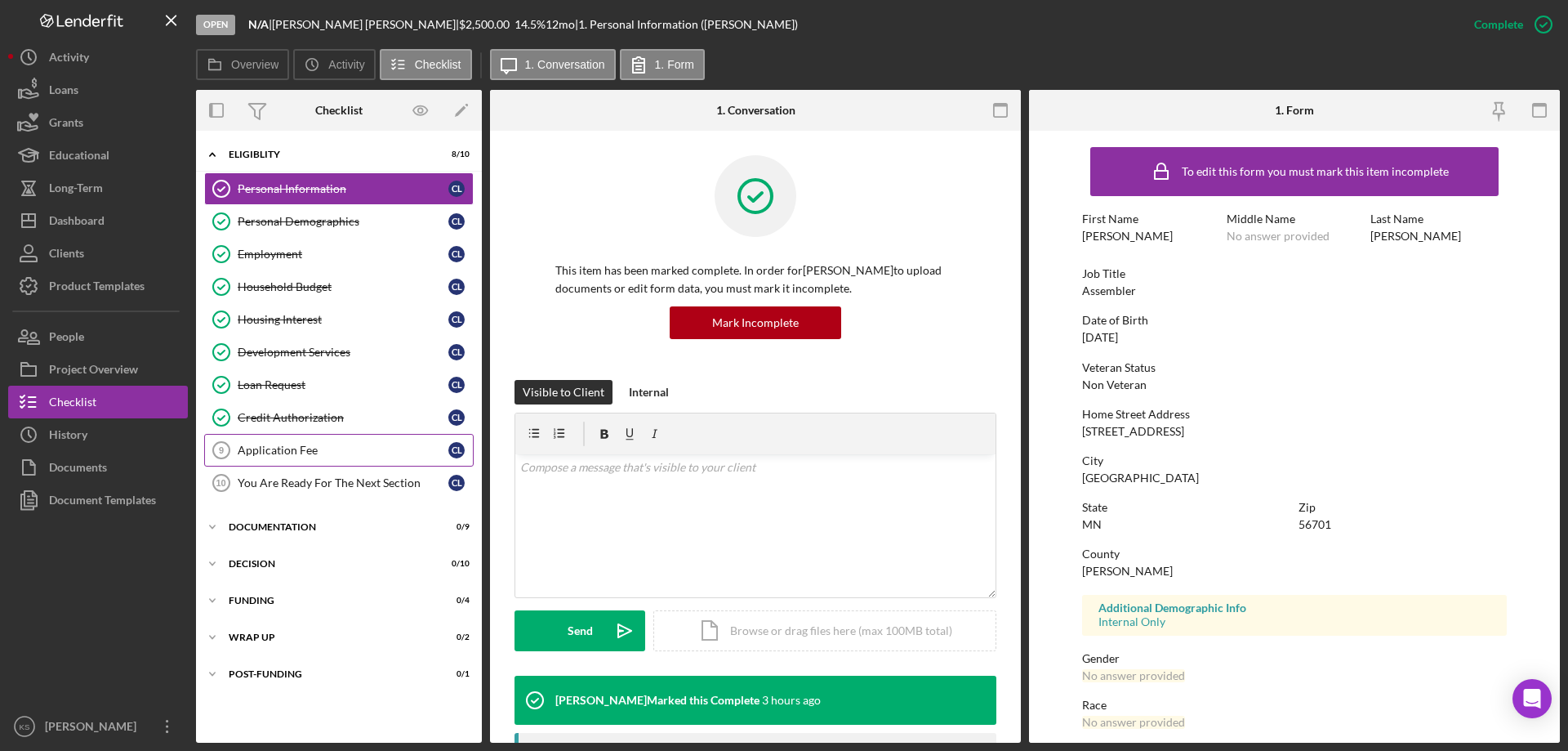
click at [284, 444] on div "Application Fee" at bounding box center [343, 449] width 211 height 13
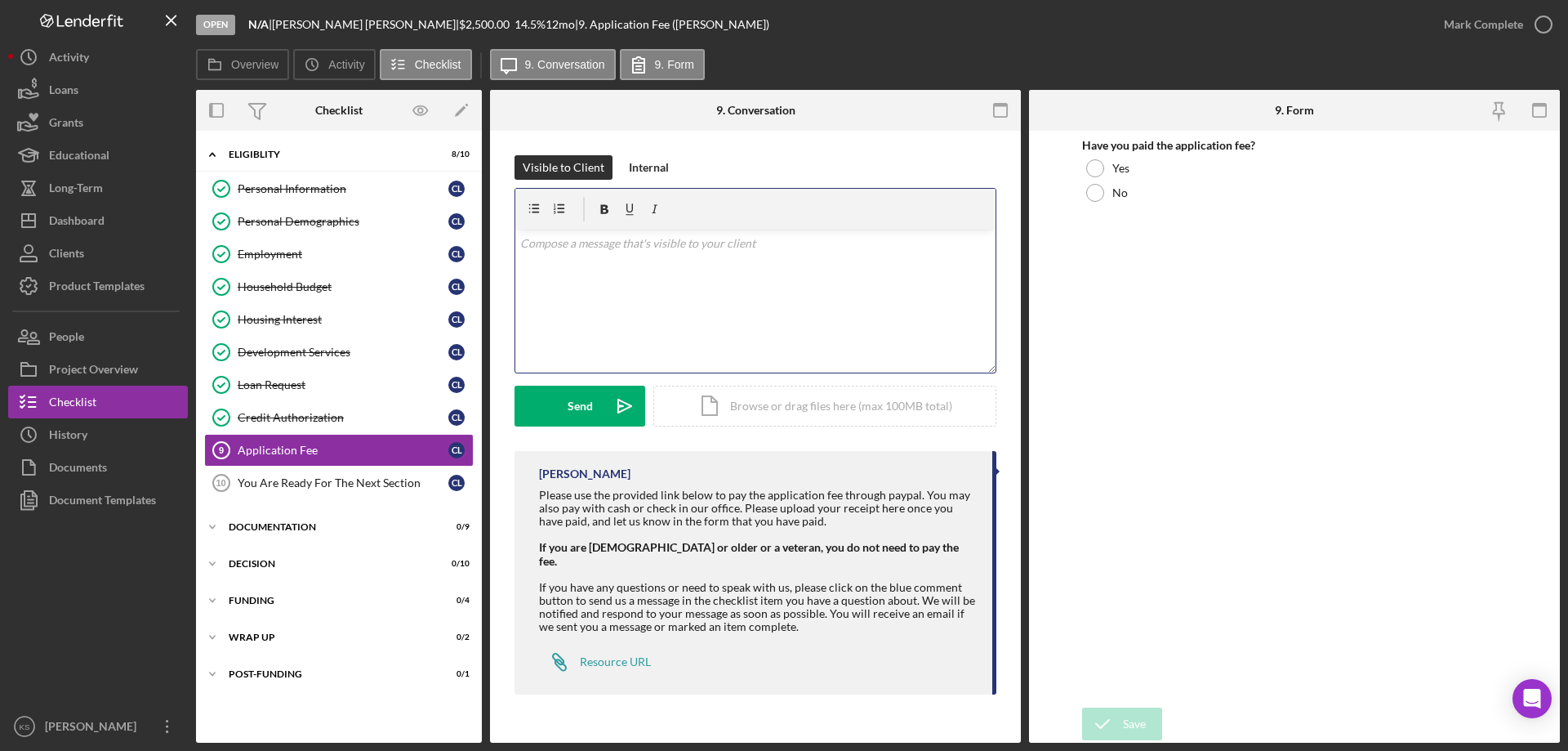
click at [606, 290] on div "v Color teal Color pink Remove color Add row above Add row below Add column bef…" at bounding box center [755, 301] width 480 height 143
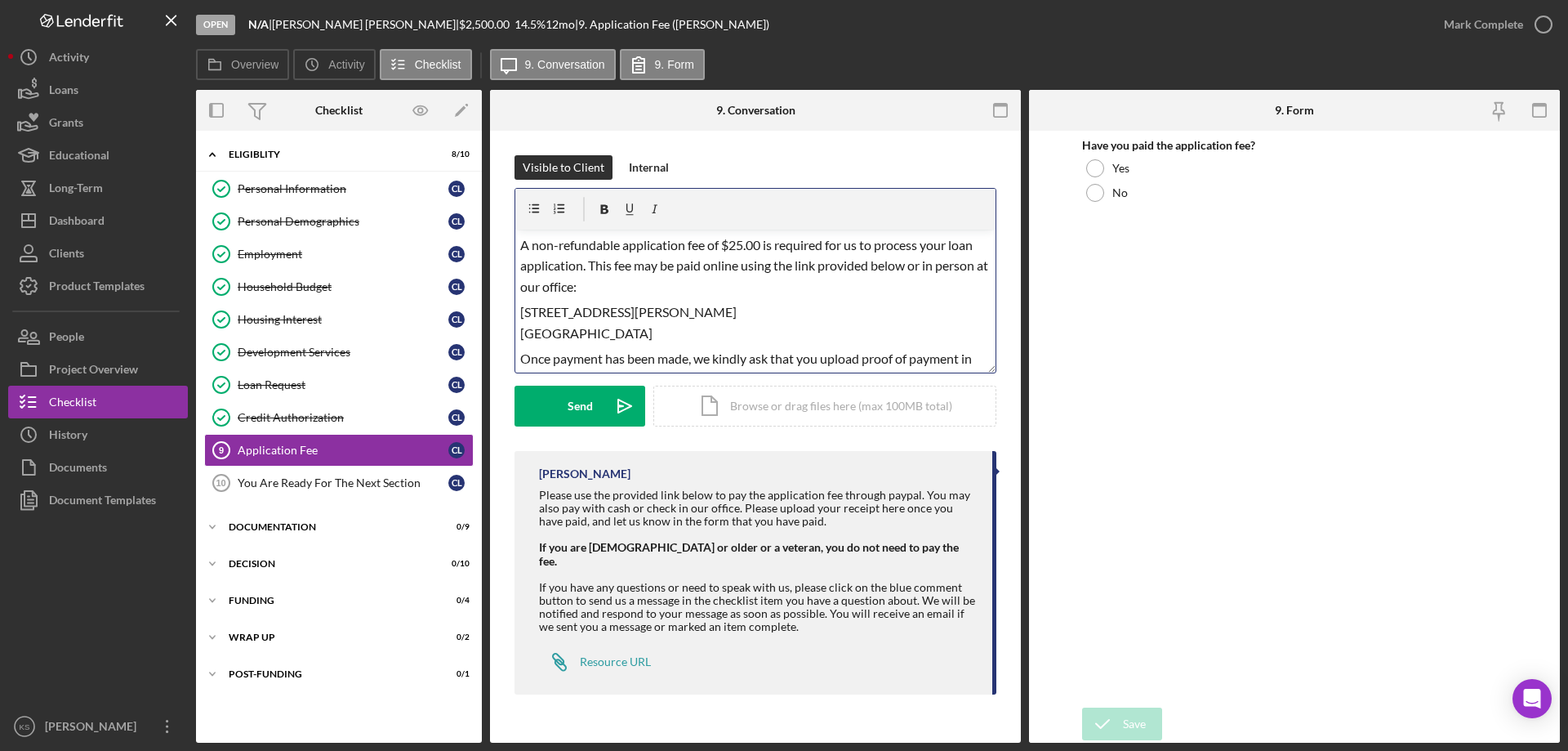
scroll to position [112, 0]
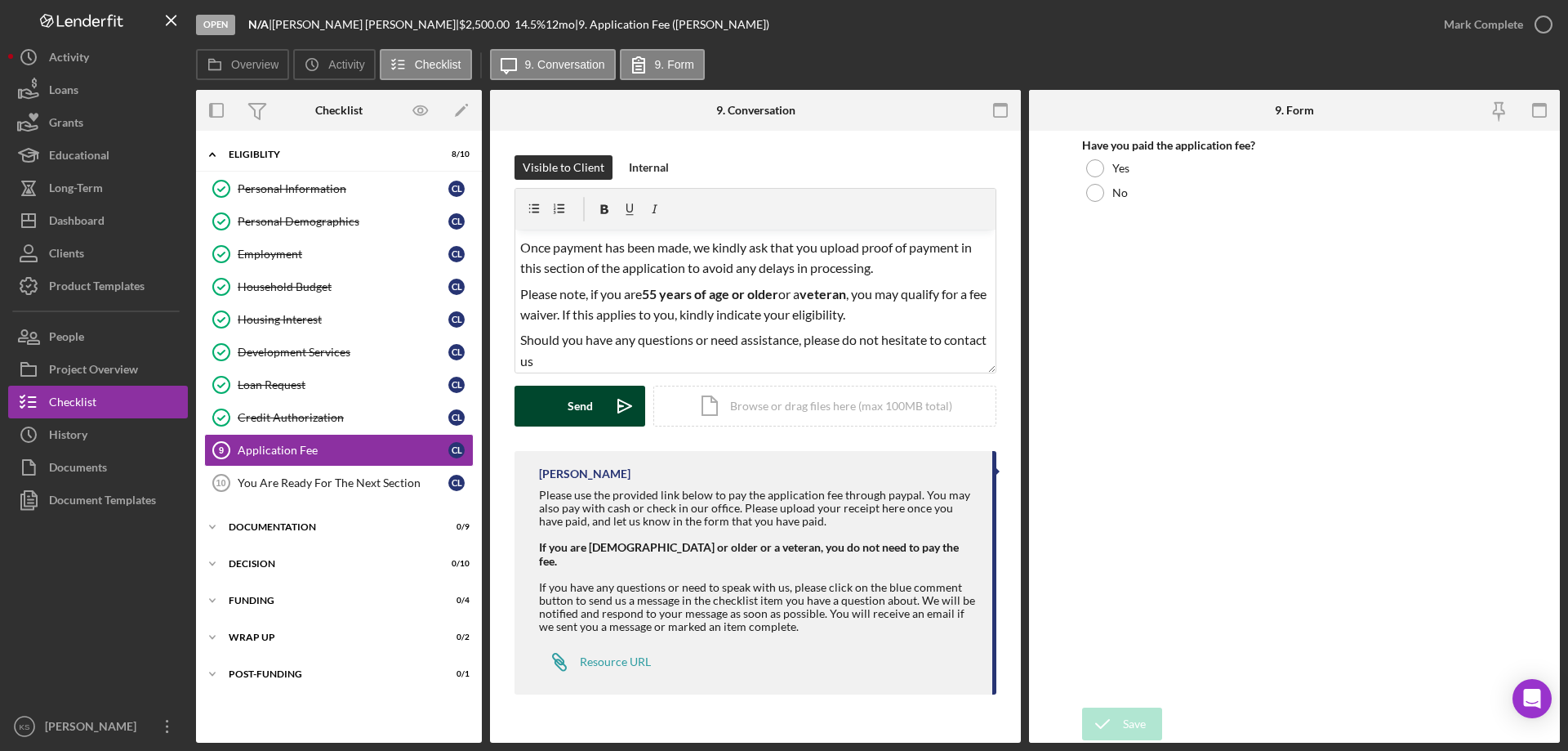
click at [587, 411] on div "Send" at bounding box center [580, 405] width 25 height 41
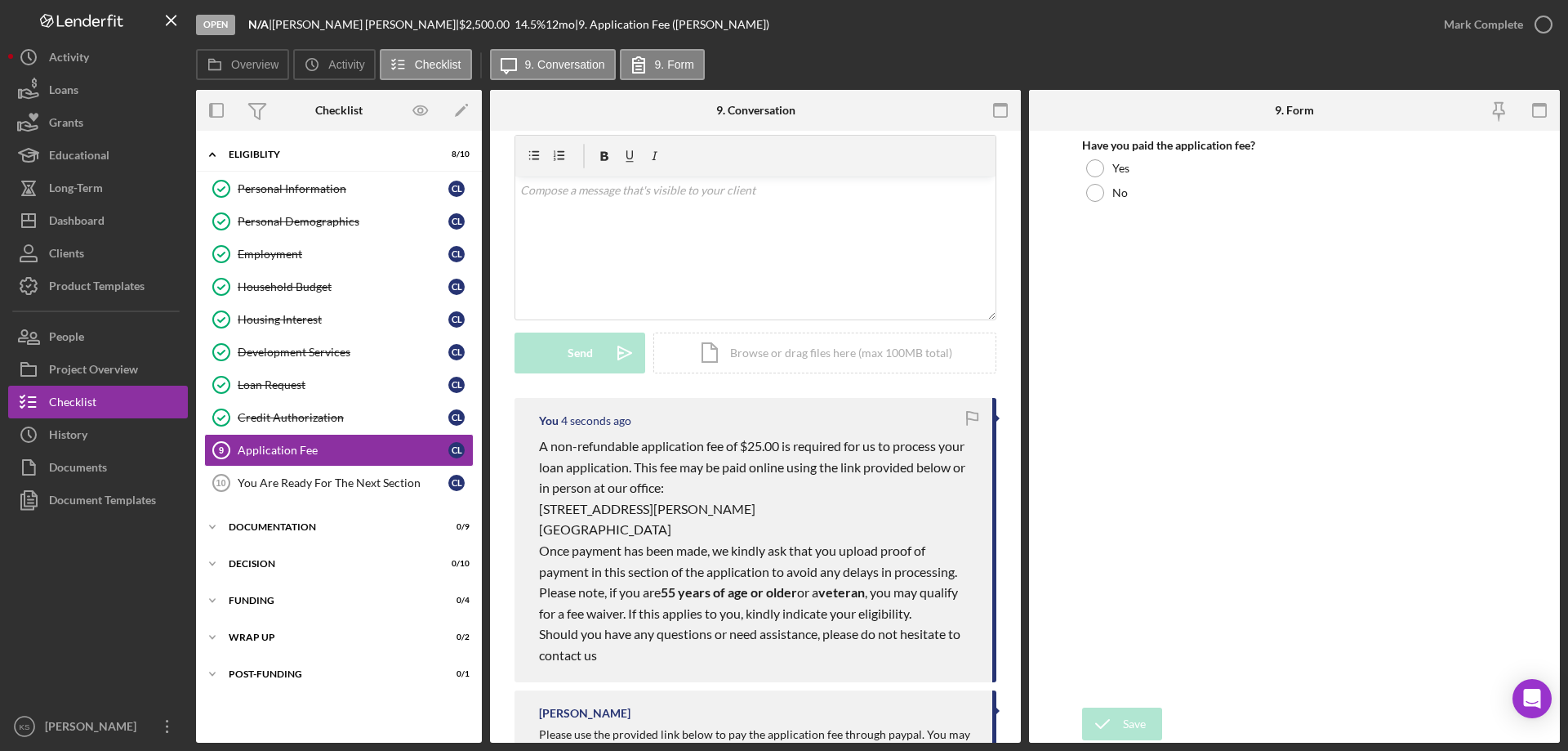
scroll to position [82, 0]
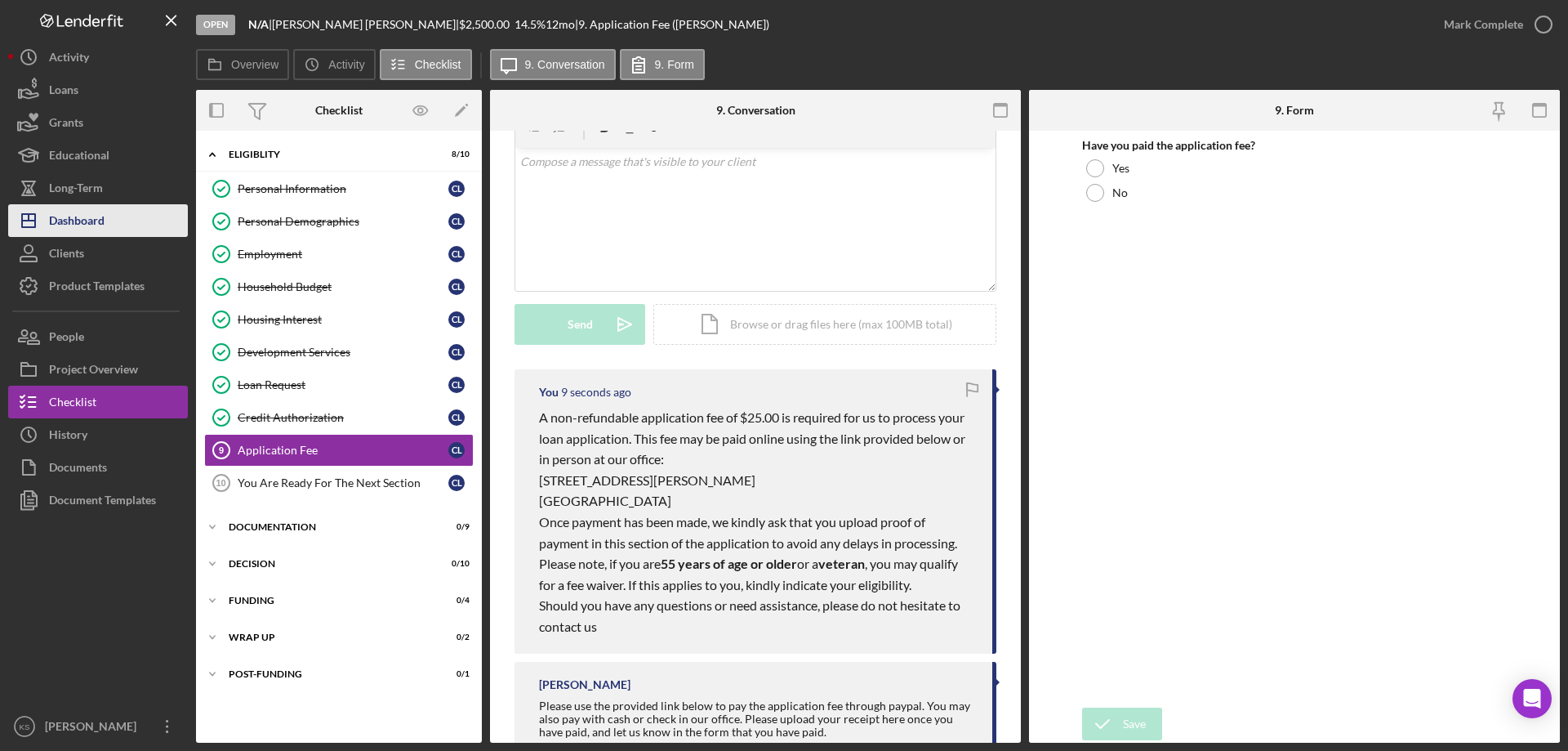
click at [87, 212] on div "Dashboard" at bounding box center [77, 223] width 56 height 37
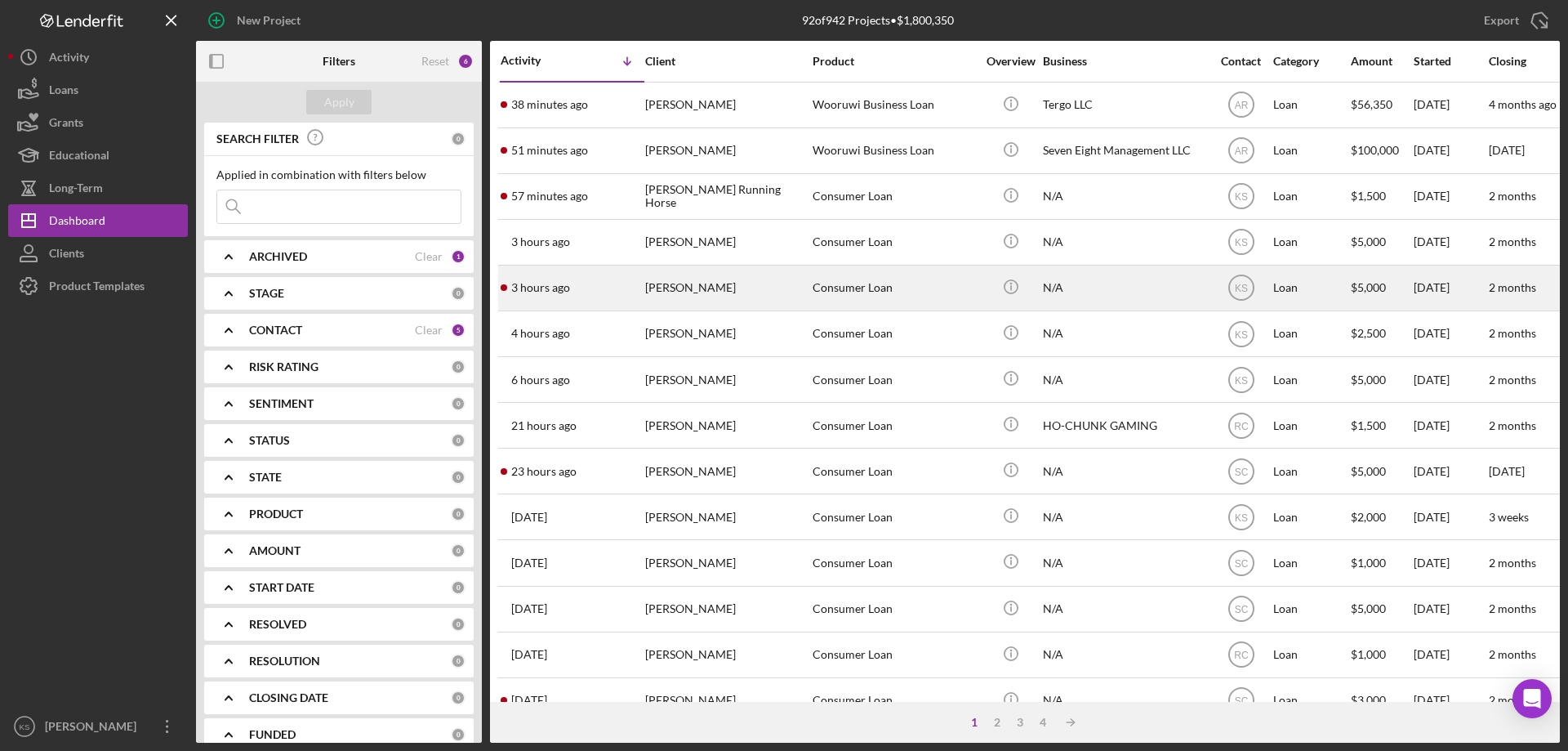
click at [726, 296] on div "[PERSON_NAME]" at bounding box center [726, 287] width 163 height 43
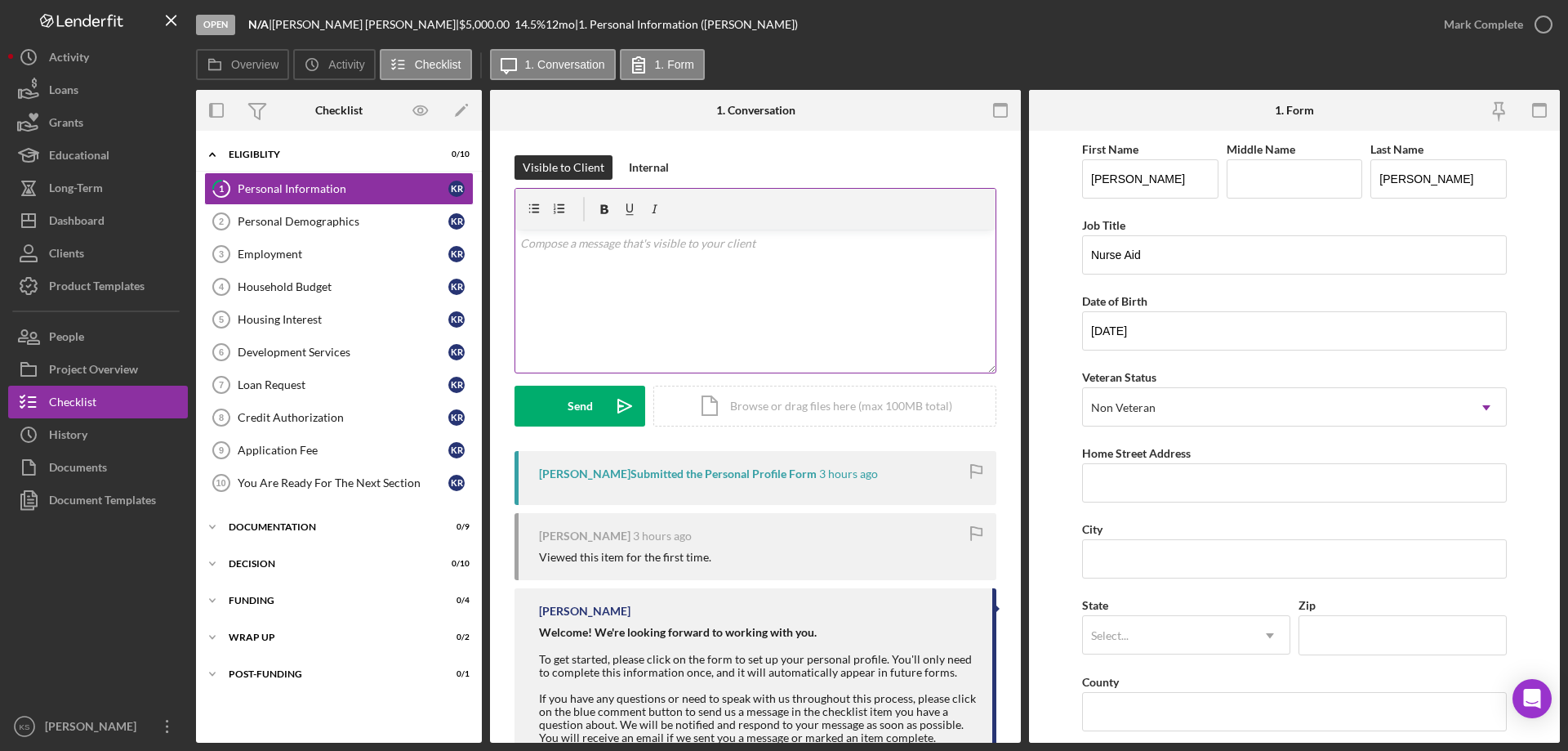
click at [592, 273] on div "v Color teal Color pink Remove color Add row above Add row below Add column bef…" at bounding box center [755, 301] width 480 height 143
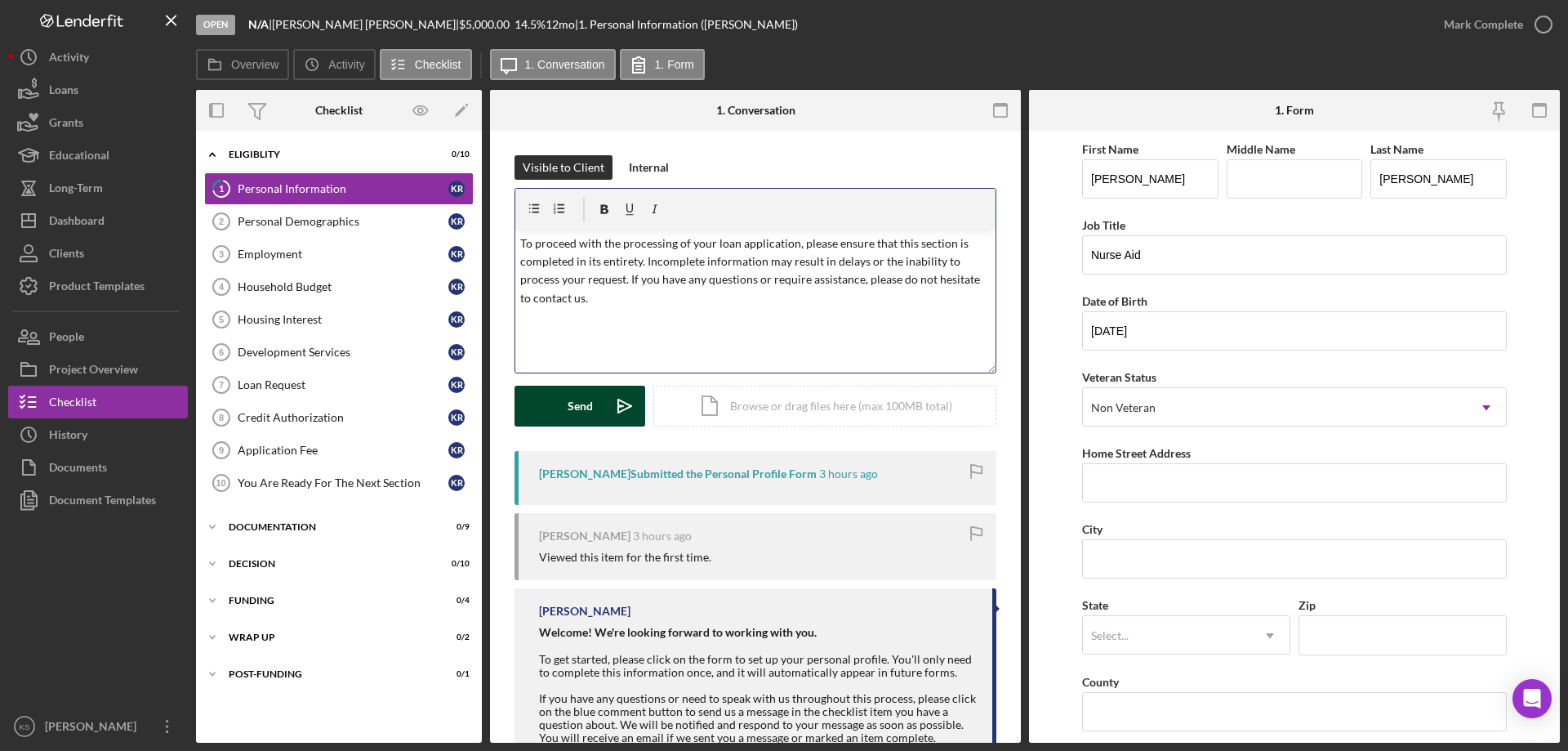
click at [581, 405] on div "Send" at bounding box center [580, 405] width 25 height 41
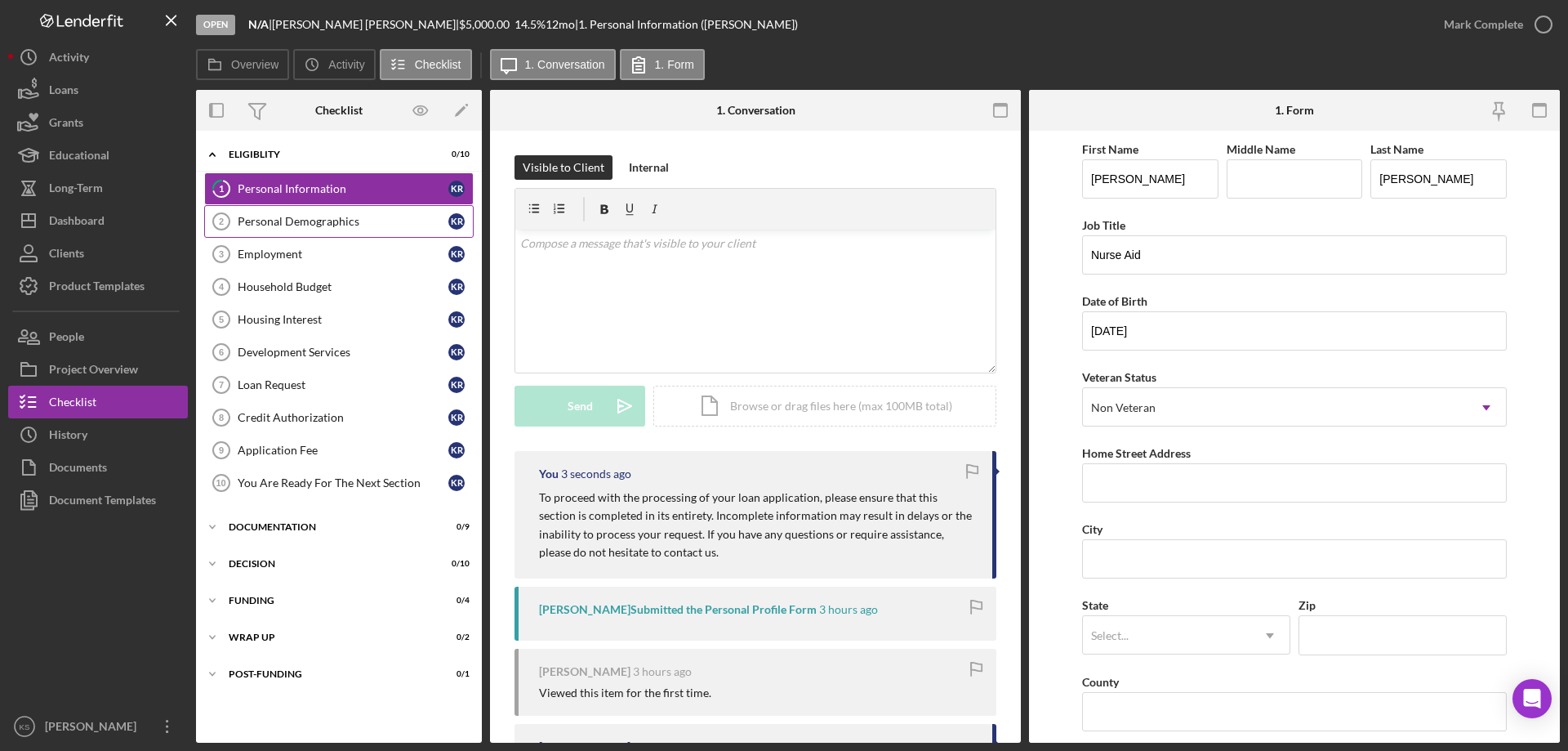
click at [332, 229] on link "Personal Demographics 2 Personal Demographics K R" at bounding box center [339, 221] width 269 height 33
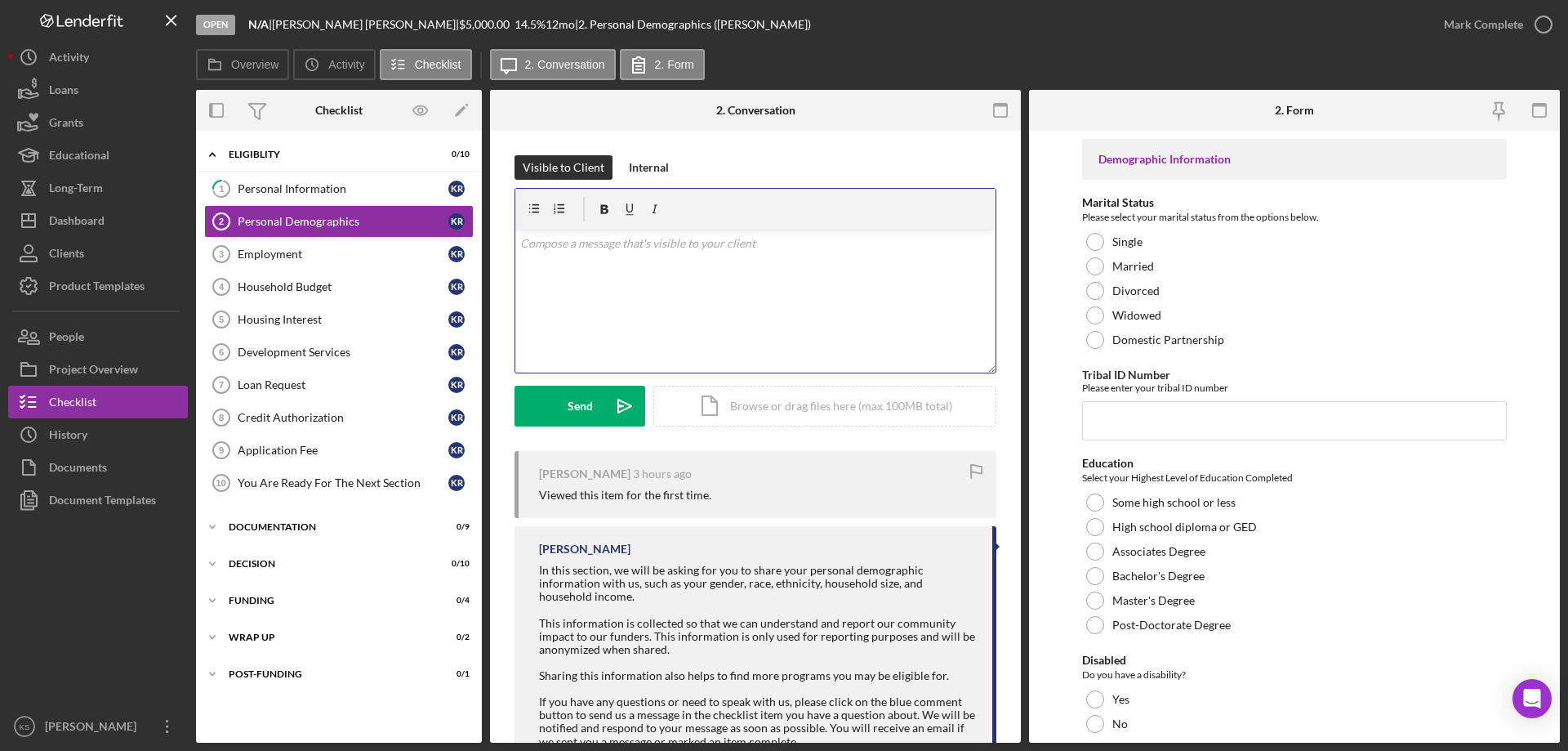
click at [683, 261] on div "v Color teal Color pink Remove color Add row above Add row below Add column bef…" at bounding box center [755, 301] width 480 height 143
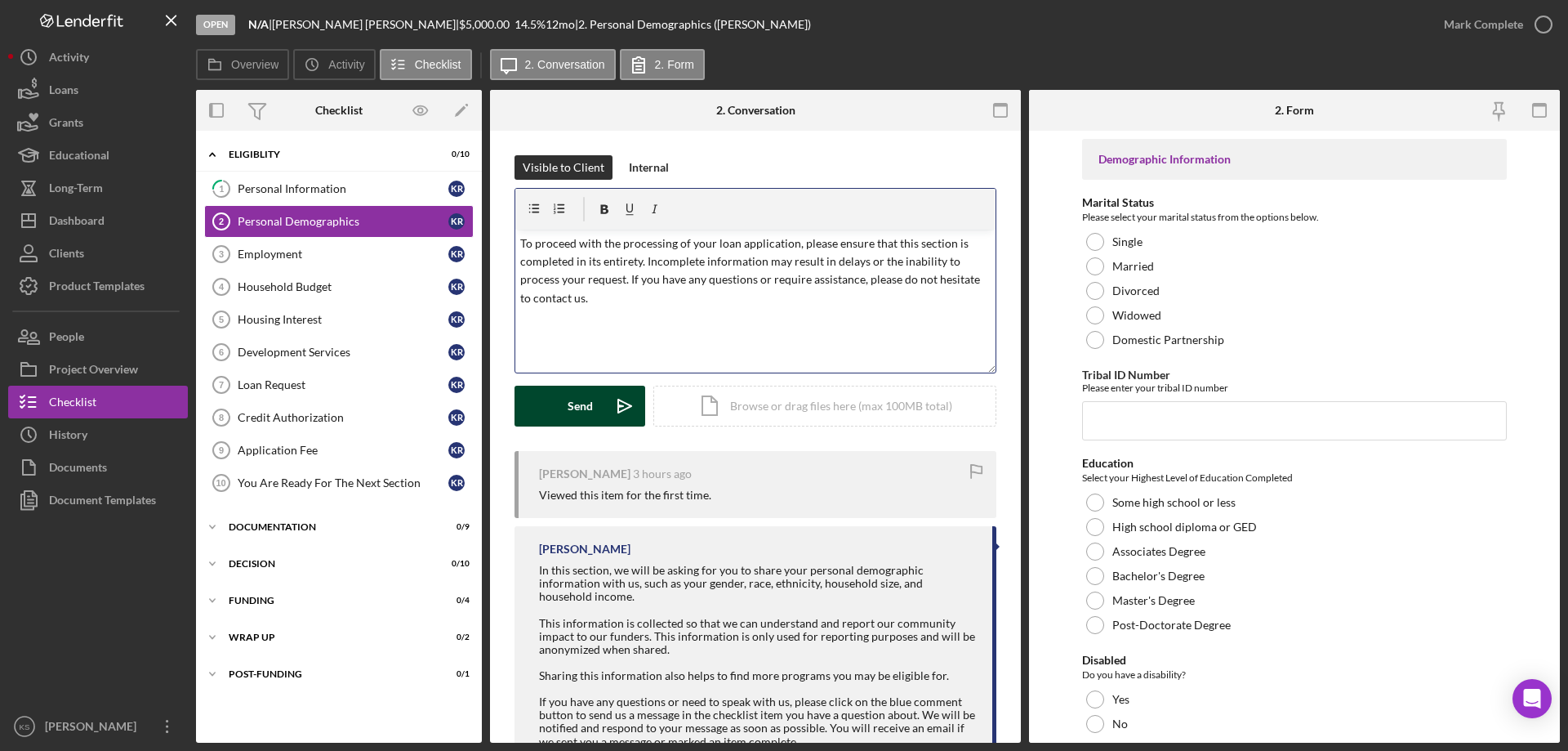
click at [585, 405] on div "Send" at bounding box center [580, 405] width 25 height 41
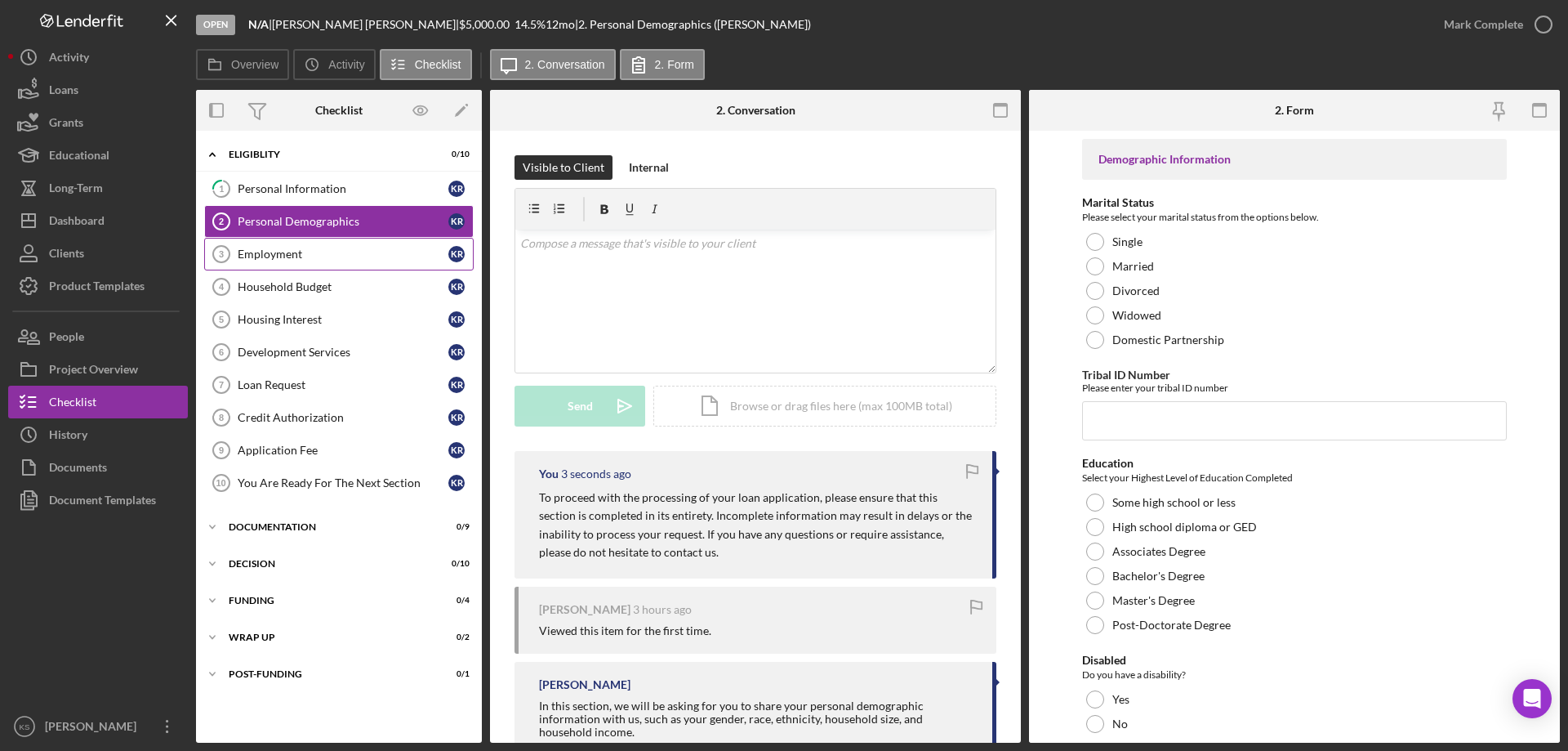
click at [350, 248] on div "Employment" at bounding box center [343, 253] width 211 height 13
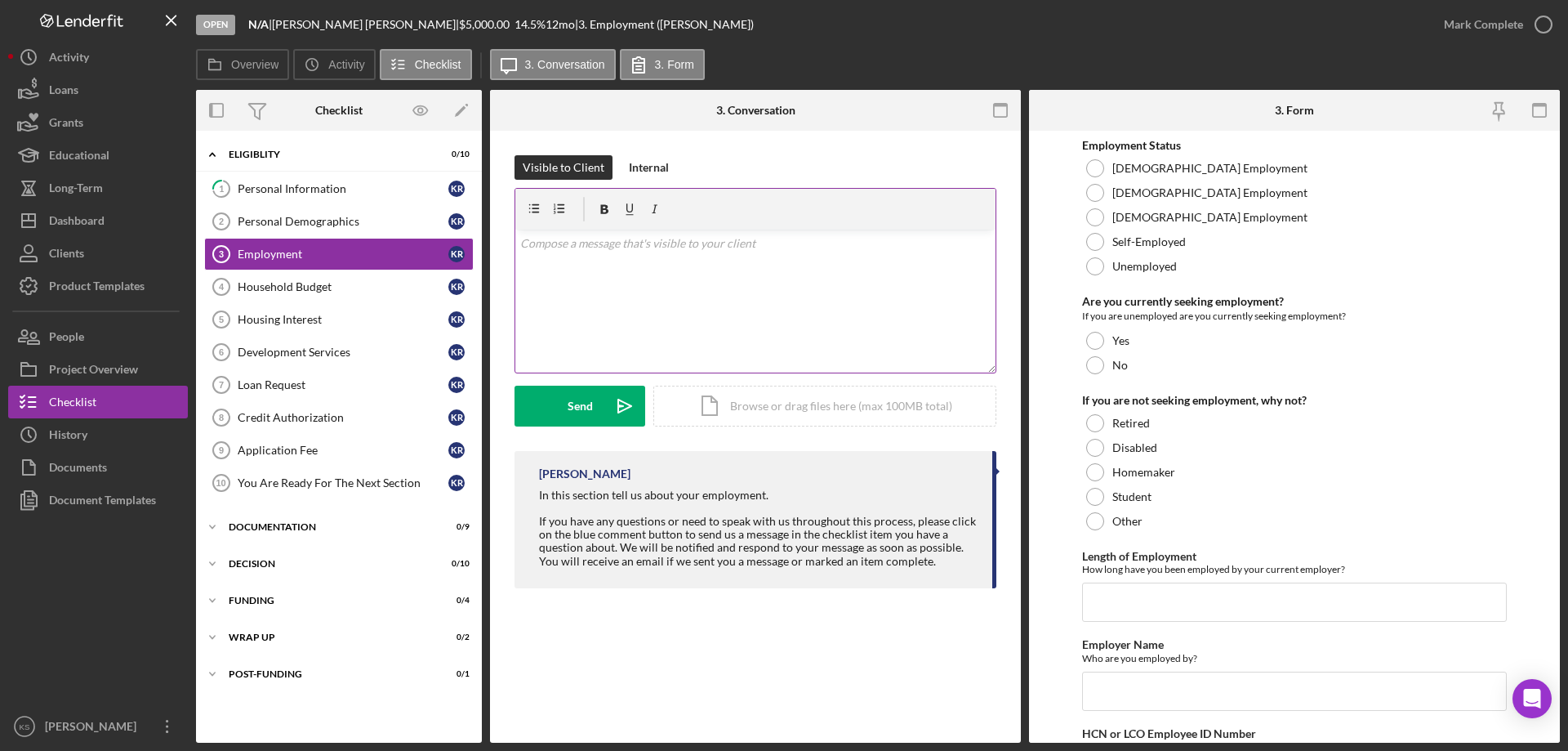
click at [683, 281] on div "v Color teal Color pink Remove color Add row above Add row below Add column bef…" at bounding box center [755, 301] width 480 height 143
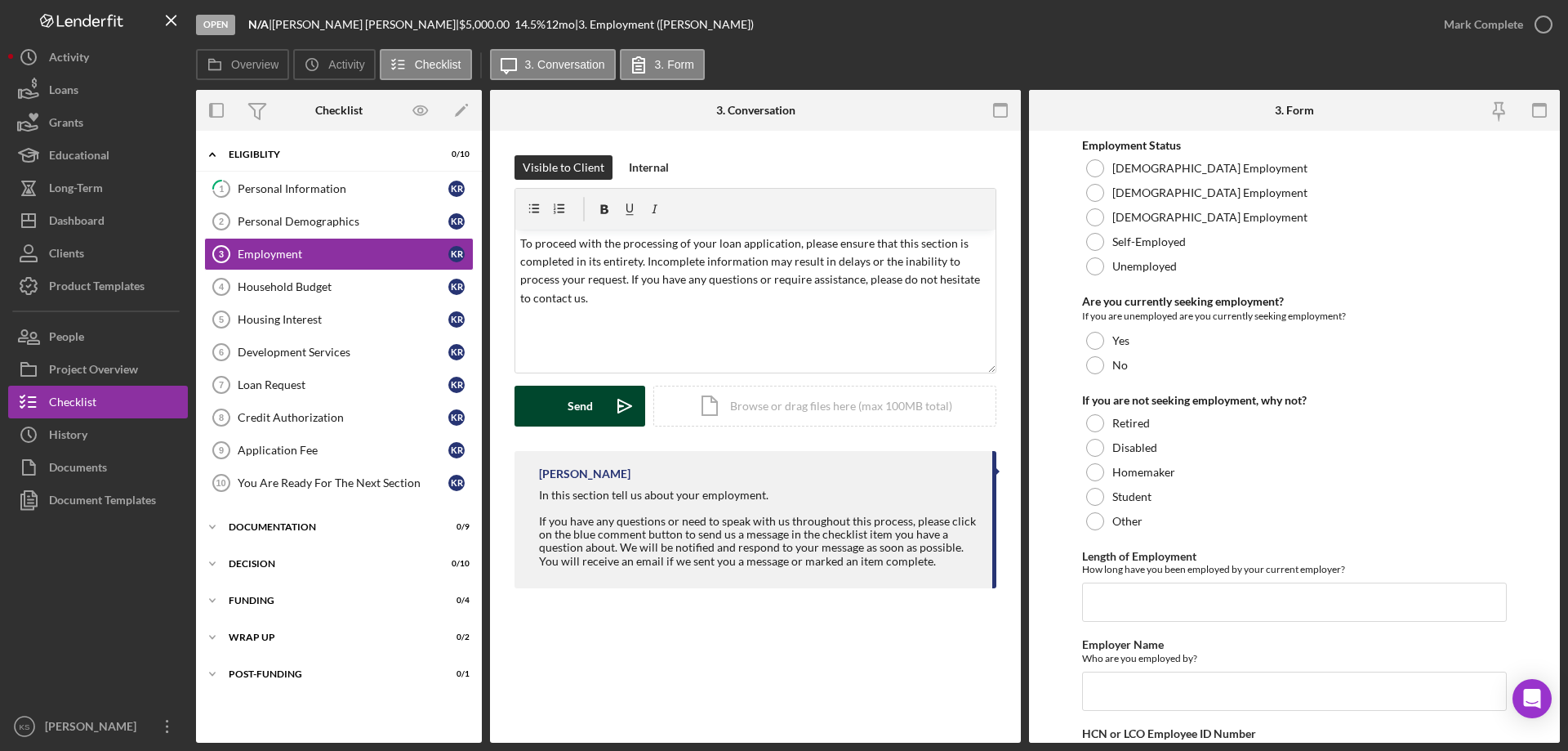
click at [589, 405] on div "Send" at bounding box center [580, 405] width 25 height 41
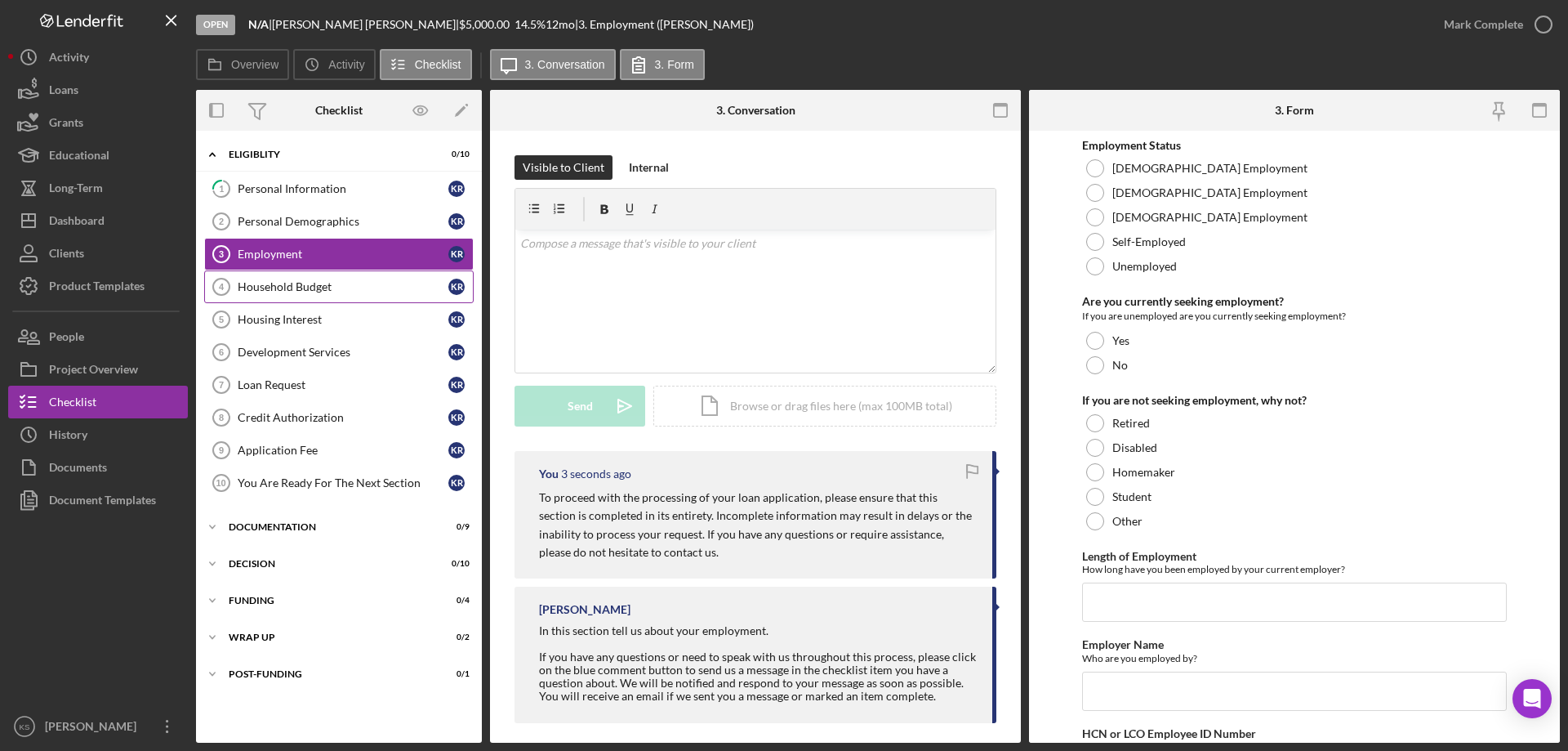
click at [328, 294] on link "Household Budget 4 Household Budget K R" at bounding box center [339, 286] width 269 height 33
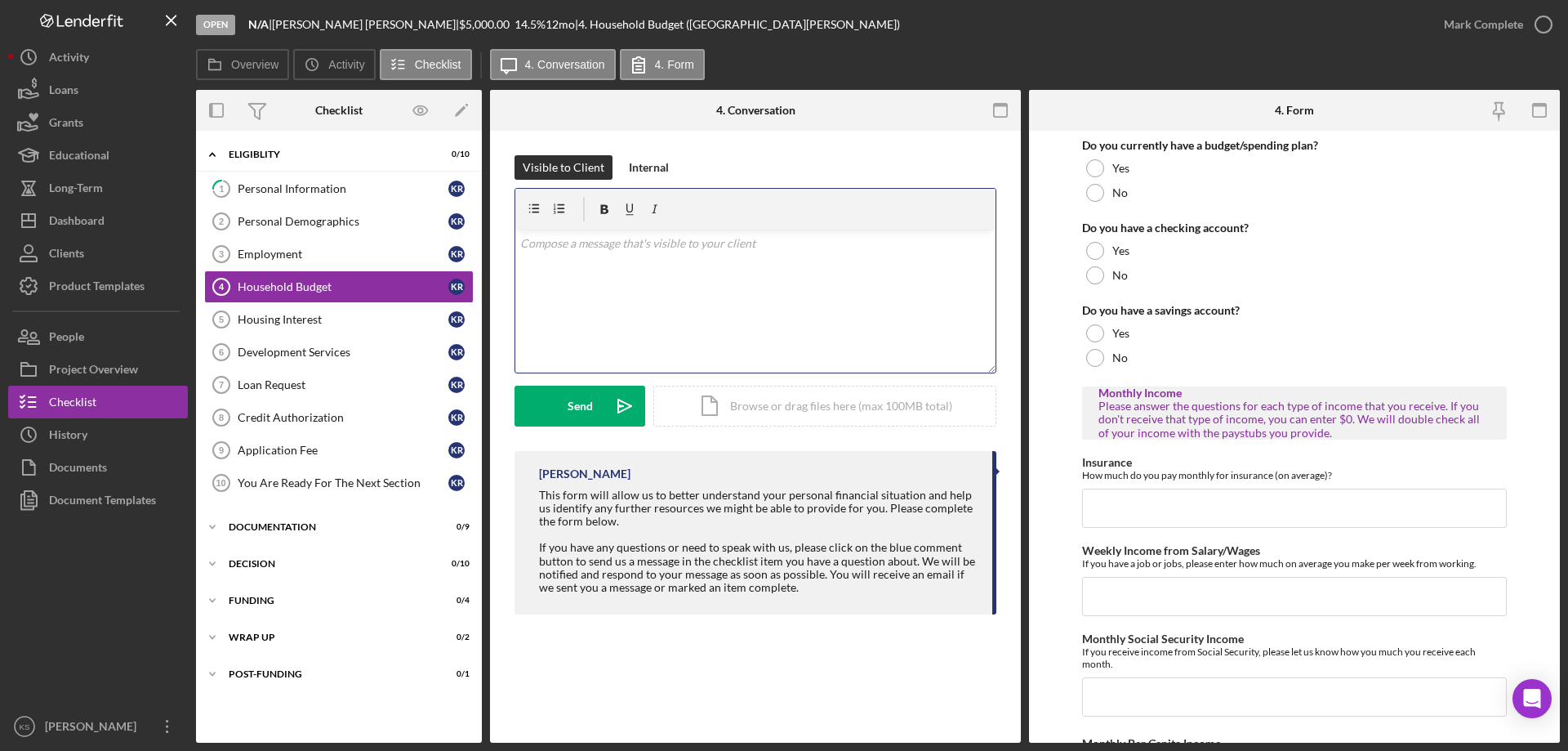
click at [634, 295] on div "v Color teal Color pink Remove color Add row above Add row below Add column bef…" at bounding box center [755, 301] width 480 height 143
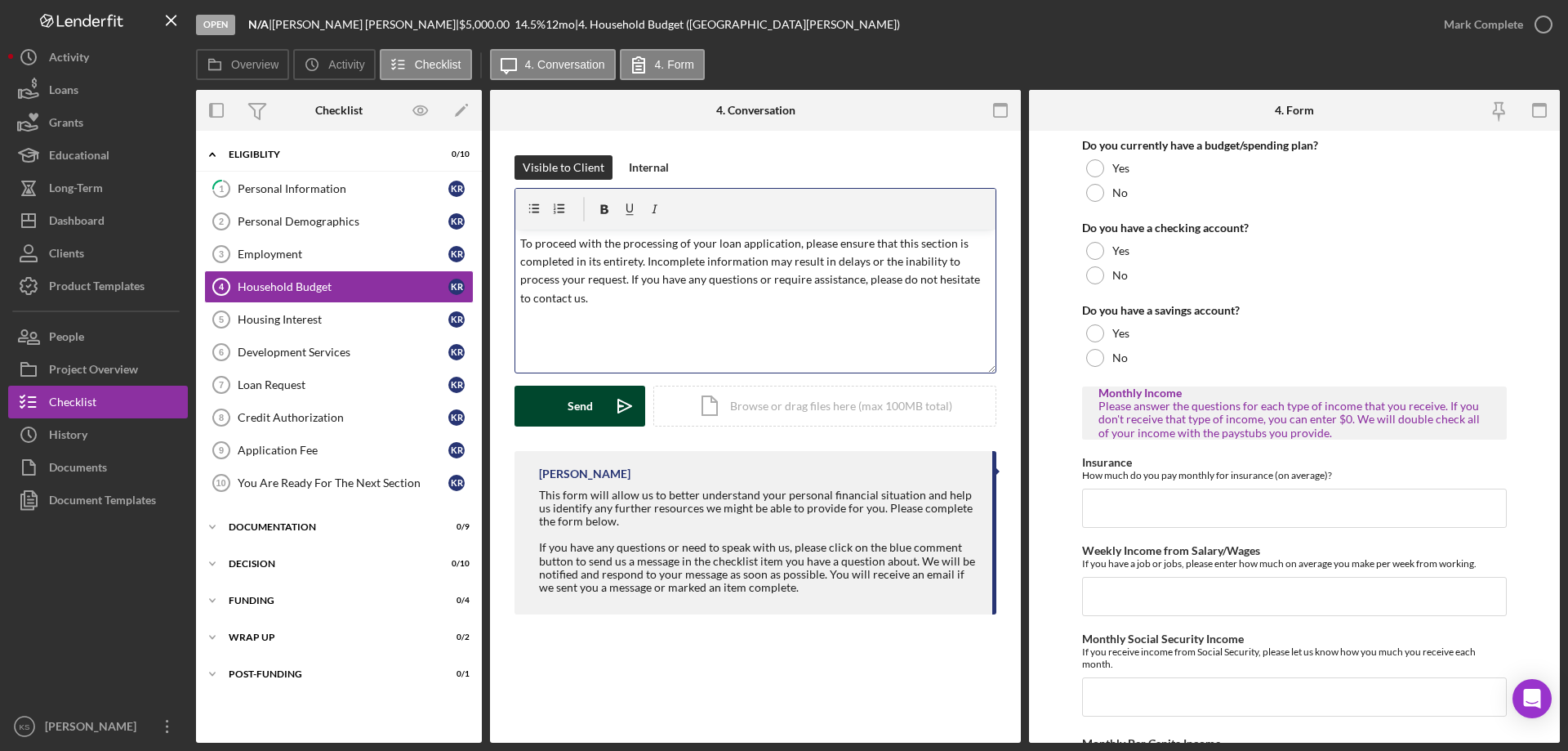
click at [581, 422] on div "Send" at bounding box center [580, 405] width 25 height 41
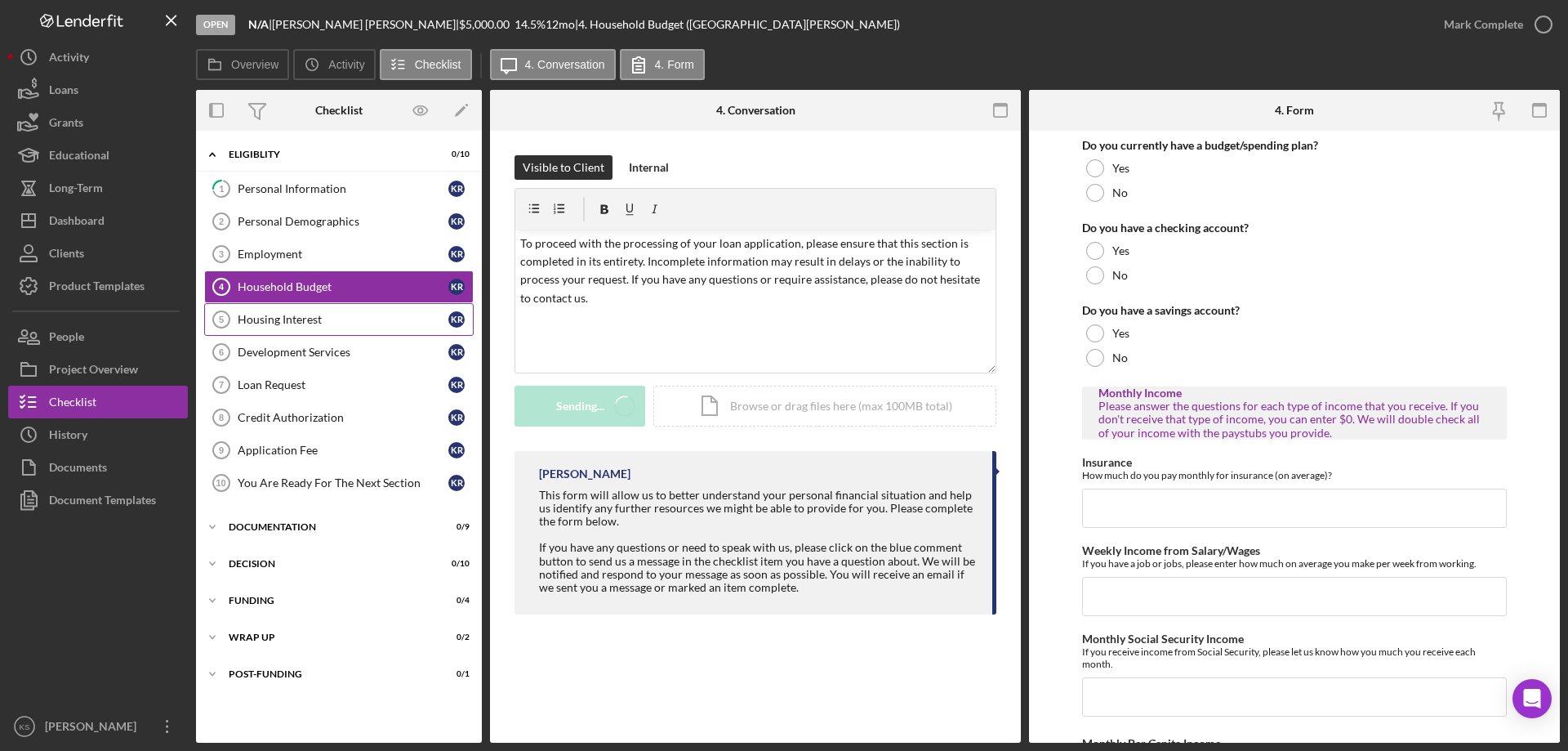
click at [334, 323] on div "Housing Interest" at bounding box center [343, 318] width 211 height 13
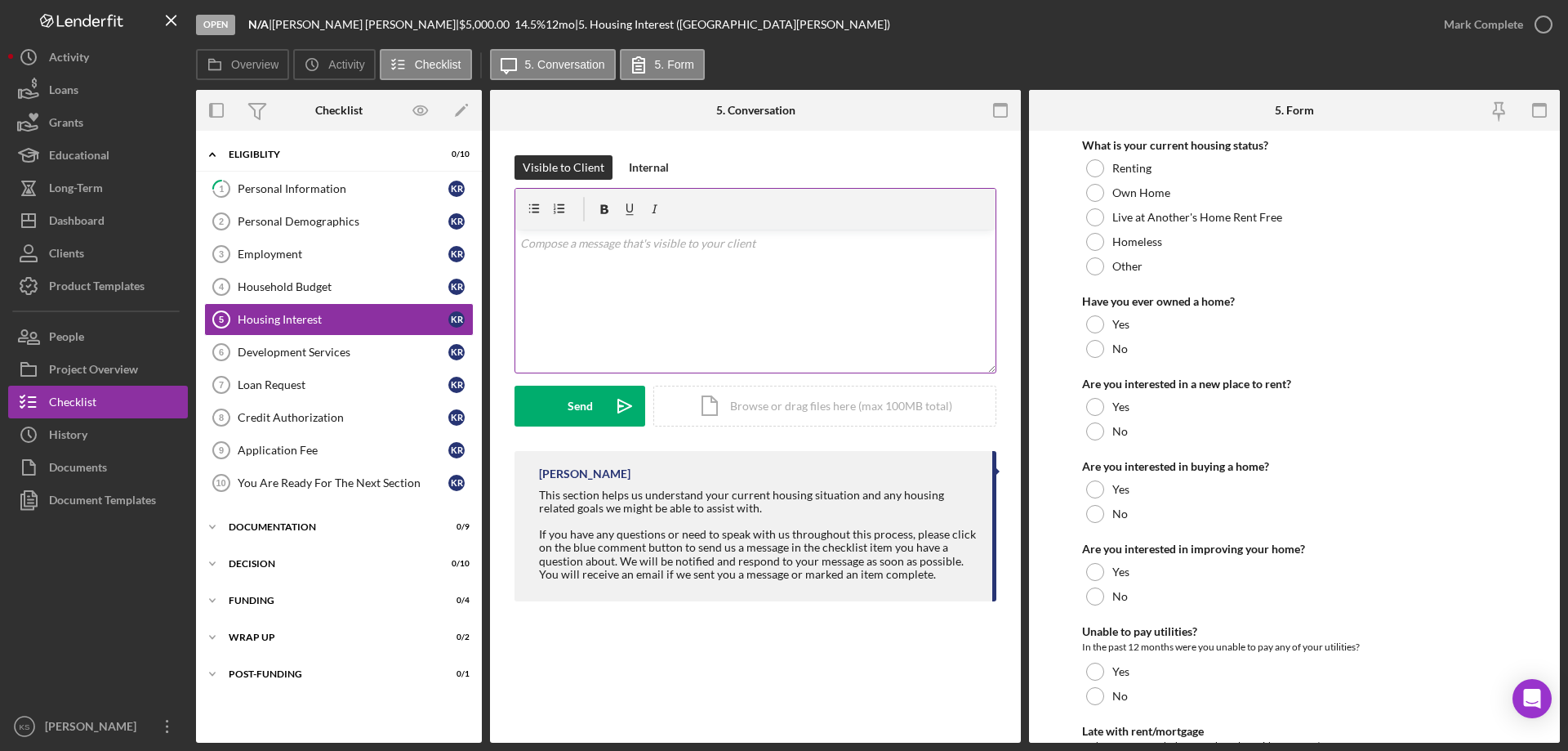
click at [692, 267] on div "v Color teal Color pink Remove color Add row above Add row below Add column bef…" at bounding box center [755, 301] width 480 height 143
click at [688, 288] on div "v Color teal Color pink Remove color Add row above Add row below Add column bef…" at bounding box center [755, 301] width 480 height 143
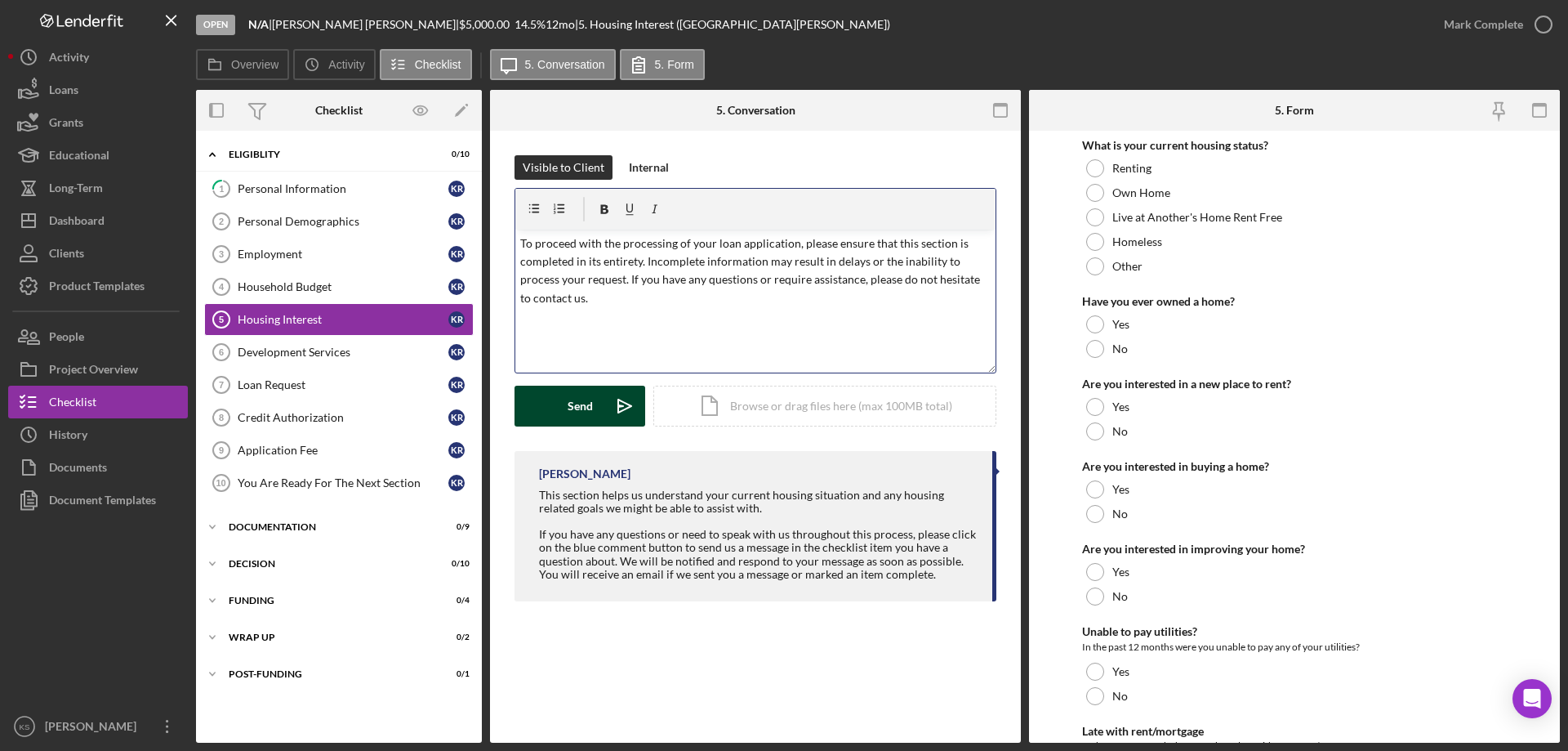
click at [589, 400] on div "Send" at bounding box center [580, 405] width 25 height 41
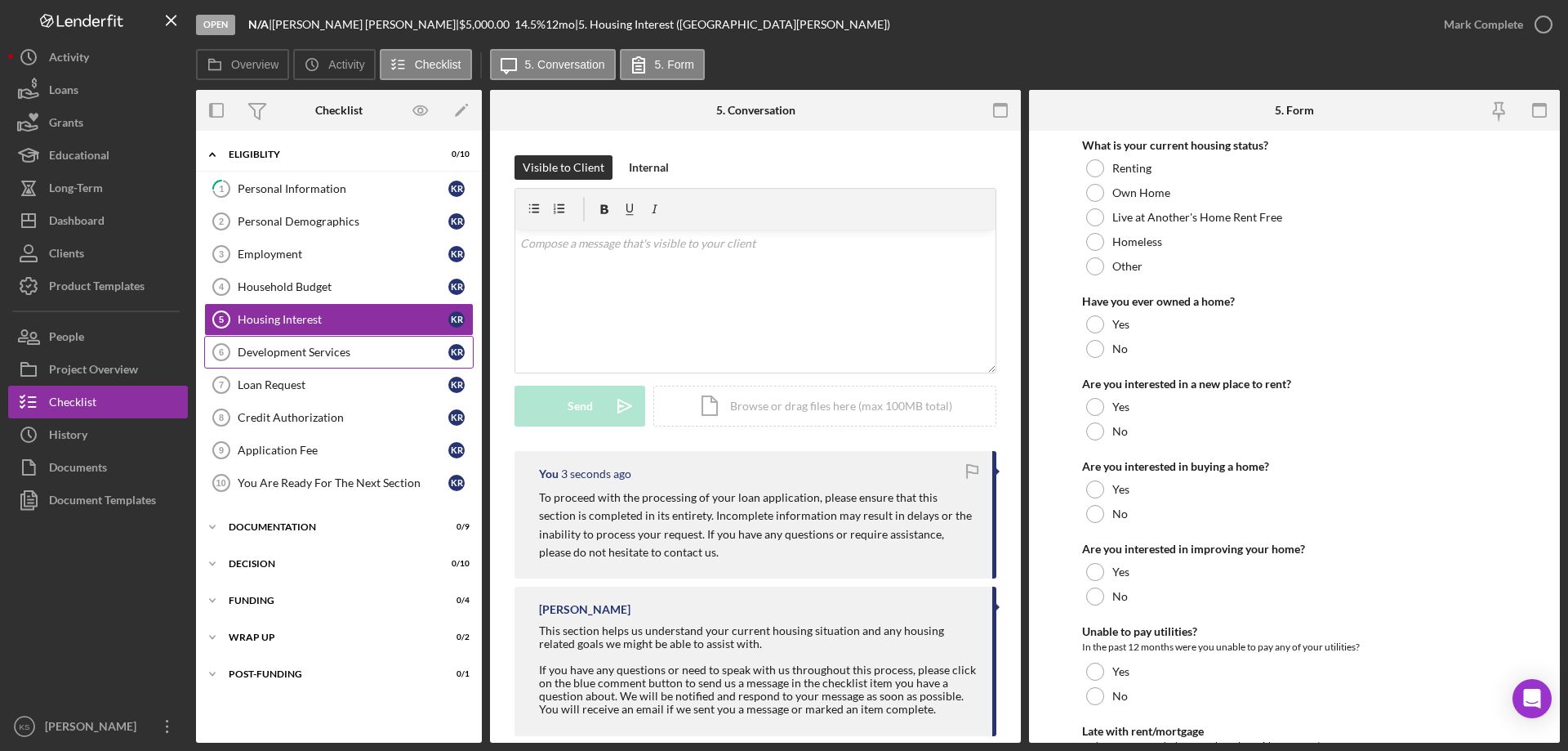
click at [355, 361] on link "Development Services 6 Development Services K R" at bounding box center [339, 351] width 269 height 33
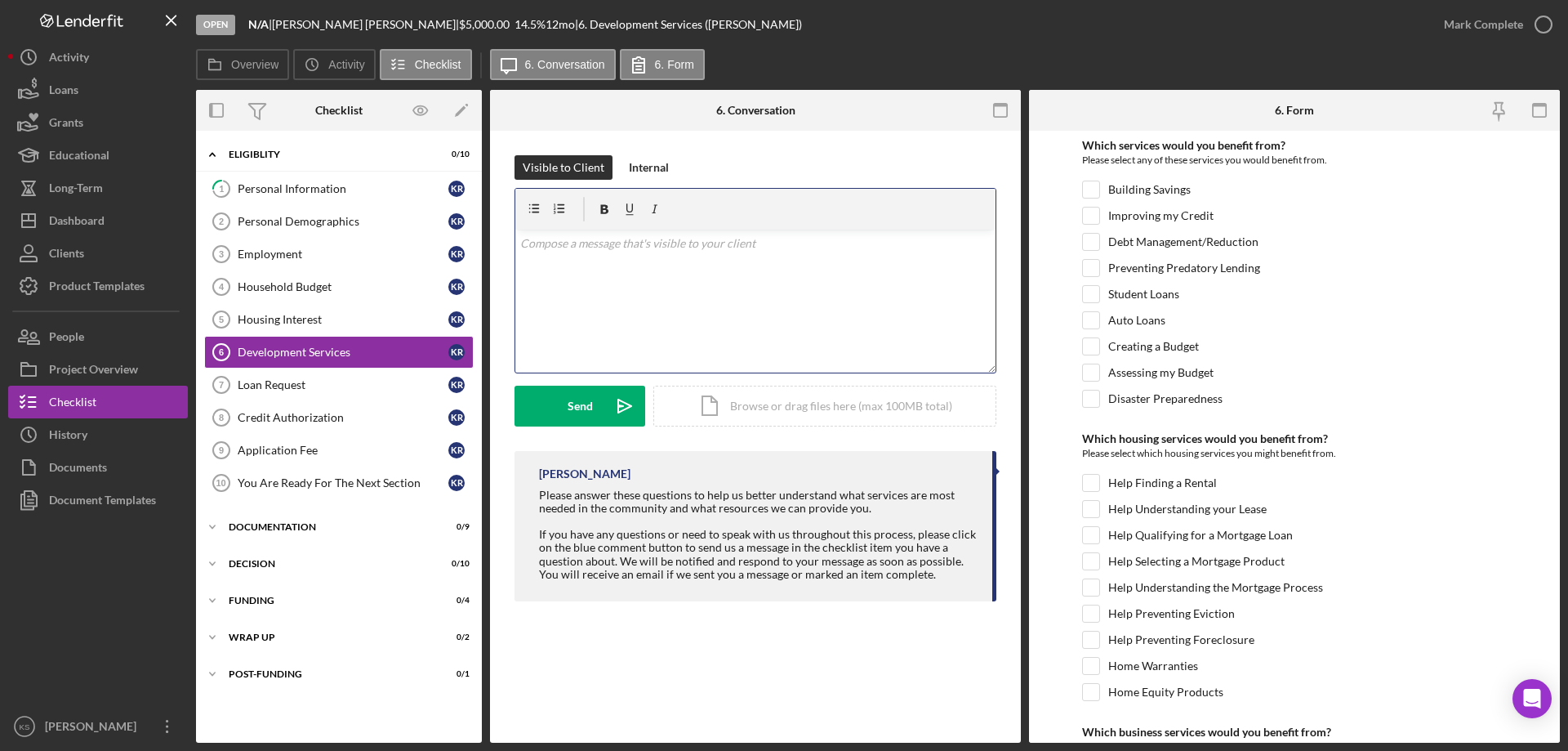
click at [684, 291] on div "v Color teal Color pink Remove color Add row above Add row below Add column bef…" at bounding box center [755, 301] width 480 height 143
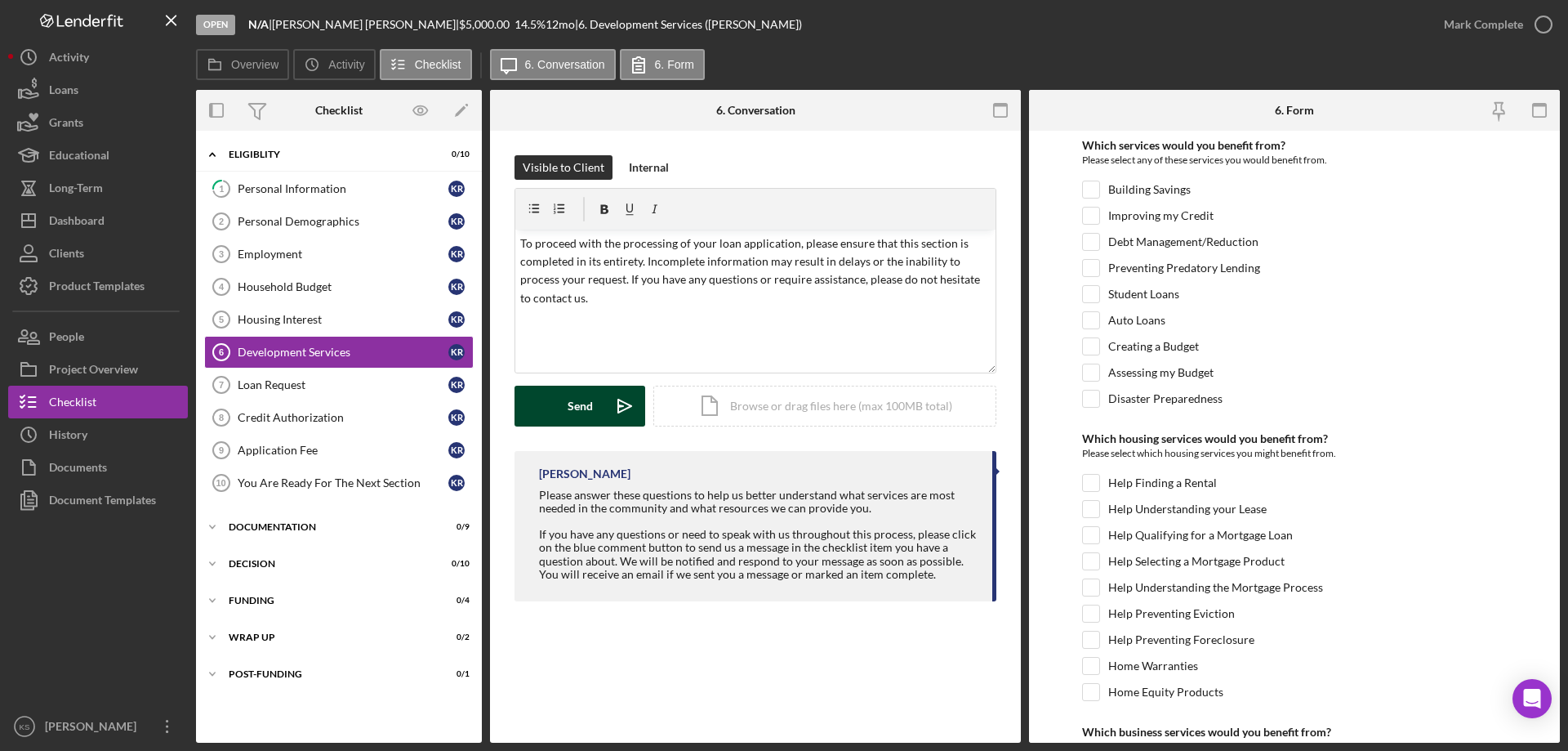
click at [561, 403] on button "Send Icon/icon-invite-send" at bounding box center [579, 405] width 131 height 41
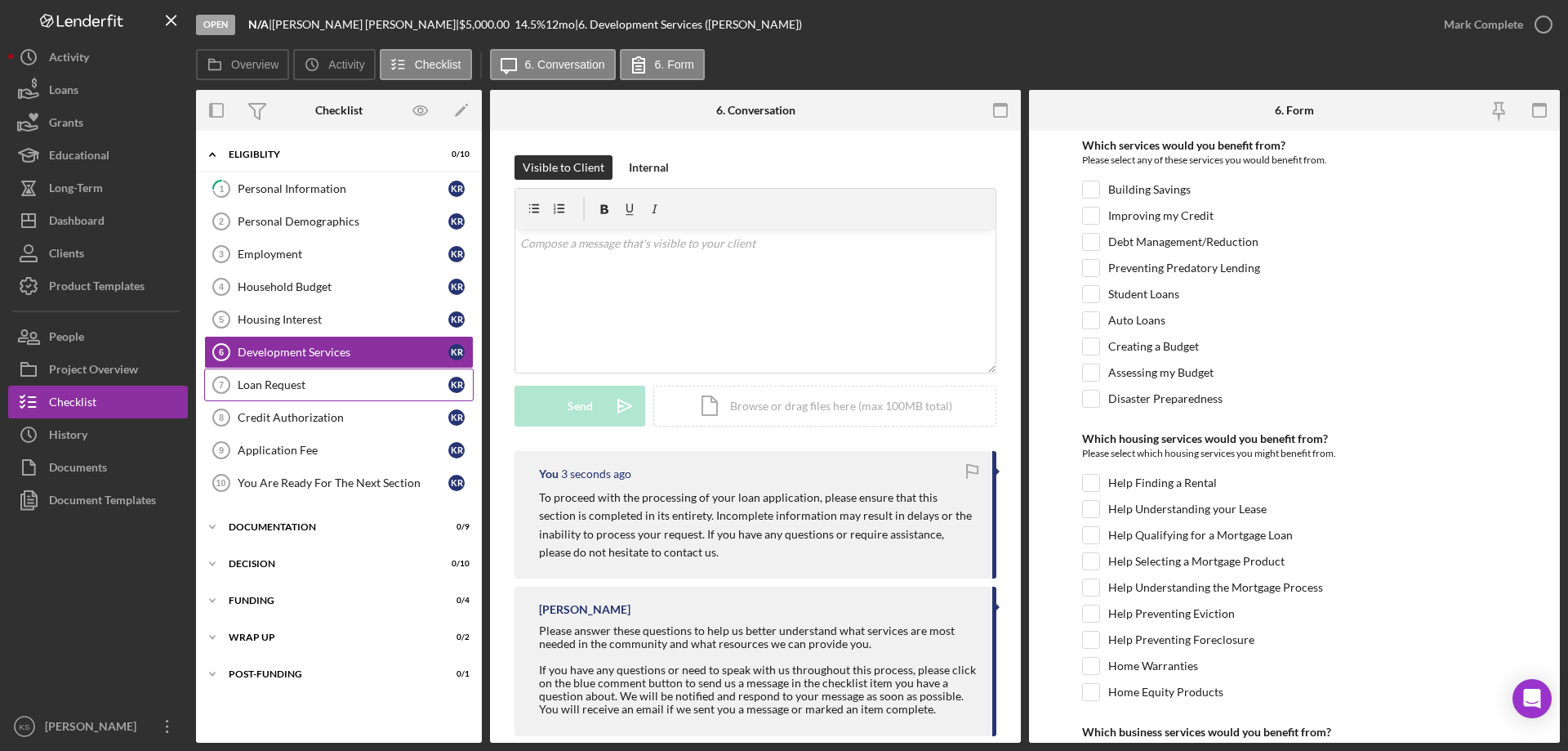
click at [318, 383] on div "Loan Request" at bounding box center [343, 384] width 211 height 13
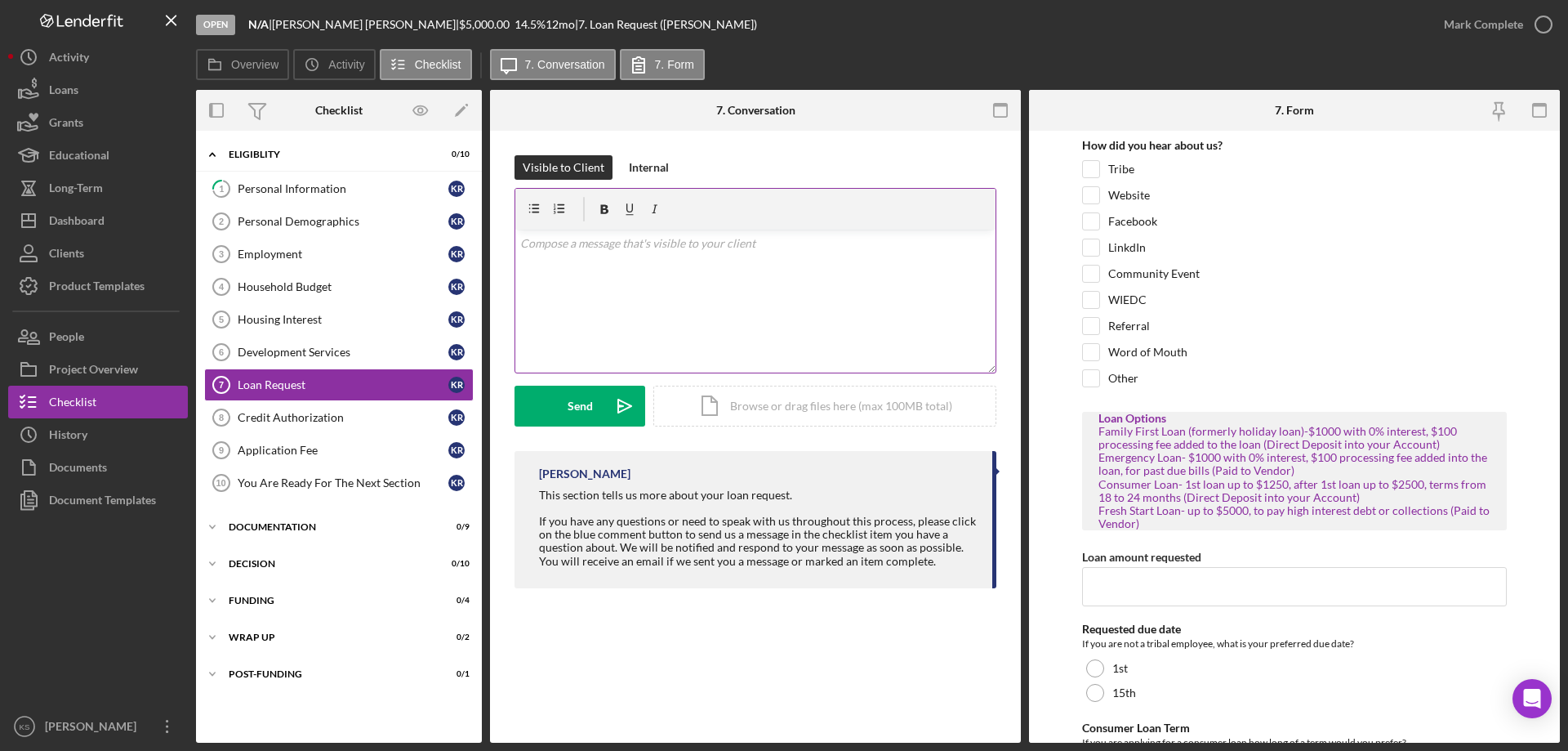
click at [690, 306] on div "v Color teal Color pink Remove color Add row above Add row below Add column bef…" at bounding box center [755, 301] width 480 height 143
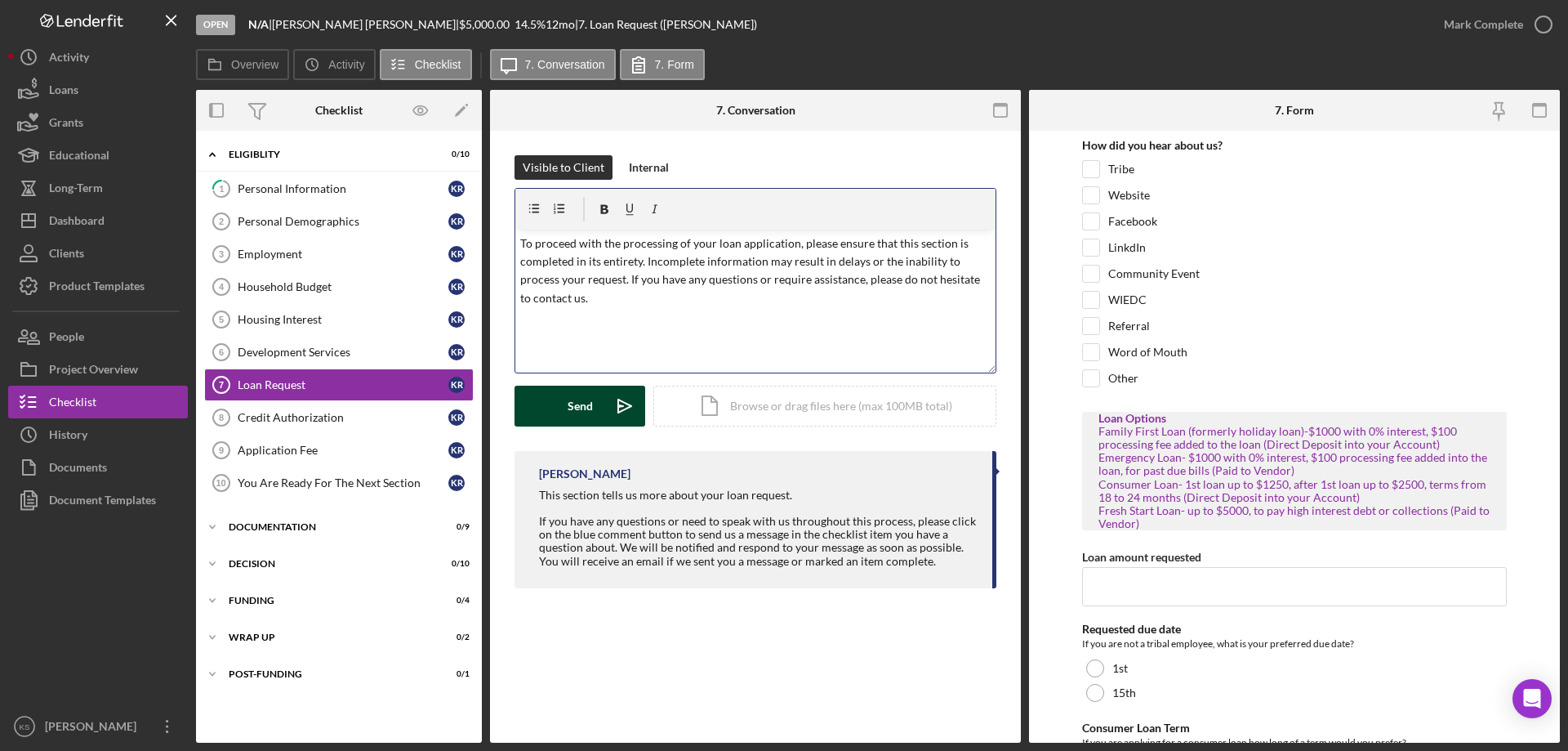
click at [585, 401] on div "Send" at bounding box center [580, 405] width 25 height 41
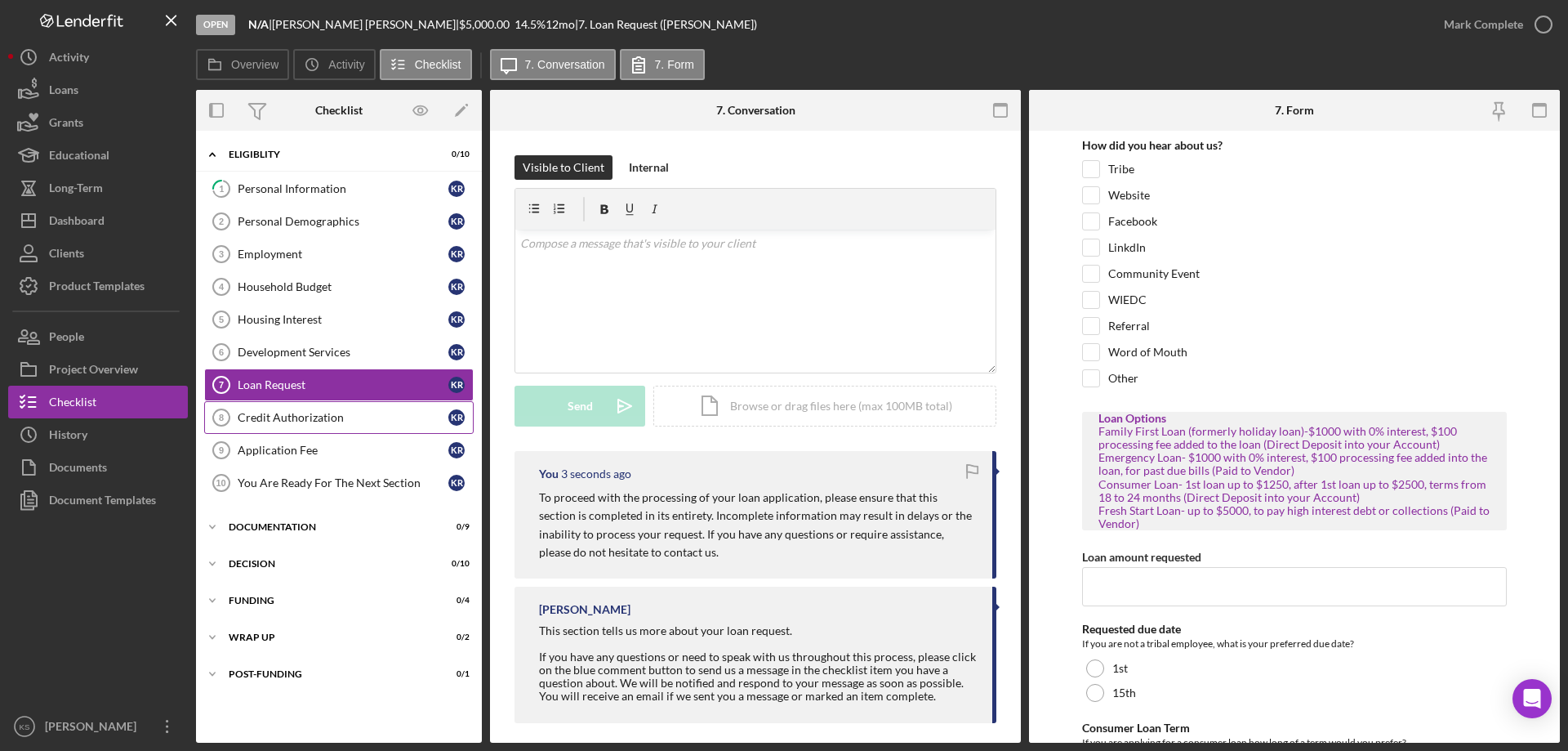
click at [335, 409] on link "Credit Authorization 8 Credit Authorization K R" at bounding box center [339, 417] width 269 height 33
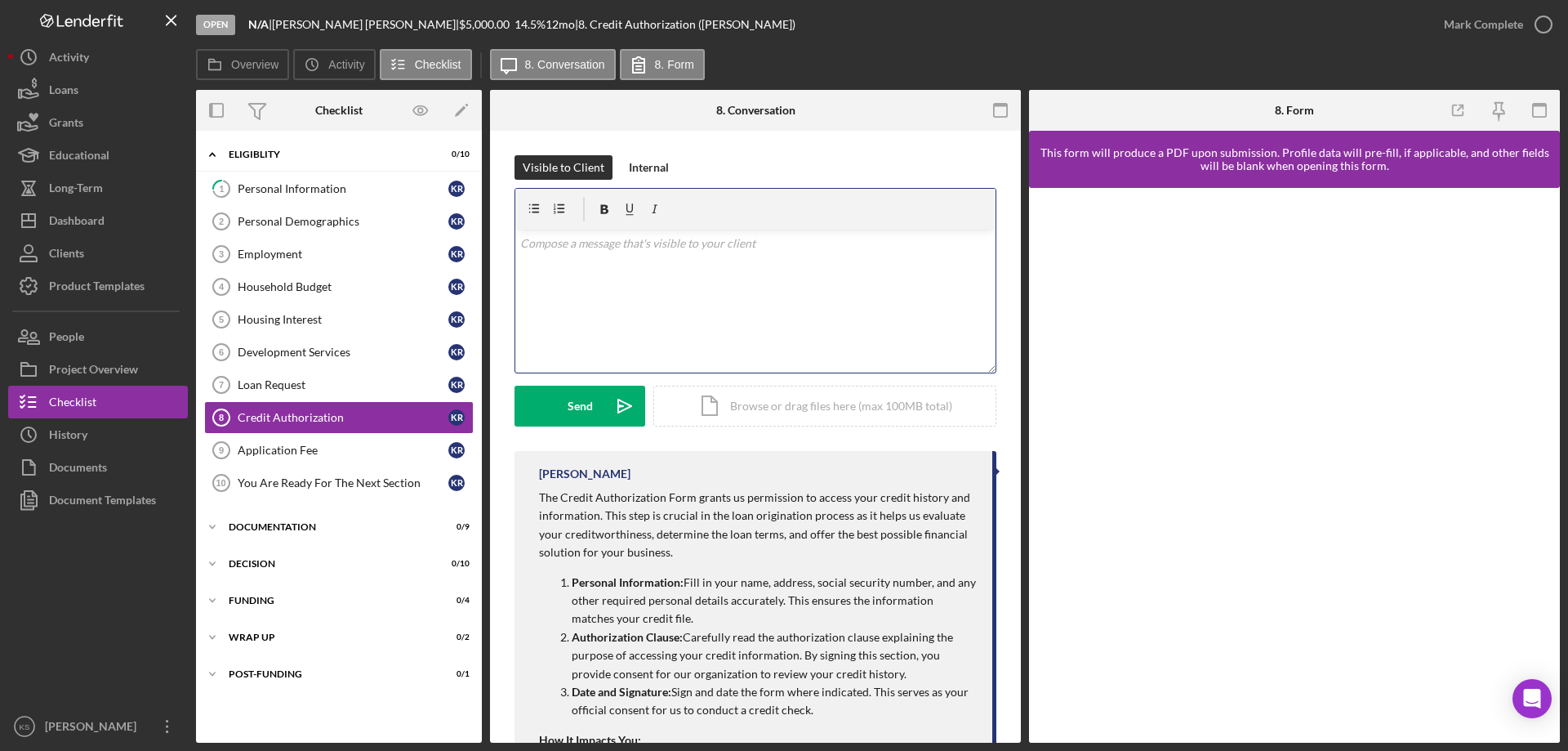
click at [692, 291] on div "v Color teal Color pink Remove color Add row above Add row below Add column bef…" at bounding box center [755, 301] width 480 height 143
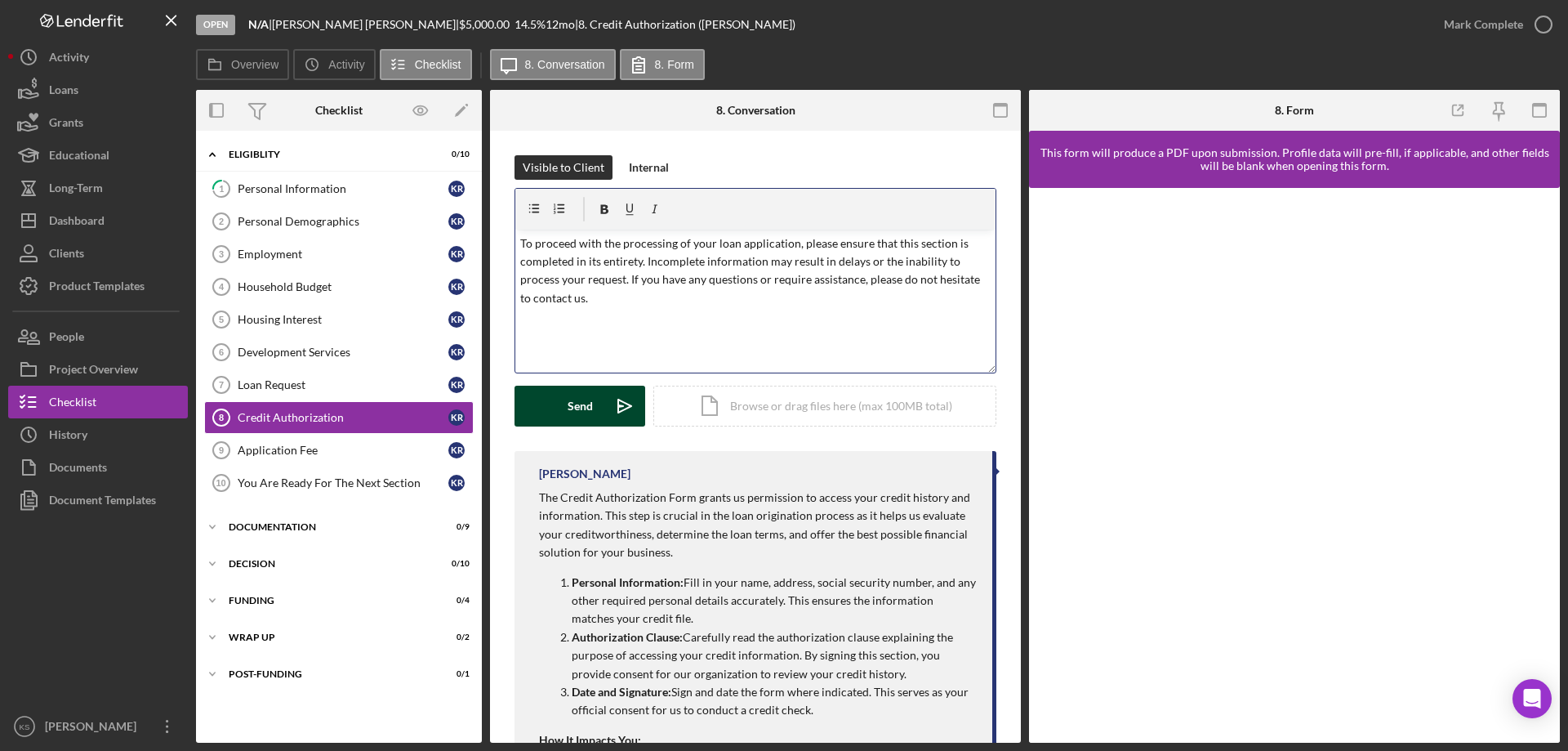
click at [577, 398] on div "Send" at bounding box center [580, 405] width 25 height 41
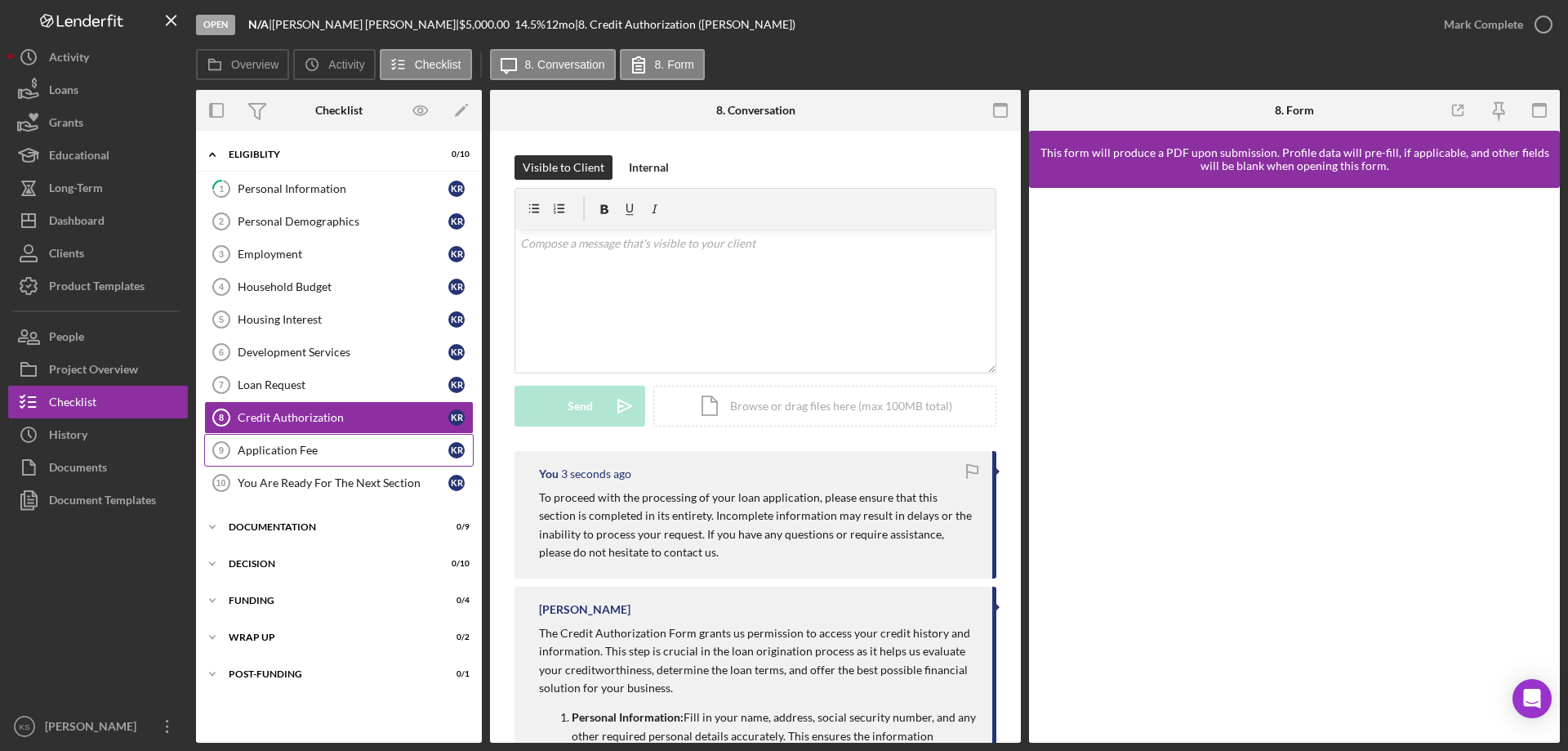
click at [279, 444] on div "Application Fee" at bounding box center [343, 449] width 211 height 13
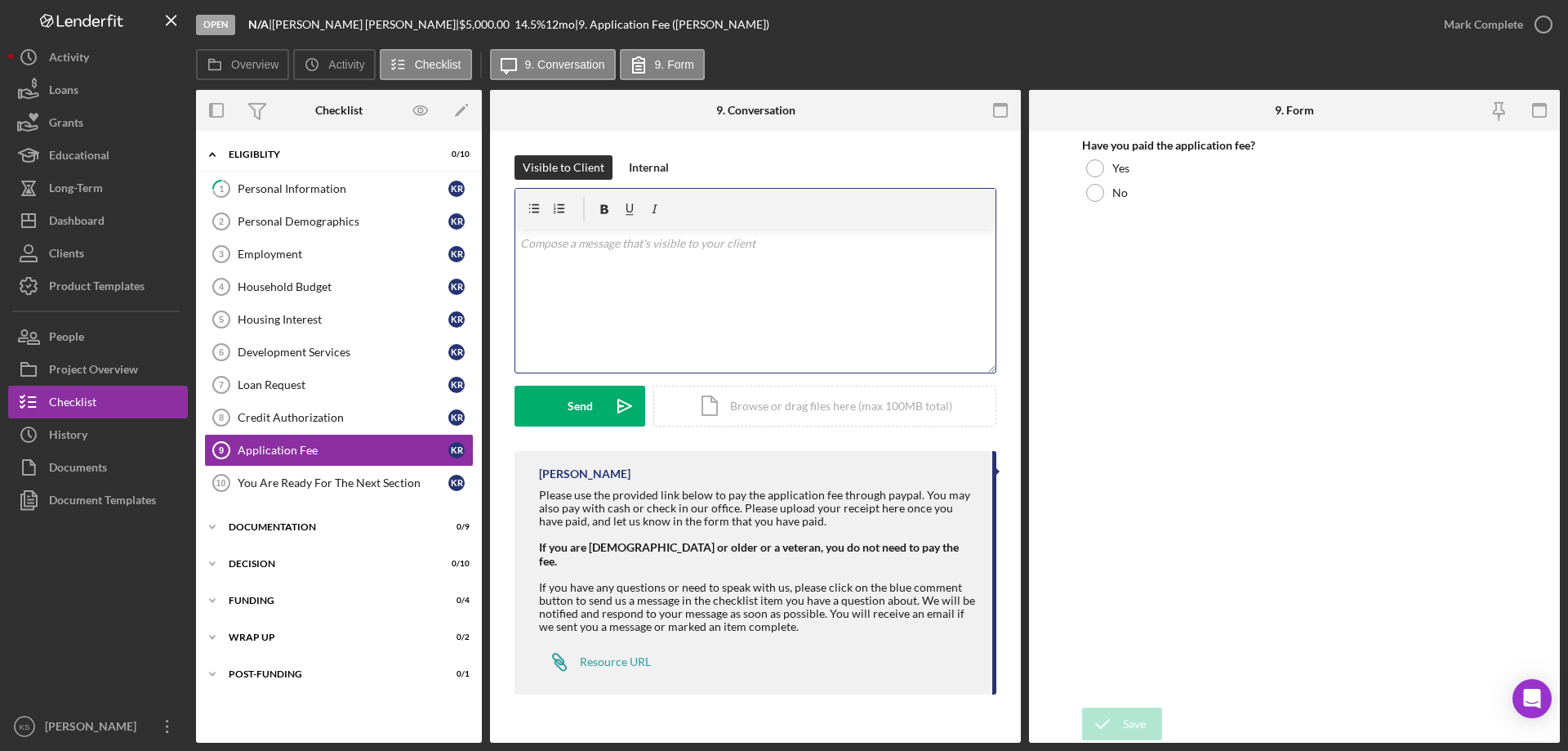
click at [711, 290] on div "v Color teal Color pink Remove color Add row above Add row below Add column bef…" at bounding box center [755, 301] width 480 height 143
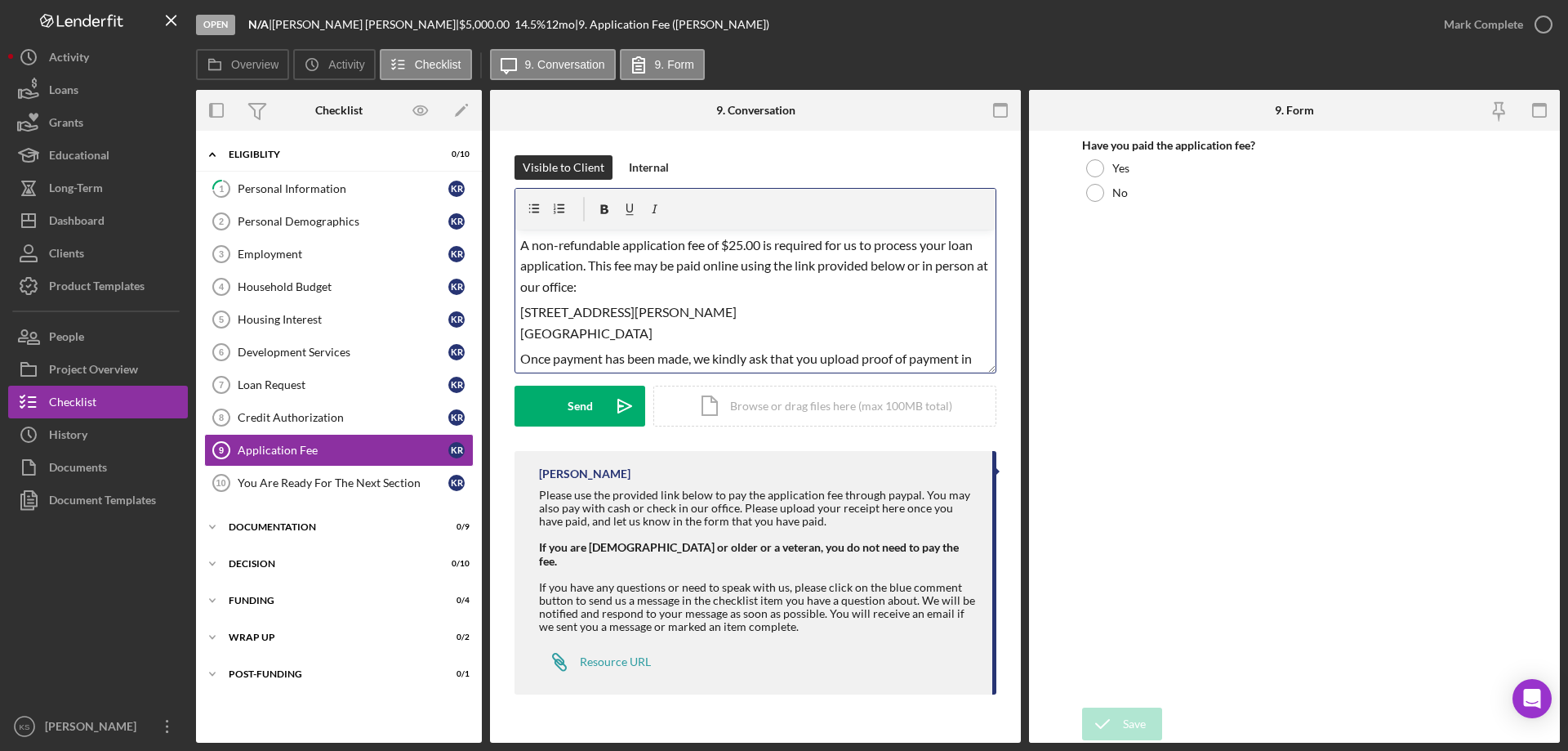
scroll to position [112, 0]
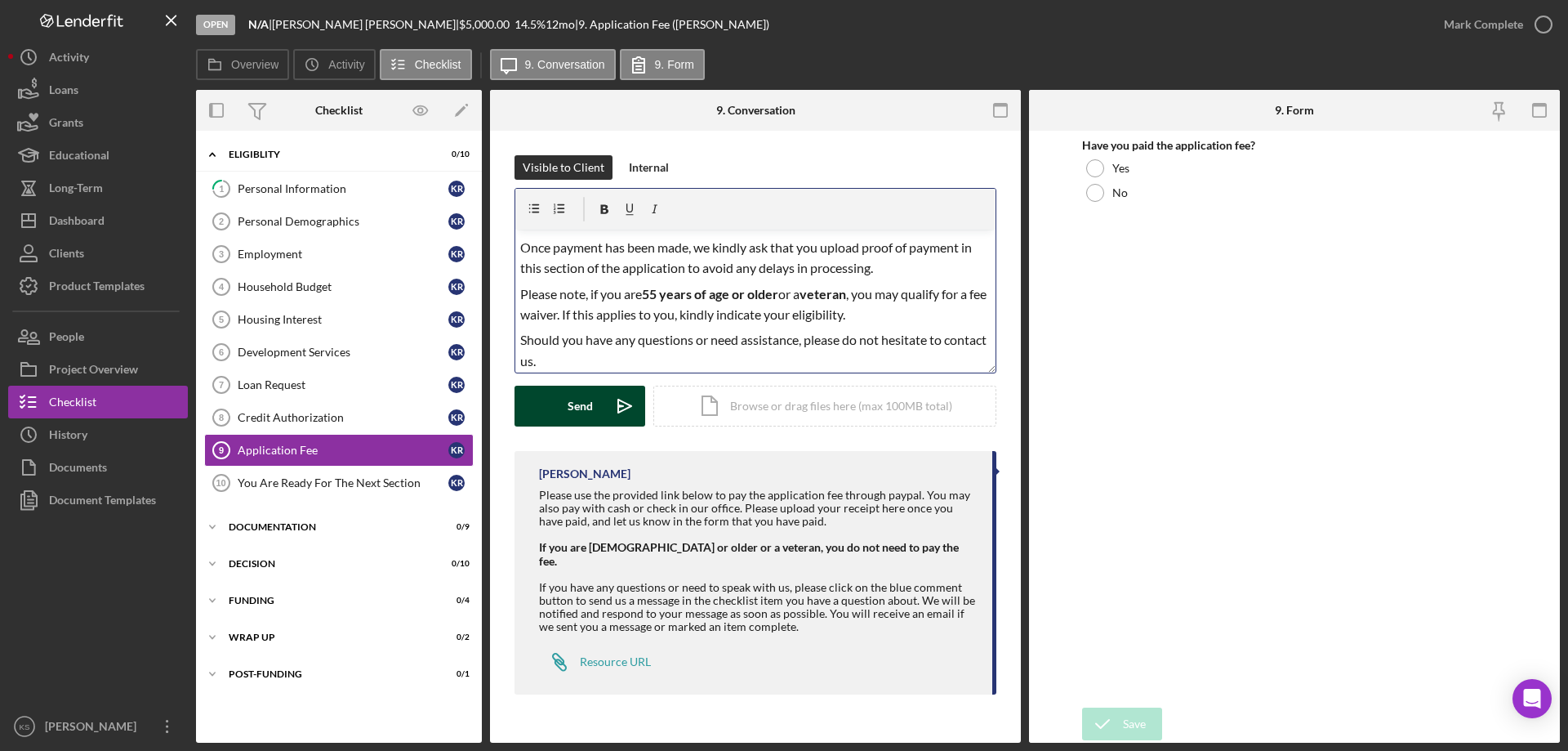
click at [571, 409] on div "Send" at bounding box center [580, 405] width 25 height 41
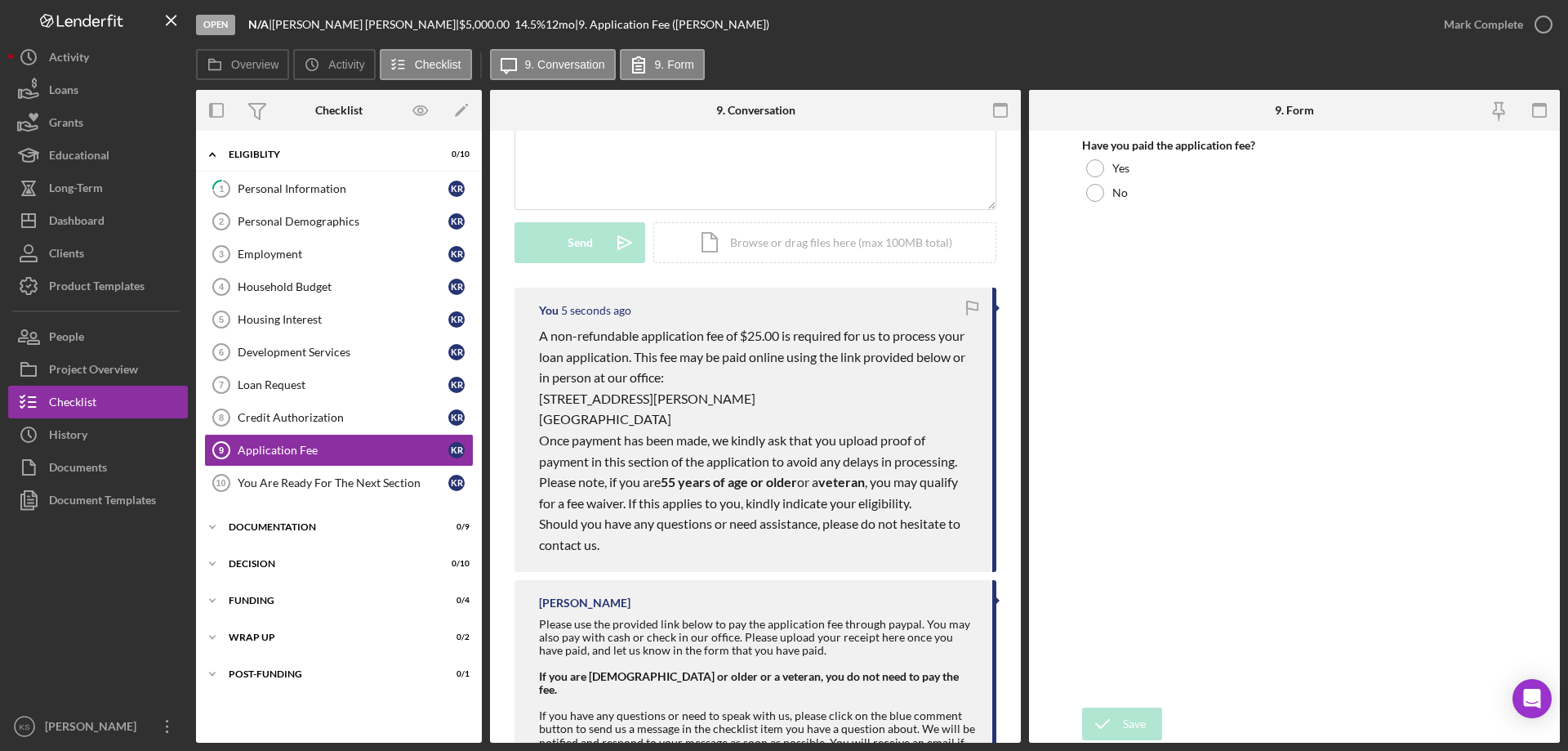
scroll to position [82, 0]
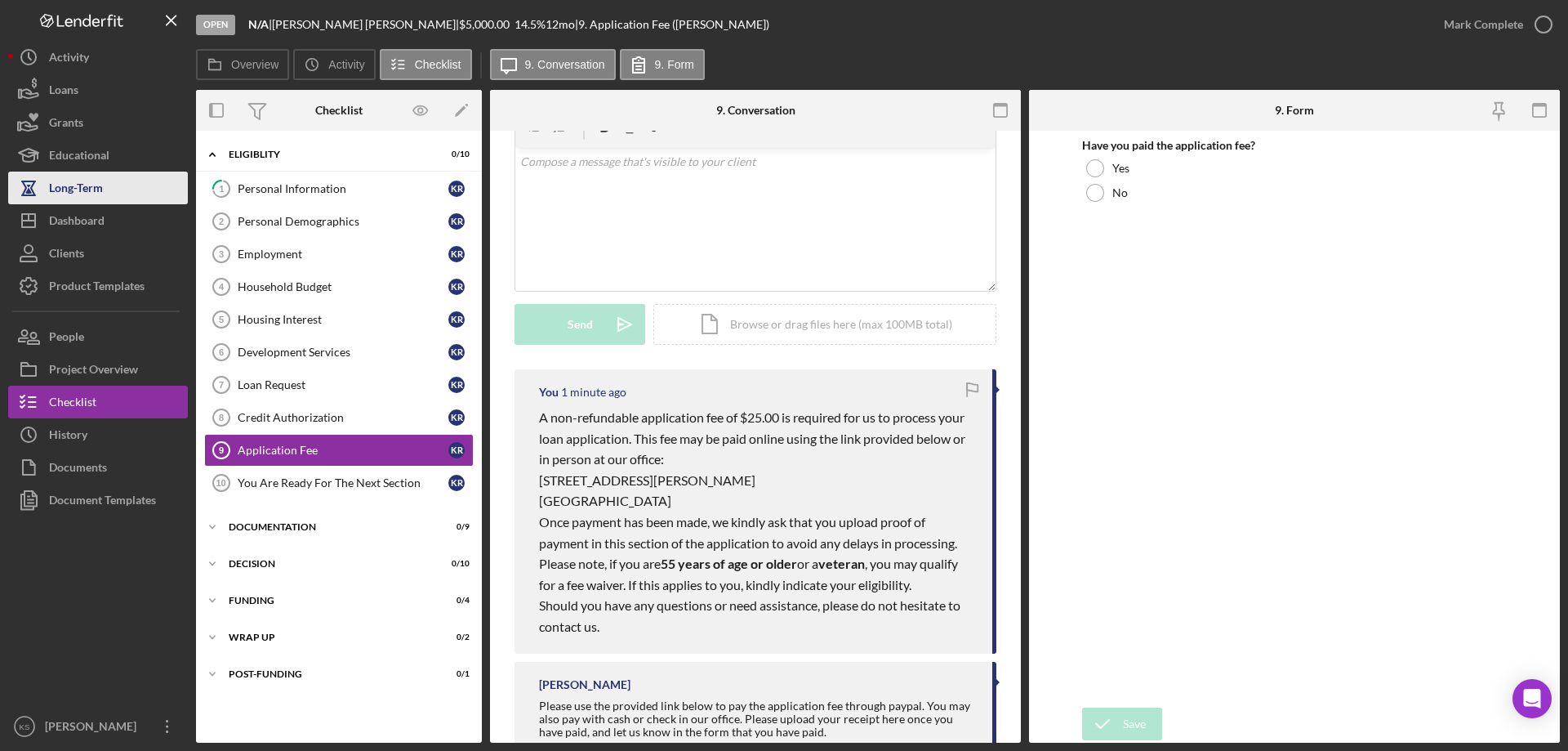
click at [101, 204] on div "Long-Term" at bounding box center [76, 190] width 54 height 37
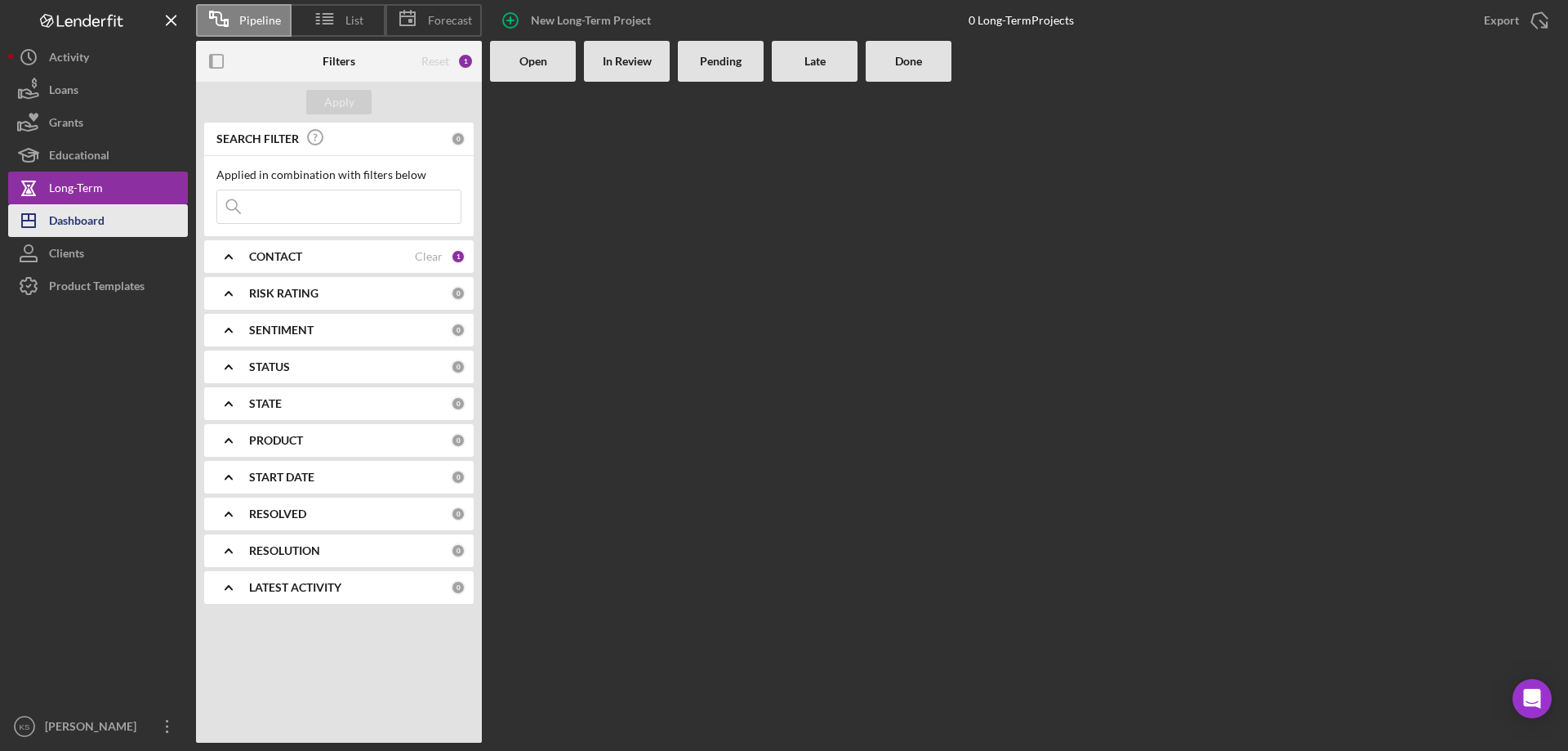
click at [95, 215] on div "Dashboard" at bounding box center [77, 223] width 56 height 37
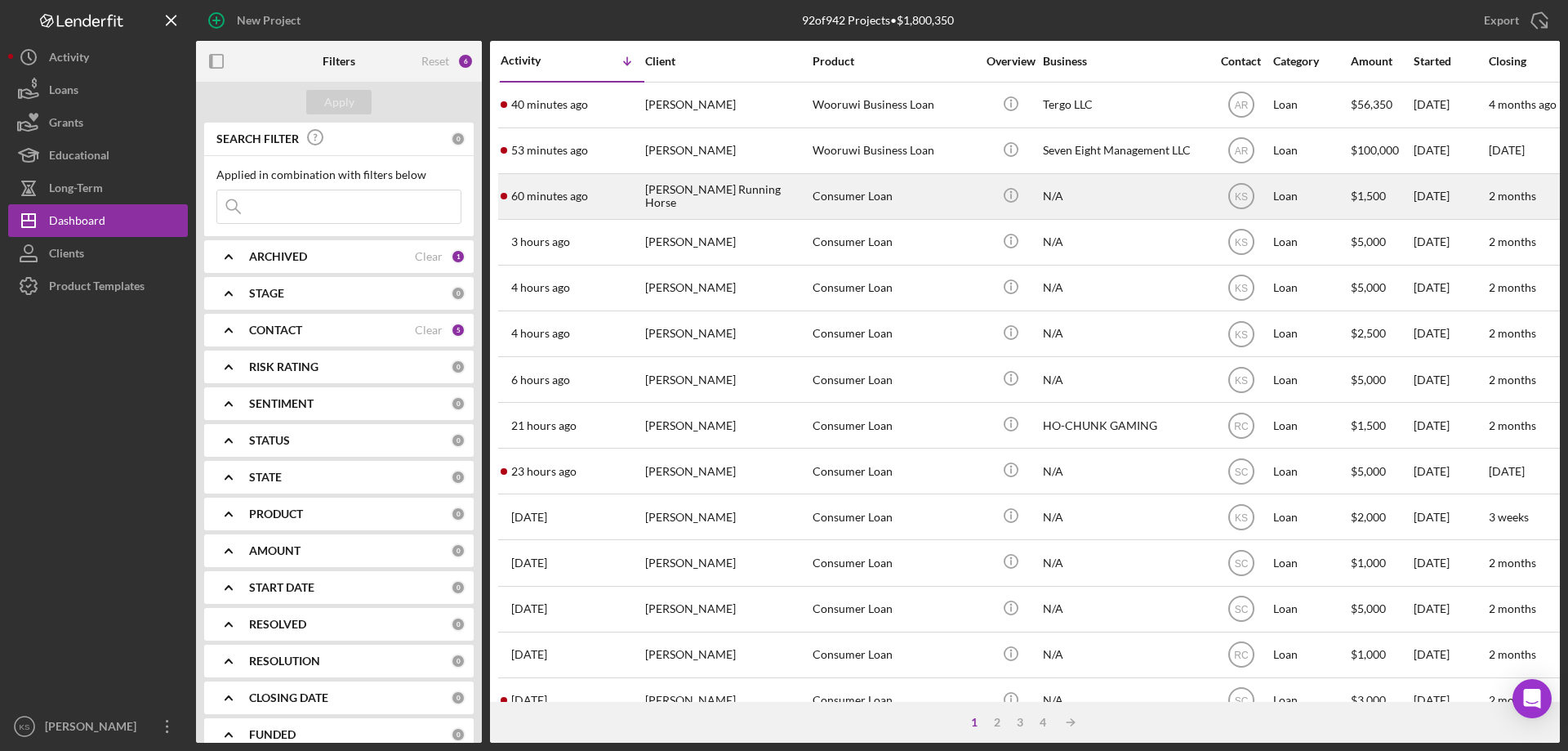
click at [807, 199] on div "[PERSON_NAME] Running Horse" at bounding box center [726, 196] width 163 height 43
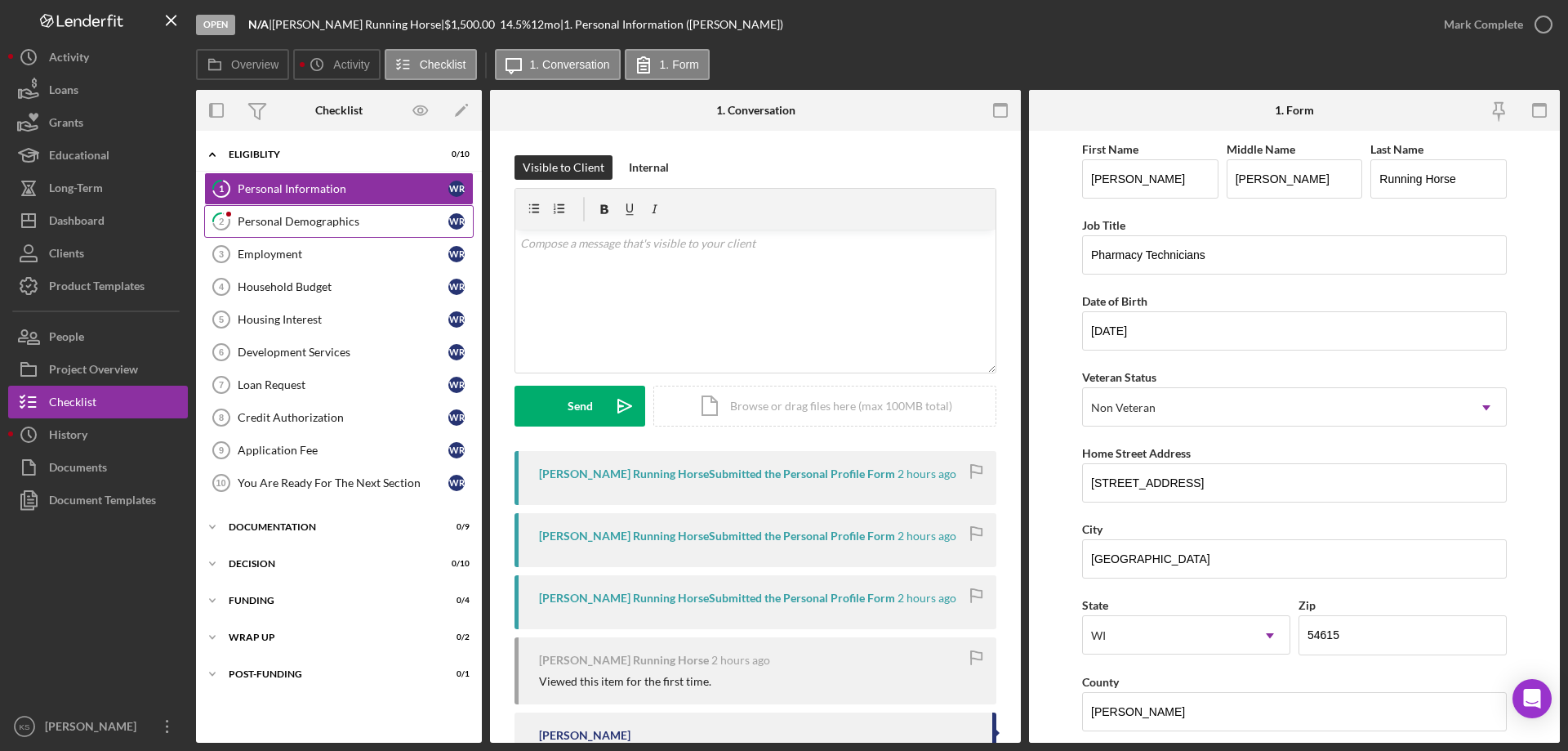
click at [307, 220] on div "Personal Demographics" at bounding box center [343, 220] width 211 height 13
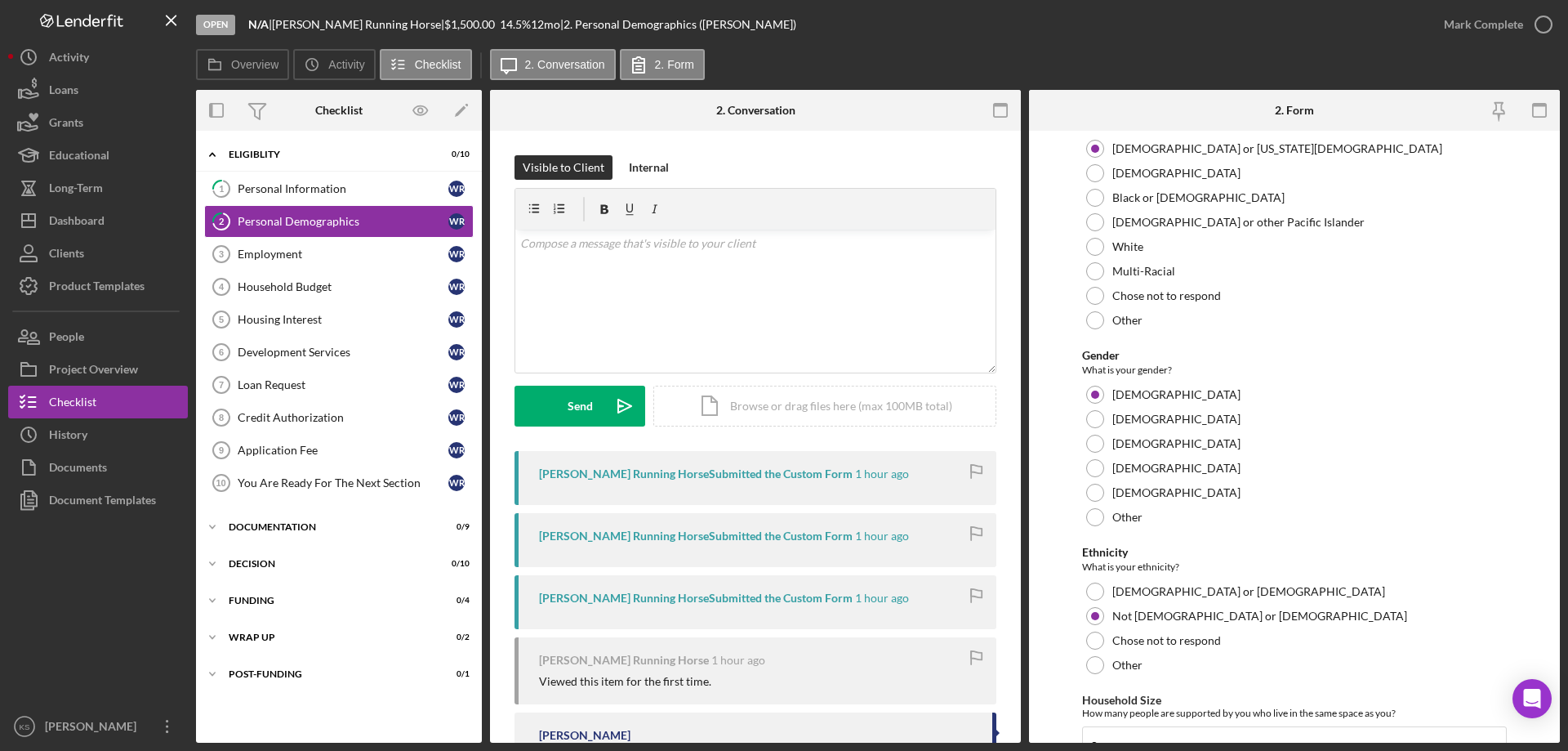
scroll to position [897, 0]
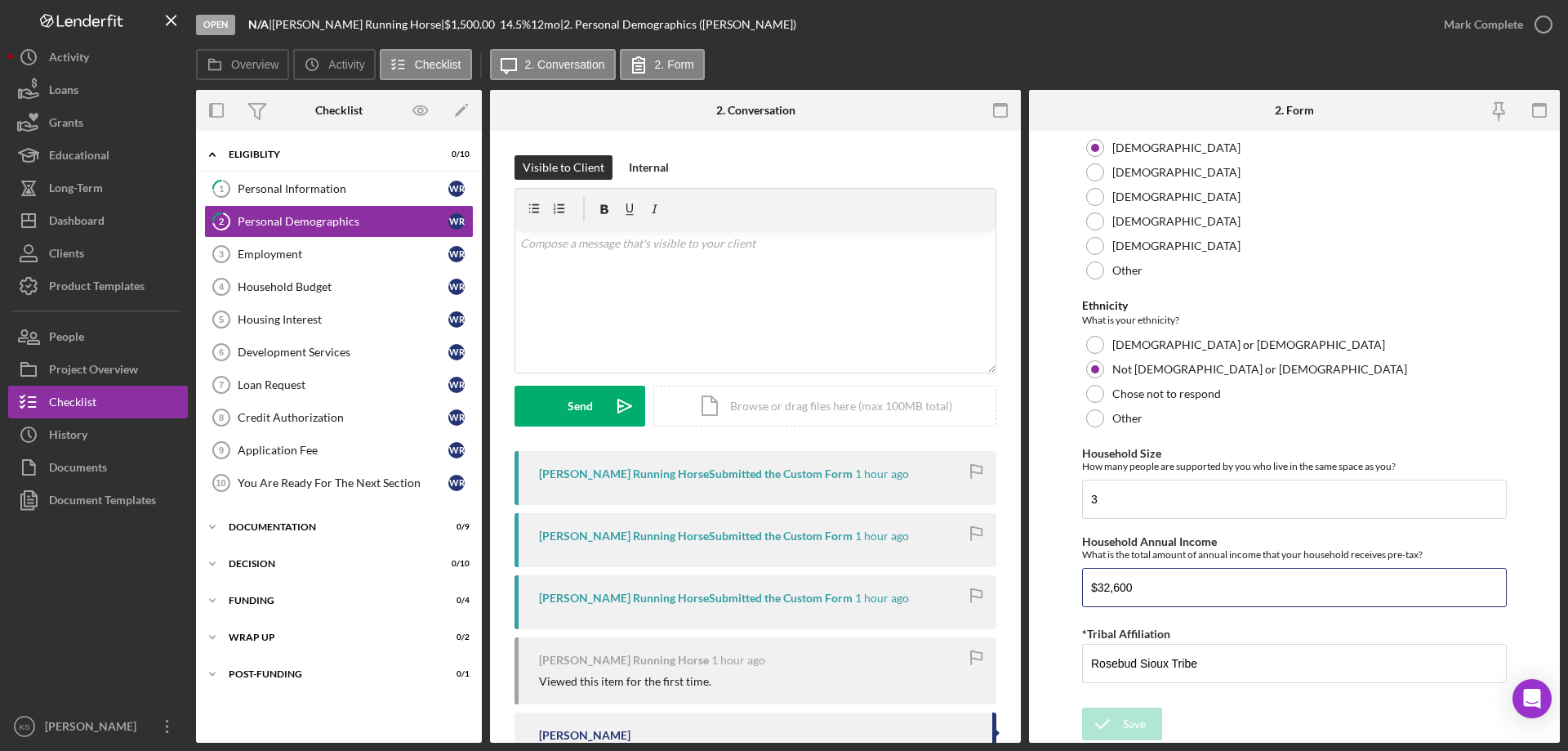
drag, startPoint x: 1166, startPoint y: 587, endPoint x: 1058, endPoint y: 584, distance: 108.0
click at [1058, 584] on form "Demographic Information Marital Status Please select your marital status from t…" at bounding box center [1294, 437] width 531 height 612
click at [290, 192] on div "Personal Information" at bounding box center [343, 188] width 211 height 13
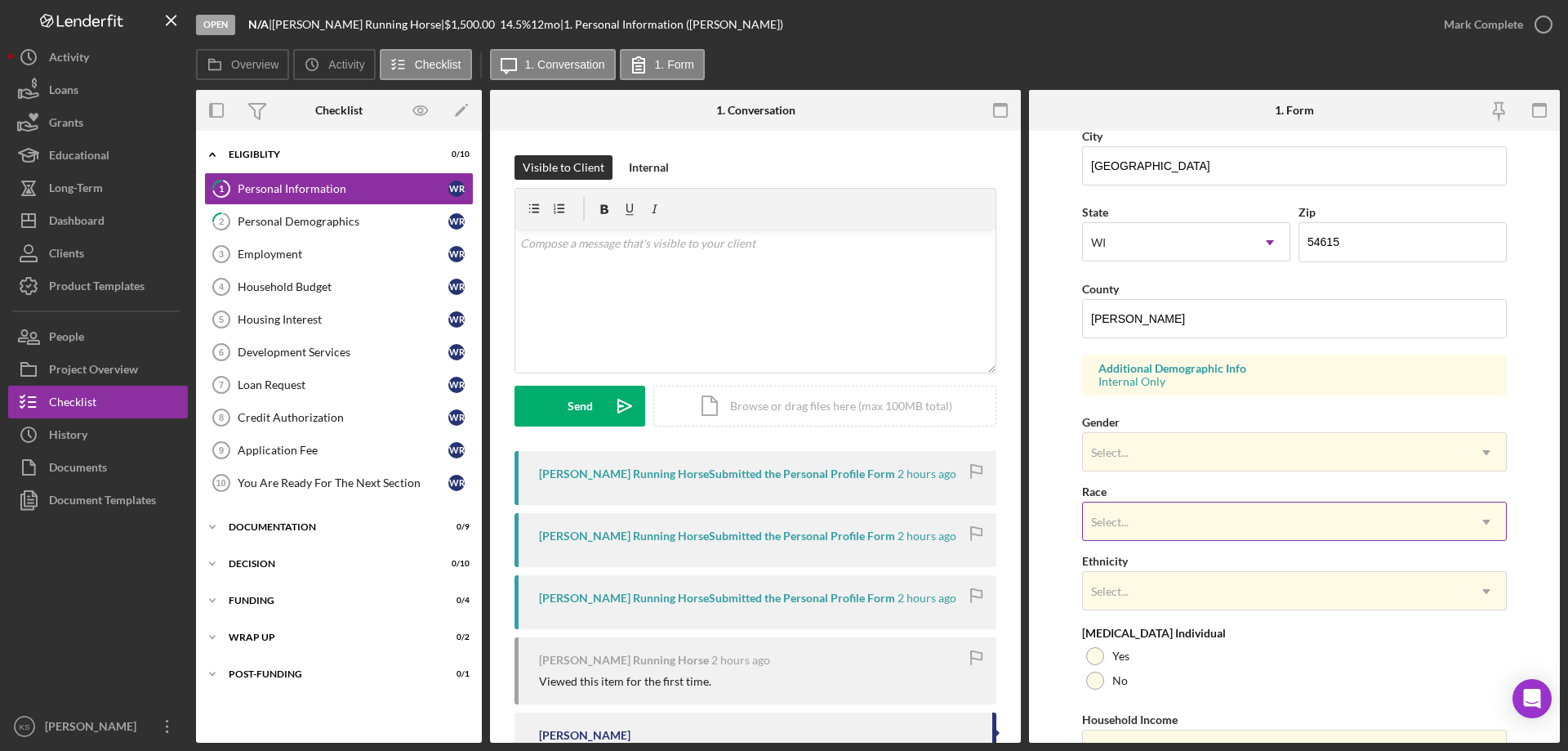
scroll to position [479, 0]
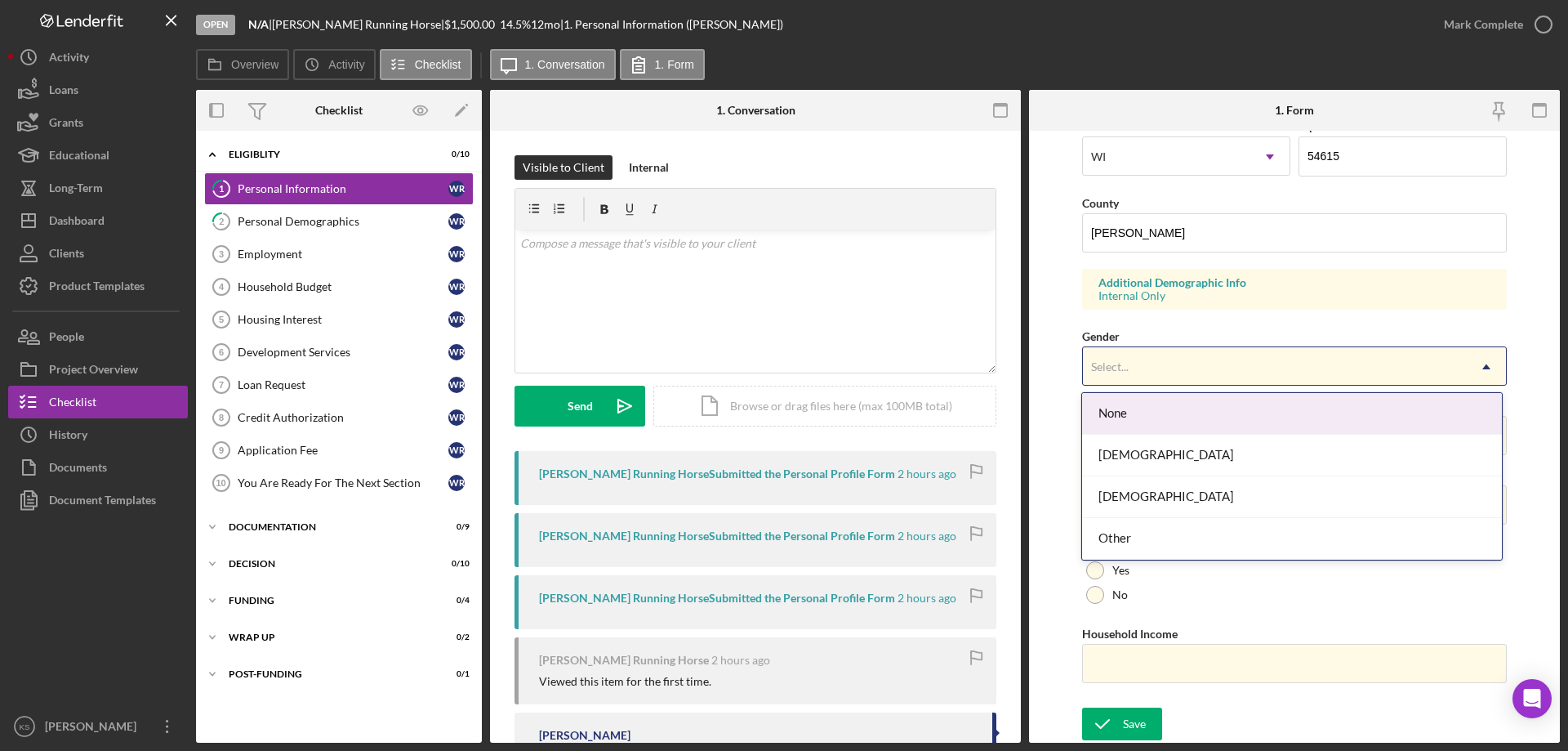
click at [1173, 370] on div "Select..." at bounding box center [1274, 367] width 384 height 37
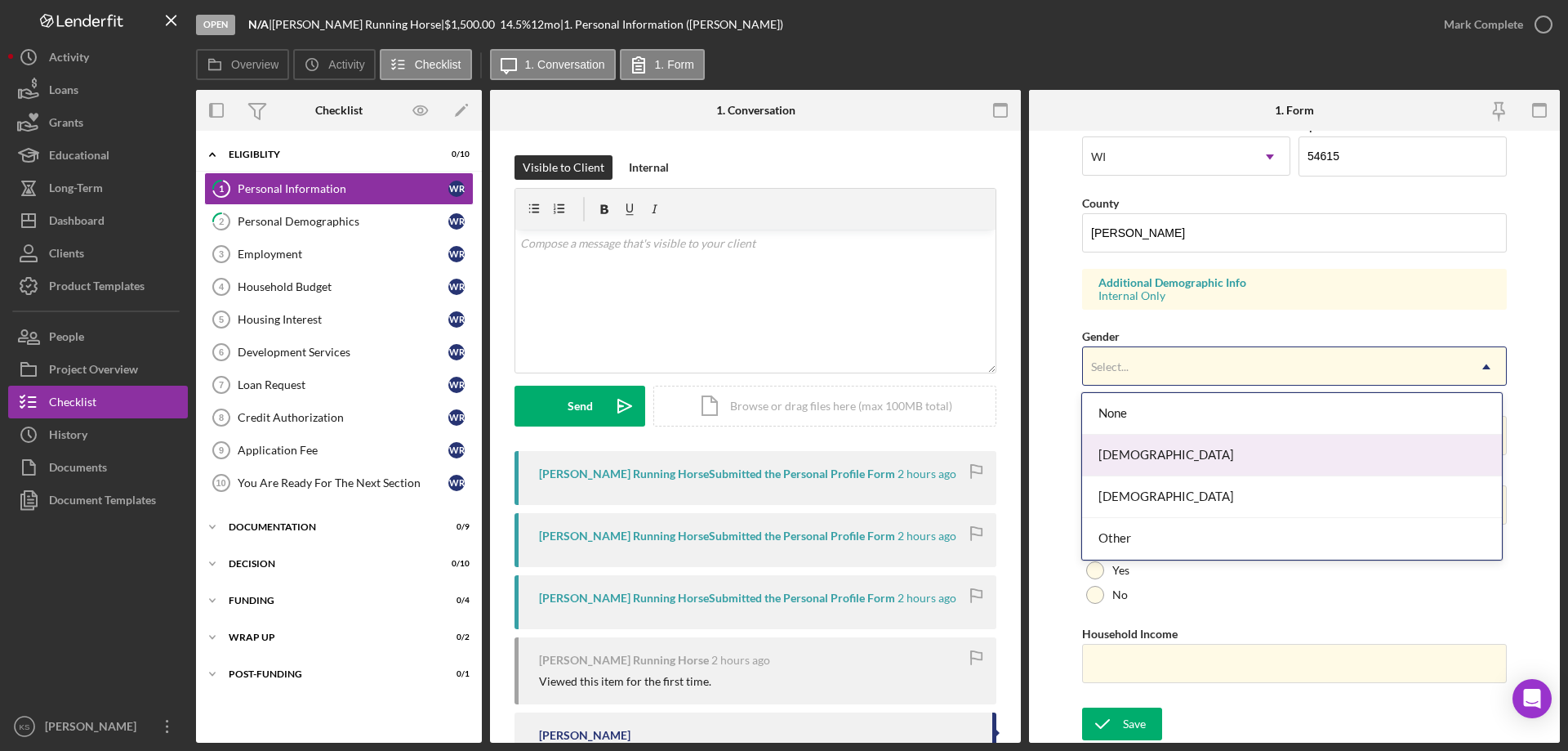
click at [1147, 444] on div "[DEMOGRAPHIC_DATA]" at bounding box center [1291, 455] width 419 height 41
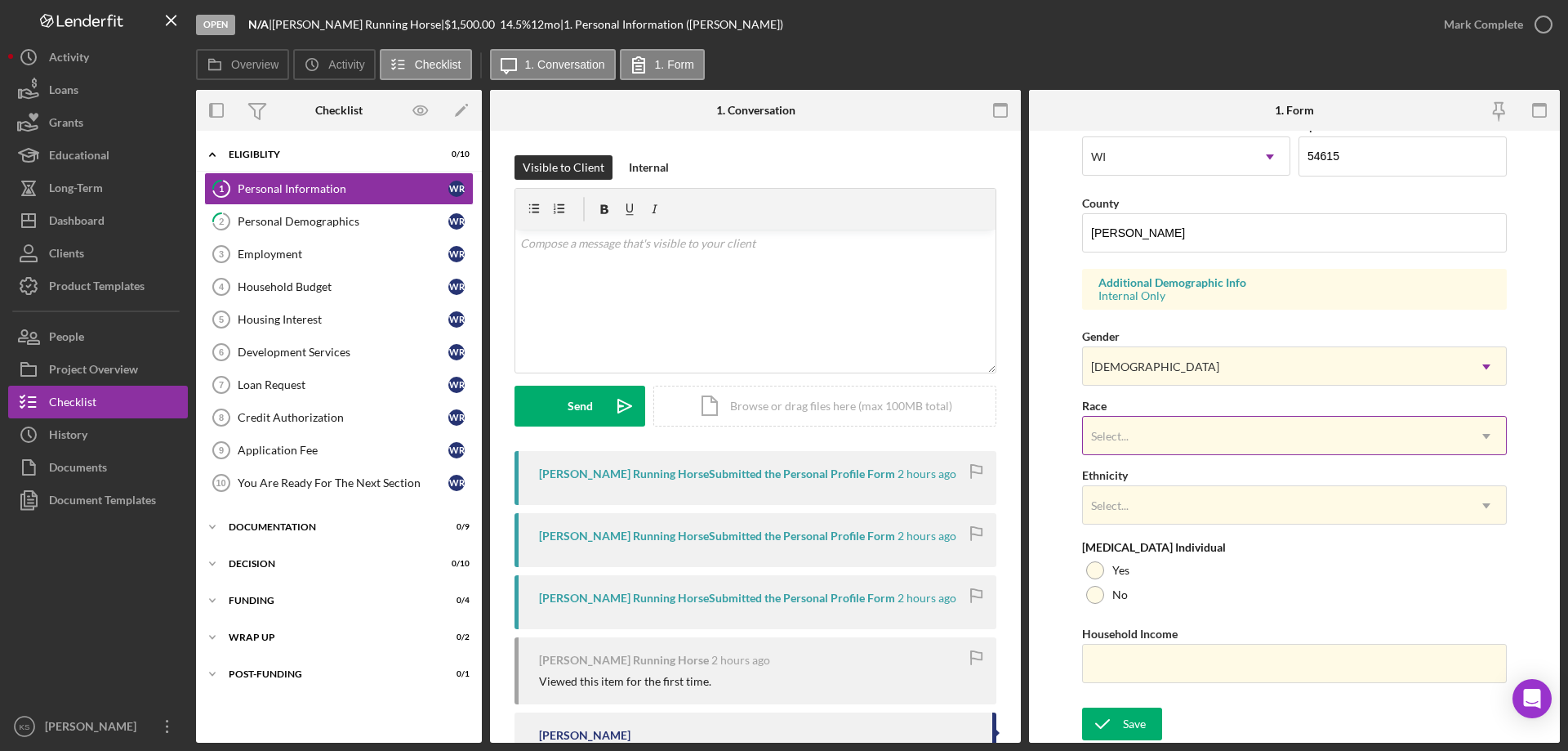
click at [1162, 430] on div "Select..." at bounding box center [1274, 436] width 384 height 37
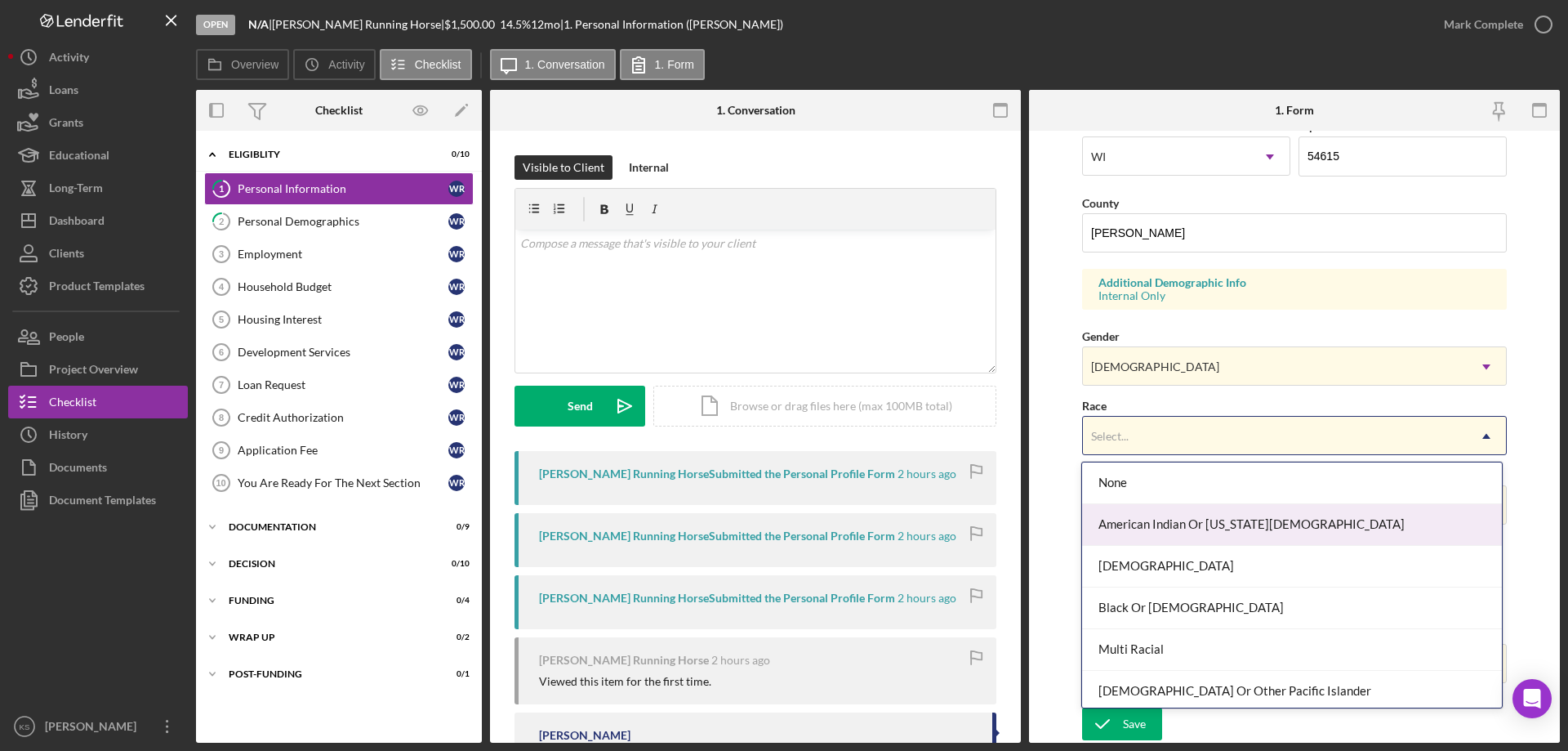
click at [1169, 519] on div "American Indian Or [US_STATE][DEMOGRAPHIC_DATA]" at bounding box center [1291, 525] width 419 height 41
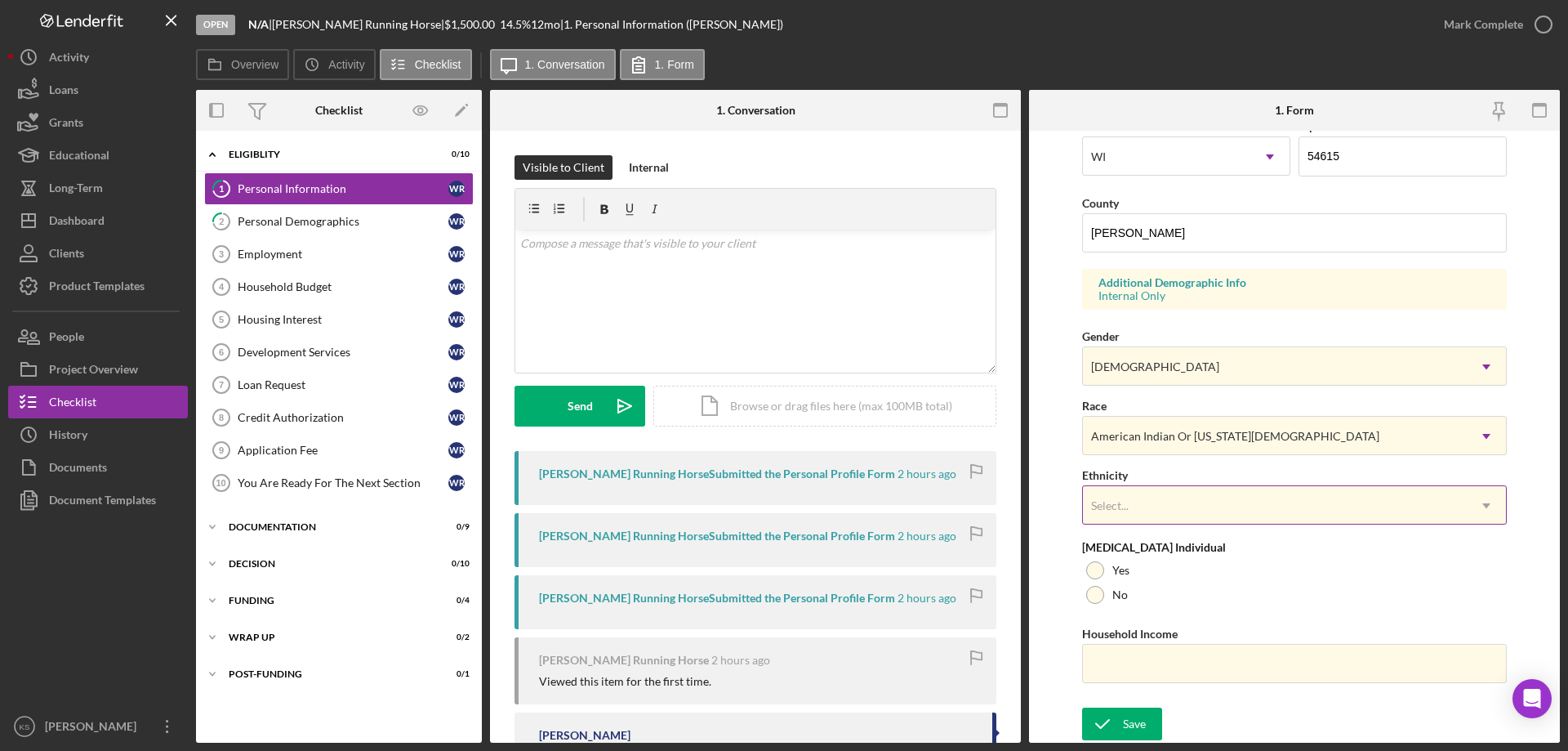
click at [1167, 506] on div "Select..." at bounding box center [1274, 505] width 384 height 37
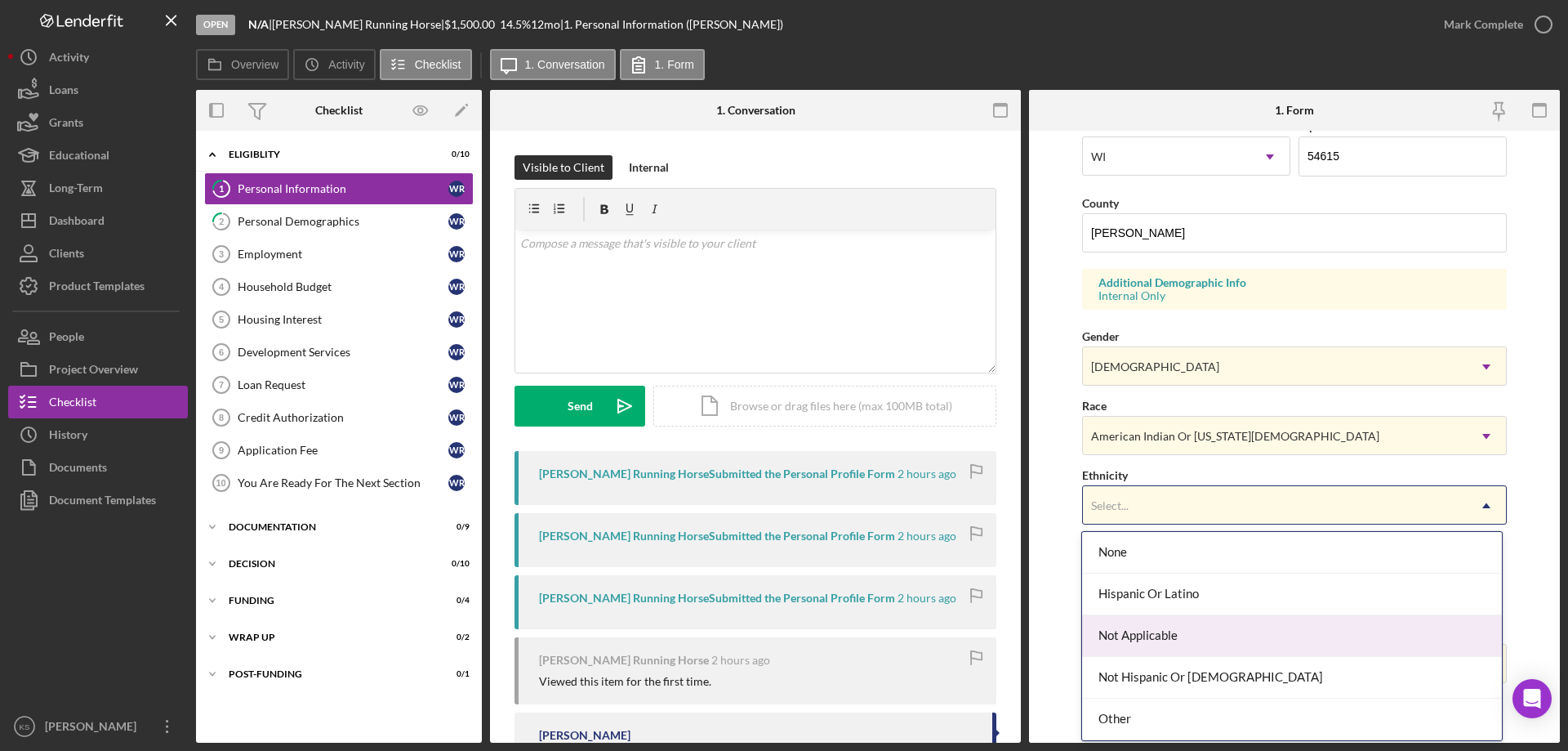
click at [1145, 661] on div "Not Hispanic Or [DEMOGRAPHIC_DATA]" at bounding box center [1291, 678] width 419 height 41
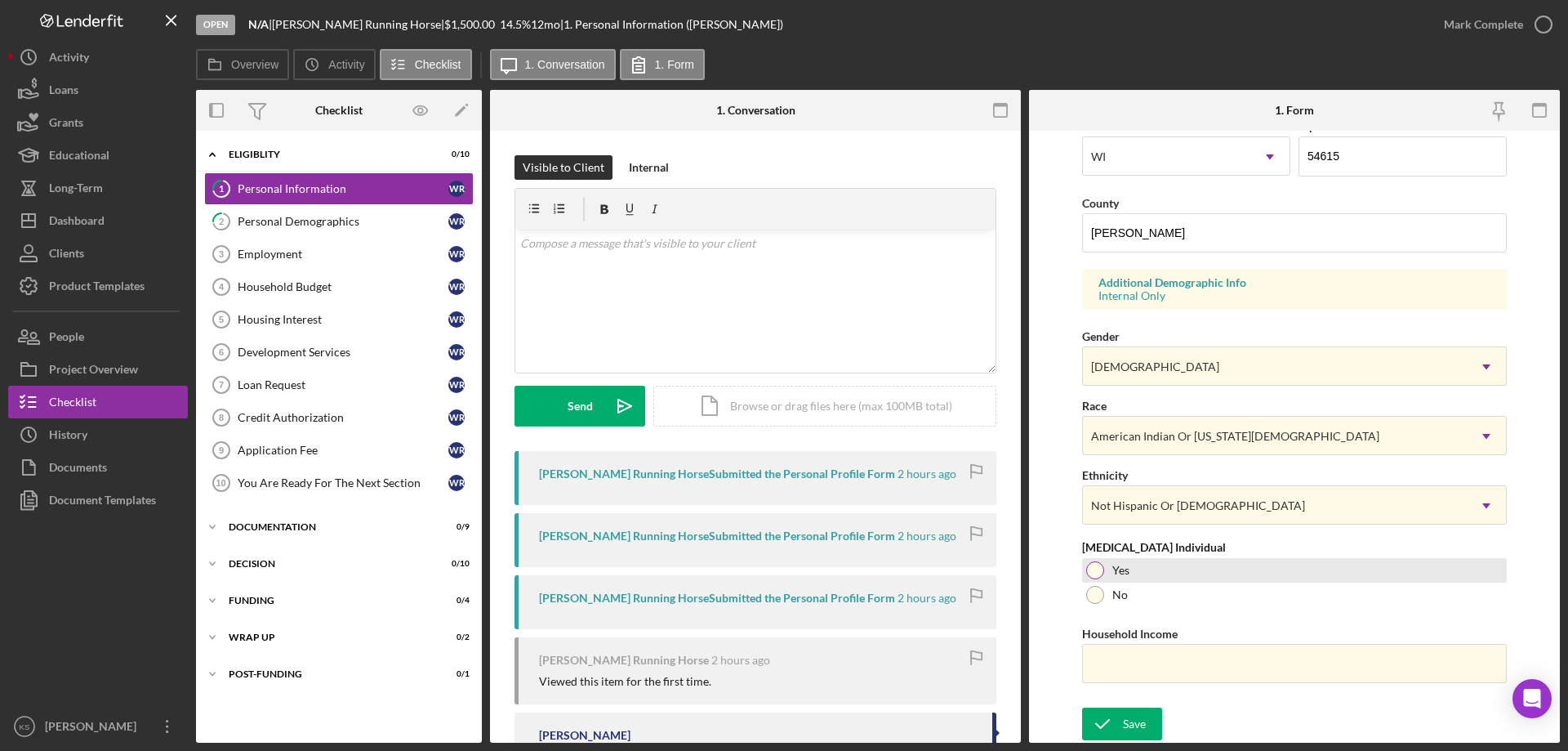
click at [1098, 575] on div at bounding box center [1094, 569] width 18 height 18
click at [1139, 660] on input "Household Income" at bounding box center [1294, 663] width 425 height 39
paste input "$32,600"
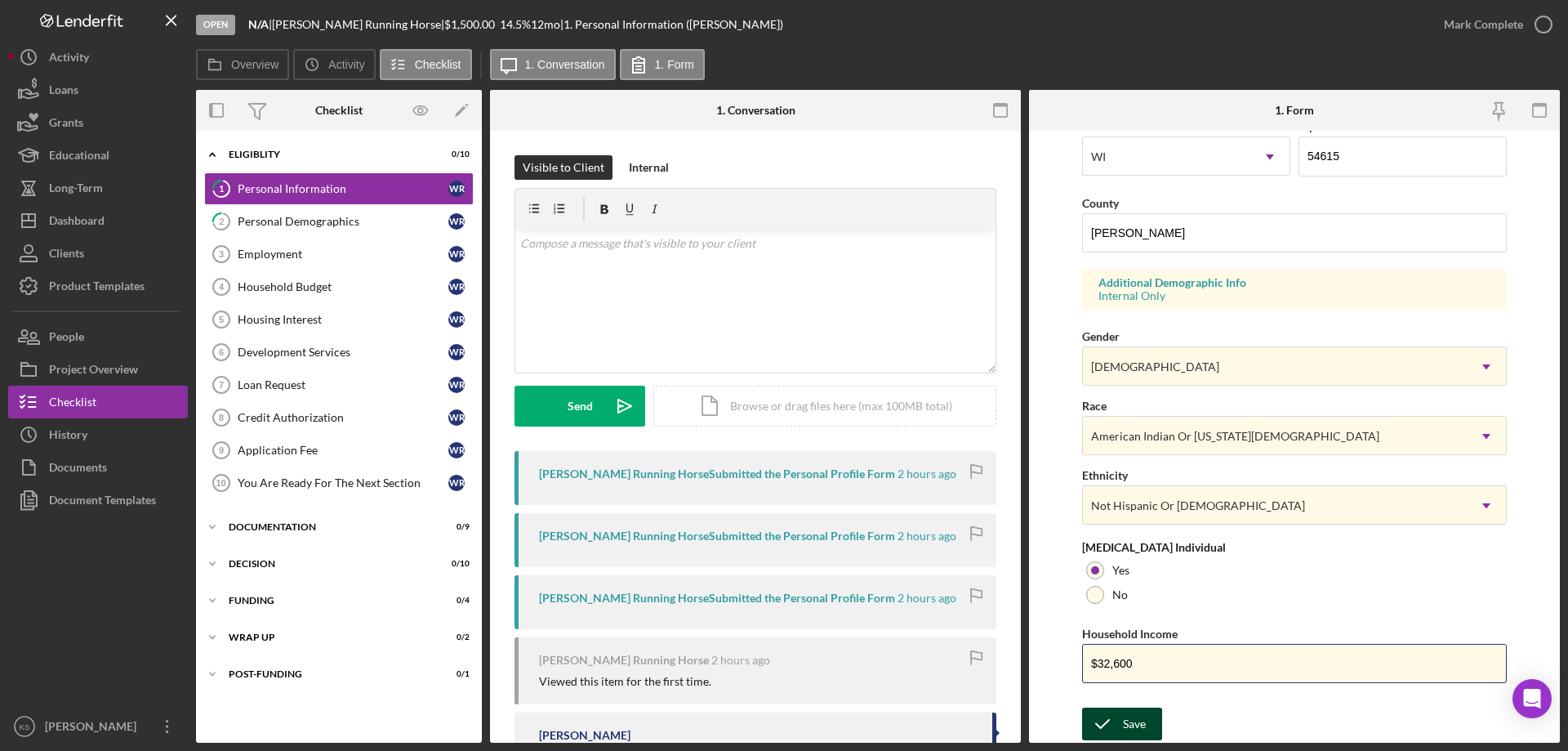
type input "$32,600"
click at [1120, 727] on icon "submit" at bounding box center [1102, 724] width 41 height 41
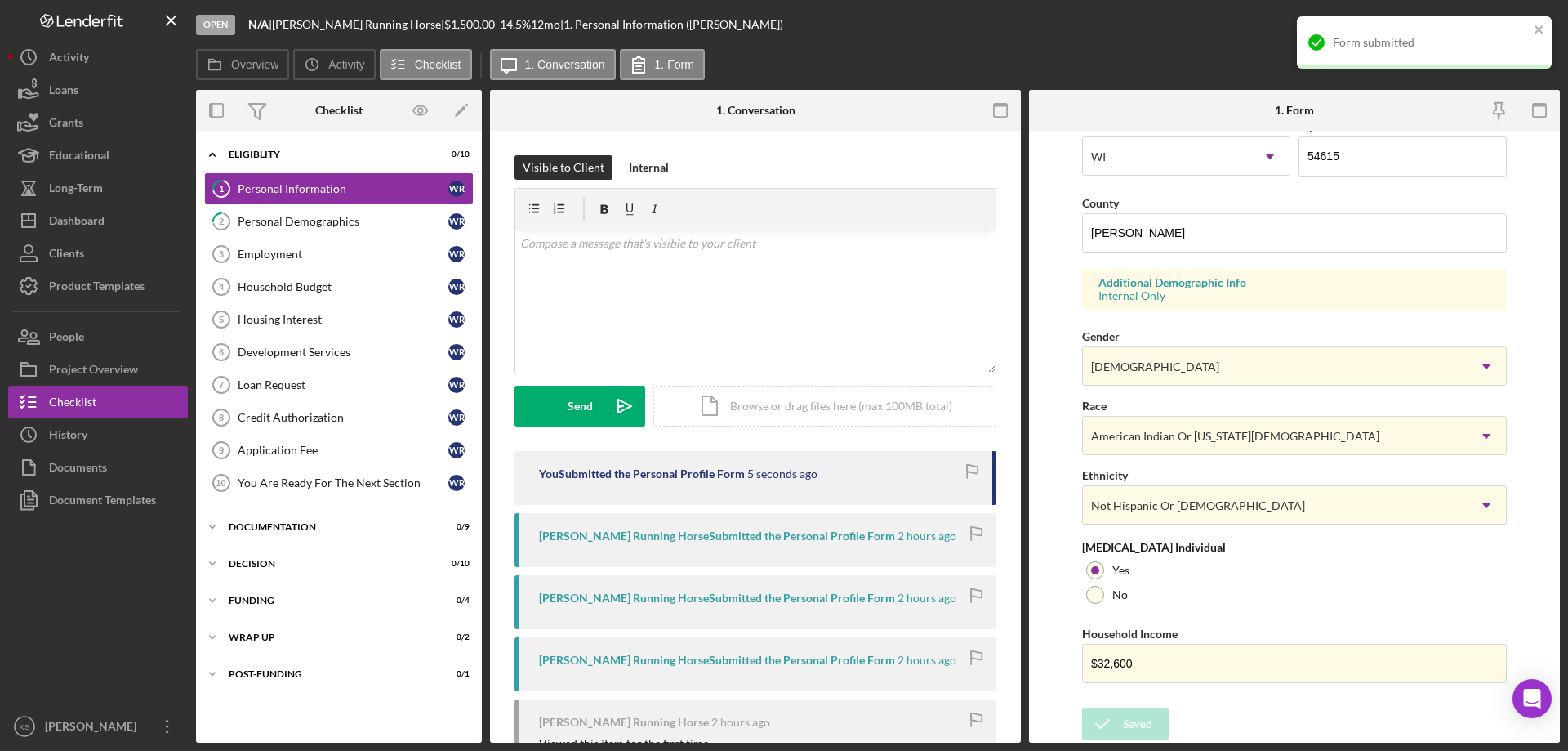
click at [1533, 31] on div "Form submitted" at bounding box center [1419, 42] width 231 height 26
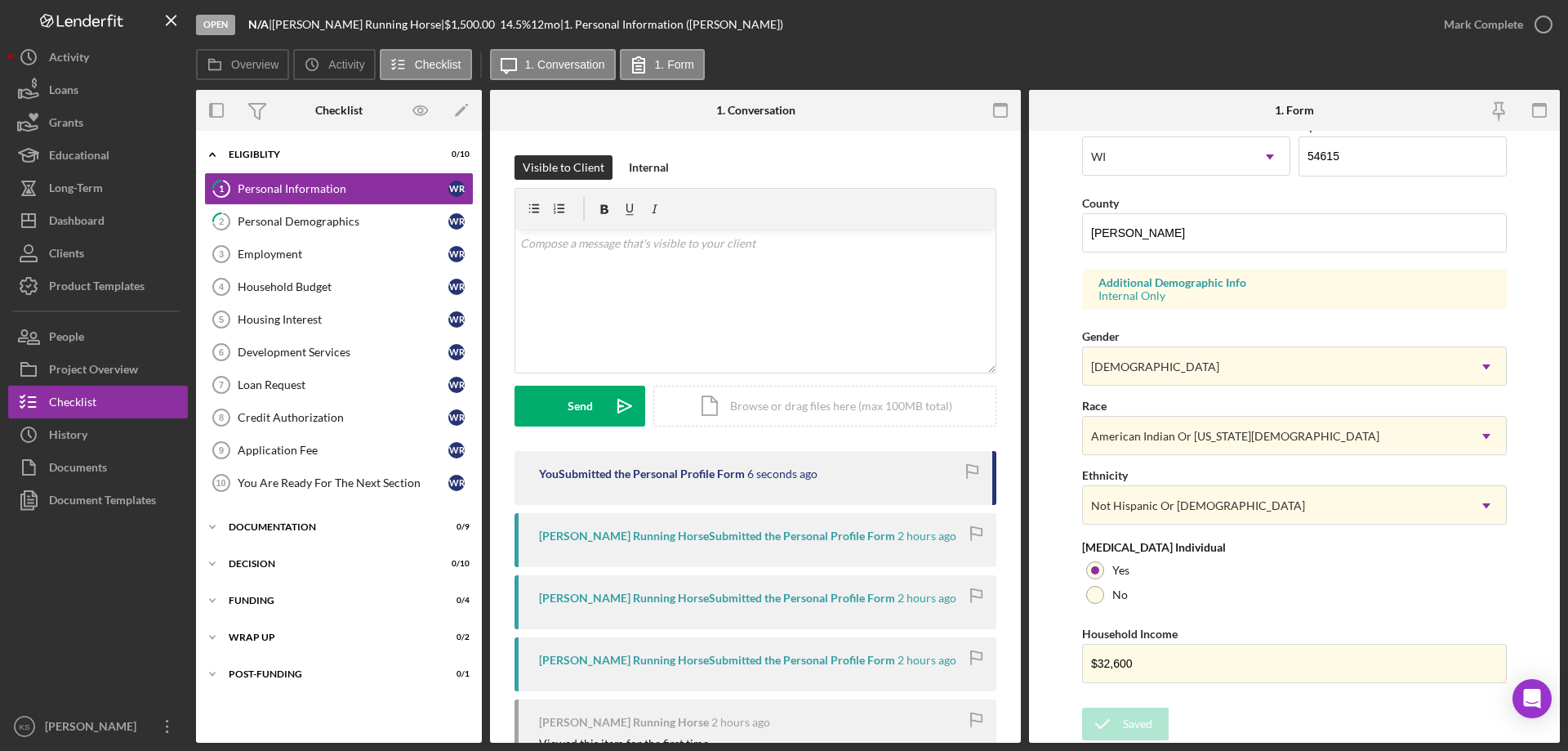
click at [1522, 29] on div "Form submitted" at bounding box center [1424, 48] width 261 height 72
click at [1495, 26] on div "Mark Complete" at bounding box center [1484, 24] width 79 height 33
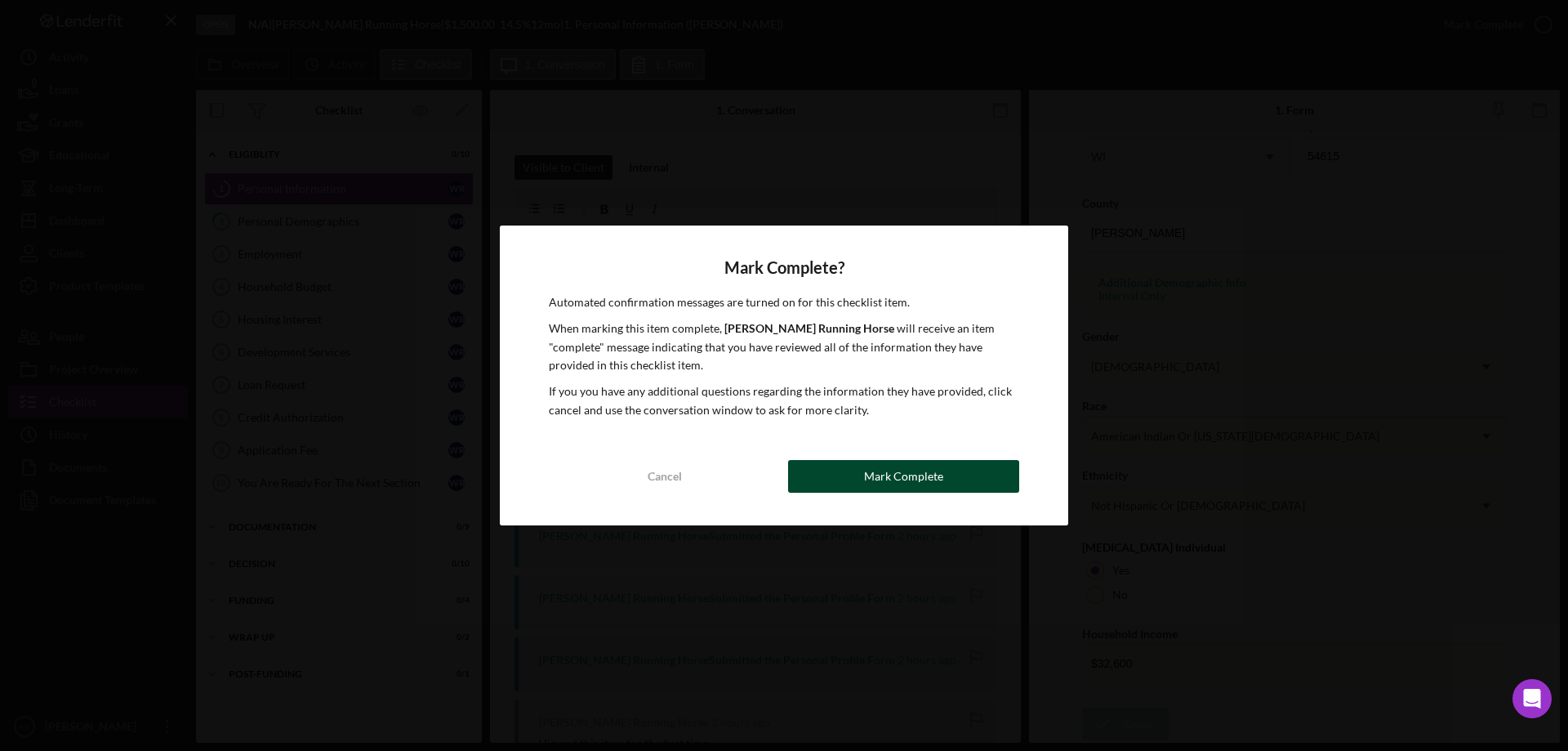
click at [910, 484] on div "Mark Complete" at bounding box center [903, 476] width 79 height 33
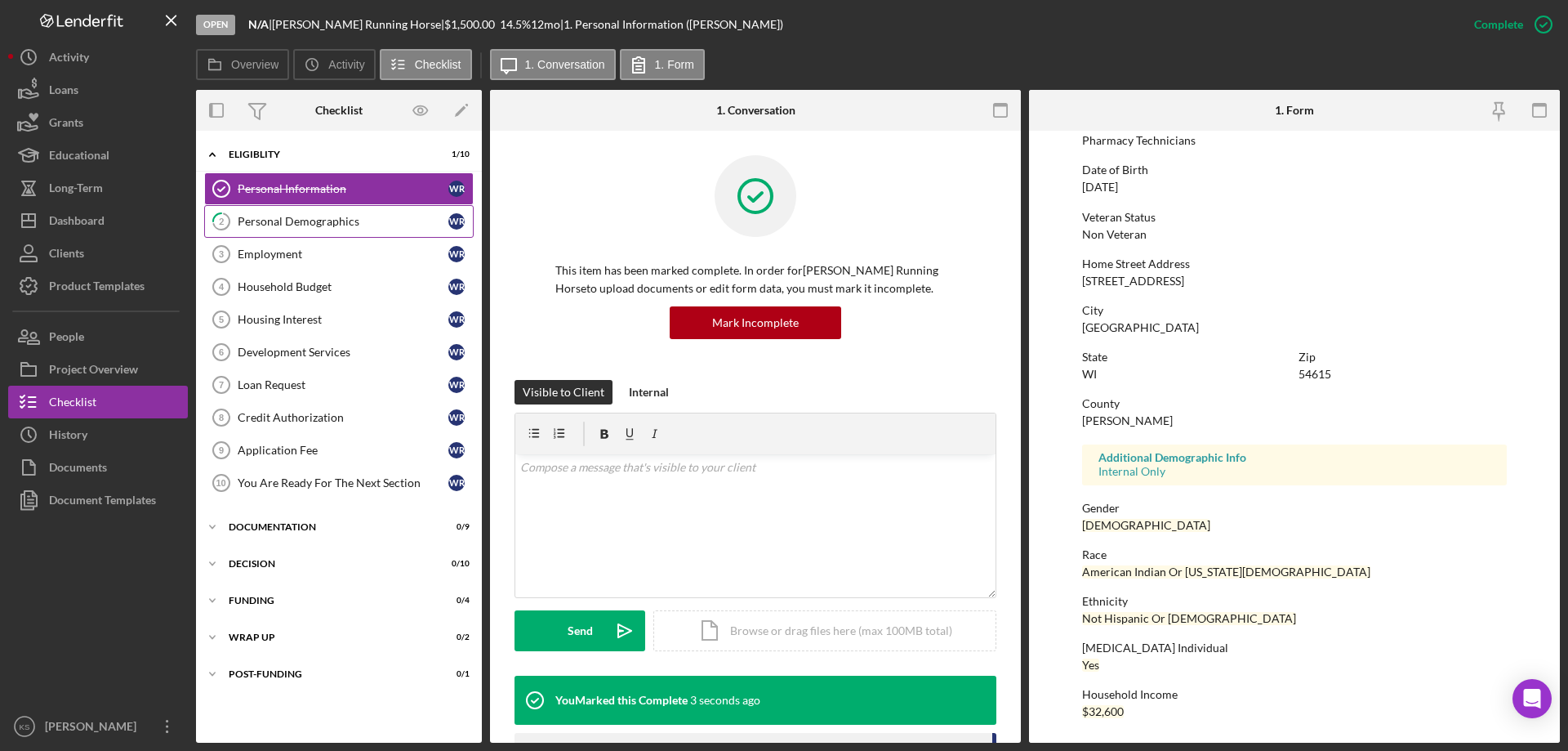
scroll to position [150, 0]
click at [312, 221] on div "Personal Demographics" at bounding box center [343, 220] width 211 height 13
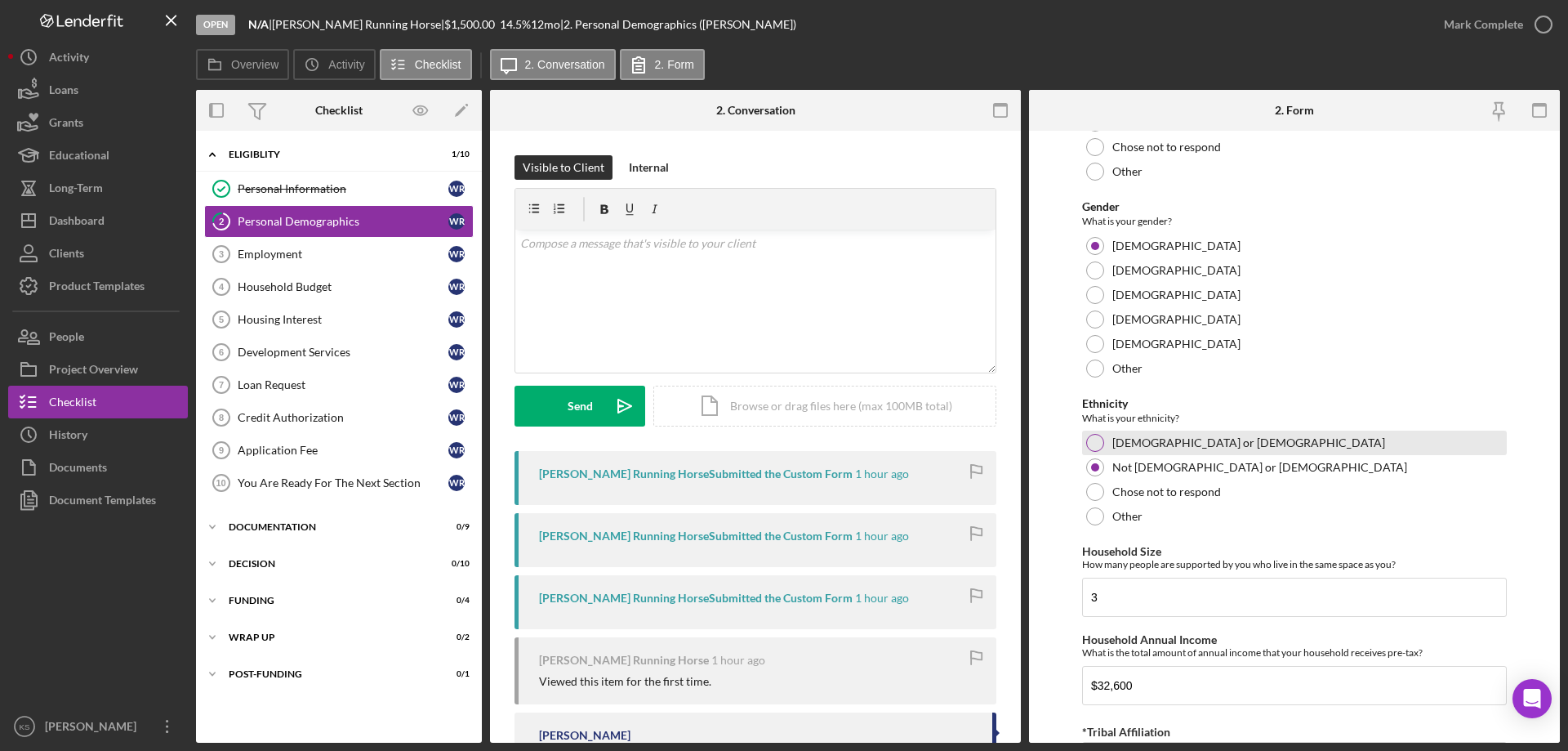
scroll to position [897, 0]
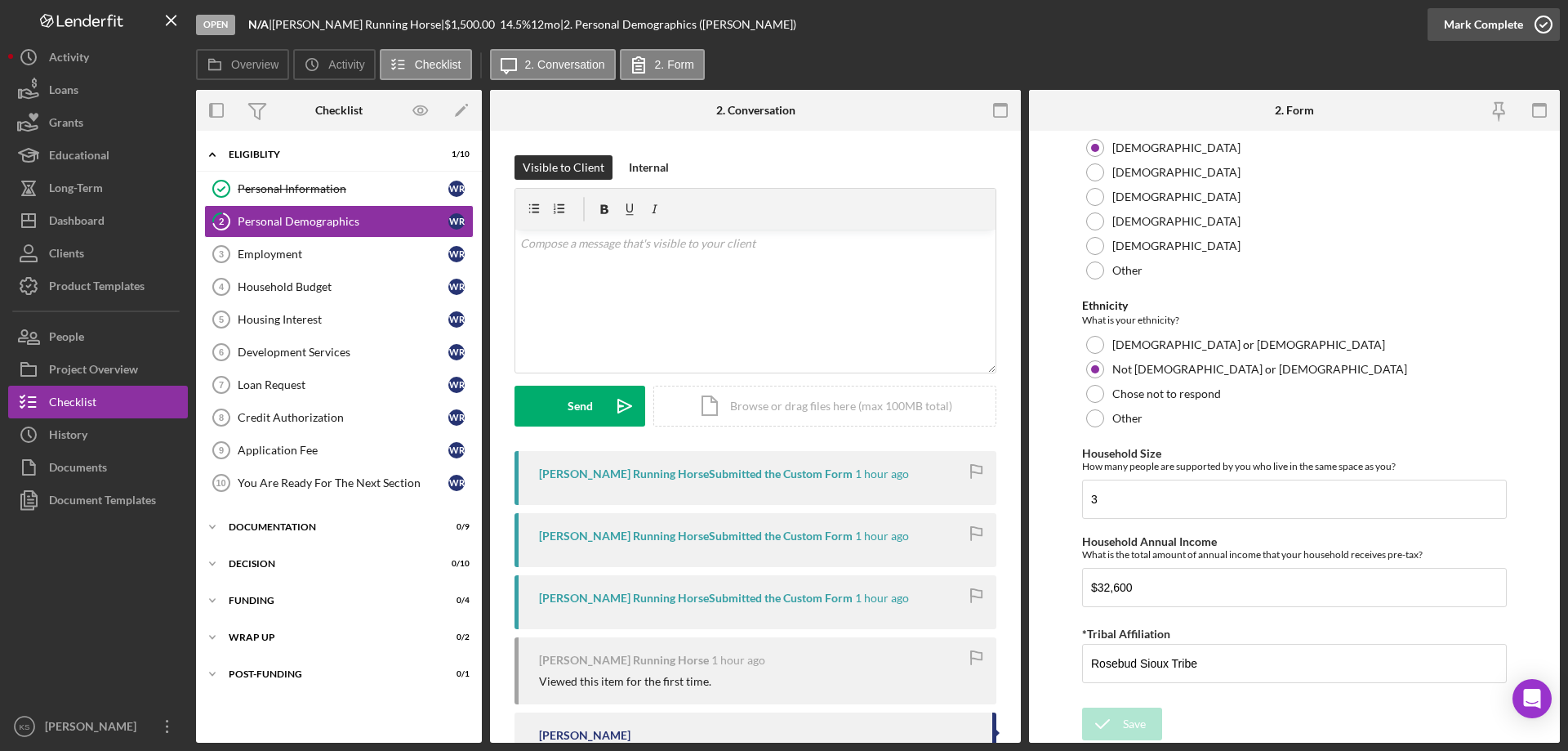
click at [1514, 28] on div "Mark Complete" at bounding box center [1484, 24] width 79 height 33
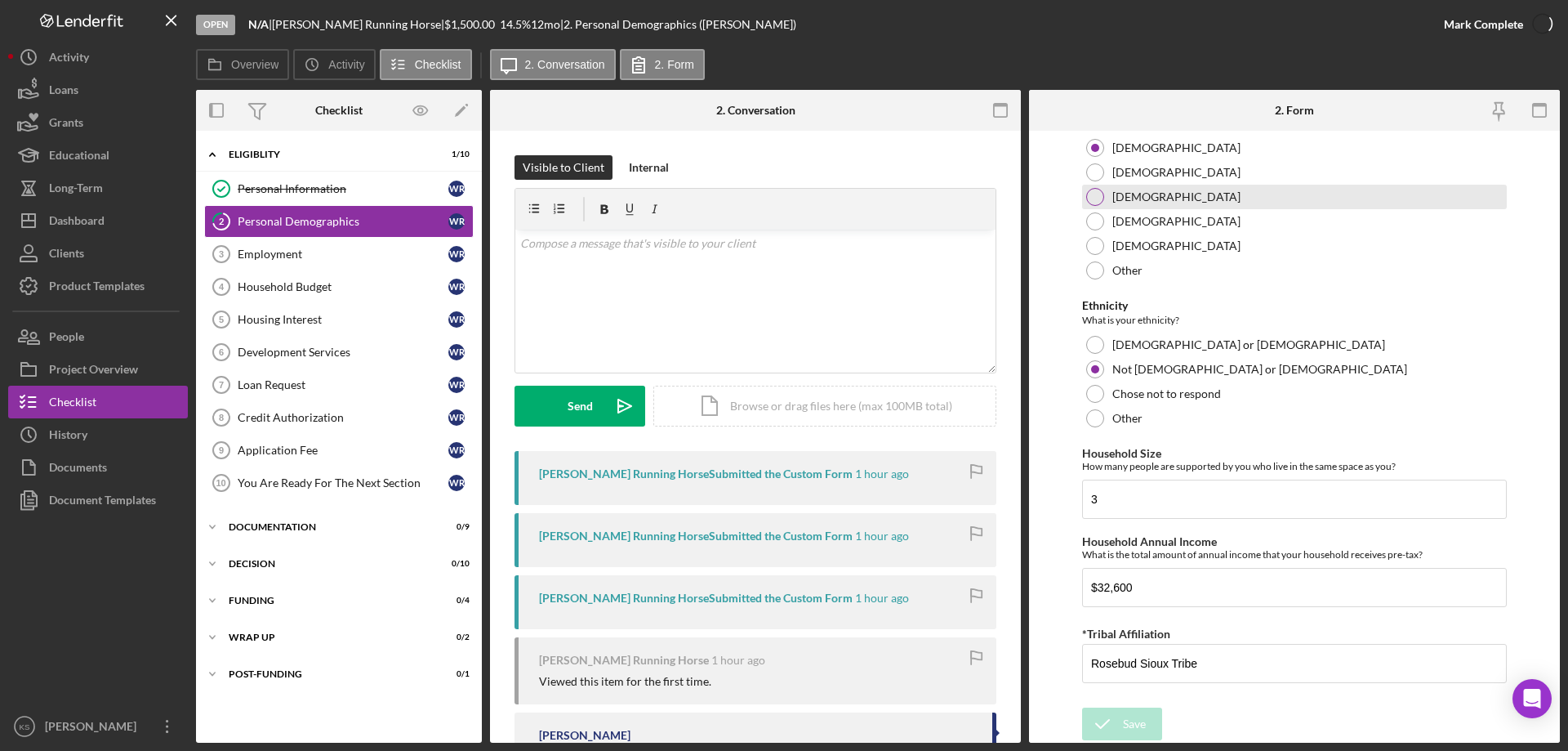
scroll to position [962, 0]
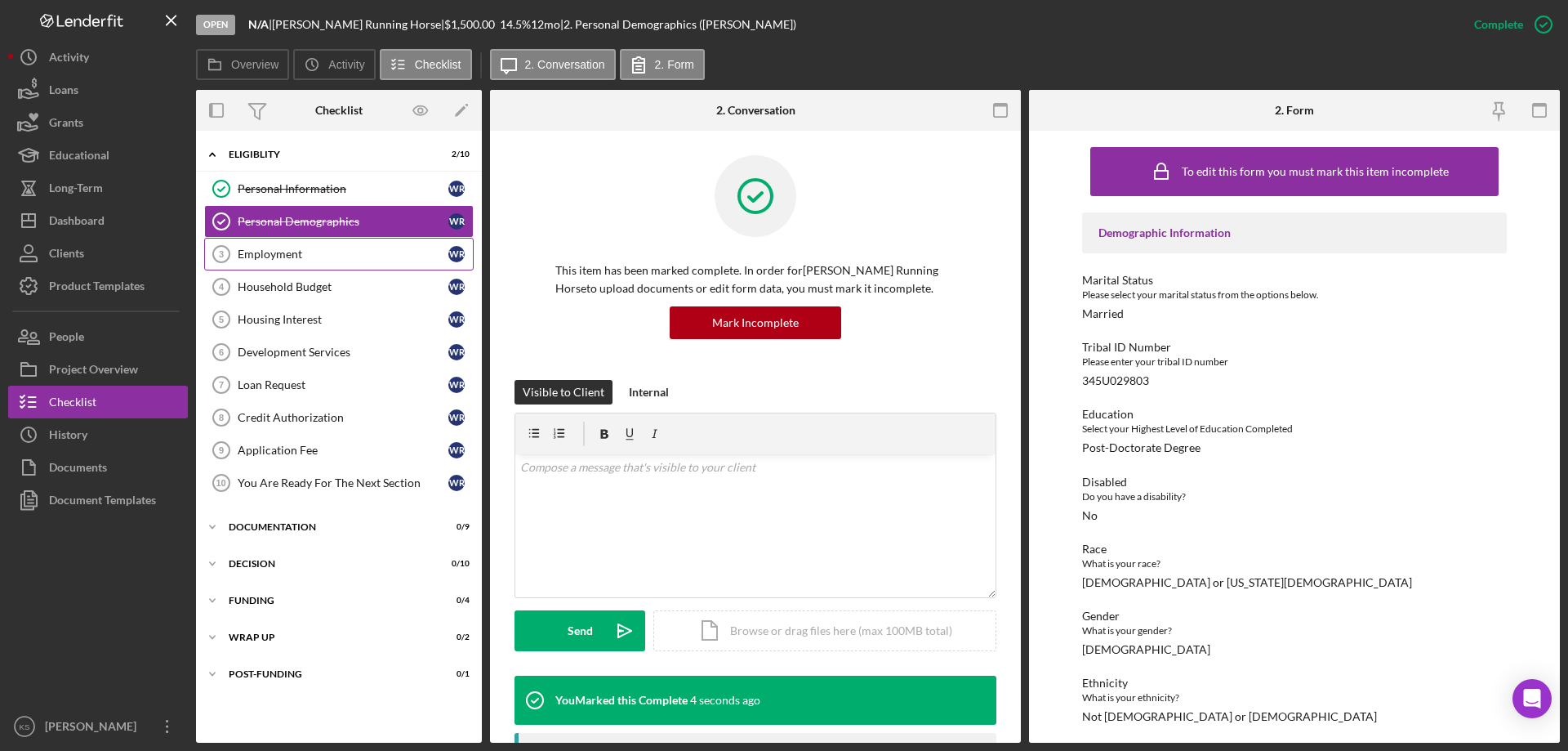
click at [324, 264] on link "Employment 3 Employment W R" at bounding box center [339, 253] width 269 height 33
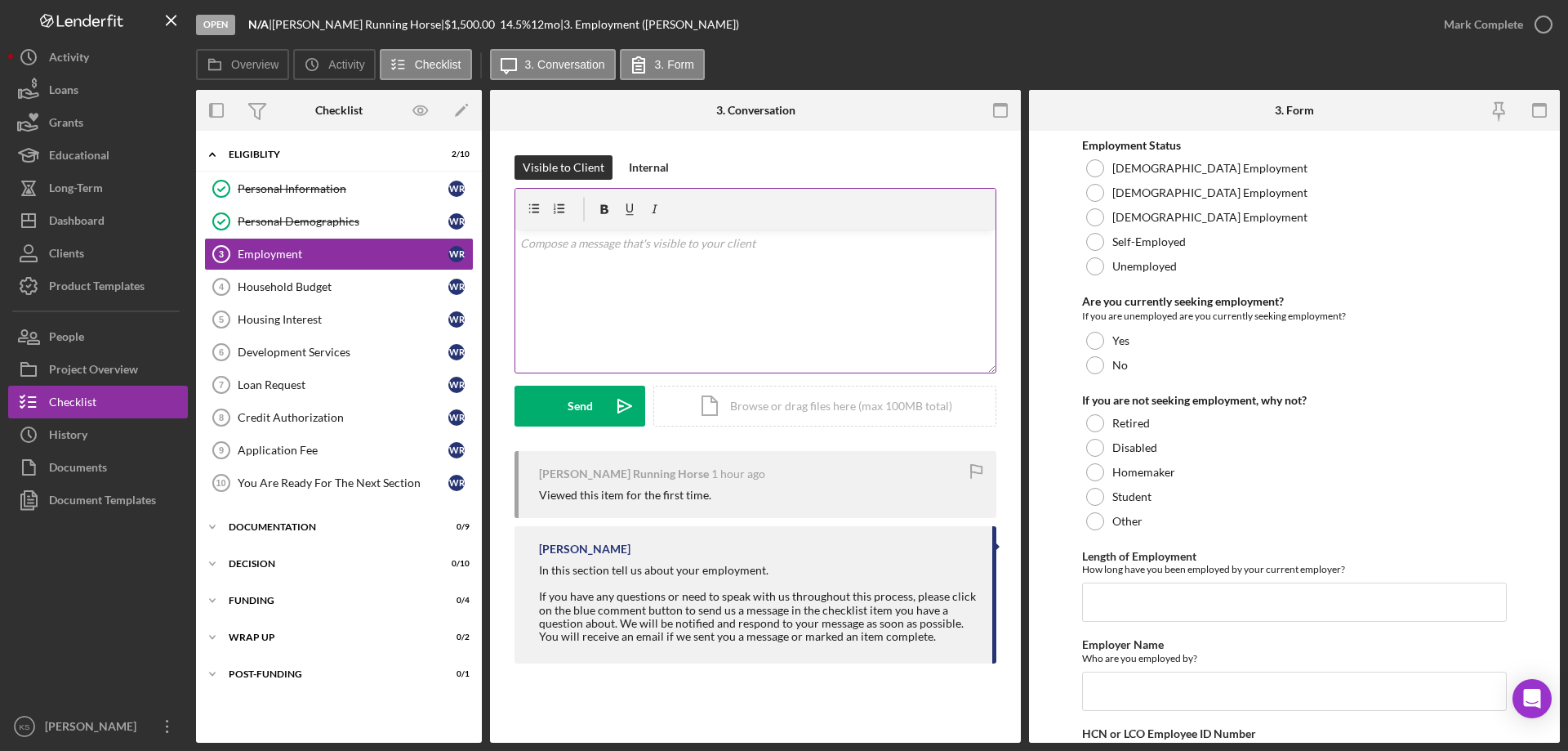
click at [675, 267] on div "v Color teal Color pink Remove color Add row above Add row below Add column bef…" at bounding box center [755, 301] width 480 height 143
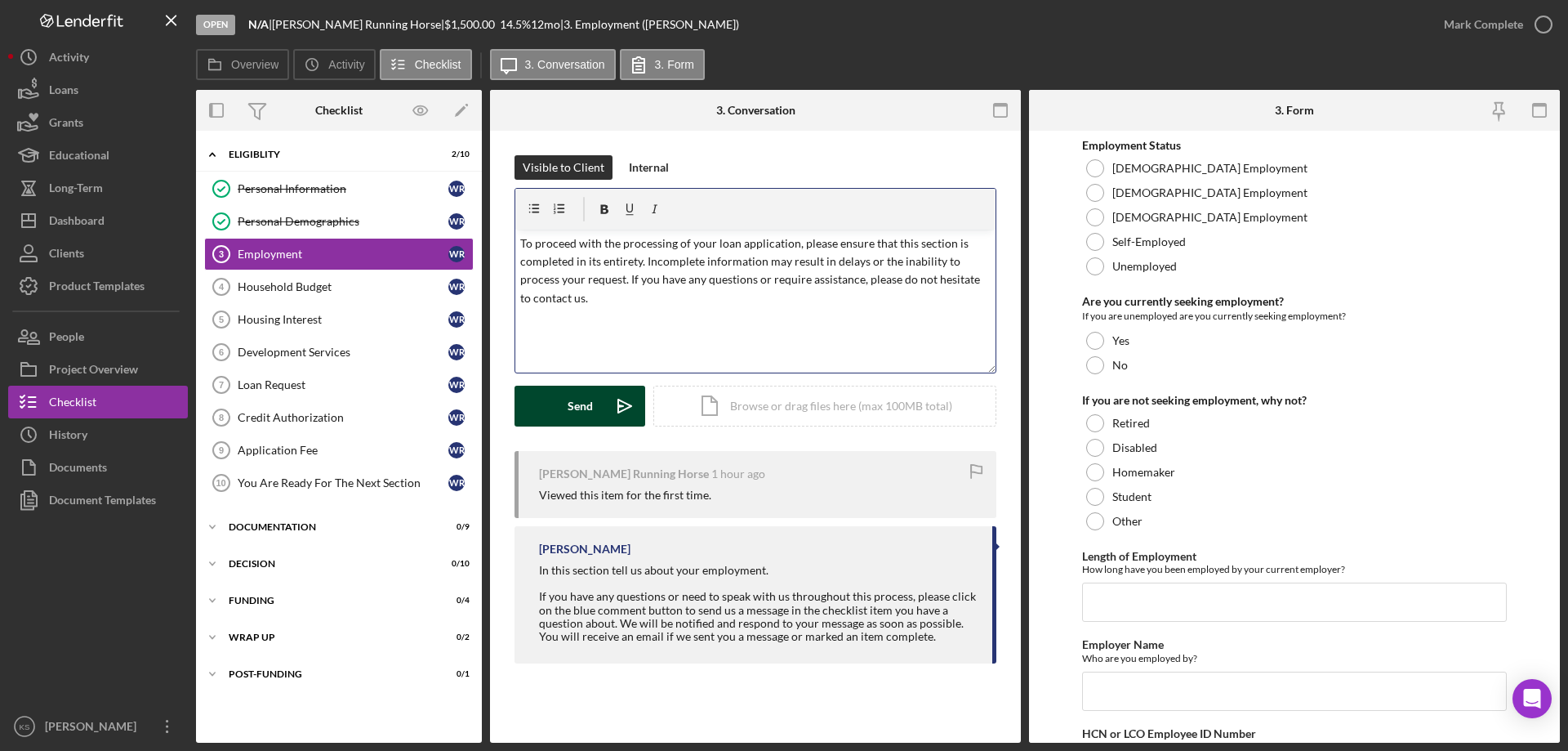
click at [572, 408] on div "Send" at bounding box center [580, 405] width 25 height 41
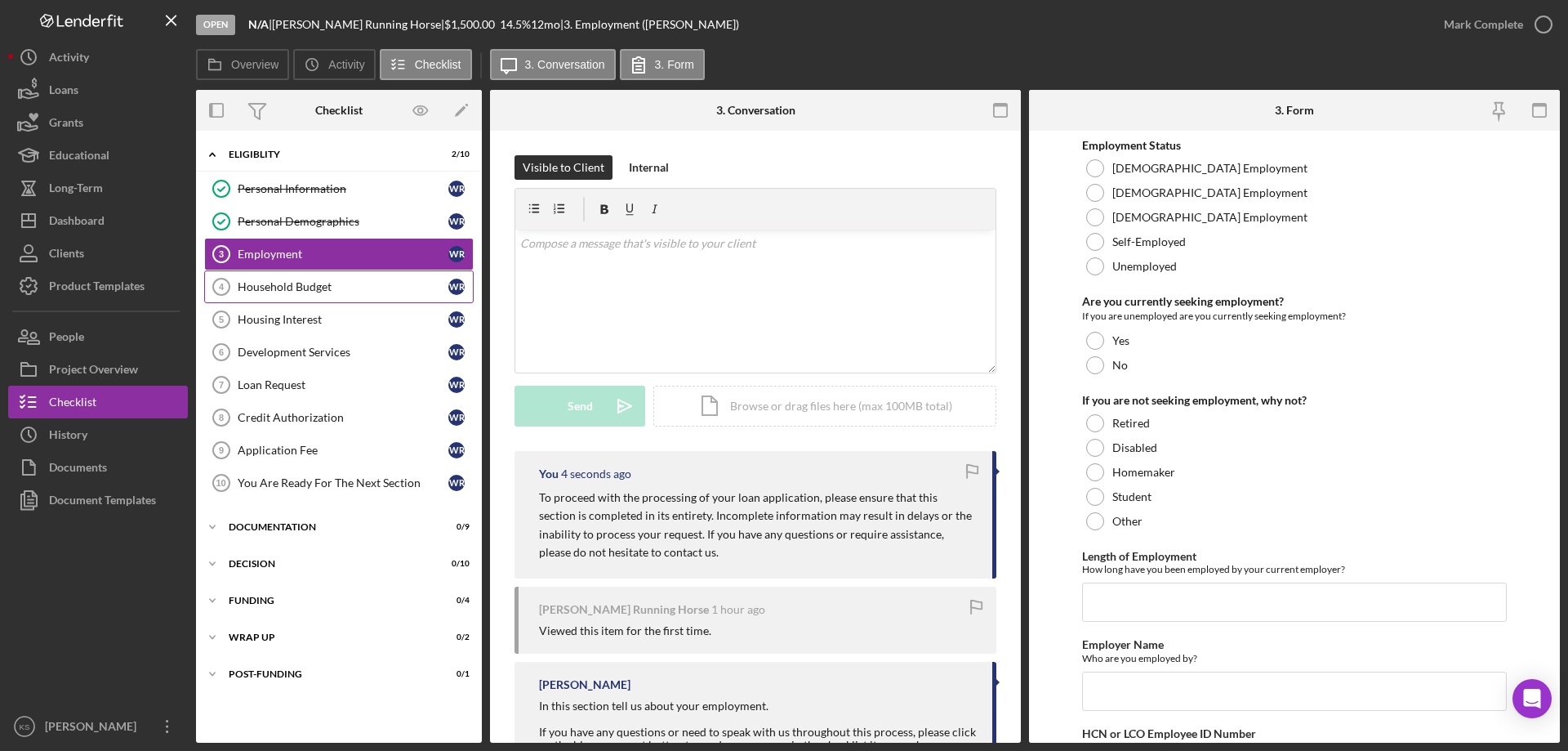
click at [313, 280] on div "Household Budget" at bounding box center [343, 286] width 211 height 13
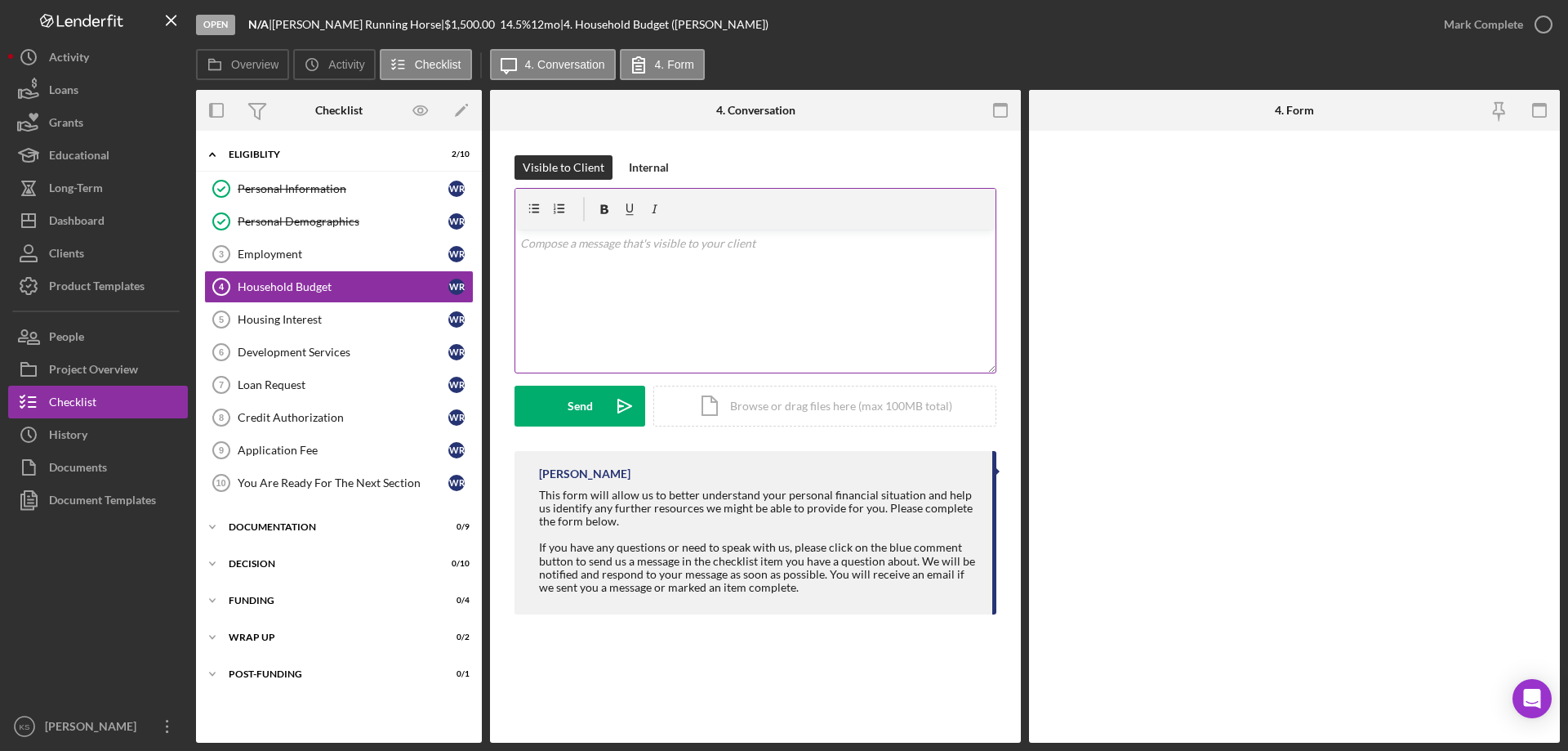
click at [786, 257] on div "v Color teal Color pink Remove color Add row above Add row below Add column bef…" at bounding box center [755, 301] width 480 height 143
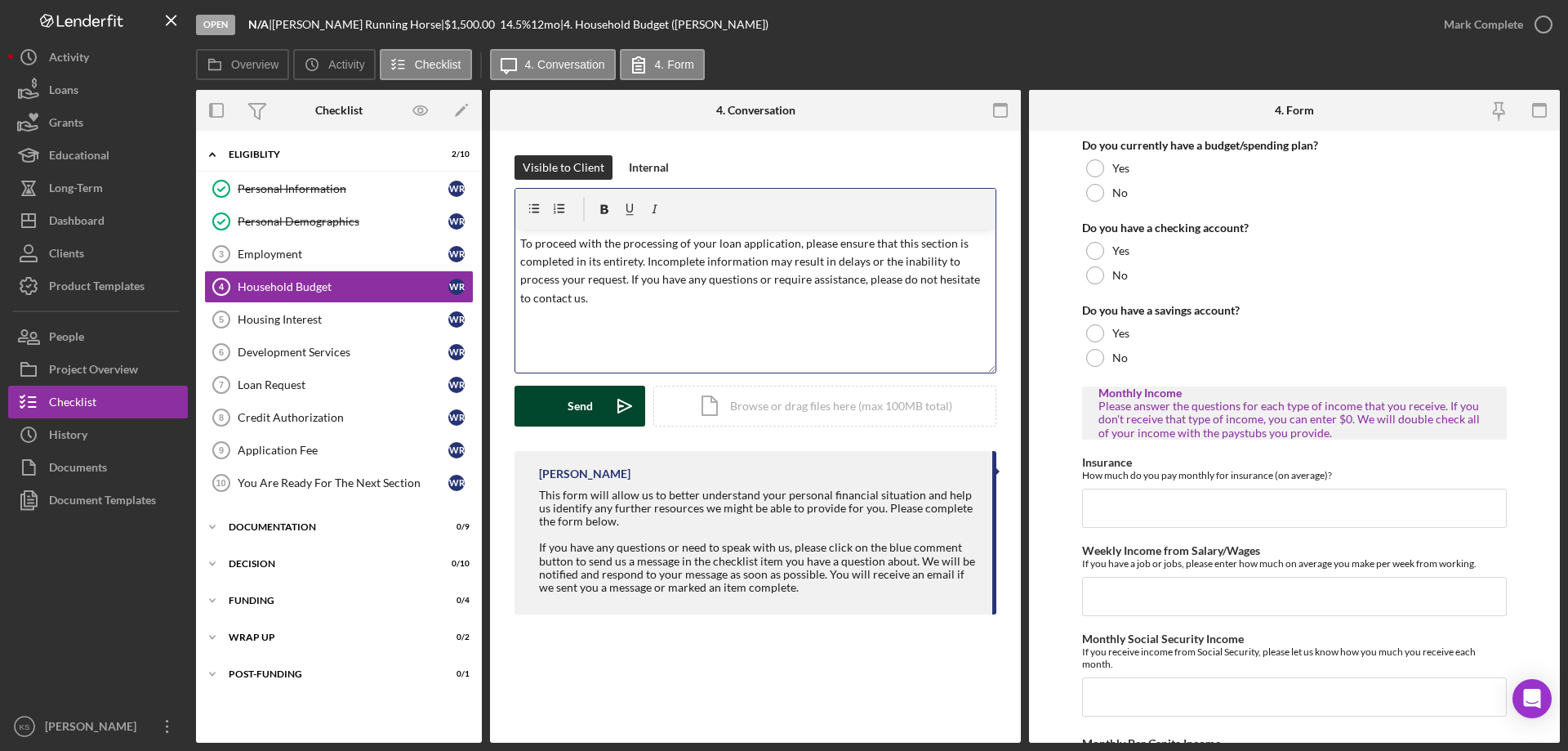
click at [598, 402] on button "Send Icon/icon-invite-send" at bounding box center [579, 405] width 131 height 41
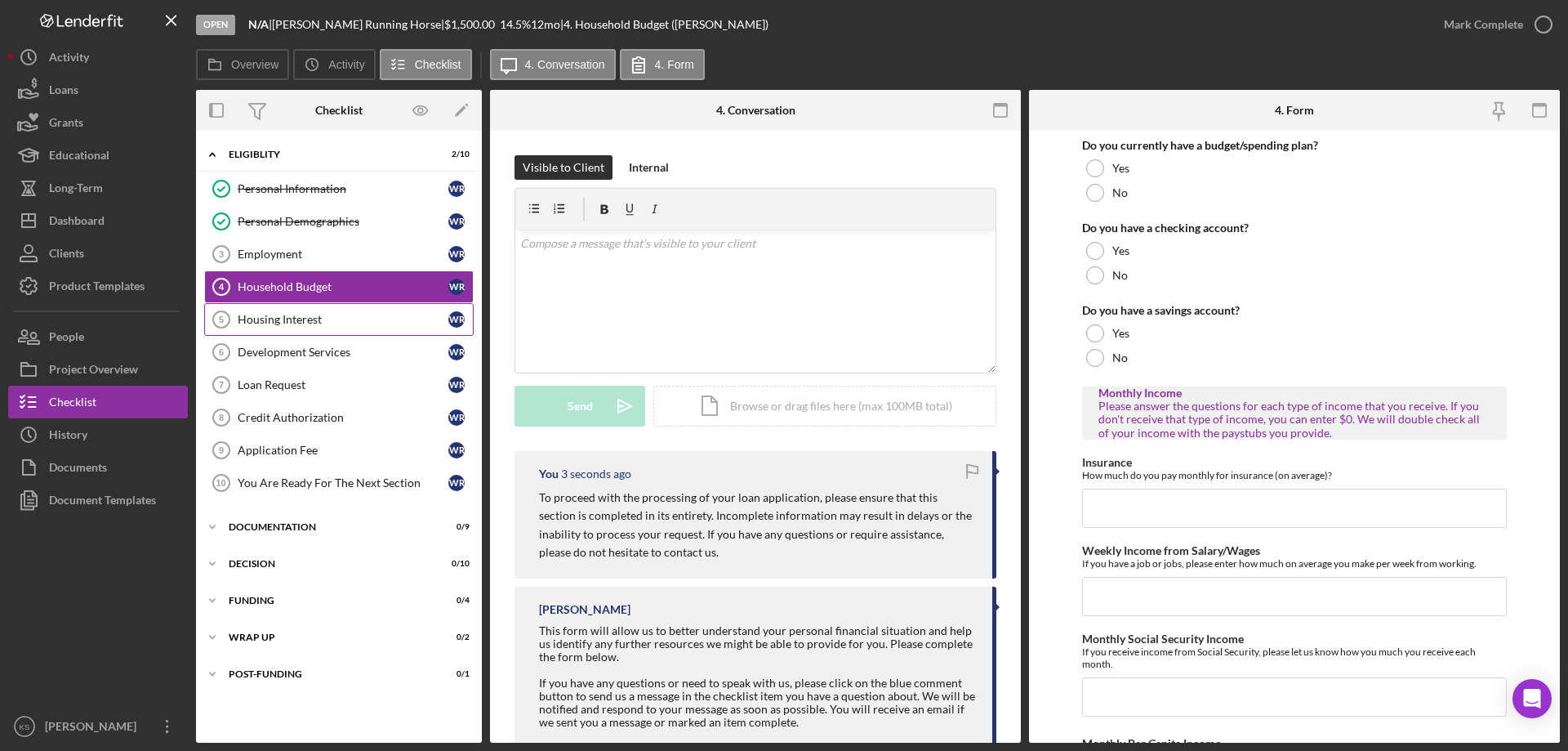
click at [341, 321] on div "Housing Interest" at bounding box center [343, 318] width 211 height 13
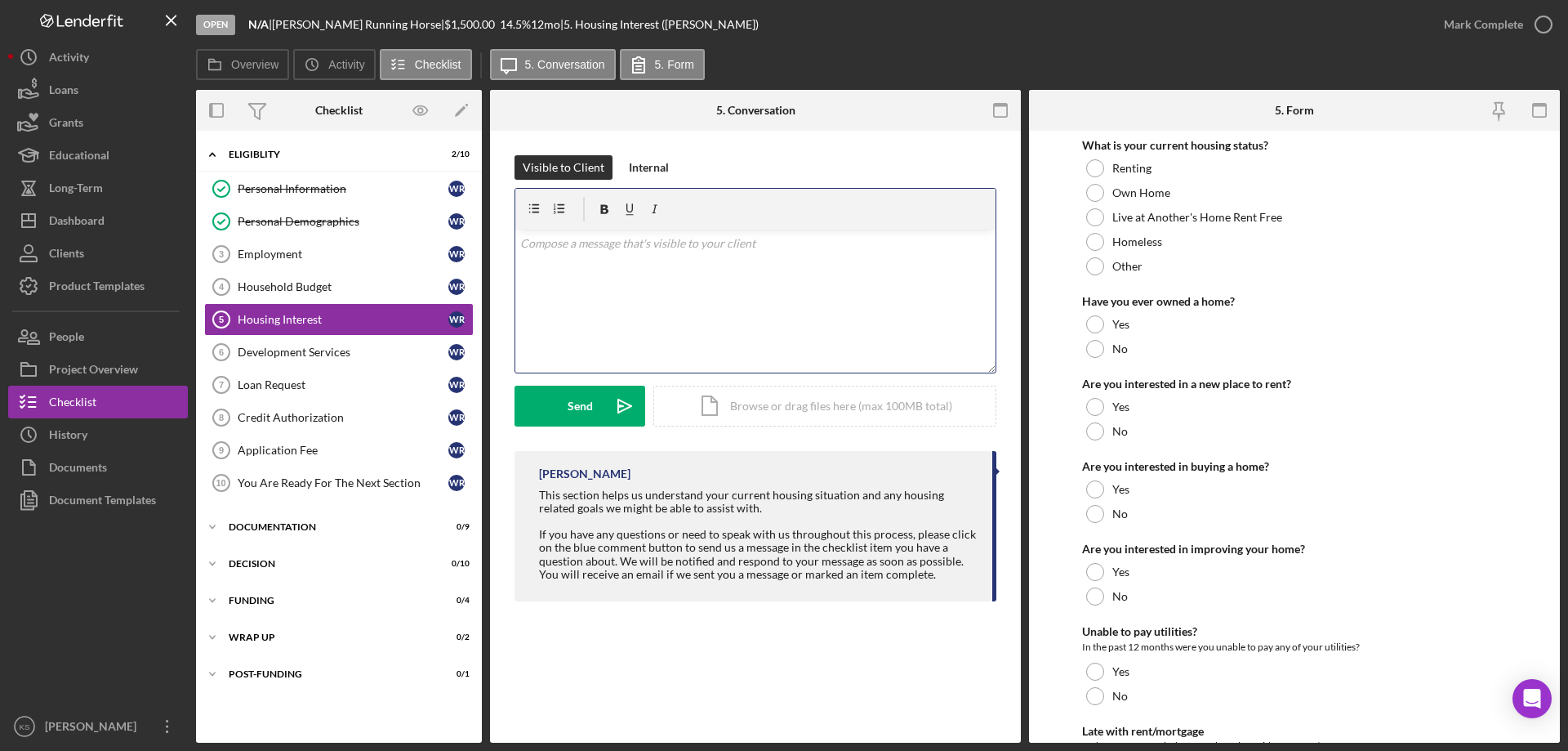
click at [670, 297] on div "v Color teal Color pink Remove color Add row above Add row below Add column bef…" at bounding box center [755, 301] width 480 height 143
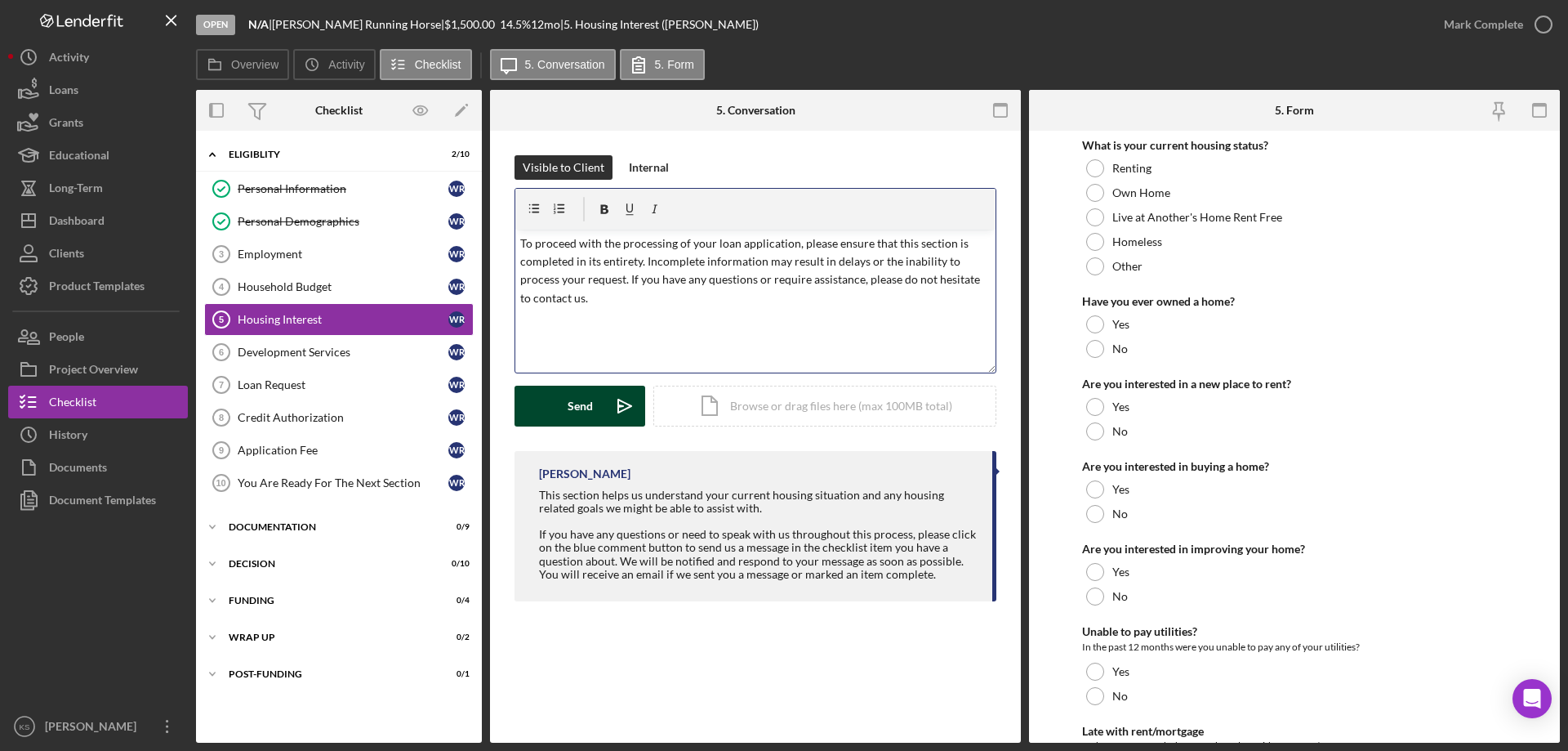
click at [578, 394] on div "Send" at bounding box center [580, 405] width 25 height 41
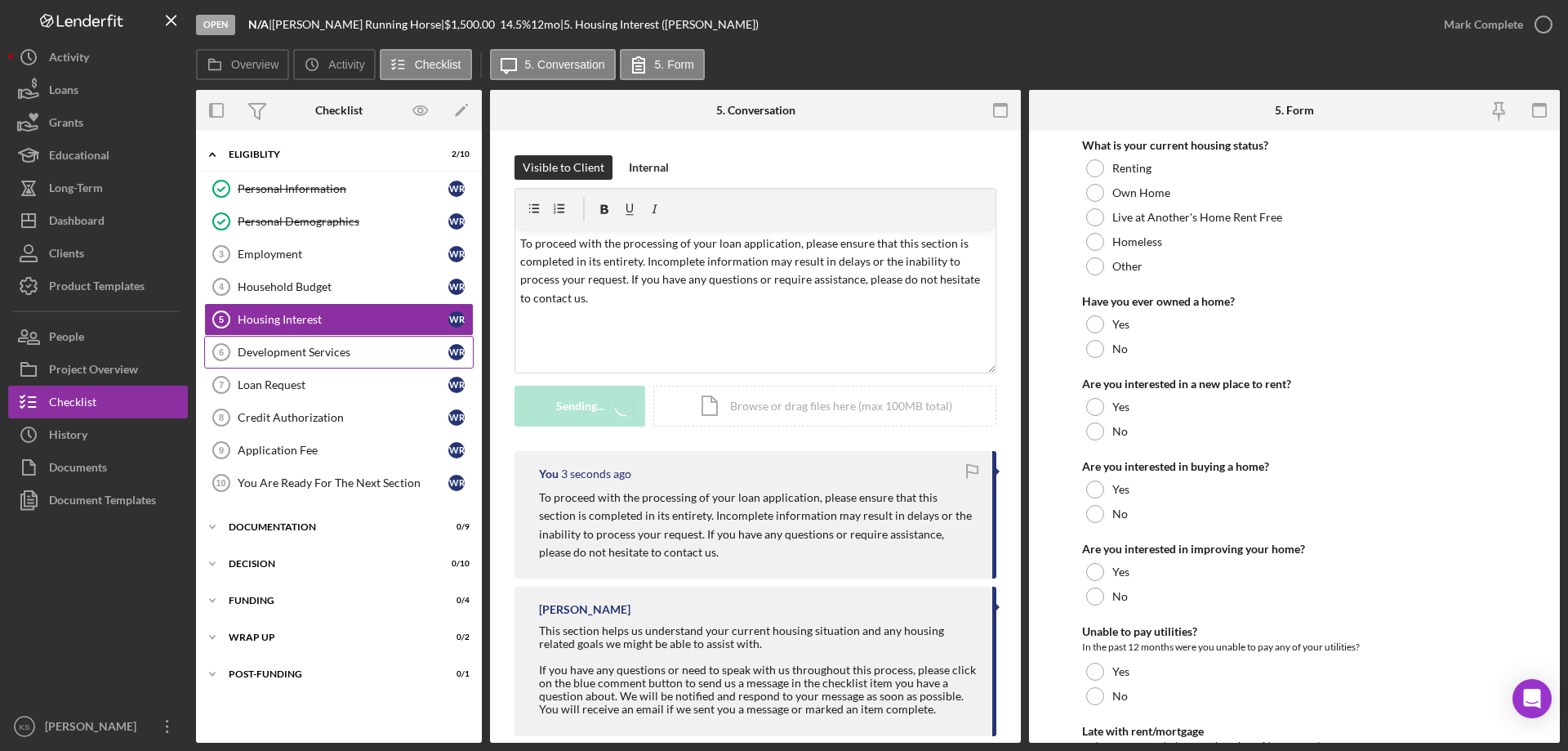
click at [334, 353] on div "Development Services" at bounding box center [343, 351] width 211 height 13
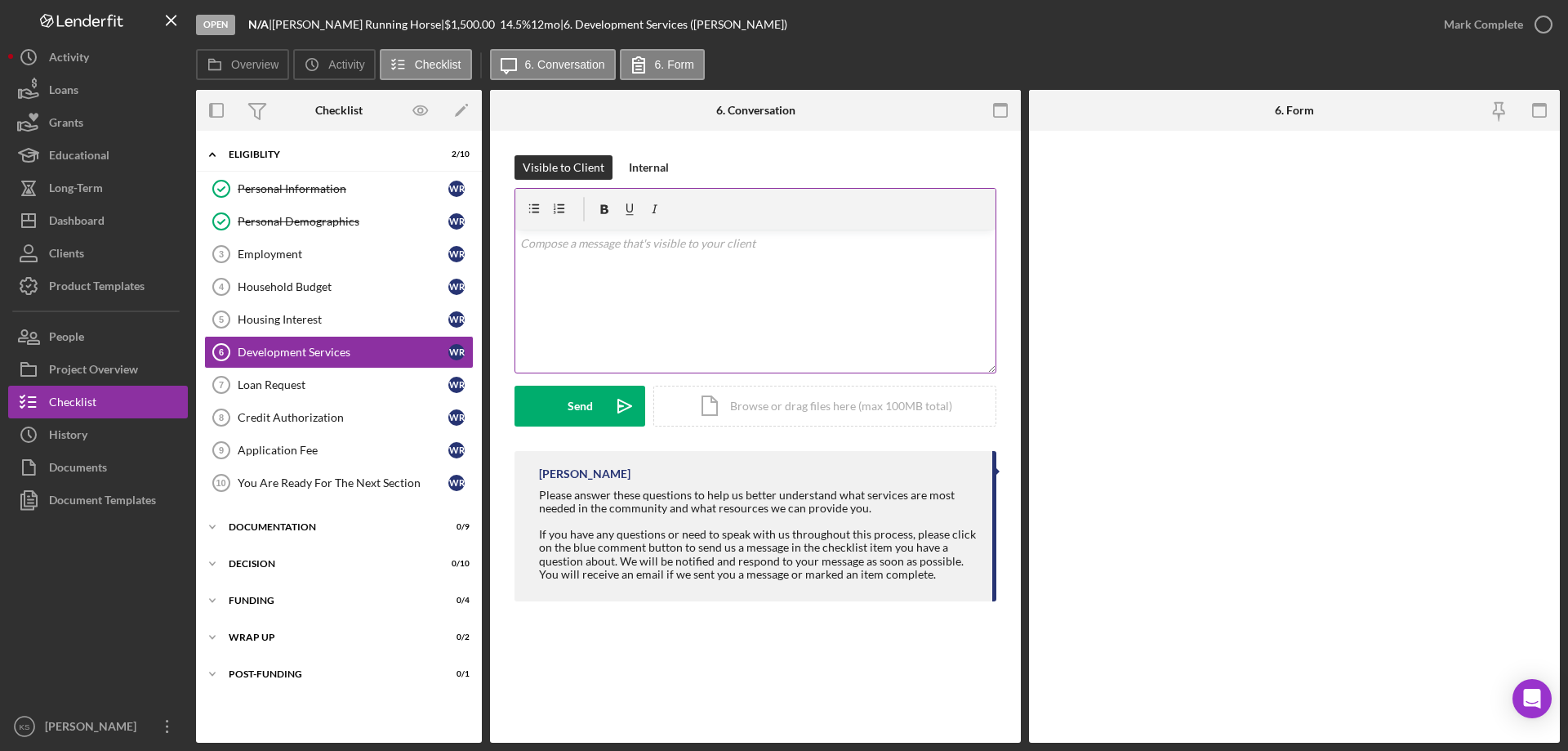
click at [683, 269] on div "v Color teal Color pink Remove color Add row above Add row below Add column bef…" at bounding box center [755, 301] width 480 height 143
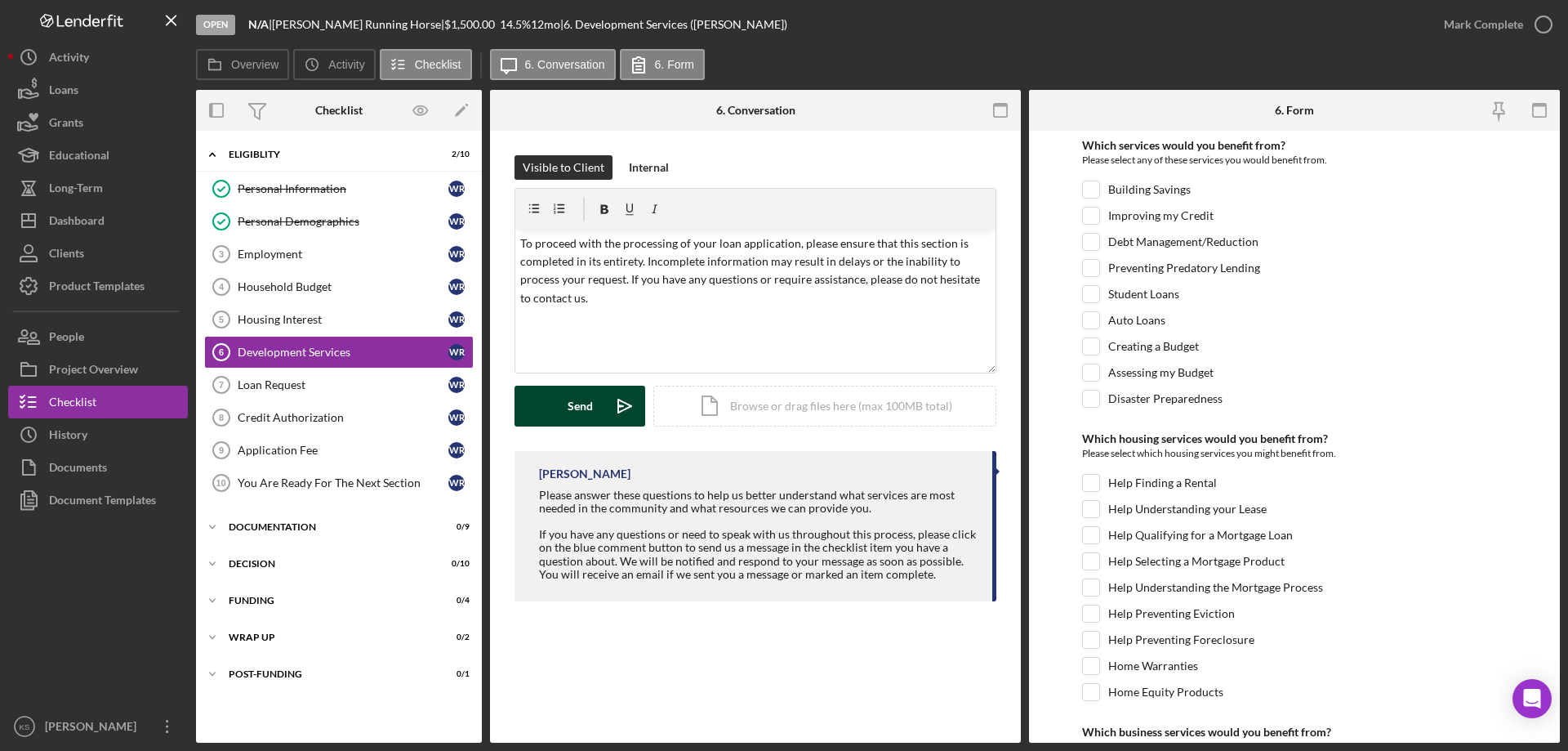
click at [584, 389] on div "Send" at bounding box center [580, 405] width 25 height 41
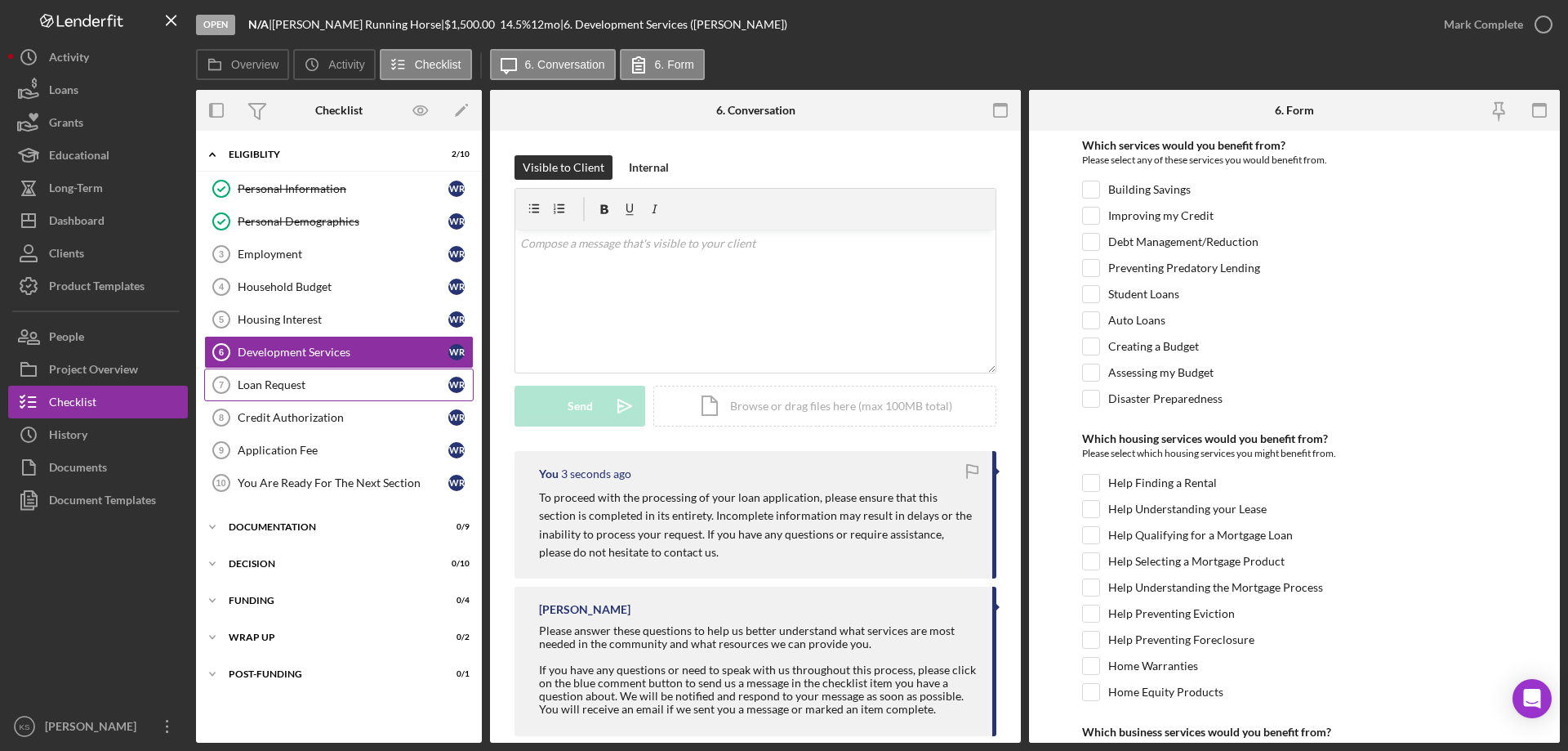
click at [339, 381] on div "Loan Request" at bounding box center [343, 384] width 211 height 13
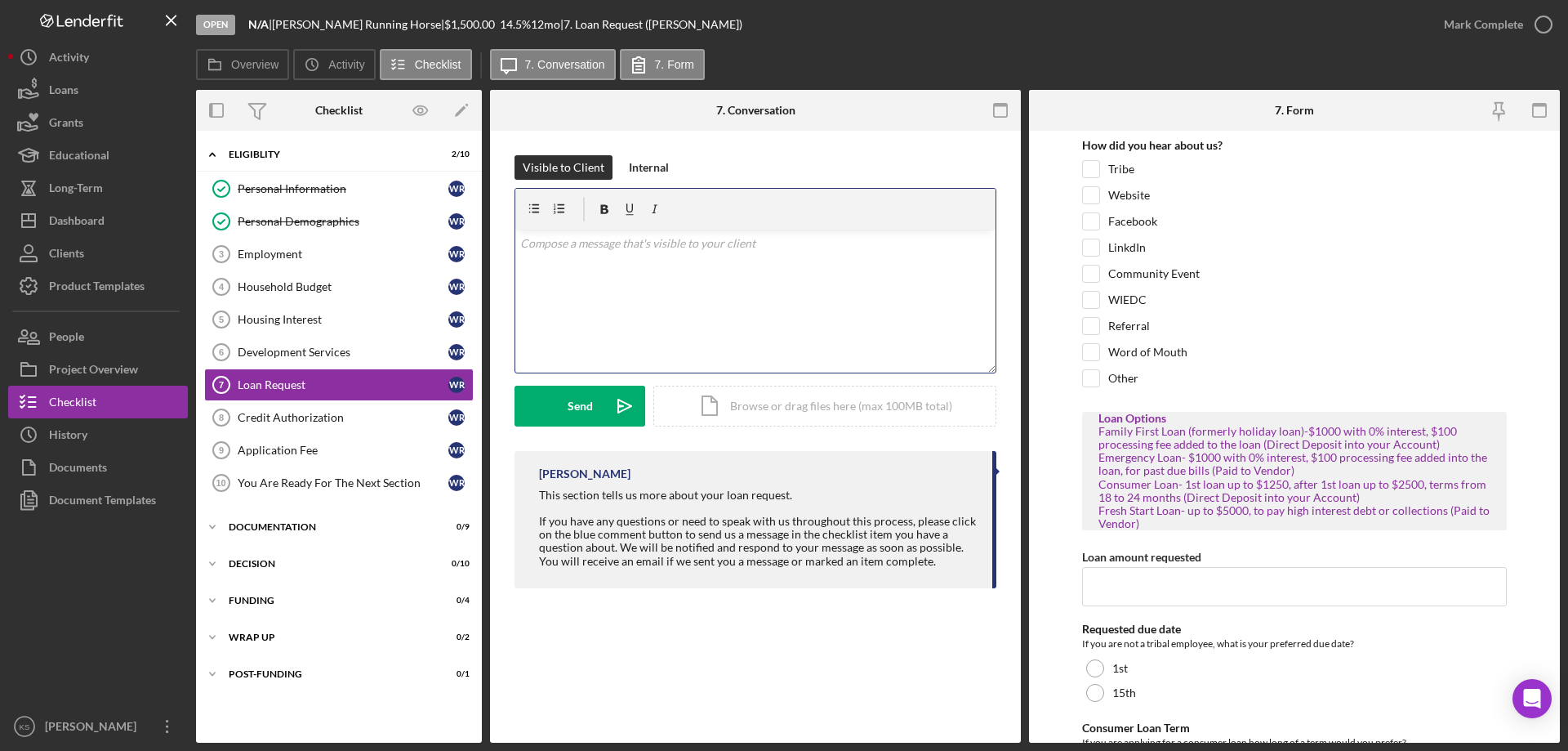
click at [650, 289] on div "v Color teal Color pink Remove color Add row above Add row below Add column bef…" at bounding box center [755, 301] width 480 height 143
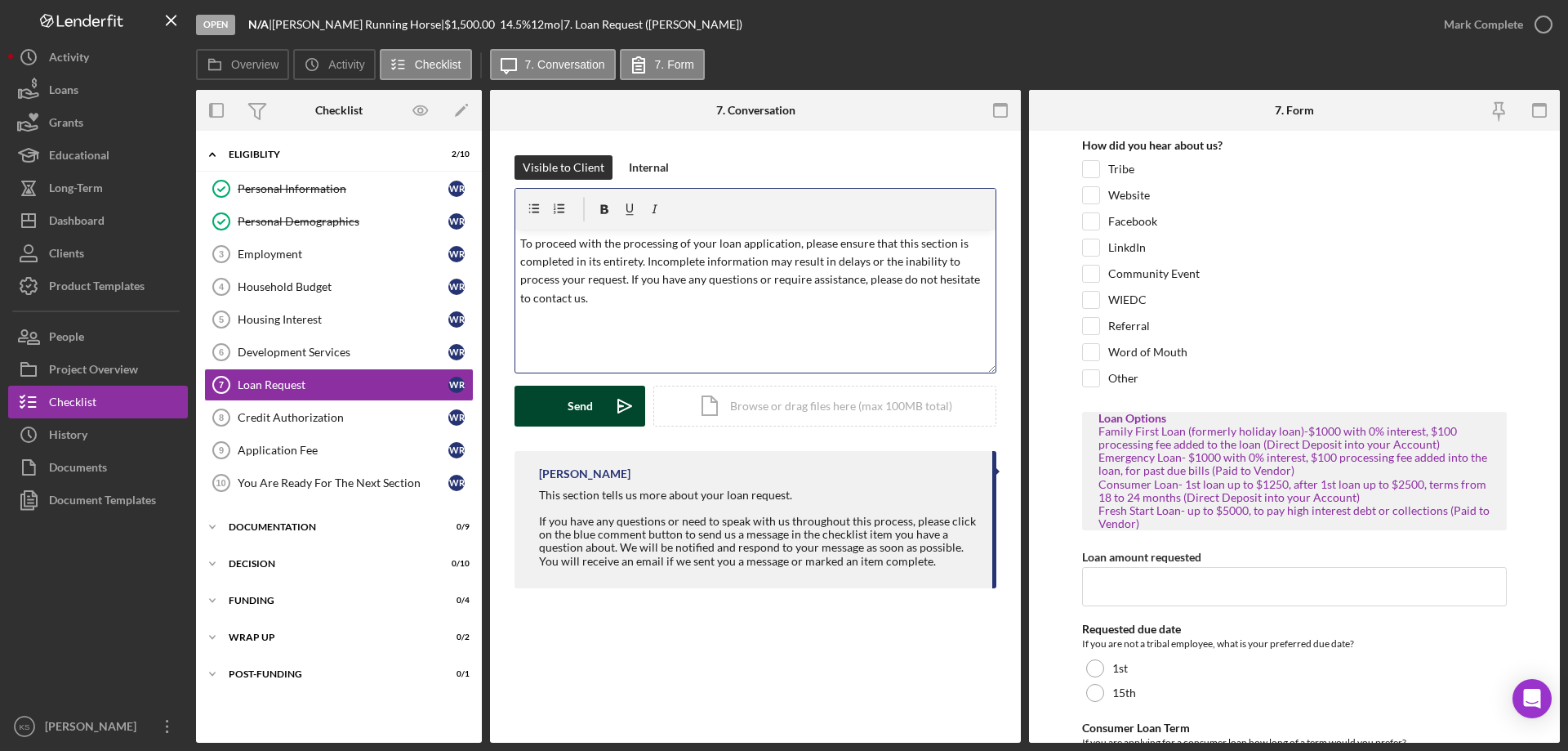
click at [567, 403] on div "Send" at bounding box center [580, 405] width 25 height 41
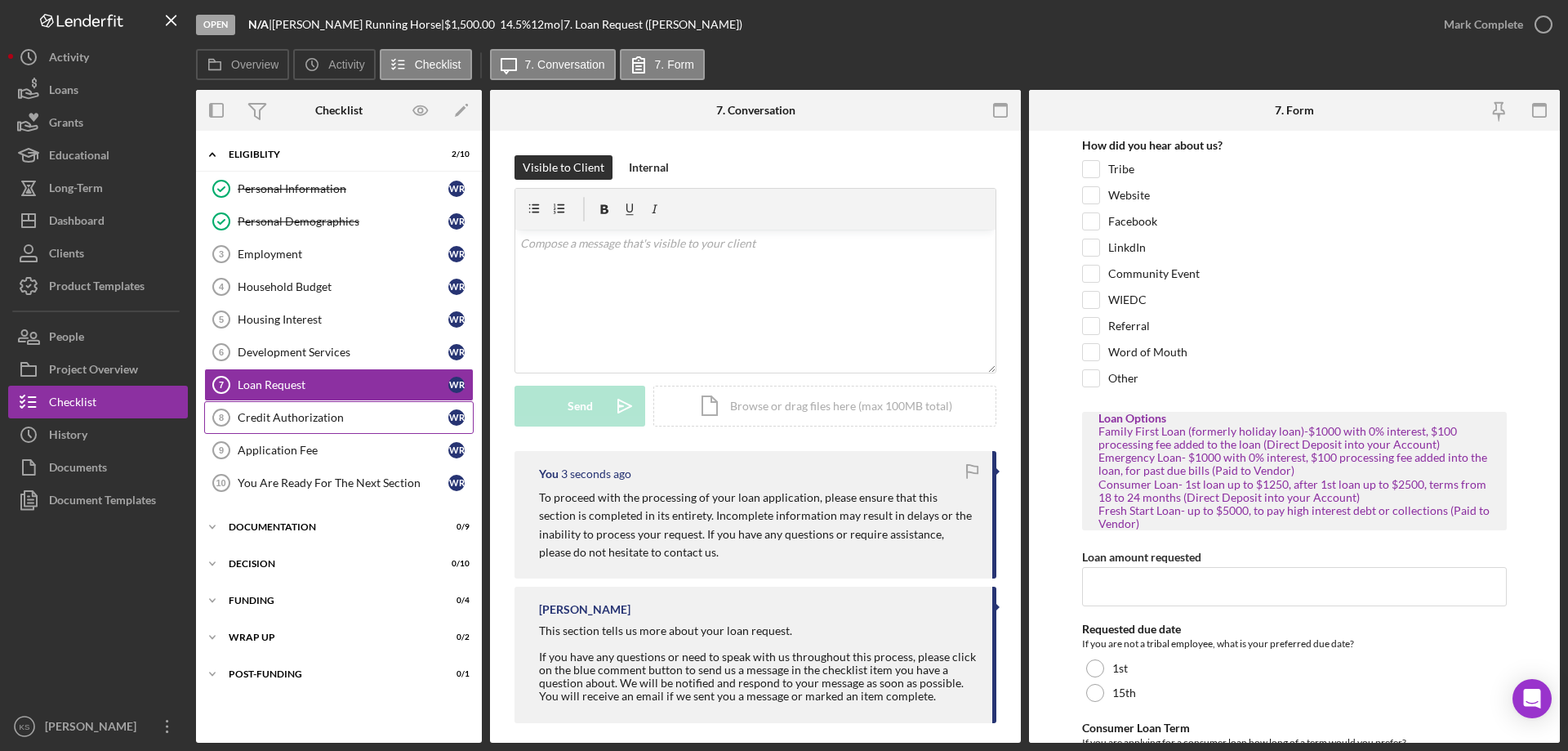
click at [341, 406] on link "Credit Authorization 8 Credit Authorization W R" at bounding box center [339, 417] width 269 height 33
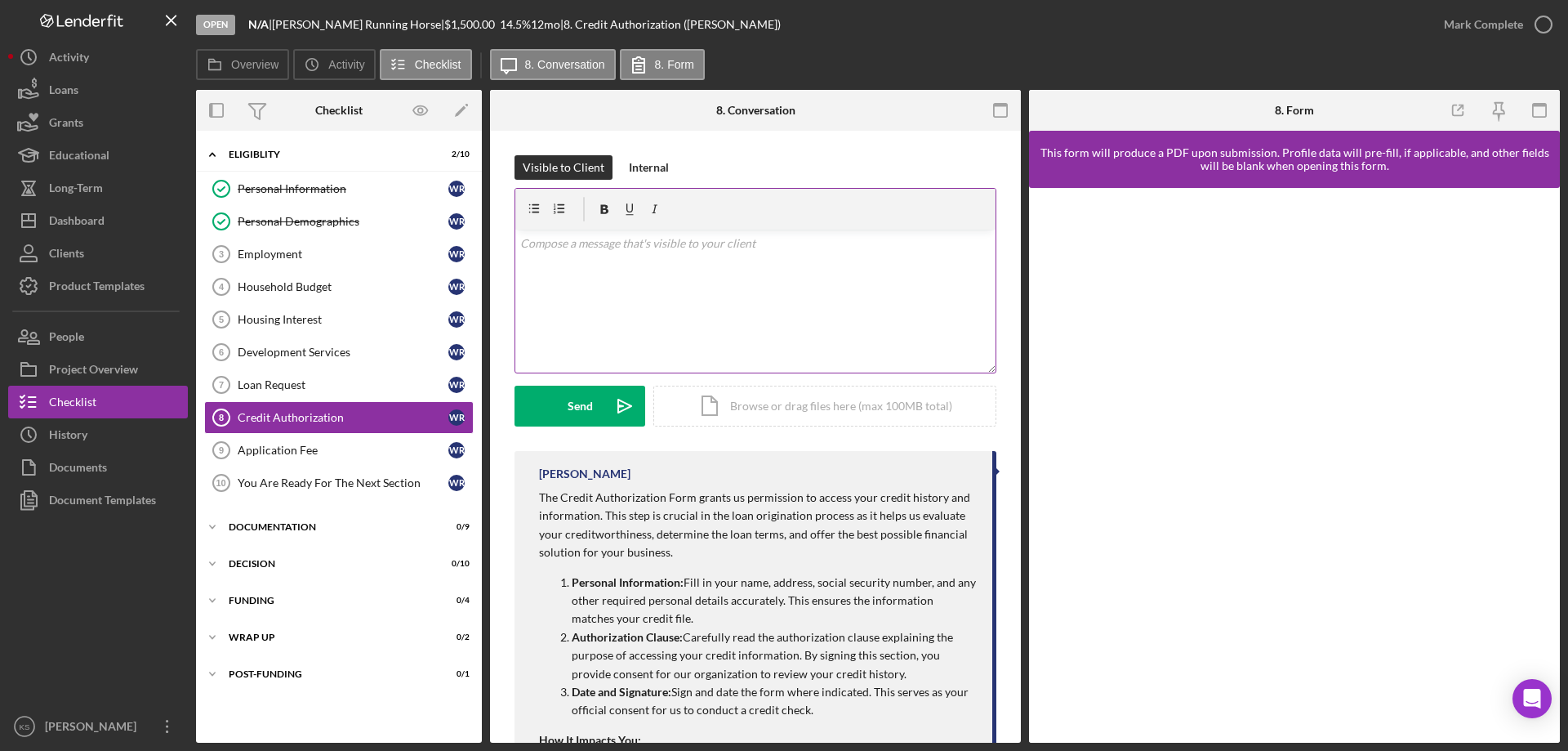
click at [678, 309] on div "v Color teal Color pink Remove color Add row above Add row below Add column bef…" at bounding box center [755, 301] width 480 height 143
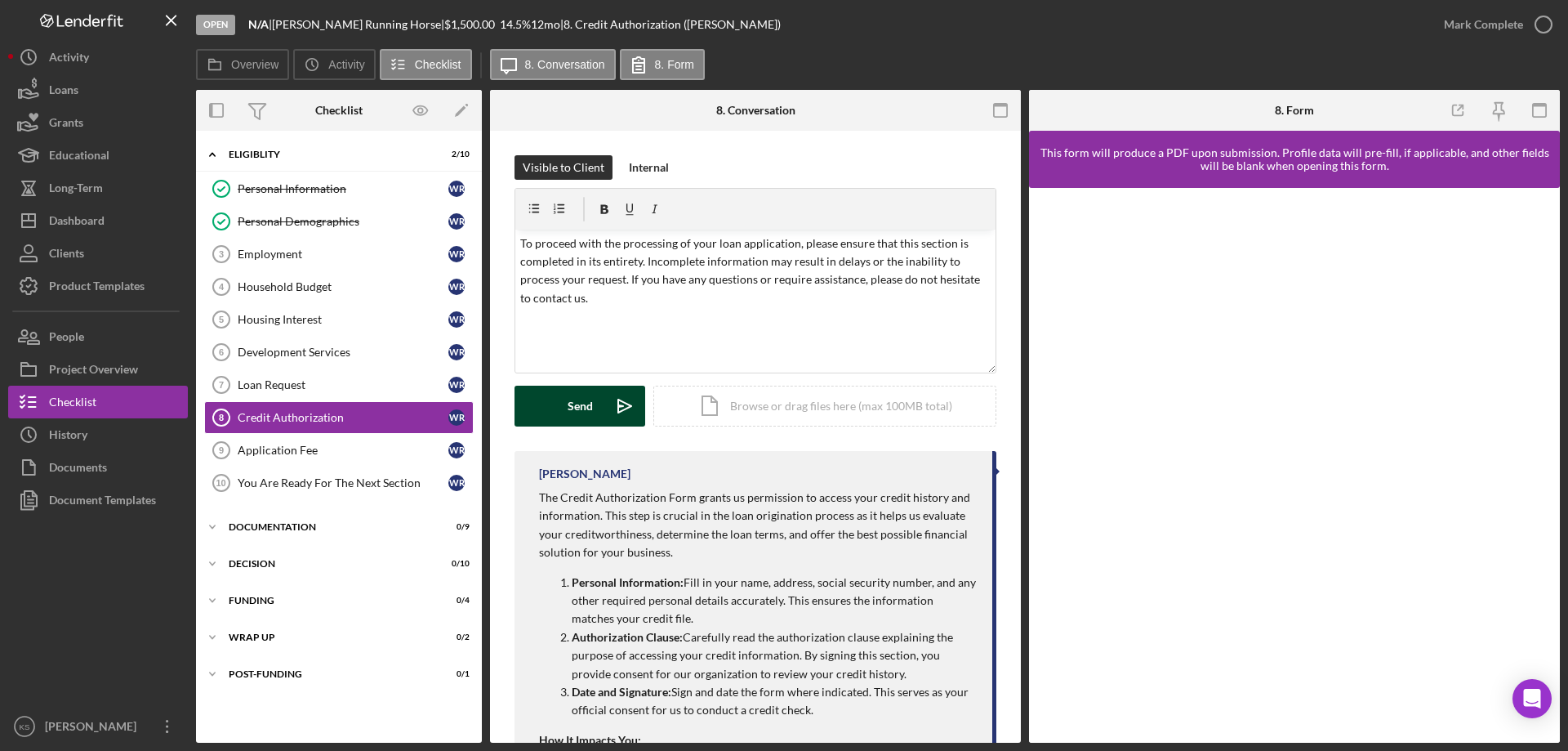
click at [561, 408] on button "Send Icon/icon-invite-send" at bounding box center [579, 405] width 131 height 41
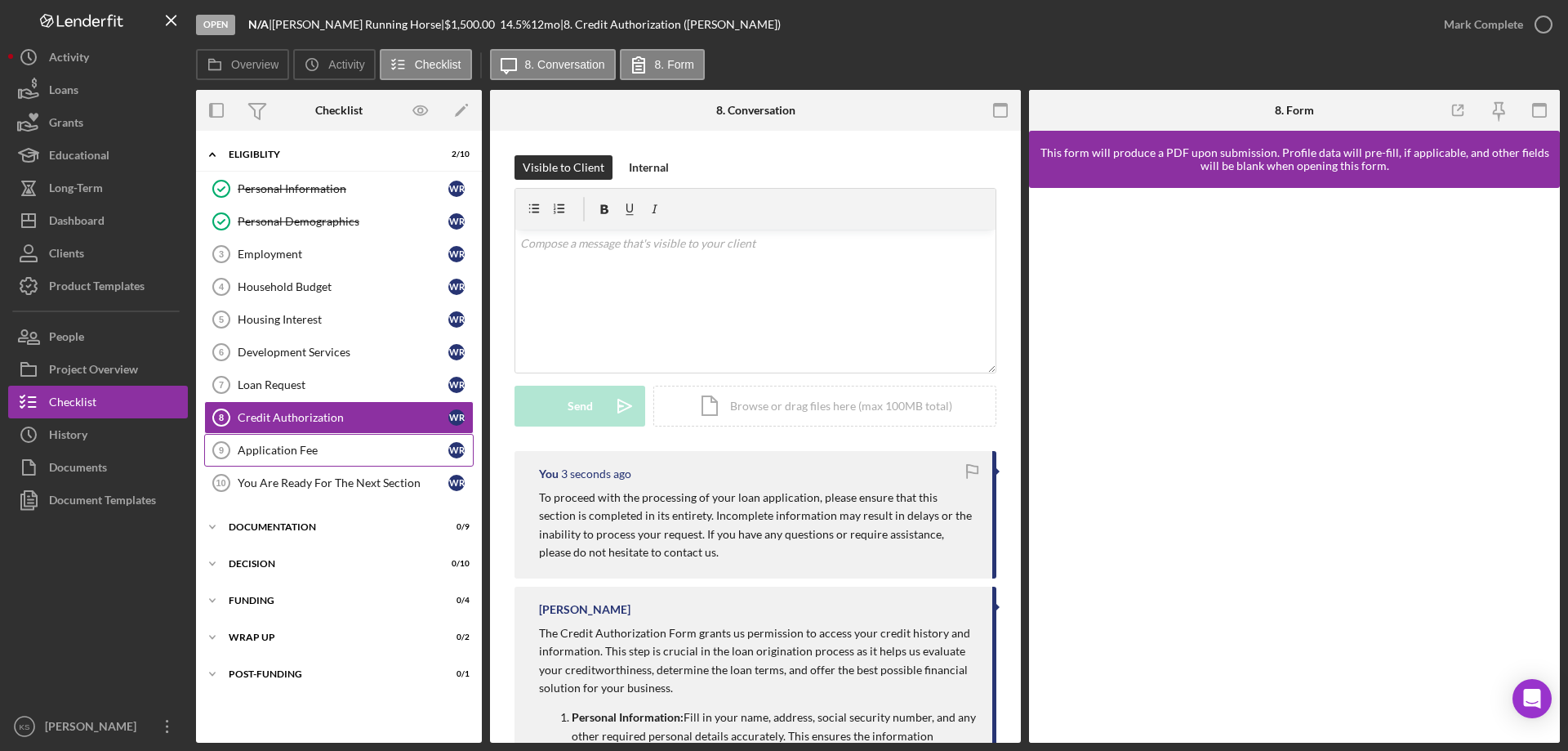
click at [355, 441] on link "Application Fee 9 Application Fee W R" at bounding box center [339, 450] width 269 height 33
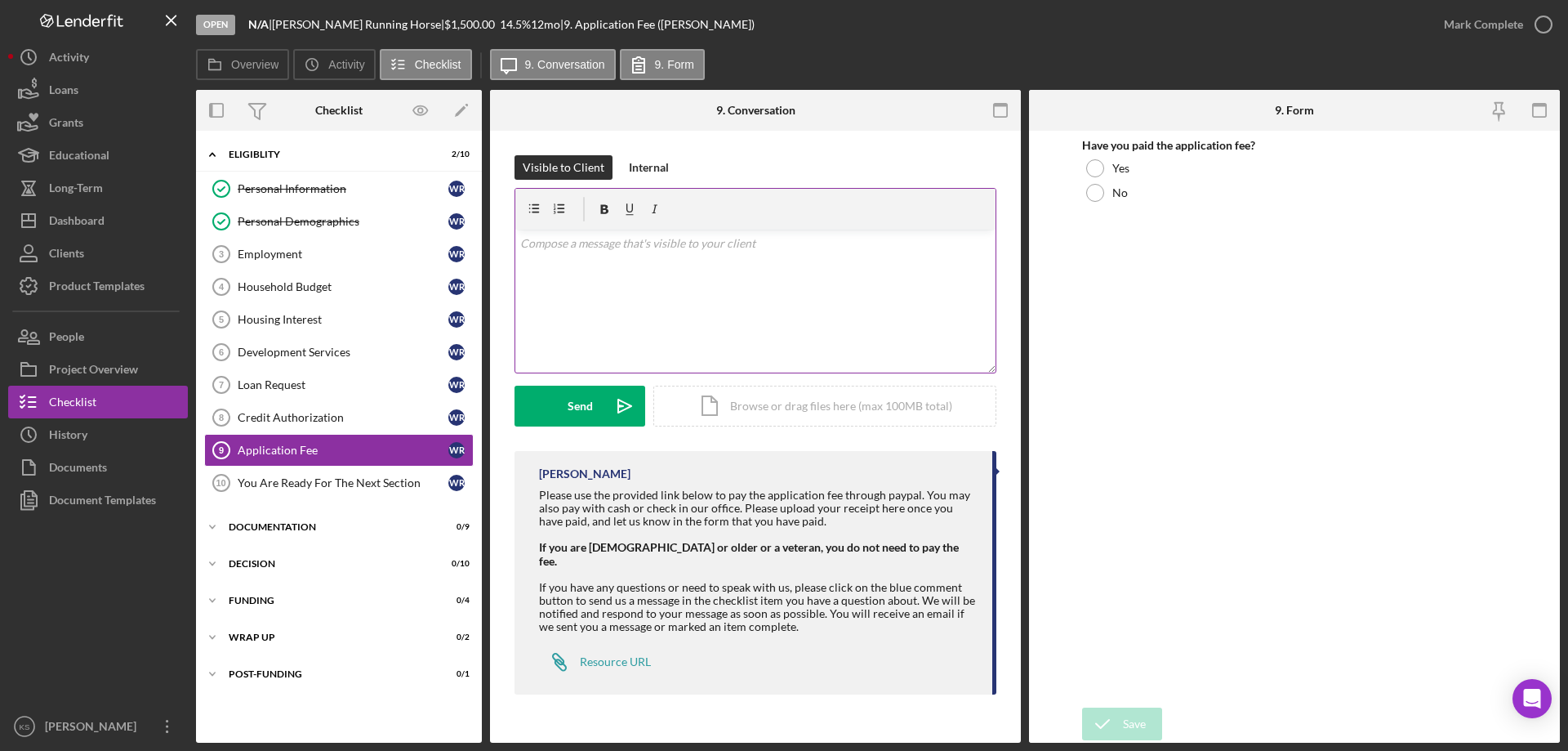
drag, startPoint x: 712, startPoint y: 272, endPoint x: 701, endPoint y: 279, distance: 13.0
click at [711, 273] on div "v Color teal Color pink Remove color Add row above Add row below Add column bef…" at bounding box center [755, 301] width 480 height 143
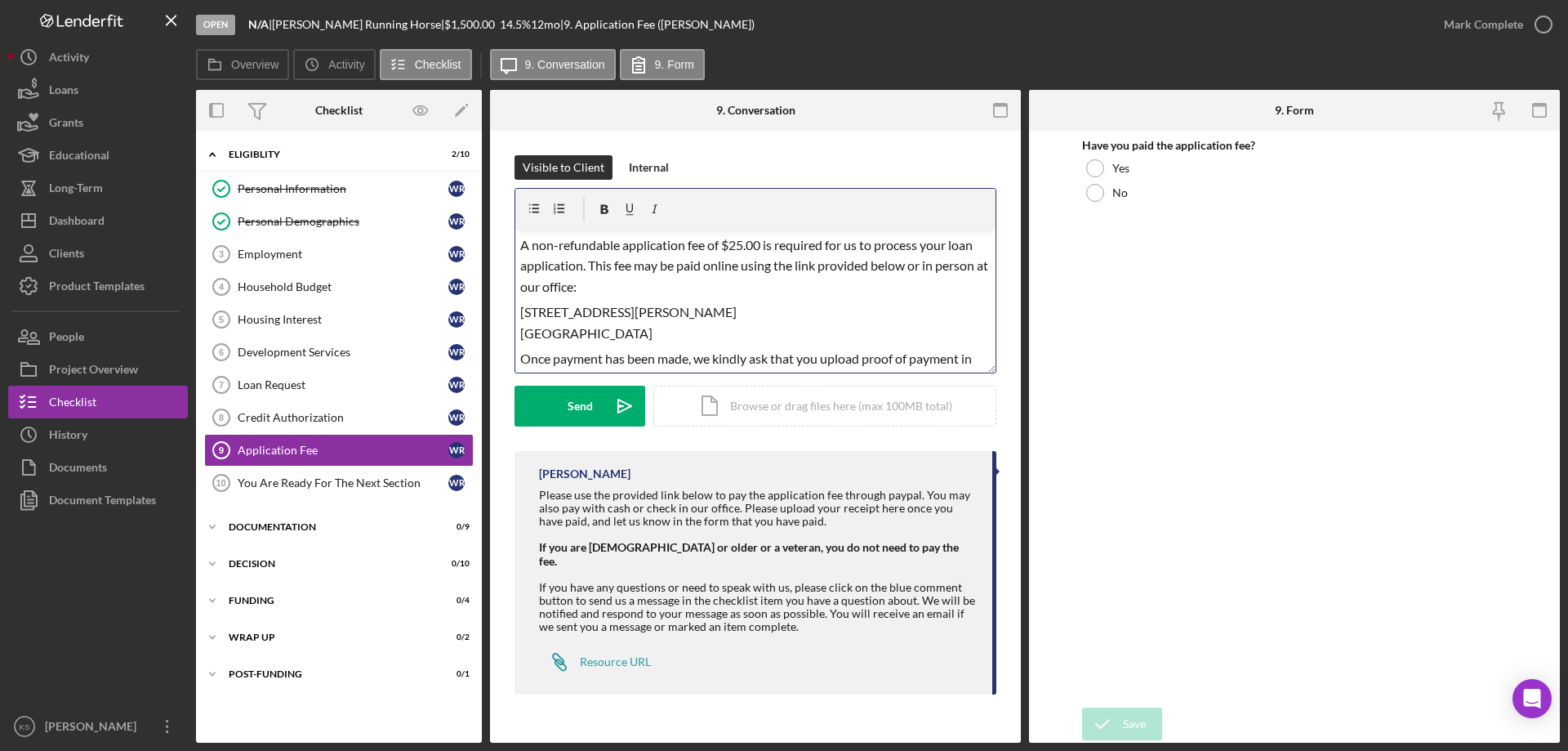
scroll to position [112, 0]
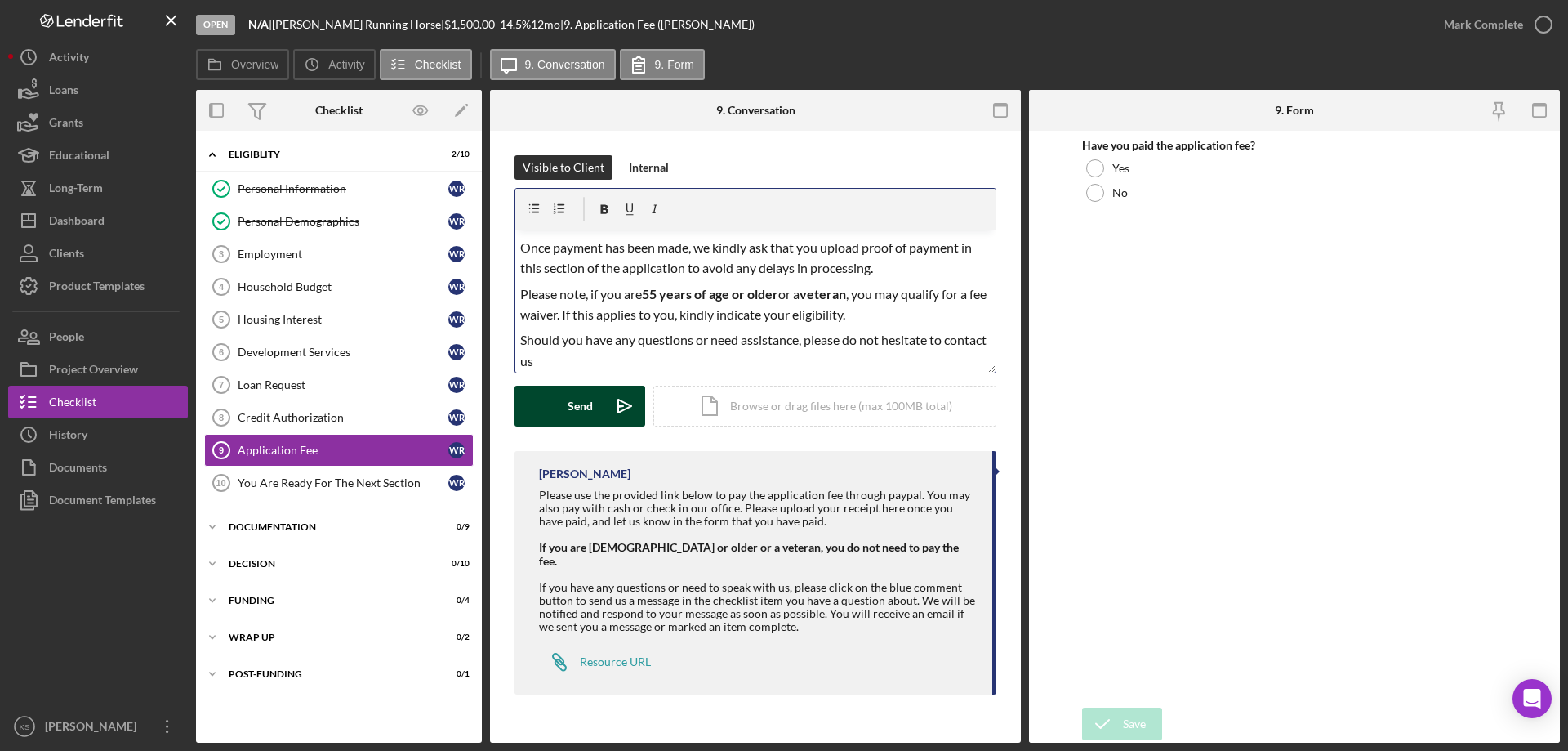
click at [567, 403] on div "Send" at bounding box center [580, 405] width 25 height 41
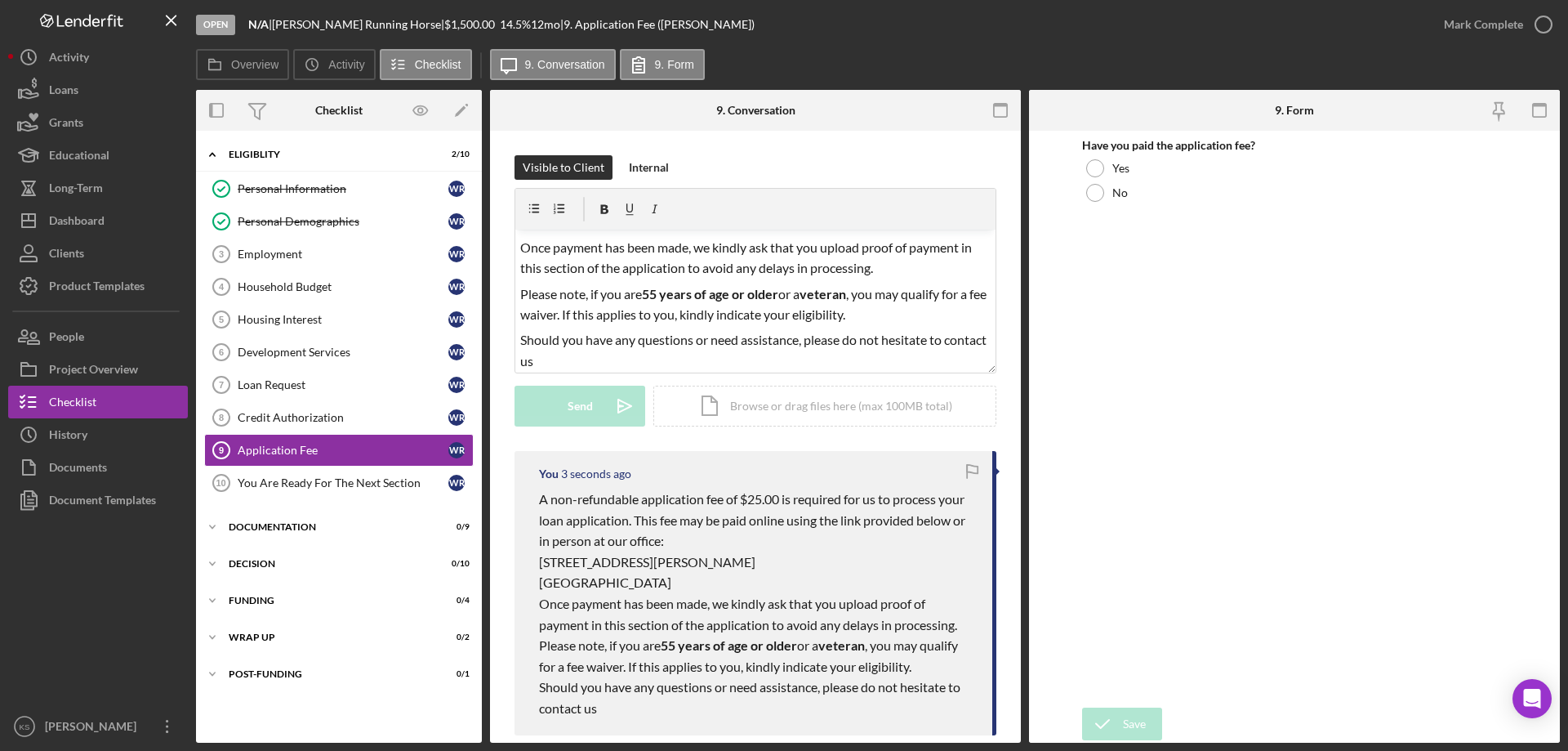
scroll to position [0, 0]
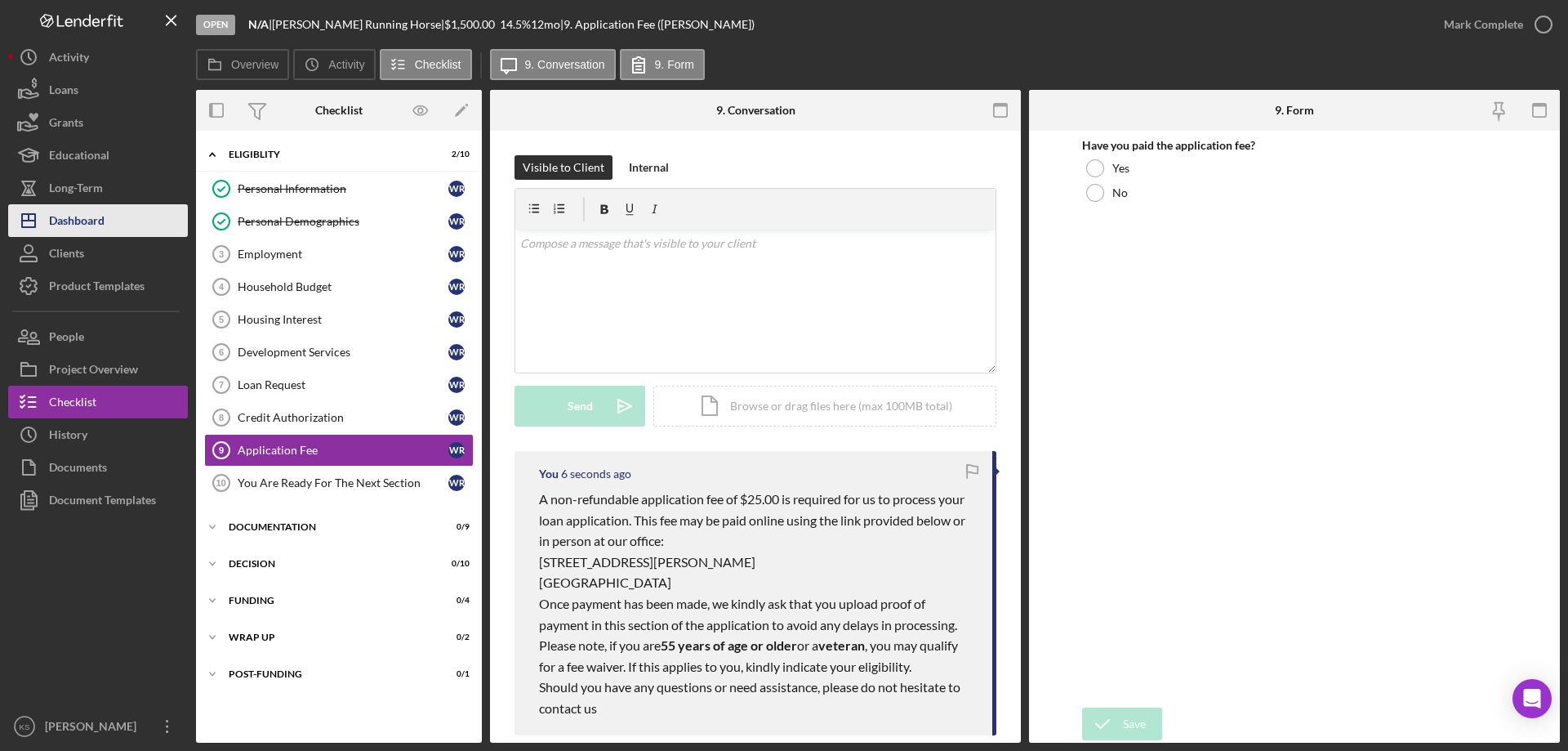
click at [70, 229] on div "Dashboard" at bounding box center [77, 223] width 56 height 37
